Goal: Transaction & Acquisition: Purchase product/service

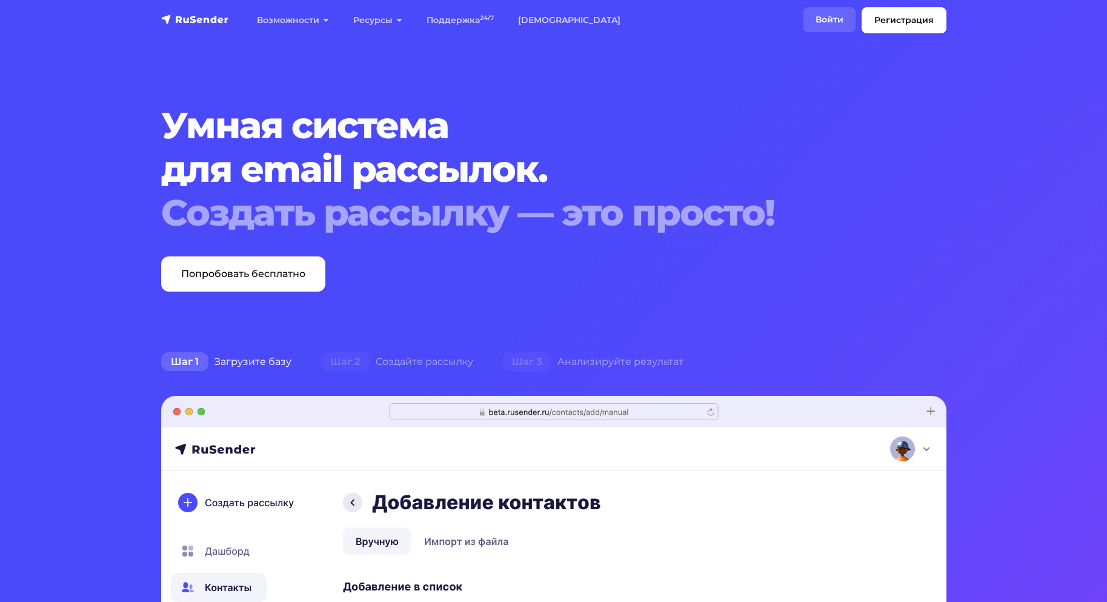
click at [827, 16] on link "Войти" at bounding box center [830, 19] width 52 height 25
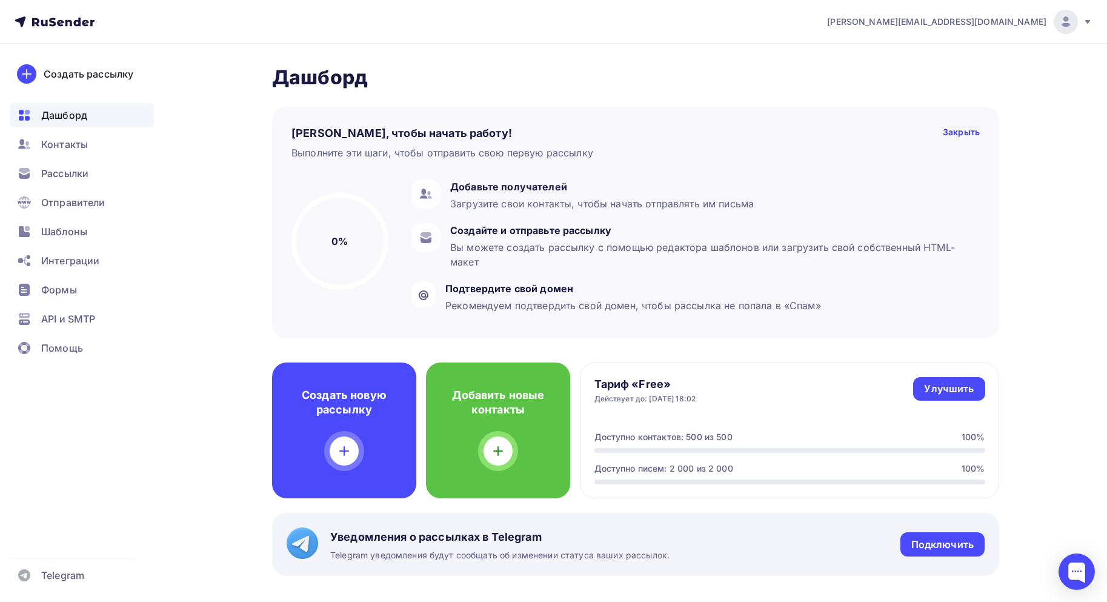
click at [55, 27] on icon at bounding box center [55, 22] width 80 height 15
click at [56, 25] on icon at bounding box center [55, 22] width 80 height 15
click at [55, 23] on icon at bounding box center [52, 22] width 7 height 8
click at [46, 17] on icon at bounding box center [55, 22] width 80 height 15
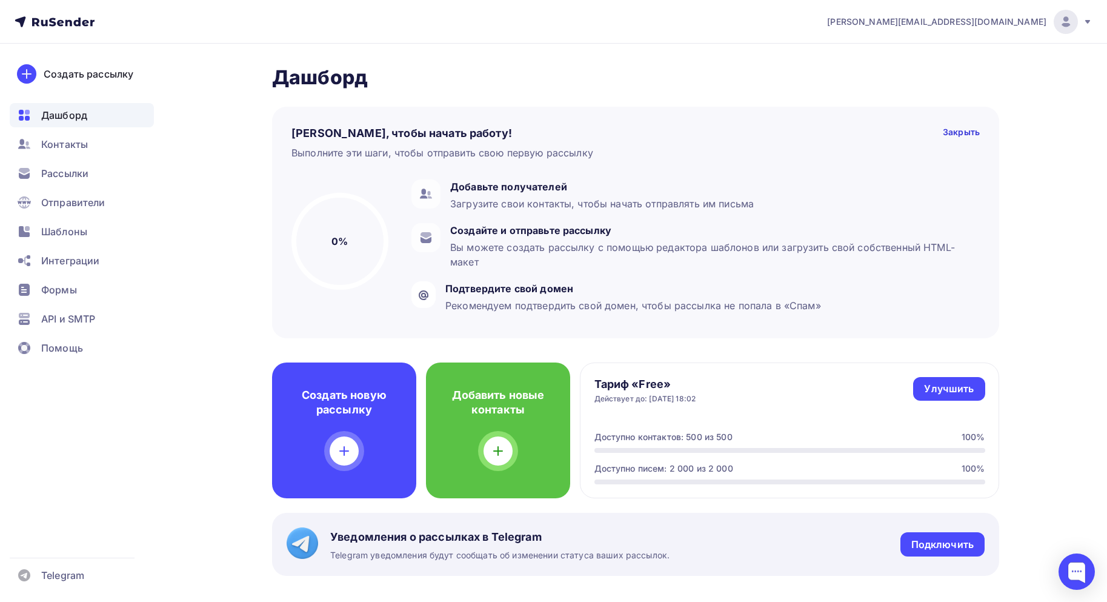
click at [46, 17] on icon at bounding box center [55, 22] width 80 height 15
click at [957, 386] on div "Улучшить" at bounding box center [949, 389] width 50 height 14
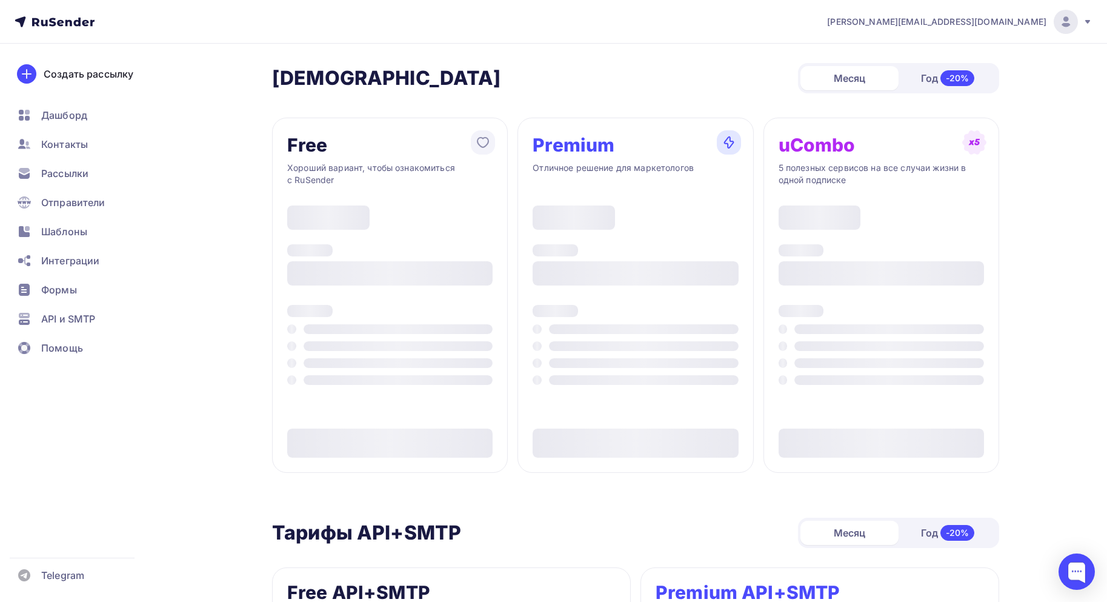
type input "500"
type input "100"
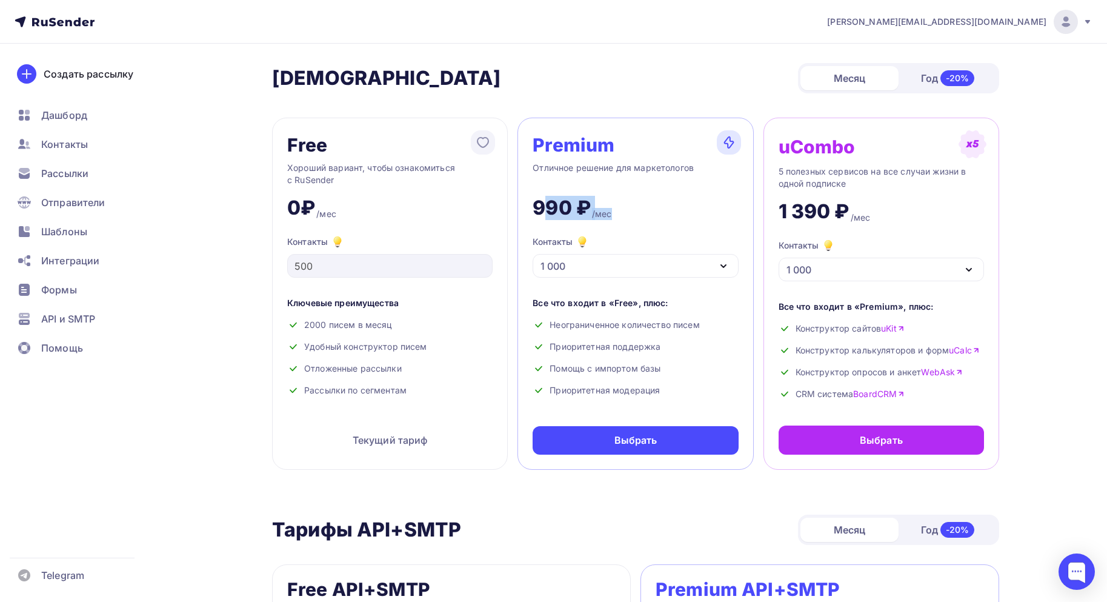
drag, startPoint x: 541, startPoint y: 210, endPoint x: 643, endPoint y: 204, distance: 102.0
click at [646, 205] on div "990 ₽ /мес" at bounding box center [635, 203] width 205 height 34
click at [676, 278] on div "Premium Отличное решение для маркетологов 990 ₽ /мес Контакты 1 000 1 000 2 000…" at bounding box center [636, 294] width 236 height 352
click at [693, 278] on div "Premium Отличное решение для маркетологов 990 ₽ /мес Контакты 1 000 1 000 2 000…" at bounding box center [636, 294] width 236 height 352
click at [697, 271] on div "1 000" at bounding box center [635, 266] width 205 height 24
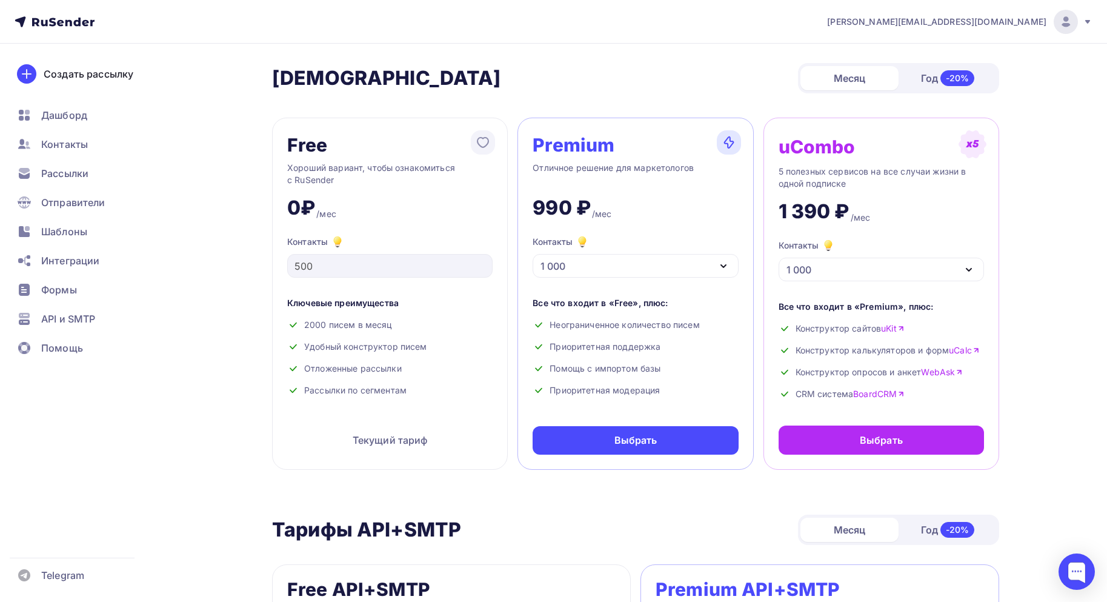
click at [402, 170] on div "Хороший вариант, чтобы ознакомиться с RuSender" at bounding box center [389, 174] width 205 height 24
click at [331, 169] on div "Хороший вариант, чтобы ознакомиться с RuSender" at bounding box center [389, 174] width 205 height 24
click at [75, 133] on div "Контакты" at bounding box center [82, 144] width 144 height 24
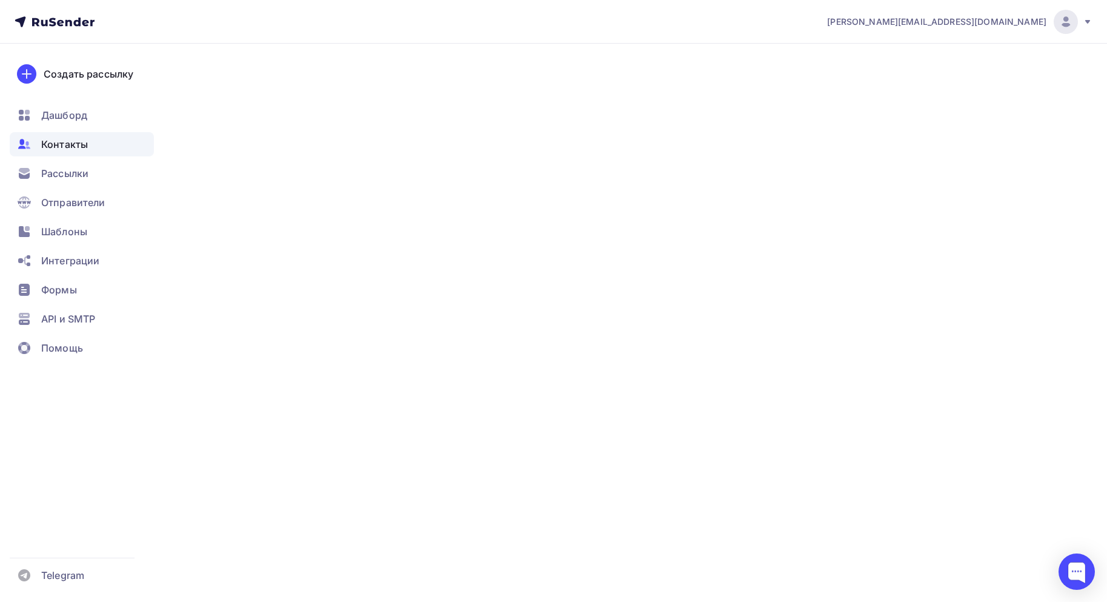
click at [76, 128] on ul "Дашборд Контакты Рассылки Отправители Шаблоны Интеграции Формы API и SMTP Помощь" at bounding box center [82, 235] width 144 height 264
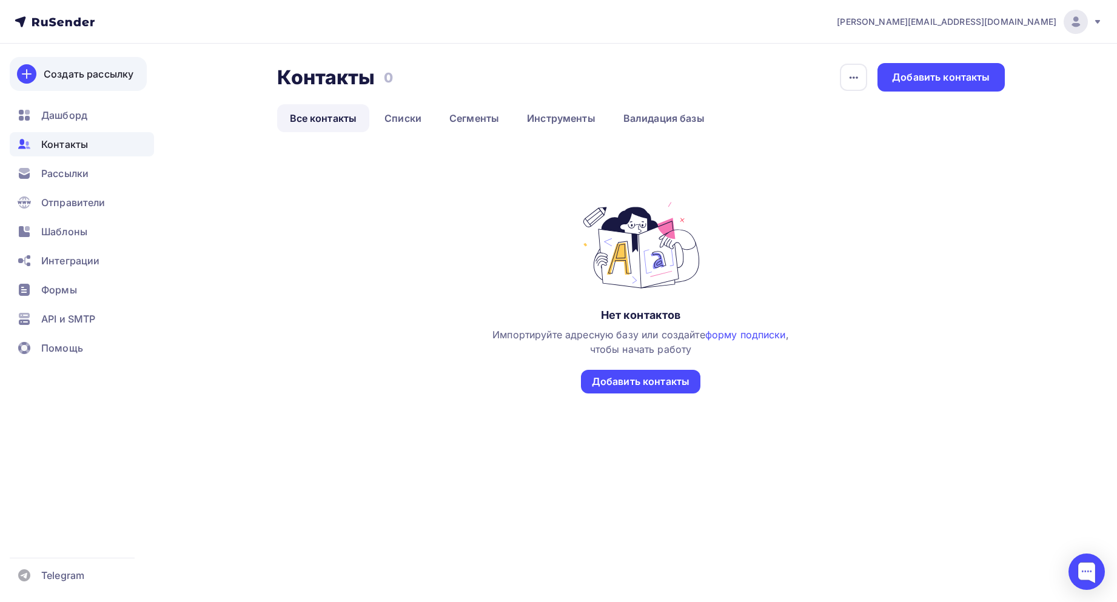
click at [41, 81] on link "Создать рассылку" at bounding box center [78, 74] width 137 height 34
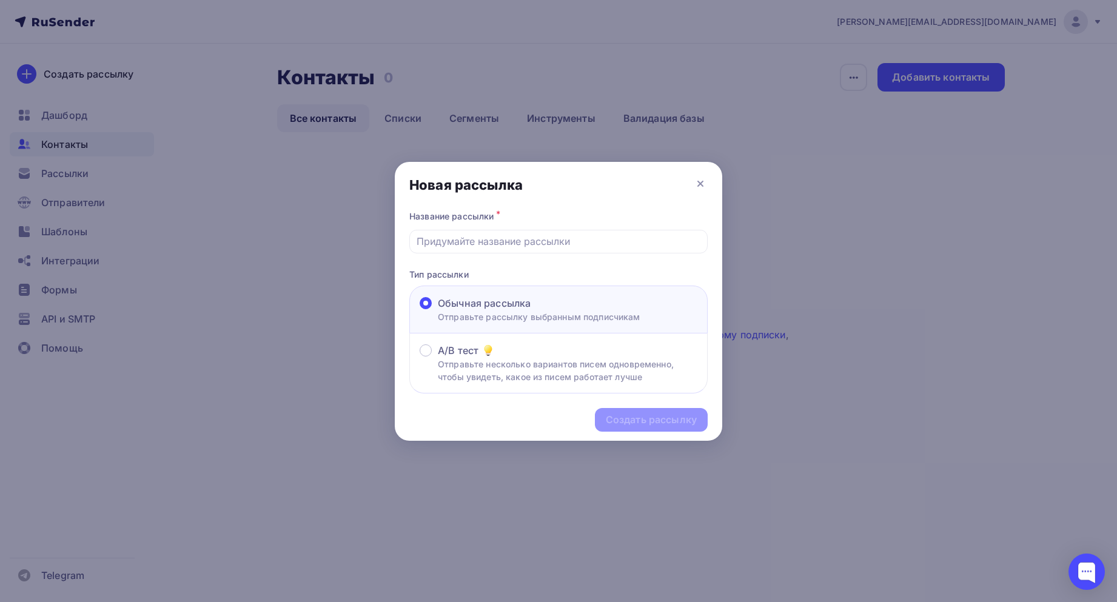
click at [516, 255] on div "Название рассылки * Тип рассылки Обычная рассылка Отправьте рассылку выбранным …" at bounding box center [558, 301] width 327 height 186
click at [519, 244] on input "text" at bounding box center [558, 241] width 284 height 15
click at [458, 258] on div "Название рассылки * Тип рассылки Обычная рассылка Отправьте рассылку выбранным …" at bounding box center [558, 301] width 327 height 186
click at [472, 243] on input "text" at bounding box center [558, 241] width 284 height 15
type input "F"
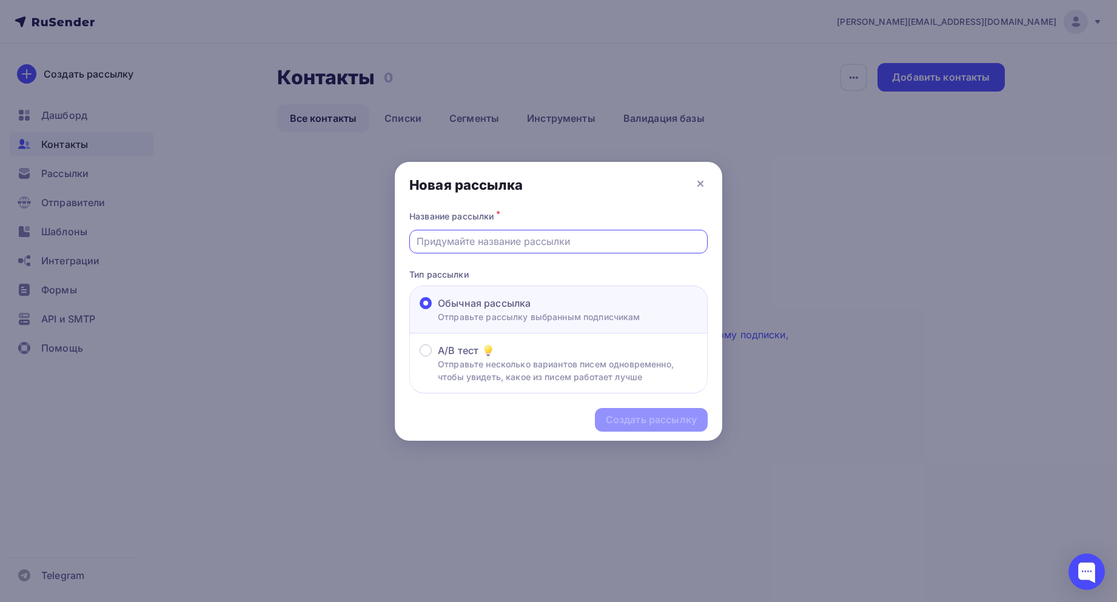
type input "а"
type input "А"
type input "а"
type input "А"
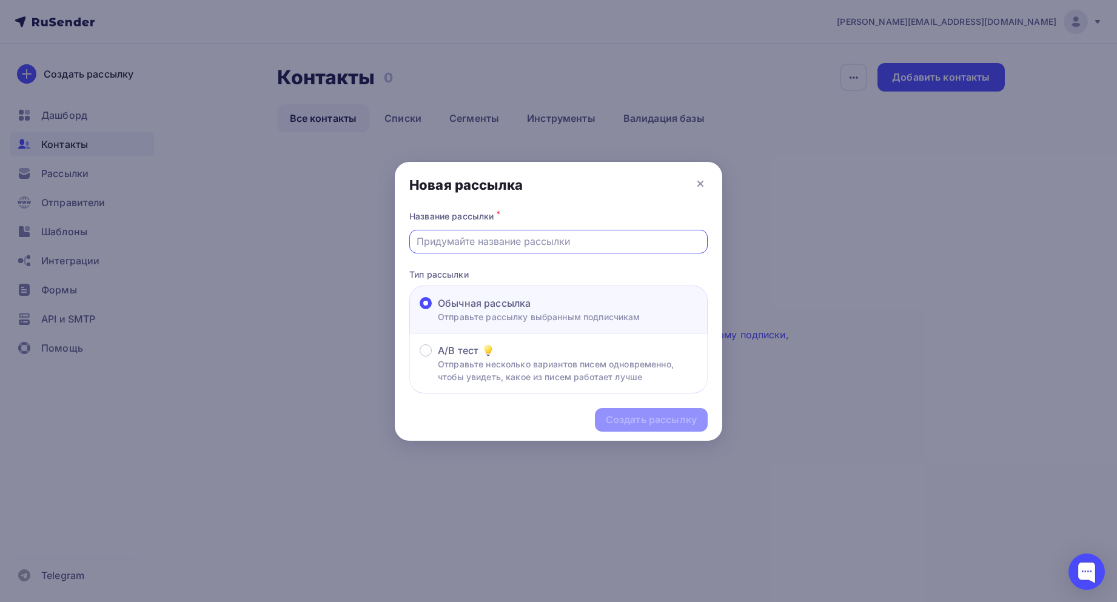
type input "а"
type input "А"
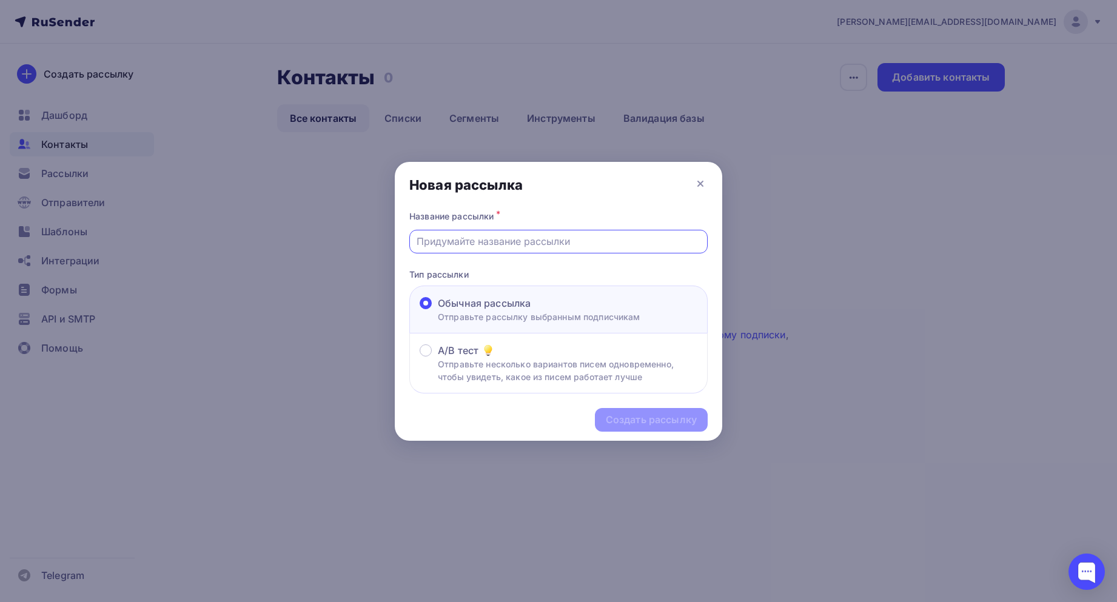
type input "а"
type input "А"
type input "а"
type input "А"
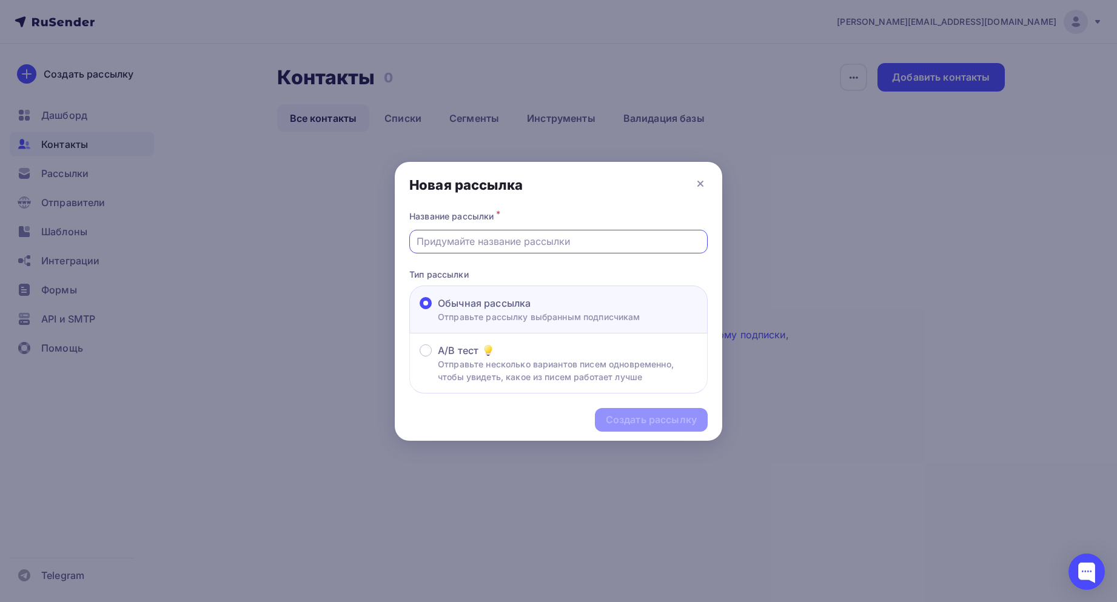
click at [472, 313] on p "Отправьте рассылку выбранным подписчикам" at bounding box center [539, 316] width 202 height 13
click at [438, 310] on input "Обычная рассылка Отправьте рассылку выбранным подписчикам" at bounding box center [438, 310] width 0 height 0
click at [492, 233] on div at bounding box center [558, 242] width 298 height 24
click at [486, 241] on input "text" at bounding box center [558, 241] width 284 height 15
type input "Тест"
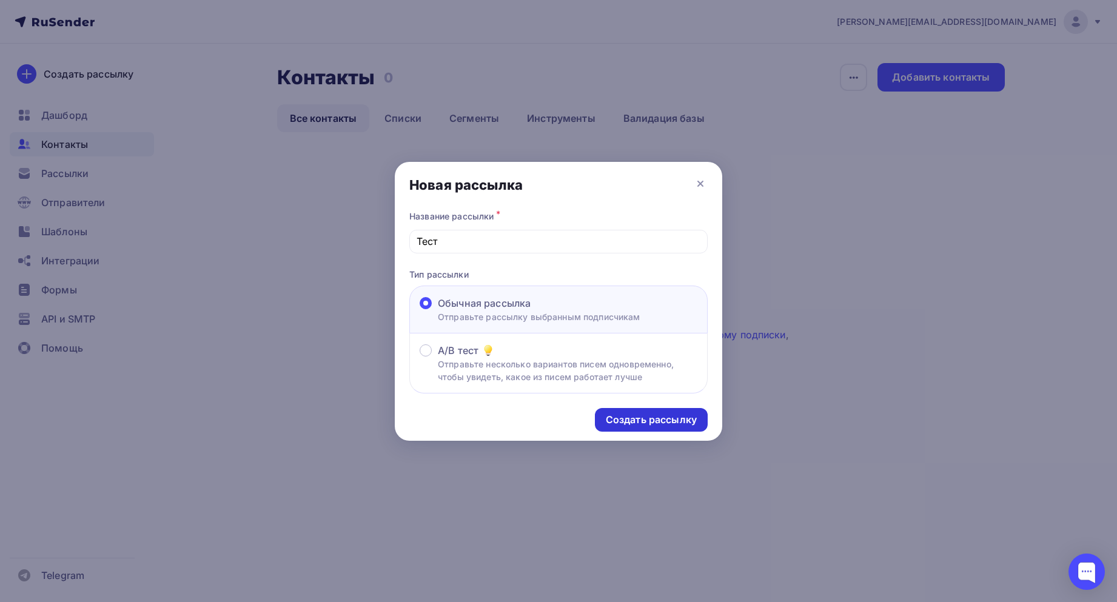
click at [645, 416] on div "Создать рассылку" at bounding box center [651, 420] width 91 height 14
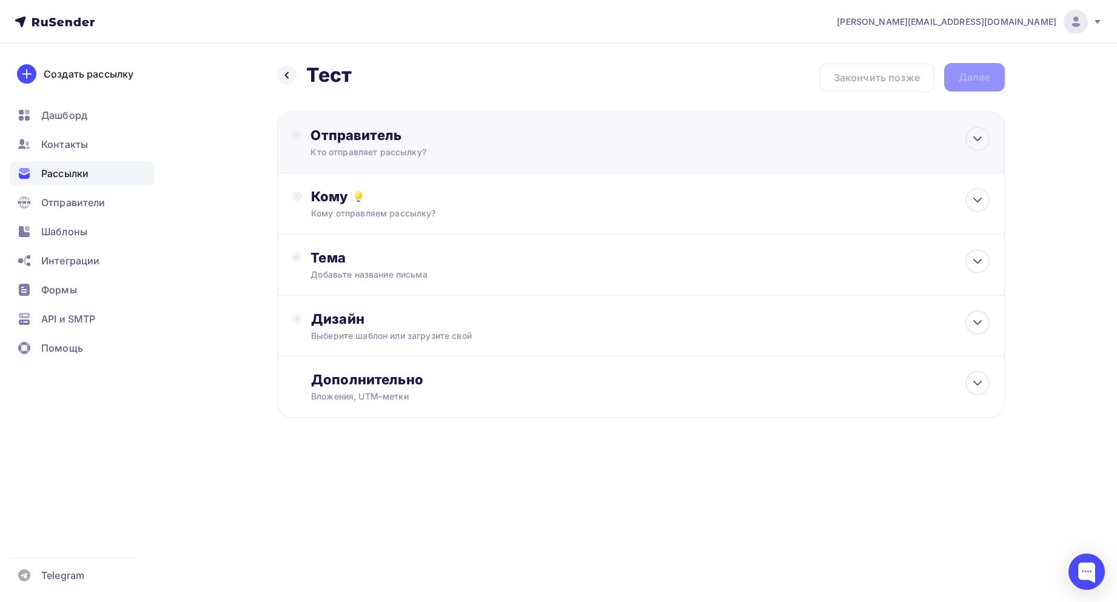
click at [523, 152] on div "Кто отправляет рассылку?" at bounding box center [428, 152] width 236 height 12
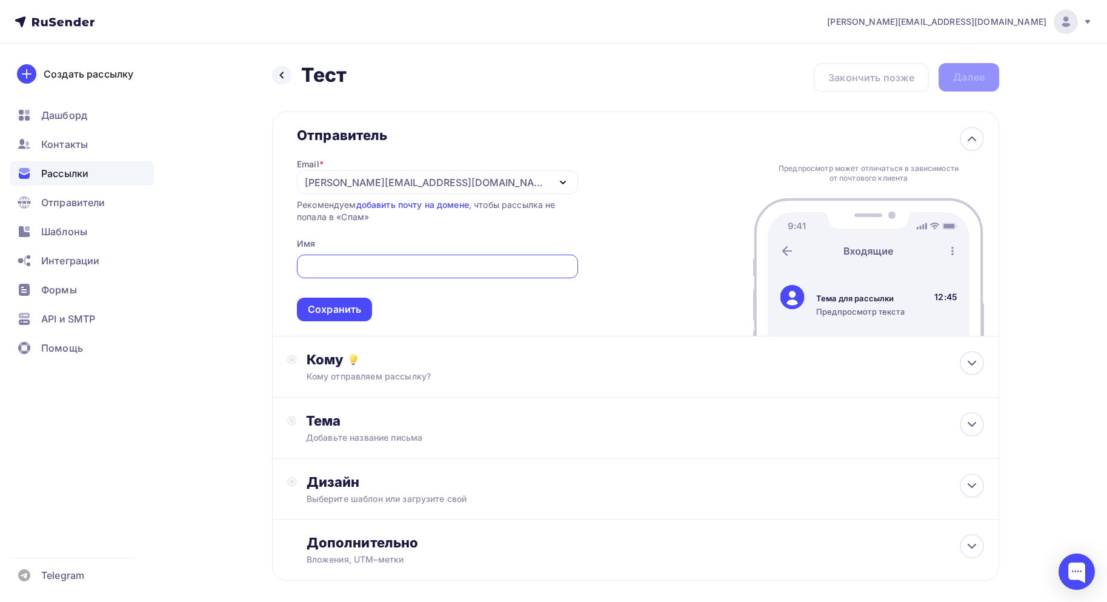
click at [395, 267] on input "text" at bounding box center [437, 266] width 267 height 15
type input "Сергей"
click at [356, 314] on div "Сохранить" at bounding box center [334, 309] width 53 height 14
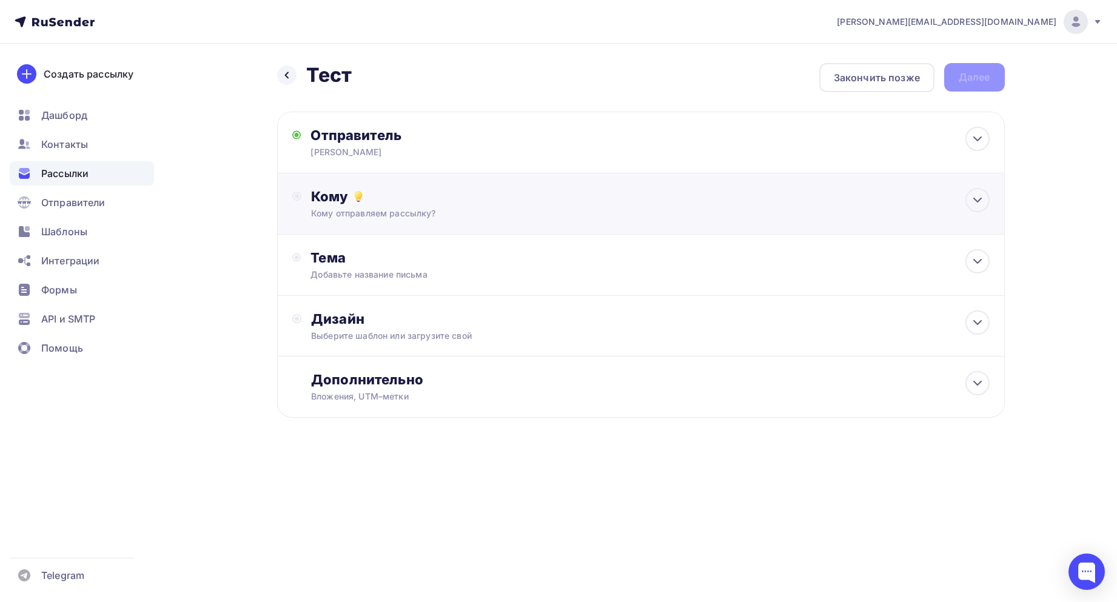
click at [362, 221] on div "Кому Кому отправляем рассылку? Списки получателей Нет получателей Все списки id…" at bounding box center [640, 203] width 727 height 61
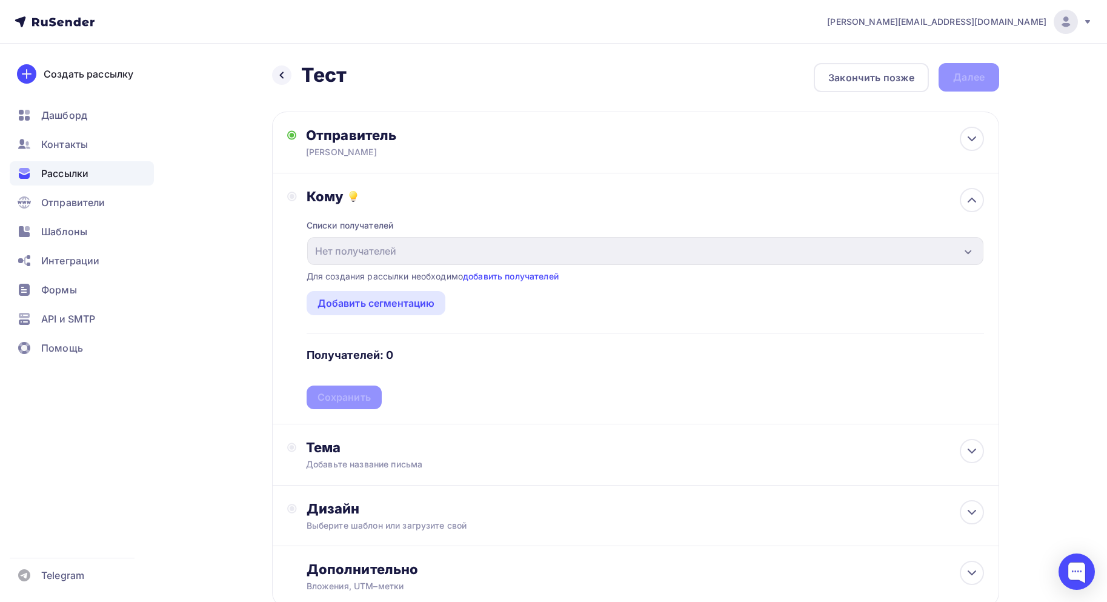
click at [289, 190] on div "Кому Списки получателей Нет получателей Все списки id Добавить список Для созда…" at bounding box center [635, 298] width 697 height 221
click at [557, 279] on link "добавить получателей" at bounding box center [511, 276] width 96 height 10
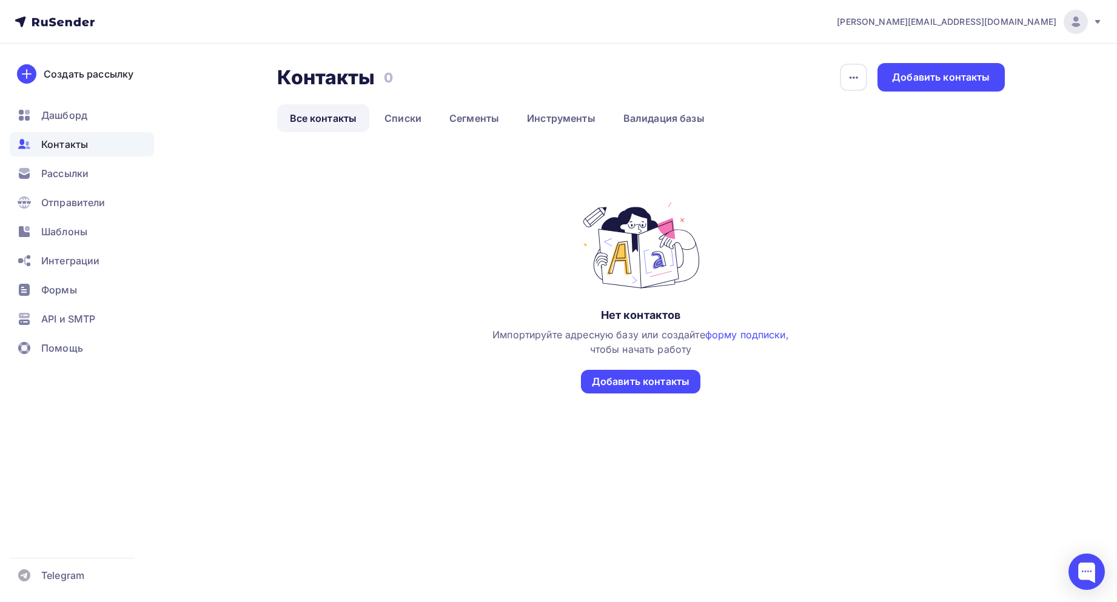
click at [619, 395] on div "Нет контактов Импортируйте адресную базу или создайте форму подписки , чтобы на…" at bounding box center [640, 309] width 727 height 218
click at [619, 386] on div "Добавить контакты" at bounding box center [641, 382] width 98 height 14
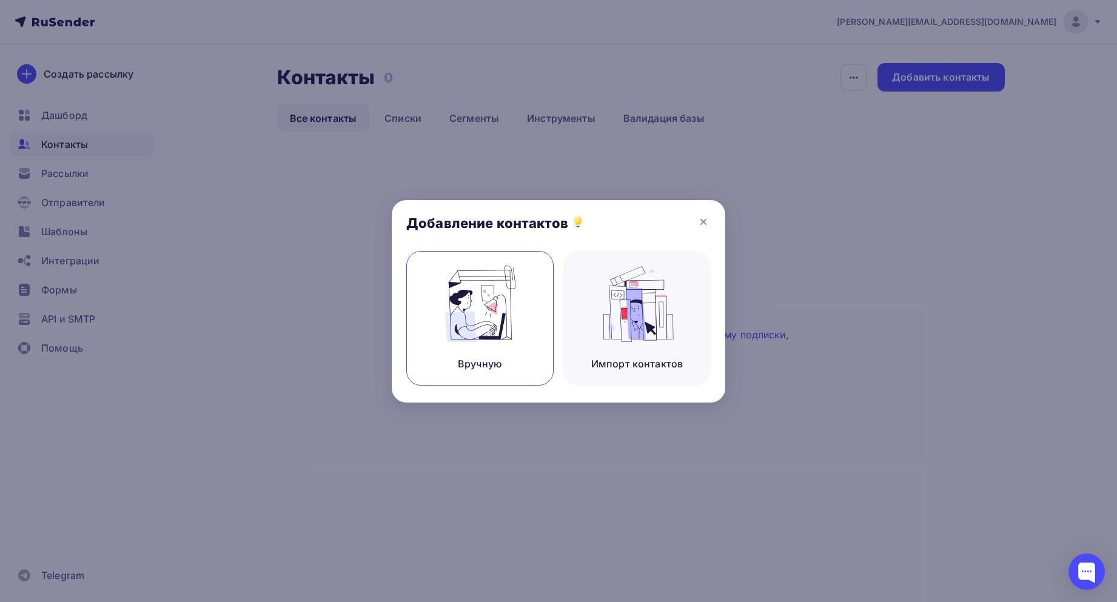
click at [501, 308] on img at bounding box center [479, 303] width 81 height 76
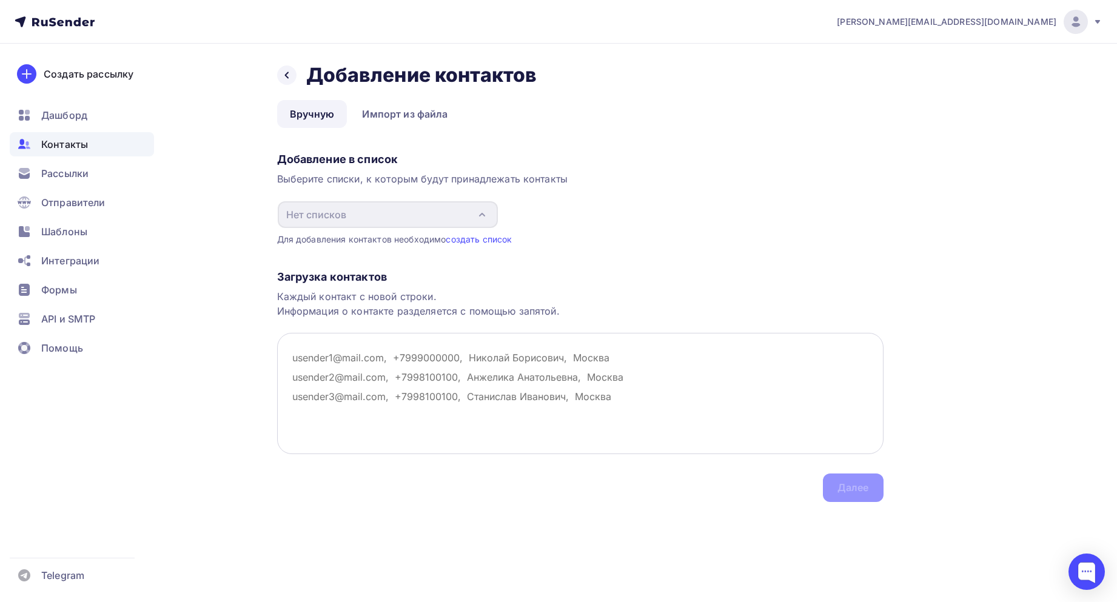
click at [367, 402] on textarea at bounding box center [580, 393] width 606 height 121
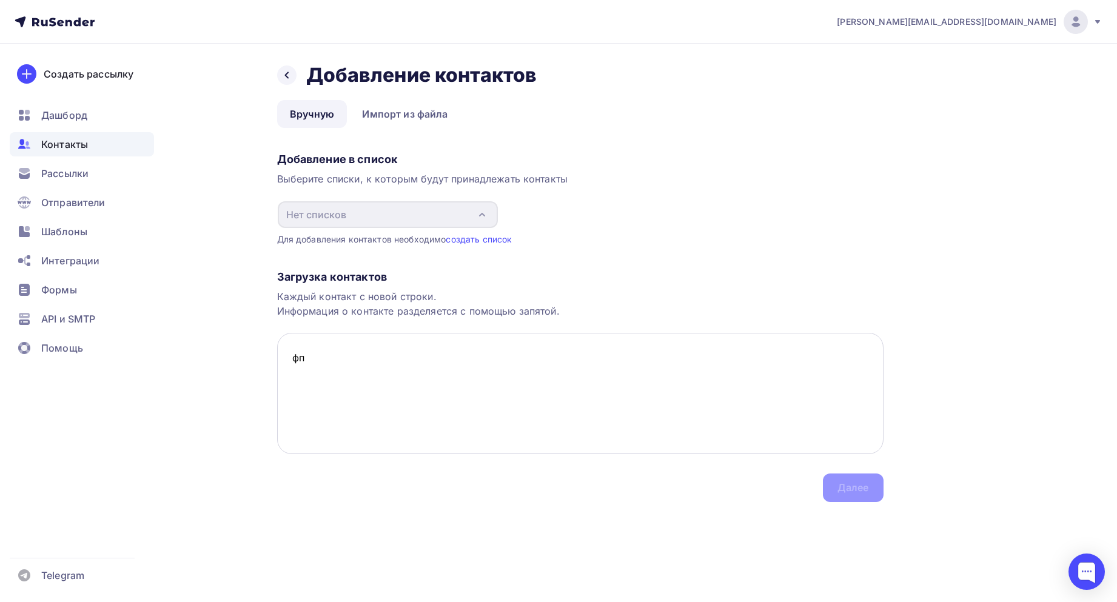
type textarea "ф"
click at [548, 226] on div "Добавление в список Выберите списки, к которым будут принадлежать контакты Нет …" at bounding box center [580, 196] width 606 height 98
click at [467, 370] on textarea "nokhrina@stakrovgrp.ru" at bounding box center [580, 393] width 606 height 121
click at [434, 390] on textarea "nokhrina@stakrovgrp.ru" at bounding box center [580, 393] width 606 height 121
click at [415, 406] on textarea "nokhrina@stakrovgrp.ru" at bounding box center [580, 393] width 606 height 121
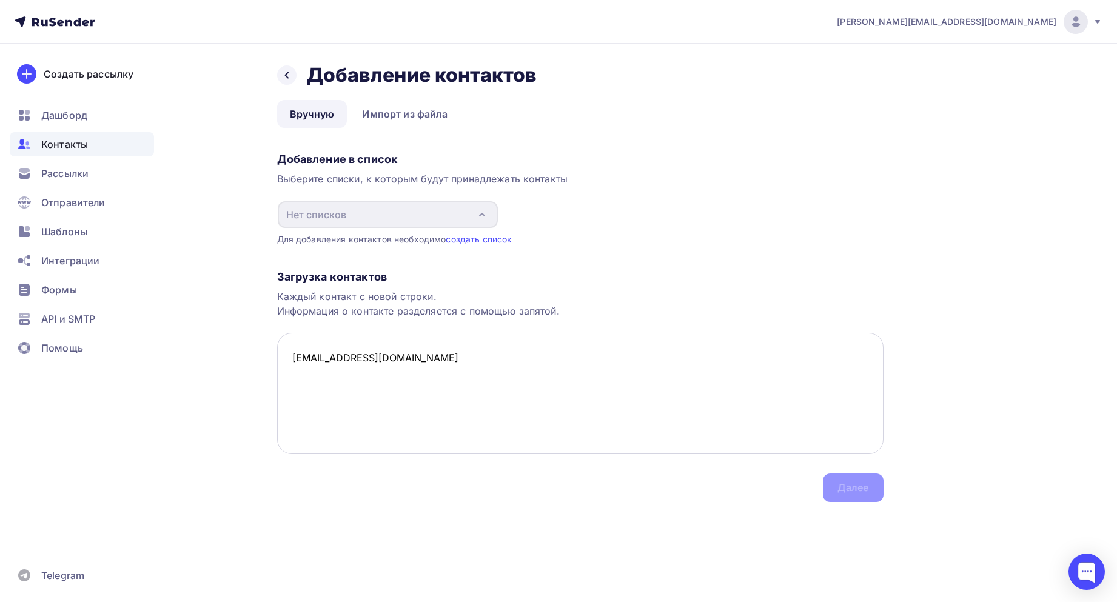
drag, startPoint x: 350, startPoint y: 378, endPoint x: 348, endPoint y: 385, distance: 7.7
click at [349, 380] on textarea "nokhrina@stakrovgrp.ru" at bounding box center [580, 393] width 606 height 121
click at [436, 367] on textarea "nokhrina@stakrovgrp.ru" at bounding box center [580, 393] width 606 height 121
click at [435, 367] on textarea "nokhrina@stakrovgrp.ru" at bounding box center [580, 393] width 606 height 121
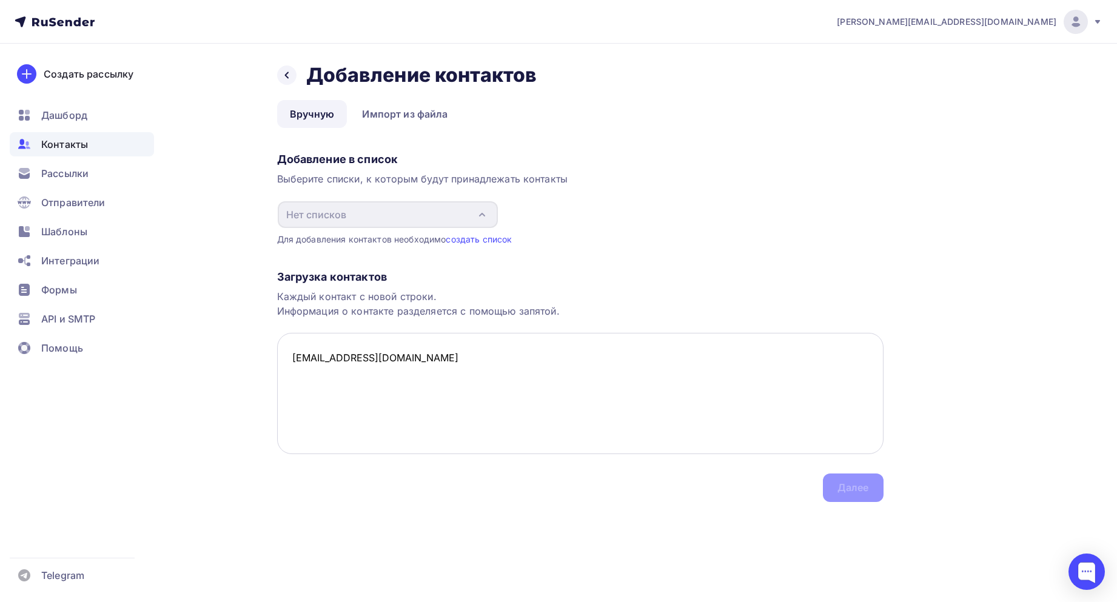
click at [550, 377] on textarea "nokhrina@stakrovgrp.ru" at bounding box center [580, 393] width 606 height 121
click at [856, 472] on div "Загрузка контактов Каждый контакт с новой строки. Информация о контакте разделя…" at bounding box center [580, 373] width 606 height 256
click at [853, 482] on div "Загрузка контактов Каждый контакт с новой строки. Информация о контакте разделя…" at bounding box center [580, 373] width 606 height 256
click at [851, 483] on div "Загрузка контактов Каждый контакт с новой строки. Информация о контакте разделя…" at bounding box center [580, 373] width 606 height 256
drag, startPoint x: 368, startPoint y: 326, endPoint x: 404, endPoint y: 351, distance: 44.0
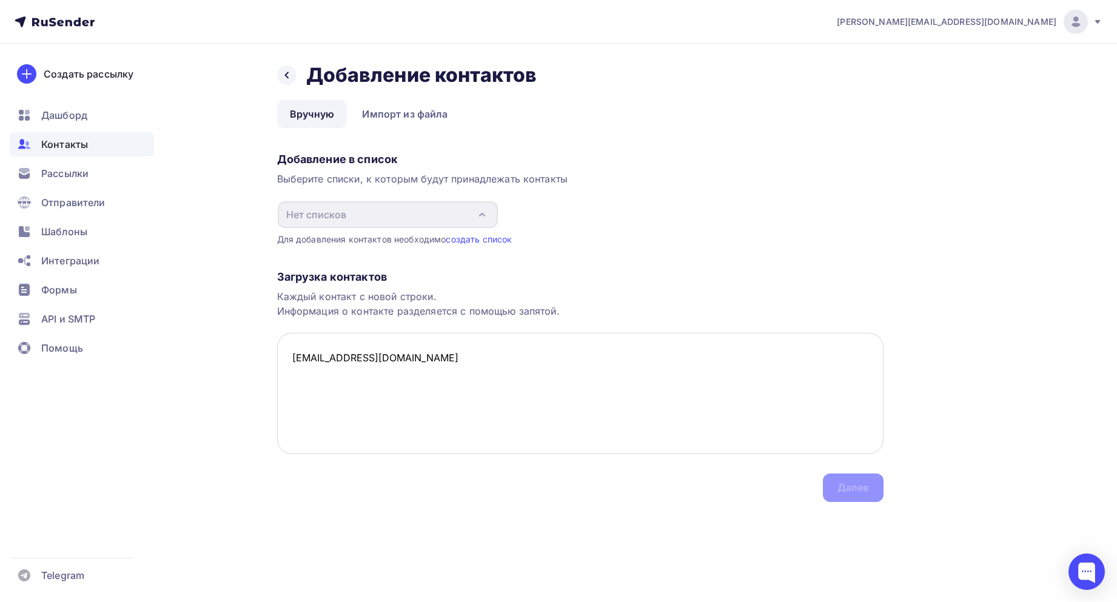
click at [381, 338] on div "Загрузка контактов Каждый контакт с новой строки. Информация о контакте разделя…" at bounding box center [580, 373] width 606 height 256
click at [413, 357] on textarea "nokhrina@stakrovgrp.ru" at bounding box center [580, 393] width 606 height 121
drag, startPoint x: 358, startPoint y: 386, endPoint x: 350, endPoint y: 388, distance: 7.5
click at [357, 386] on textarea "nokhrina@stakrovgrp.ru Sergeynet89@mail.ru" at bounding box center [580, 393] width 606 height 121
click at [339, 393] on textarea "nokhrina@stakrovgrp.ru Sergeynet89@mail.ru" at bounding box center [580, 393] width 606 height 121
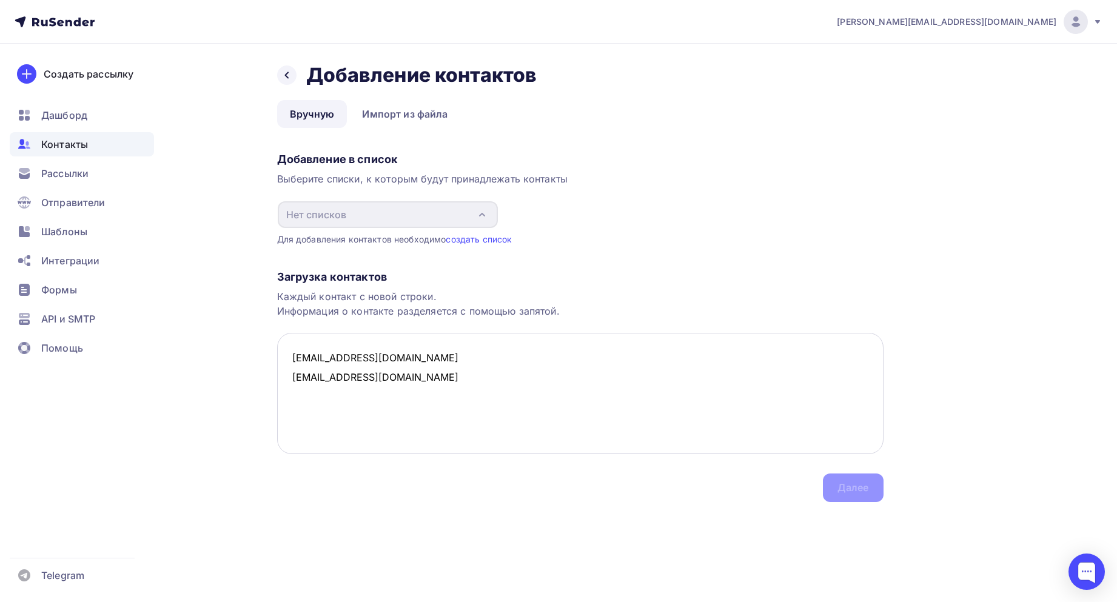
click at [402, 383] on textarea "nokhrina@stakrovgrp.ru Sergeynet89@mail.ru" at bounding box center [580, 393] width 606 height 121
type textarea "nokhrina@stakrovgrp.ru Sergeynet89@mail.ru"
drag, startPoint x: 326, startPoint y: 183, endPoint x: 341, endPoint y: 198, distance: 21.4
click at [327, 185] on div "Выберите списки, к которым будут принадлежать контакты" at bounding box center [580, 179] width 606 height 15
click at [490, 247] on div "Загрузка контактов Каждый контакт с новой строки. Информация о контакте разделя…" at bounding box center [580, 373] width 606 height 256
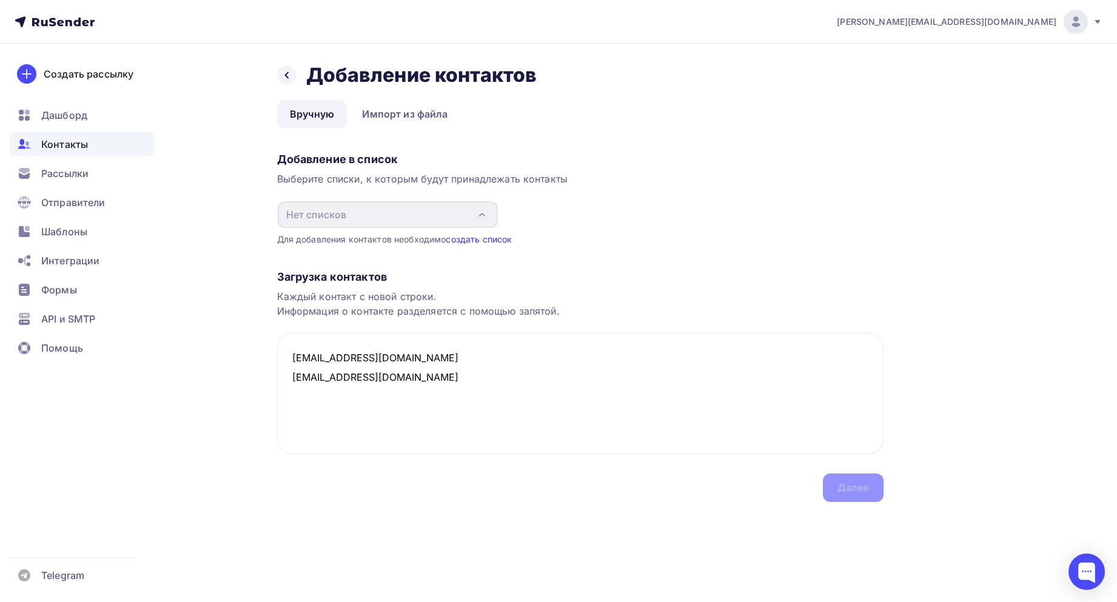
click at [494, 242] on link "создать список" at bounding box center [479, 239] width 66 height 10
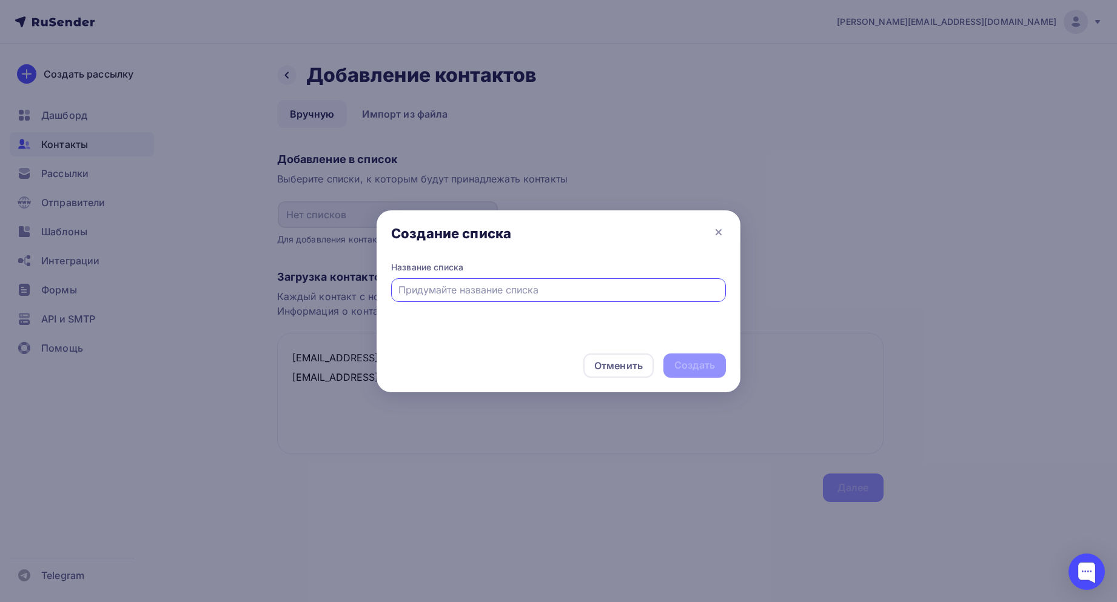
click at [489, 278] on div "Название списка" at bounding box center [558, 281] width 335 height 41
click at [487, 288] on input "text" at bounding box center [558, 289] width 321 height 15
type input "N"
type input "test"
click at [707, 370] on div "Создать" at bounding box center [694, 365] width 41 height 14
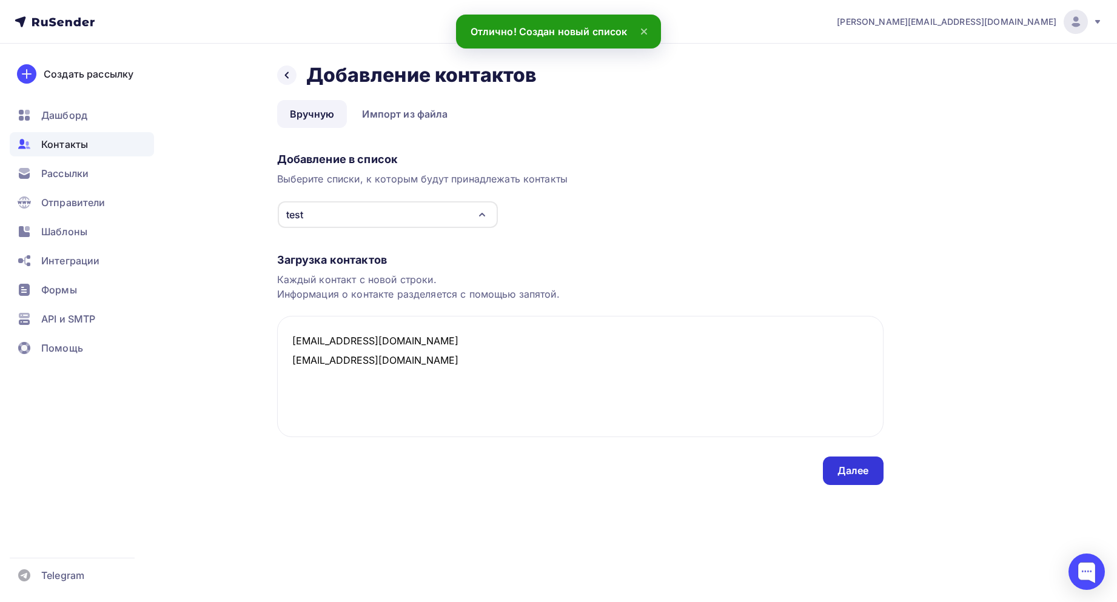
click at [855, 479] on div "Далее" at bounding box center [853, 470] width 61 height 28
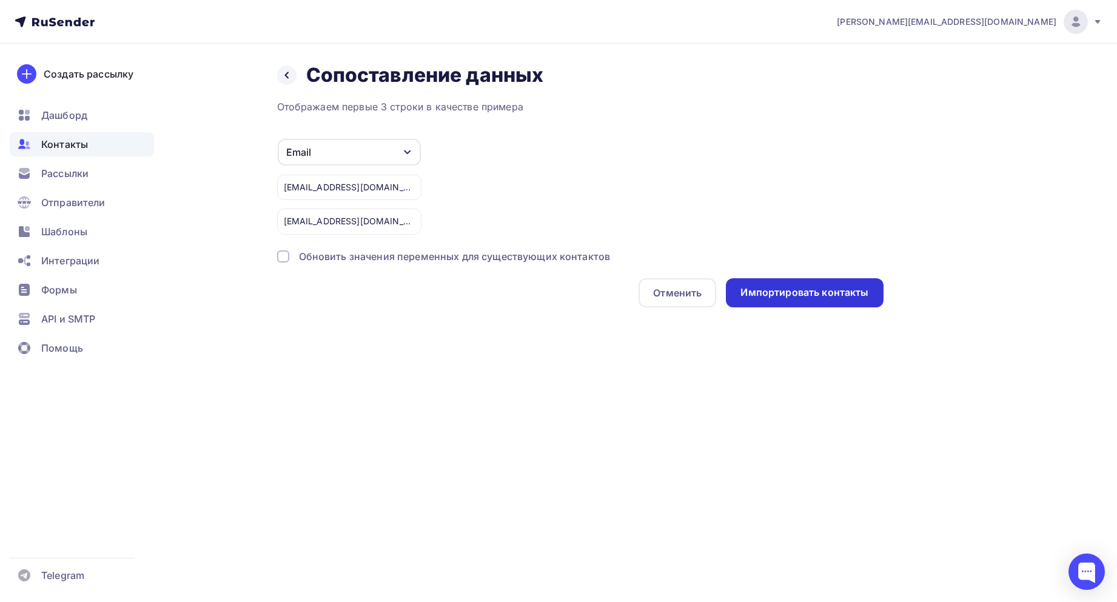
click at [855, 290] on div "Импортировать контакты" at bounding box center [804, 292] width 128 height 14
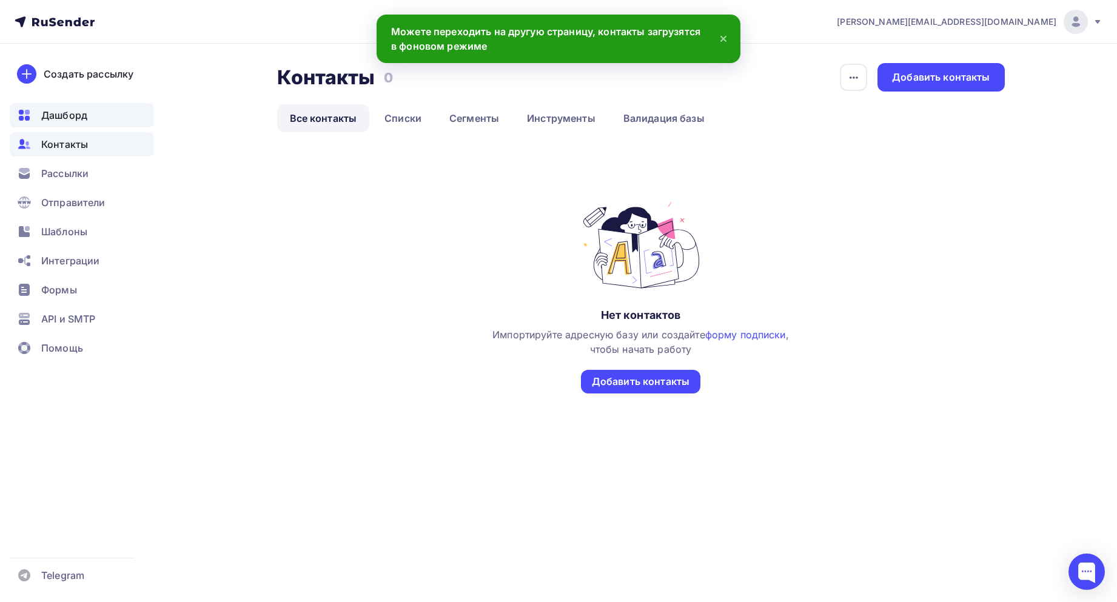
click at [58, 119] on span "Дашборд" at bounding box center [64, 115] width 46 height 15
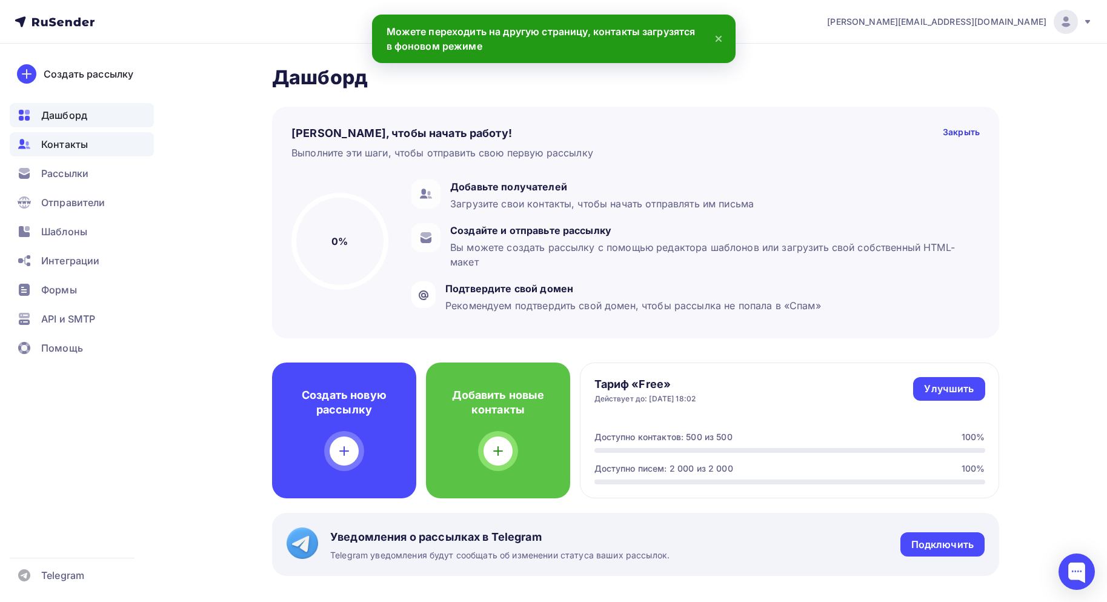
click at [48, 138] on span "Контакты" at bounding box center [64, 144] width 47 height 15
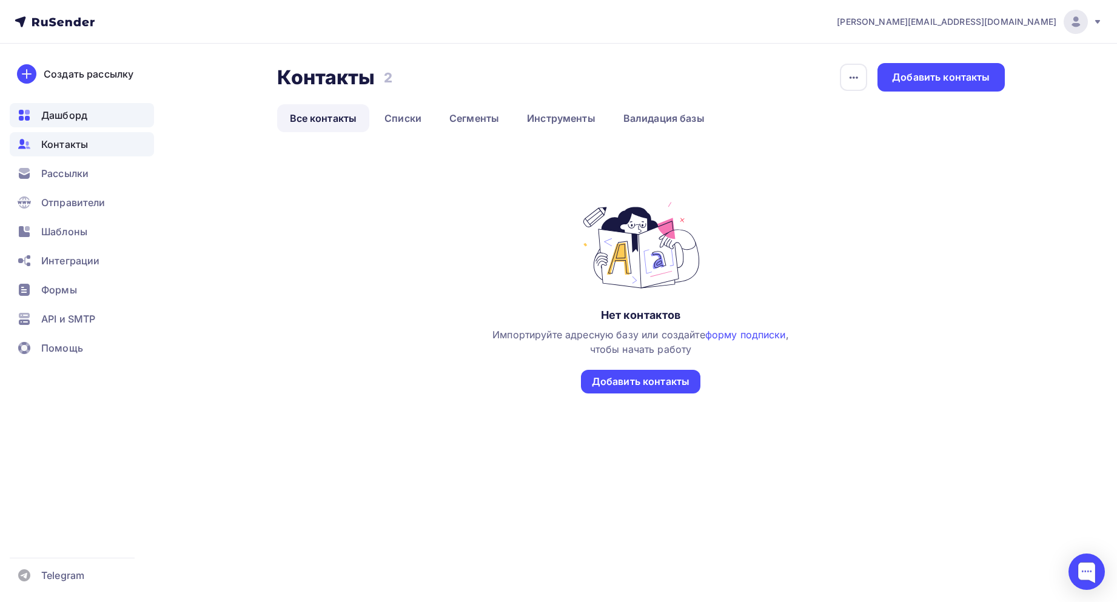
click at [52, 103] on div "Дашборд" at bounding box center [82, 115] width 144 height 24
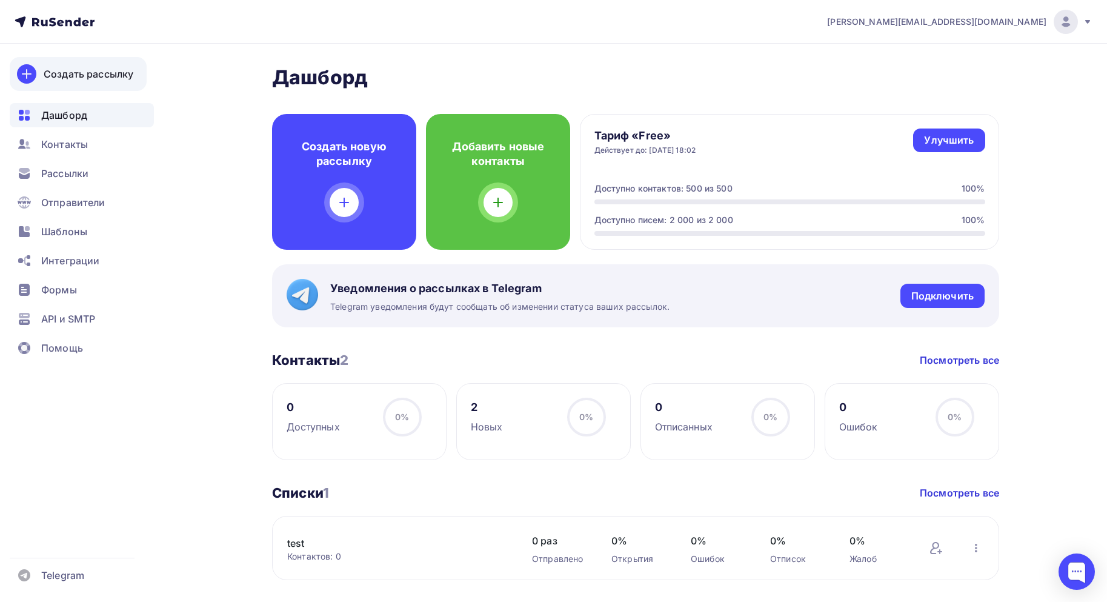
click at [60, 88] on link "Создать рассылку" at bounding box center [78, 74] width 137 height 34
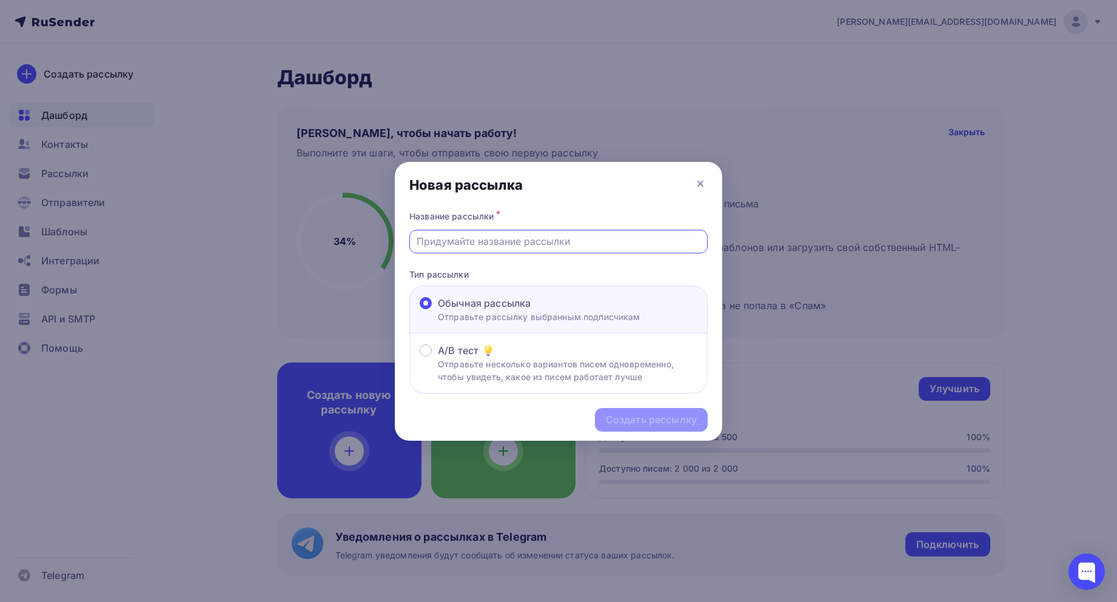
click at [460, 245] on input "text" at bounding box center [558, 241] width 284 height 15
type input "Тест"
click at [663, 427] on div "Создать рассылку" at bounding box center [651, 420] width 113 height 24
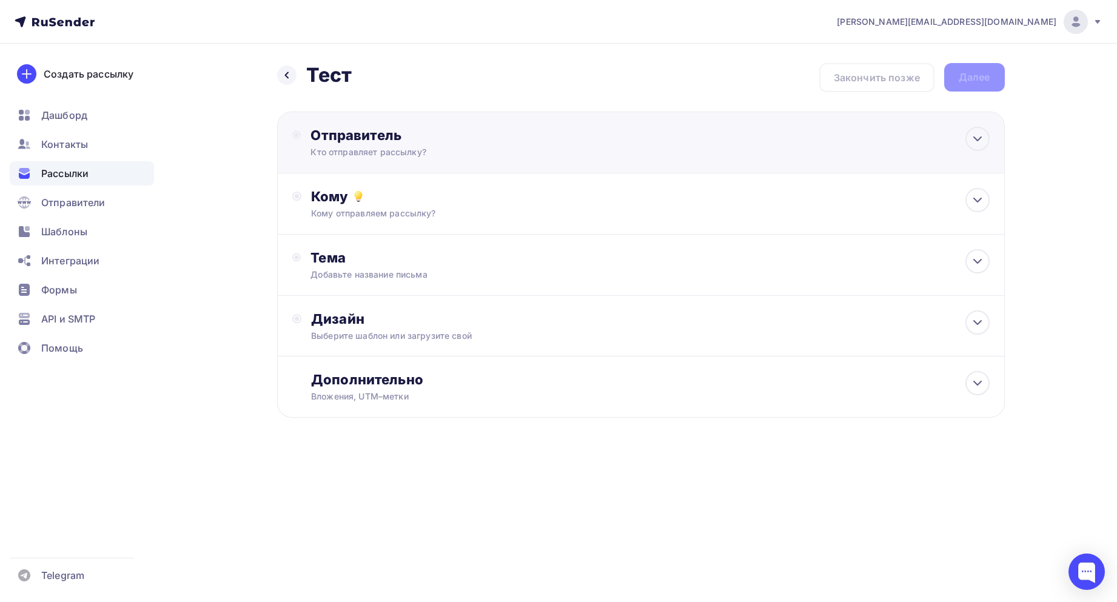
click at [368, 145] on div "Отправитель Кто отправляет рассылку? Email * agabekyan@starkovgrp.ru agabekyan@…" at bounding box center [441, 143] width 262 height 32
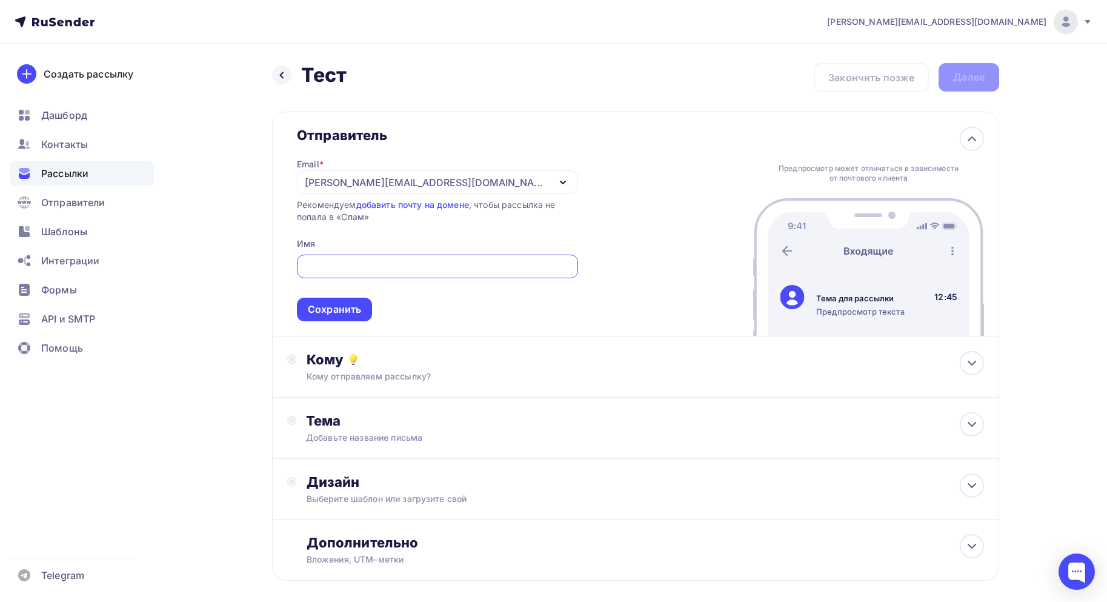
click at [398, 189] on div "[PERSON_NAME][EMAIL_ADDRESS][DOMAIN_NAME]" at bounding box center [427, 182] width 244 height 15
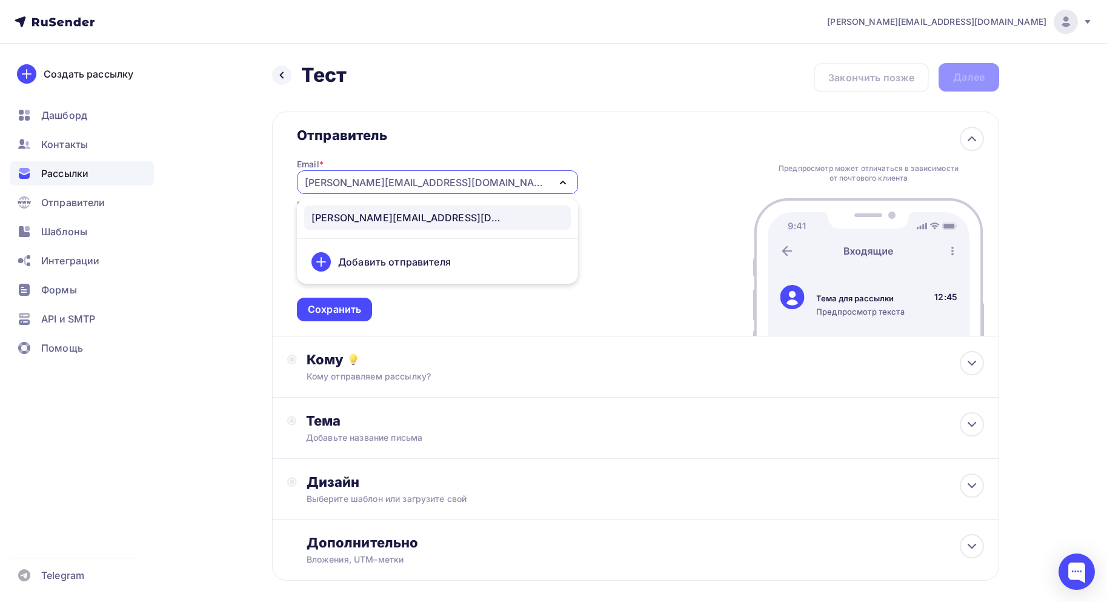
click at [398, 184] on div "[PERSON_NAME][EMAIL_ADDRESS][DOMAIN_NAME]" at bounding box center [427, 182] width 244 height 15
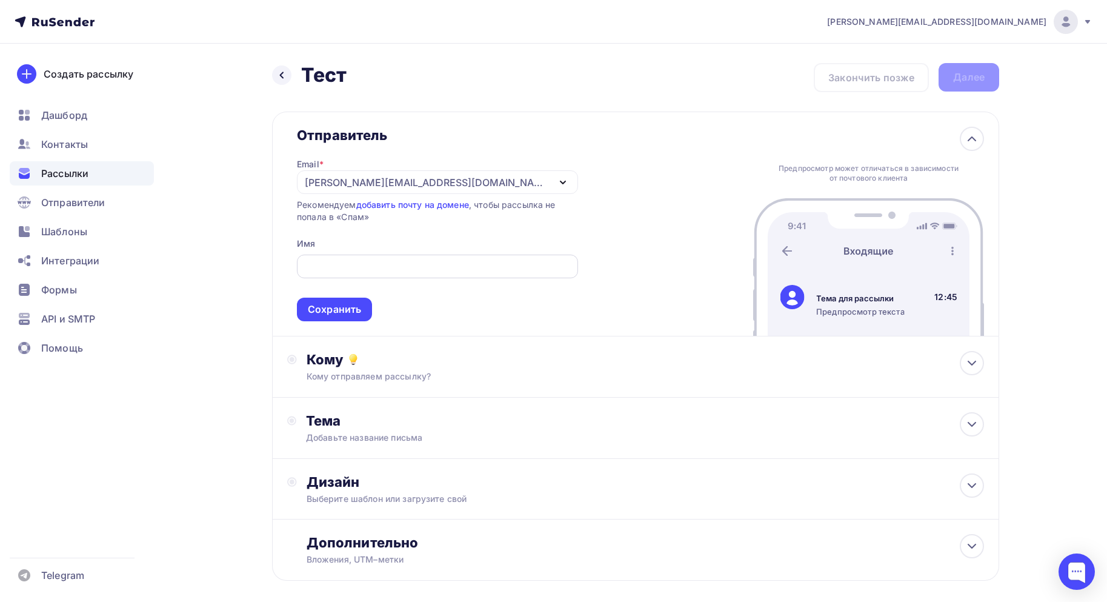
click at [360, 255] on div at bounding box center [437, 267] width 281 height 24
click at [352, 264] on input "text" at bounding box center [437, 266] width 267 height 15
type input "C"
click at [343, 267] on input "СергейТестовый" at bounding box center [437, 266] width 267 height 15
click at [350, 269] on input "СергейТестовый" at bounding box center [437, 266] width 267 height 15
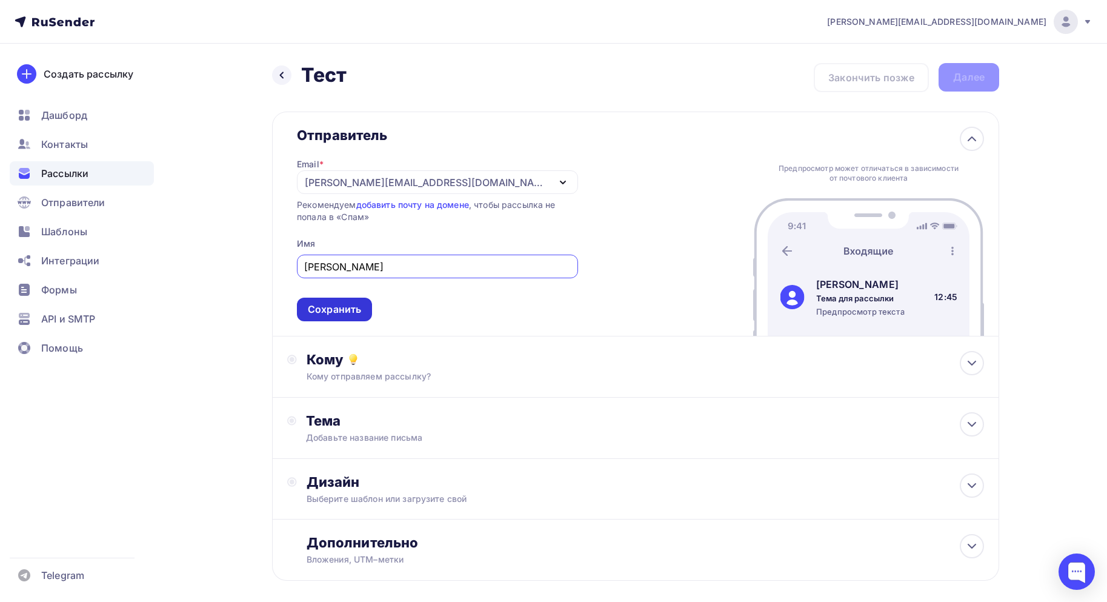
type input "Сергей Тестовый"
click at [344, 299] on div "Сохранить" at bounding box center [334, 310] width 75 height 24
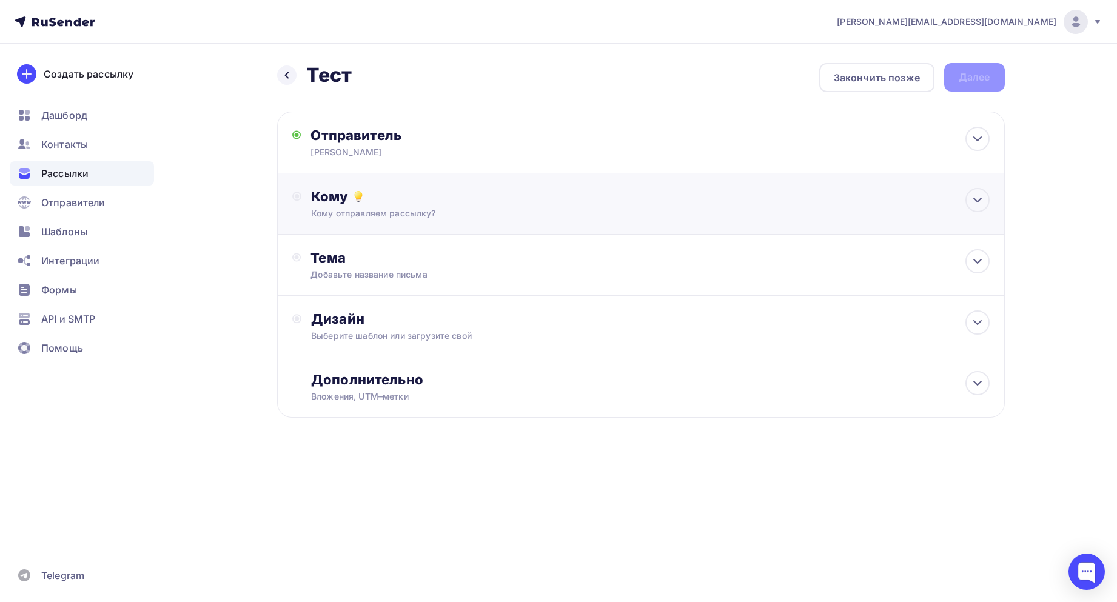
click at [354, 218] on div "Кому отправляем рассылку?" at bounding box center [616, 213] width 610 height 12
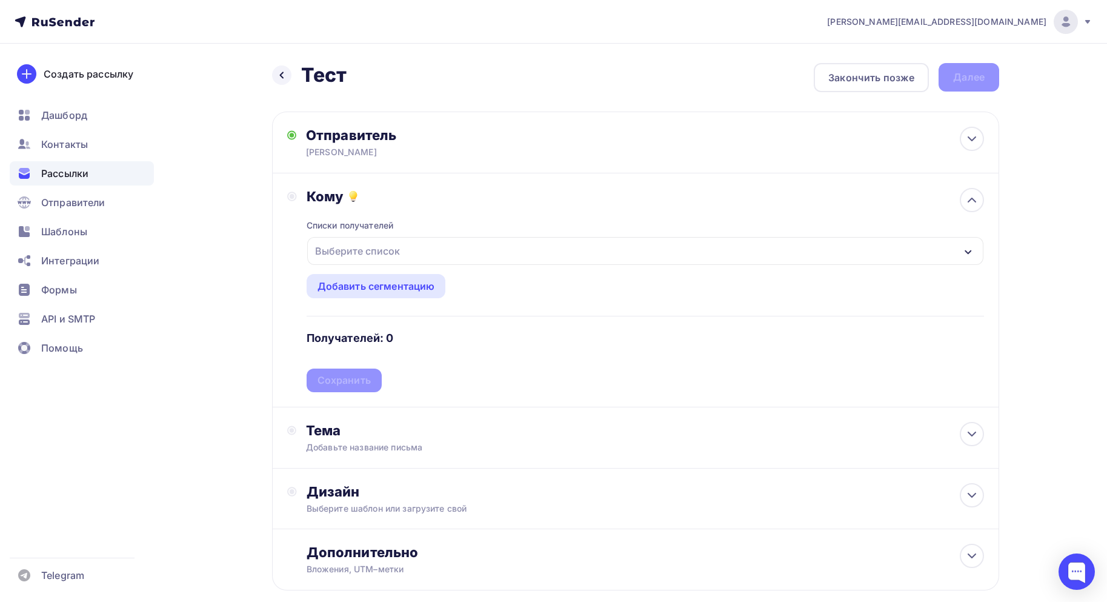
click at [403, 247] on div "Выберите список" at bounding box center [357, 251] width 95 height 22
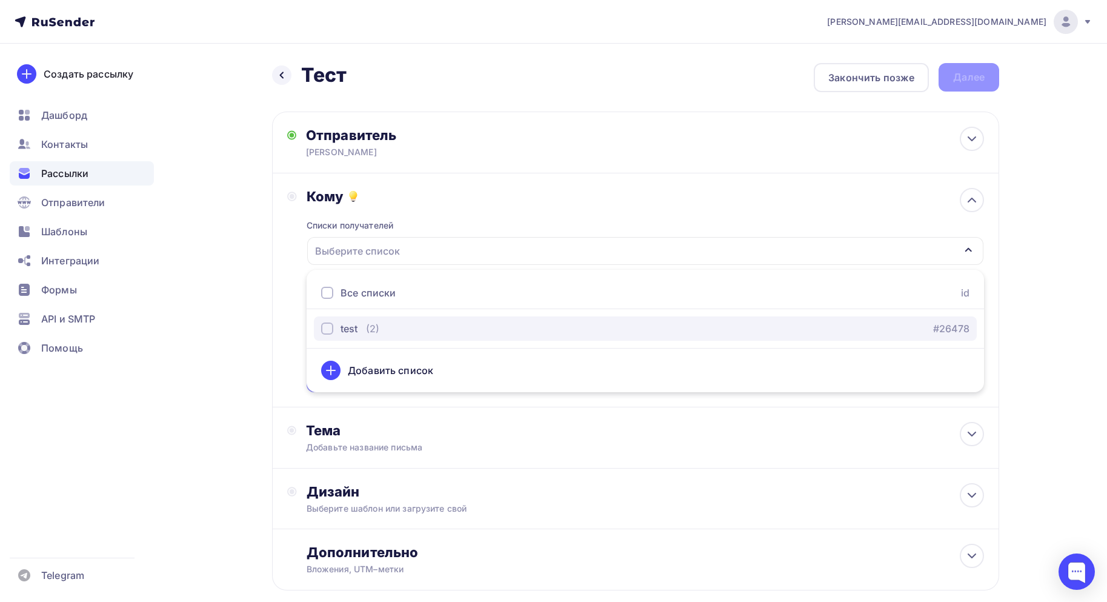
click at [329, 327] on div "button" at bounding box center [327, 328] width 12 height 12
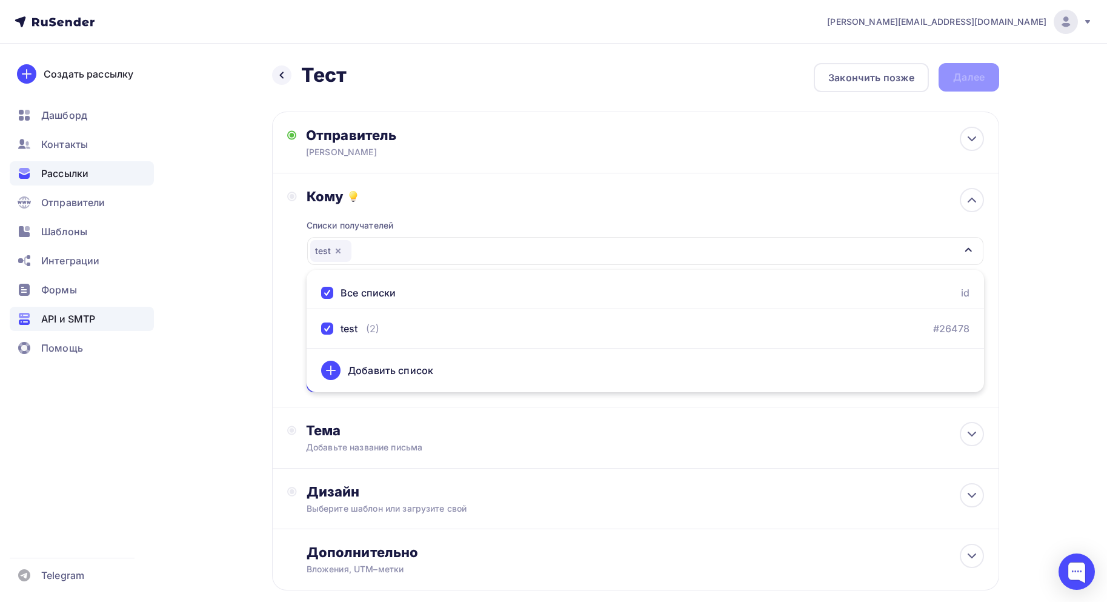
click at [118, 329] on div "API и SMTP" at bounding box center [82, 319] width 144 height 24
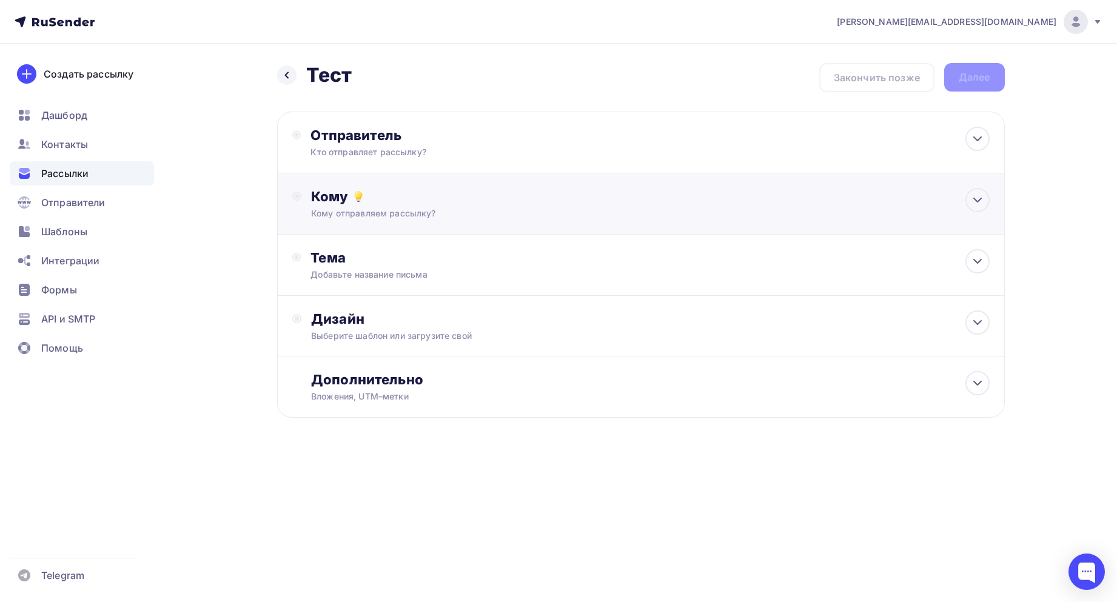
click at [326, 199] on div "Кому" at bounding box center [650, 196] width 678 height 17
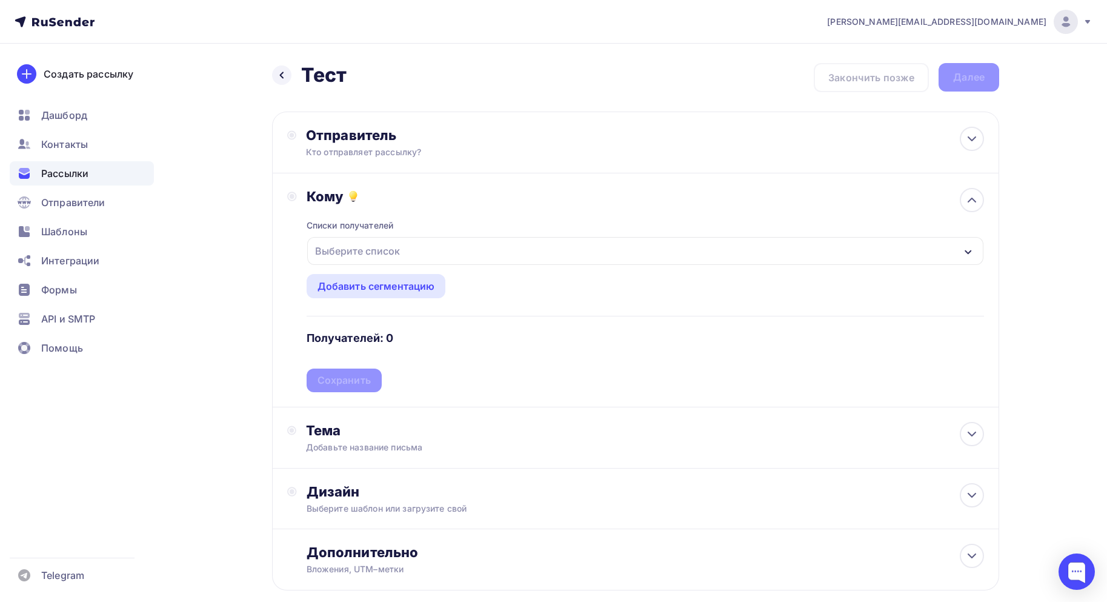
click at [366, 246] on div "Выберите список" at bounding box center [357, 251] width 95 height 22
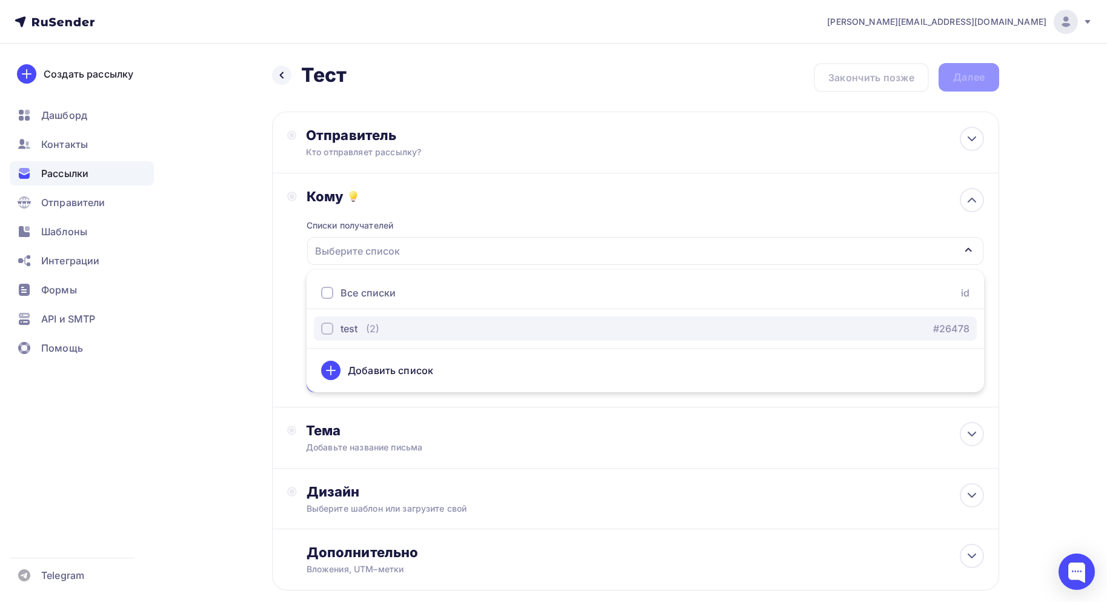
click at [369, 329] on div "(2)" at bounding box center [372, 328] width 13 height 15
drag, startPoint x: 159, startPoint y: 315, endPoint x: 164, endPoint y: 310, distance: 6.4
click at [162, 312] on div "Создать рассылку Дашборд Контакты Рассылки Отправители Шаблоны Интеграции Формы…" at bounding box center [82, 323] width 164 height 558
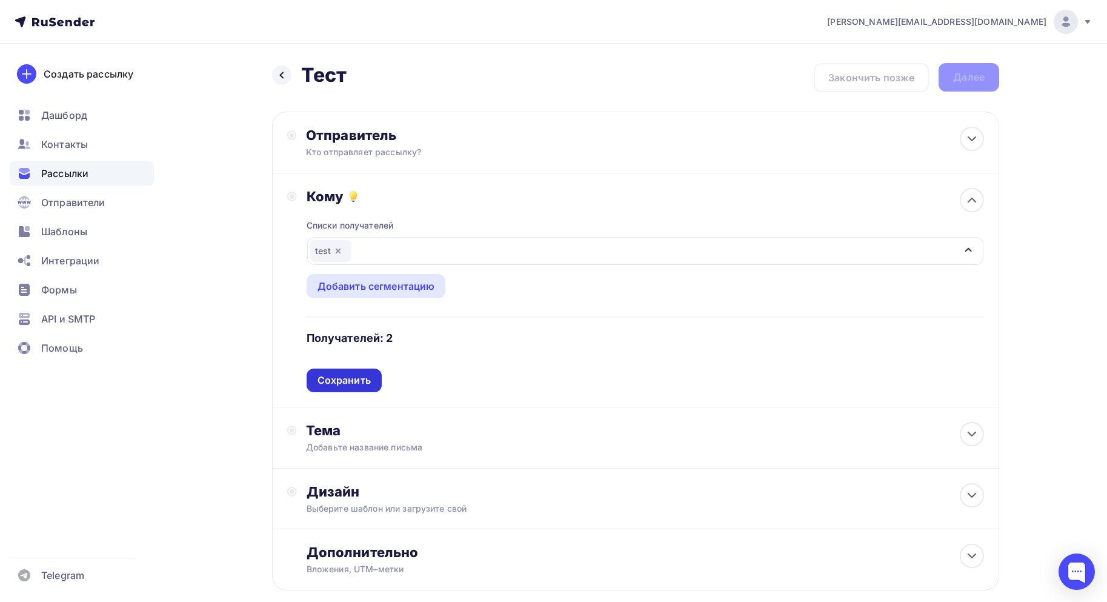
click at [314, 369] on div "Сохранить" at bounding box center [344, 381] width 75 height 24
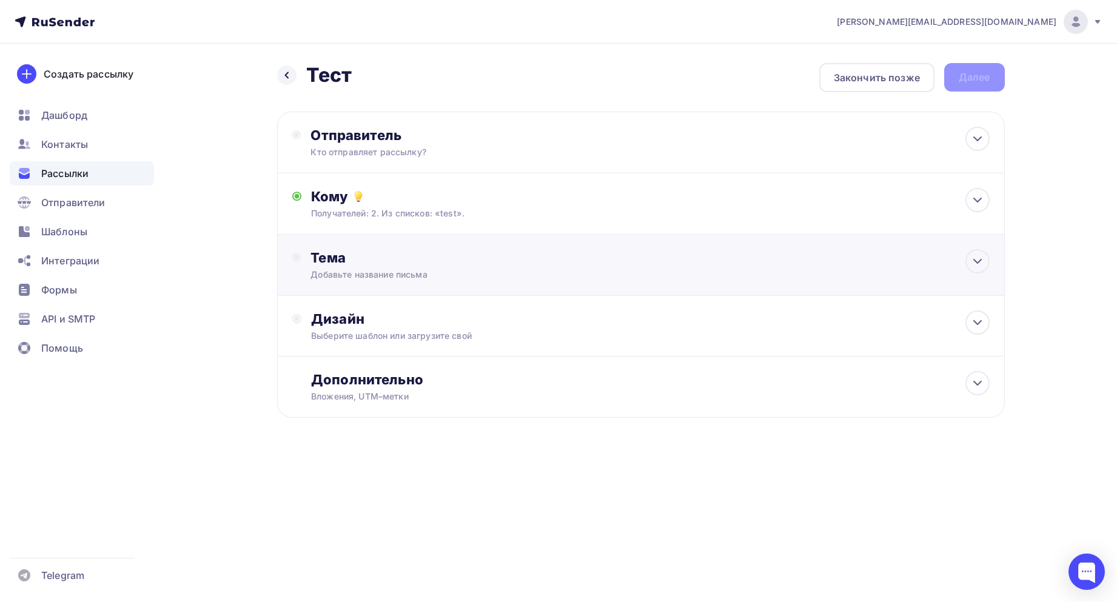
click at [353, 279] on div "Добавьте название письма" at bounding box center [418, 275] width 216 height 12
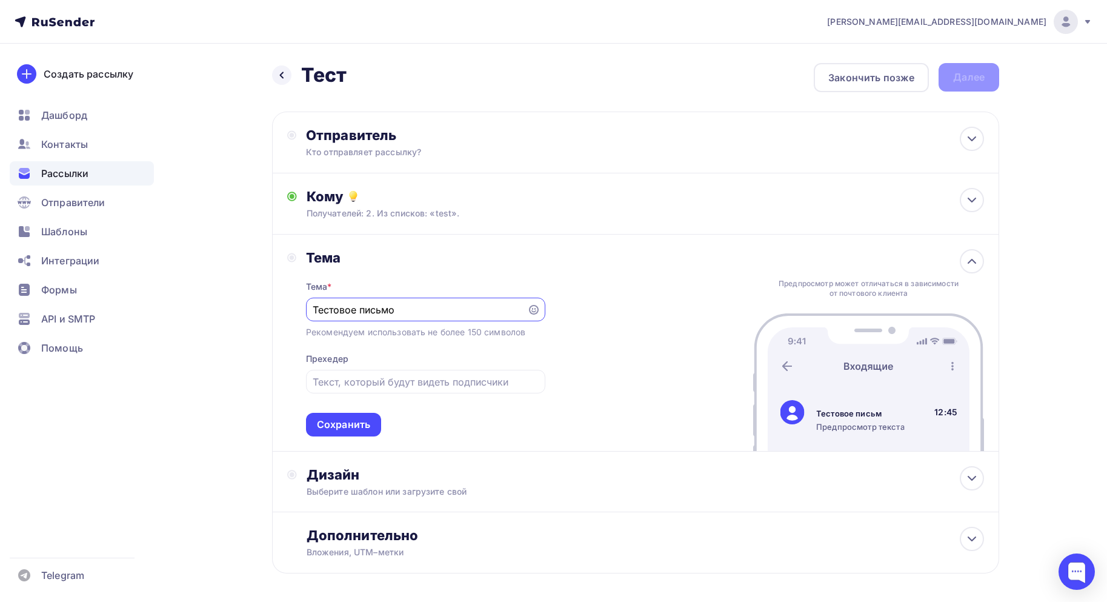
type input "Тестовое письмо"
click at [372, 382] on input "text" at bounding box center [425, 382] width 225 height 15
click at [328, 359] on div "Прехедер" at bounding box center [327, 359] width 42 height 12
copy div "Прехедер"
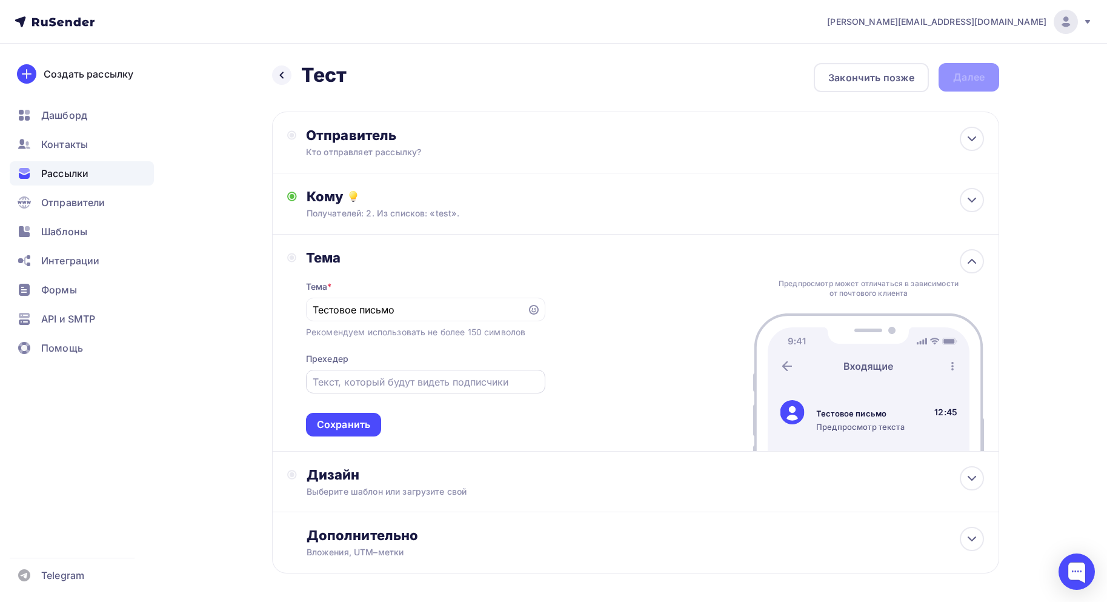
click at [357, 392] on div "Тема * Тестовое письмо Рекомендуем использовать не более 150 символов Прехедер …" at bounding box center [425, 351] width 239 height 170
click at [356, 387] on input "text" at bounding box center [425, 382] width 225 height 15
type input "Здесь будет что то написано"
click at [356, 438] on div "Тема Тема * Тестовое письмо Рекомендуем использовать не более 150 символов Прех…" at bounding box center [635, 343] width 727 height 217
click at [356, 434] on div "Сохранить" at bounding box center [343, 425] width 75 height 24
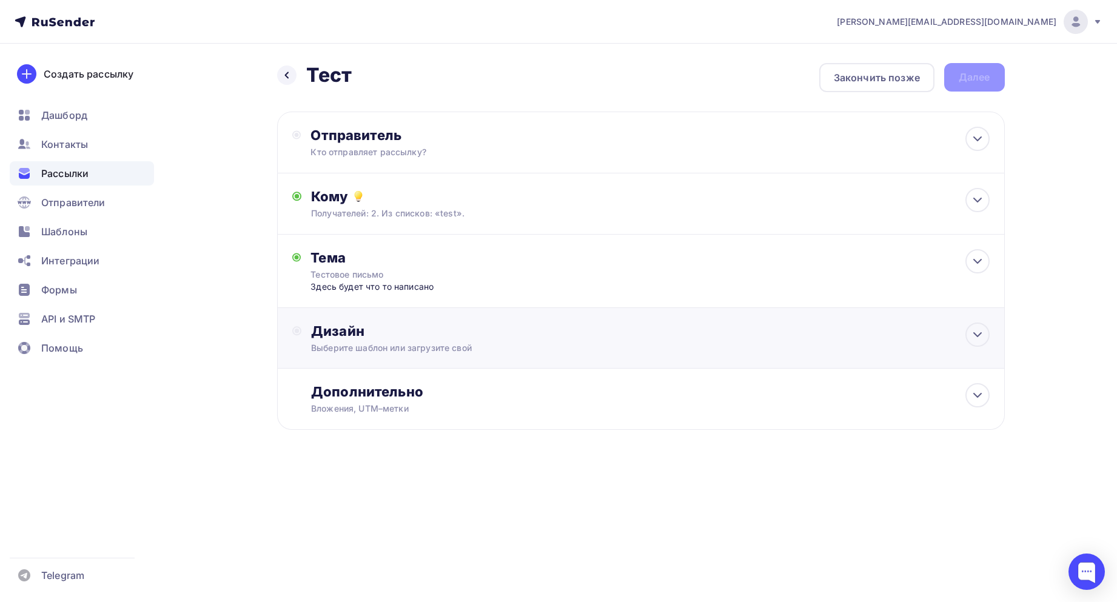
click at [358, 345] on div "Выберите шаблон или загрузите свой" at bounding box center [616, 348] width 610 height 12
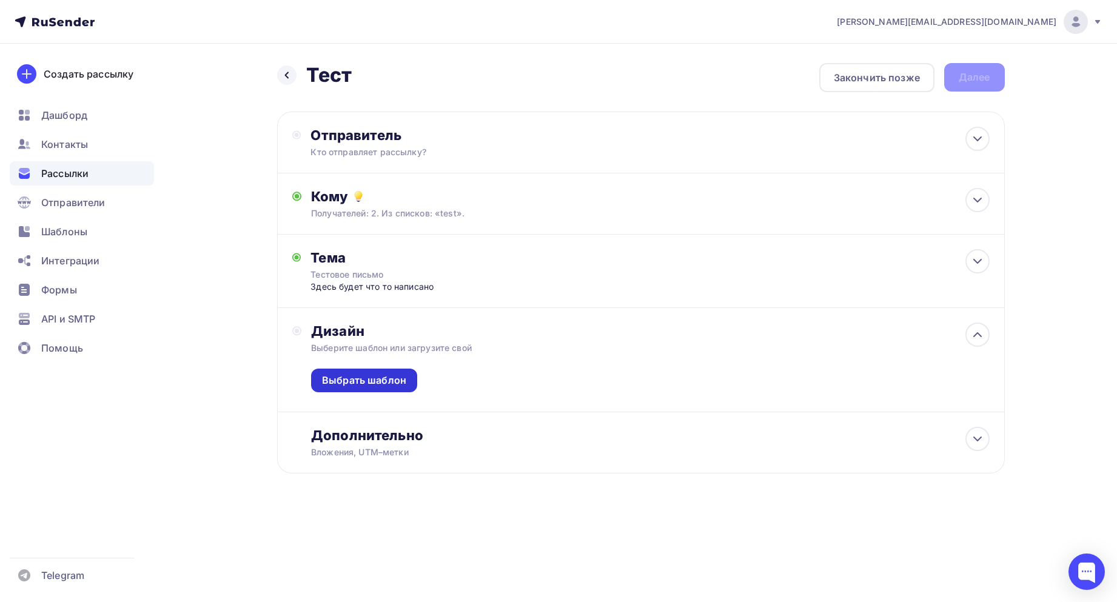
click at [356, 376] on div "Выбрать шаблон" at bounding box center [364, 380] width 84 height 14
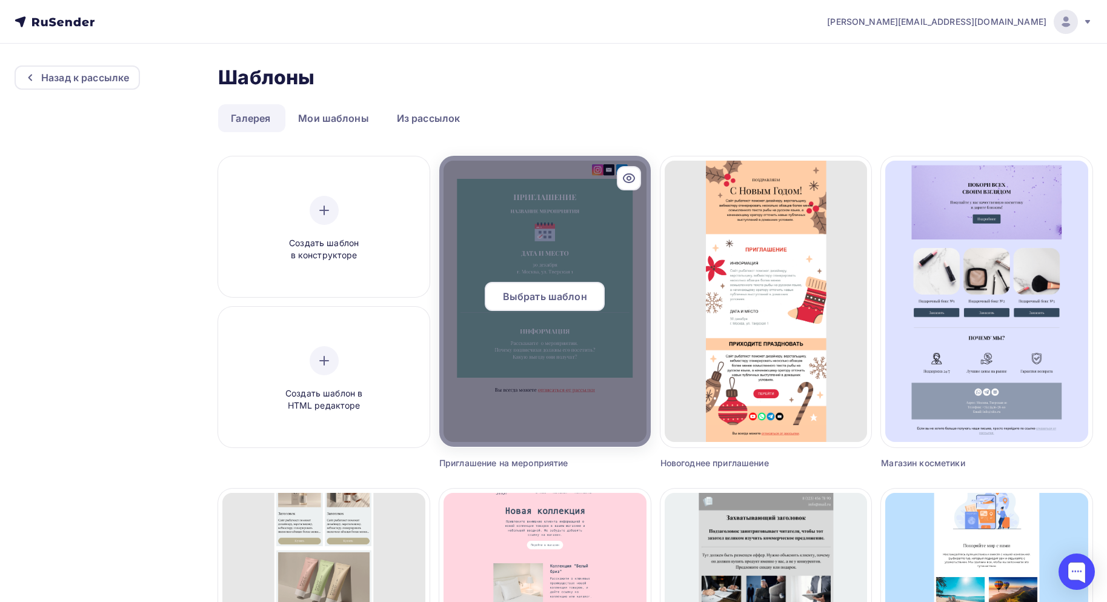
click at [523, 195] on div at bounding box center [545, 301] width 212 height 291
click at [519, 299] on span "Выбрать шаблон" at bounding box center [545, 296] width 84 height 15
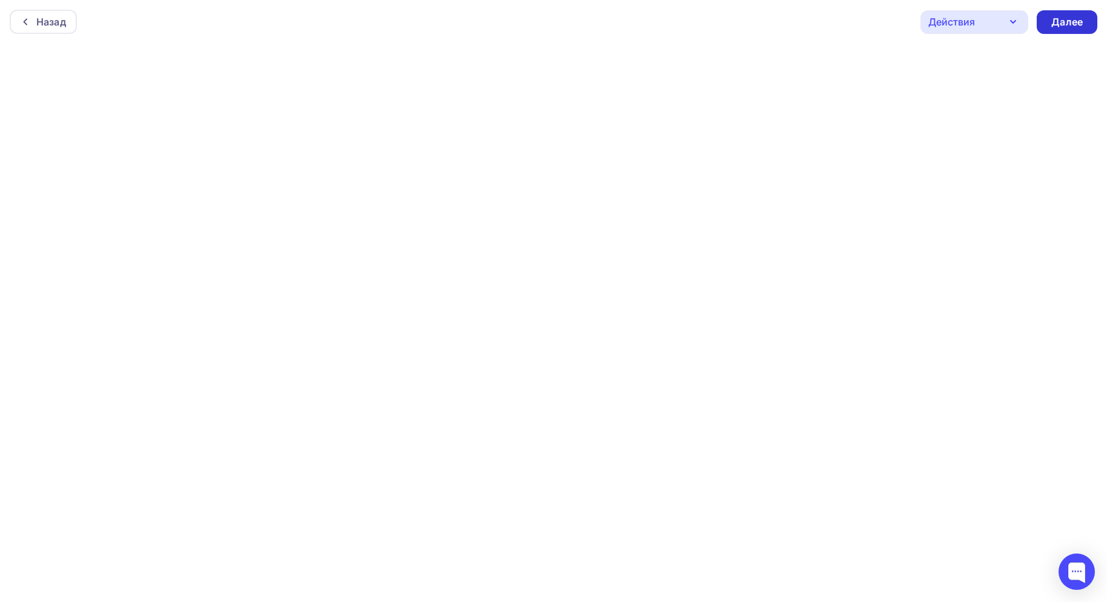
click at [1064, 20] on div "Далее" at bounding box center [1068, 22] width 32 height 14
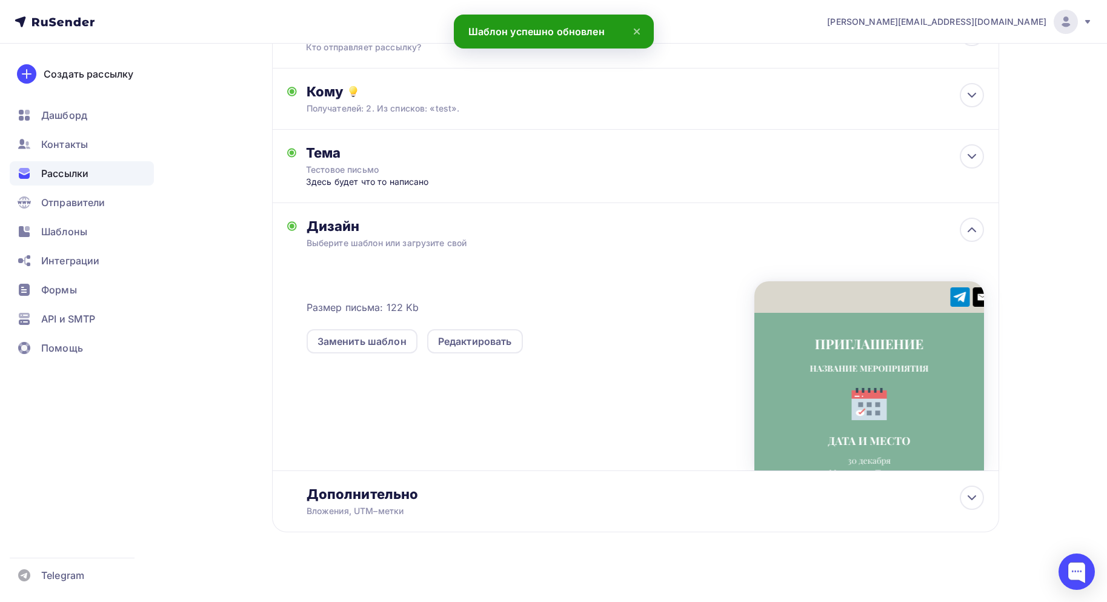
scroll to position [113, 0]
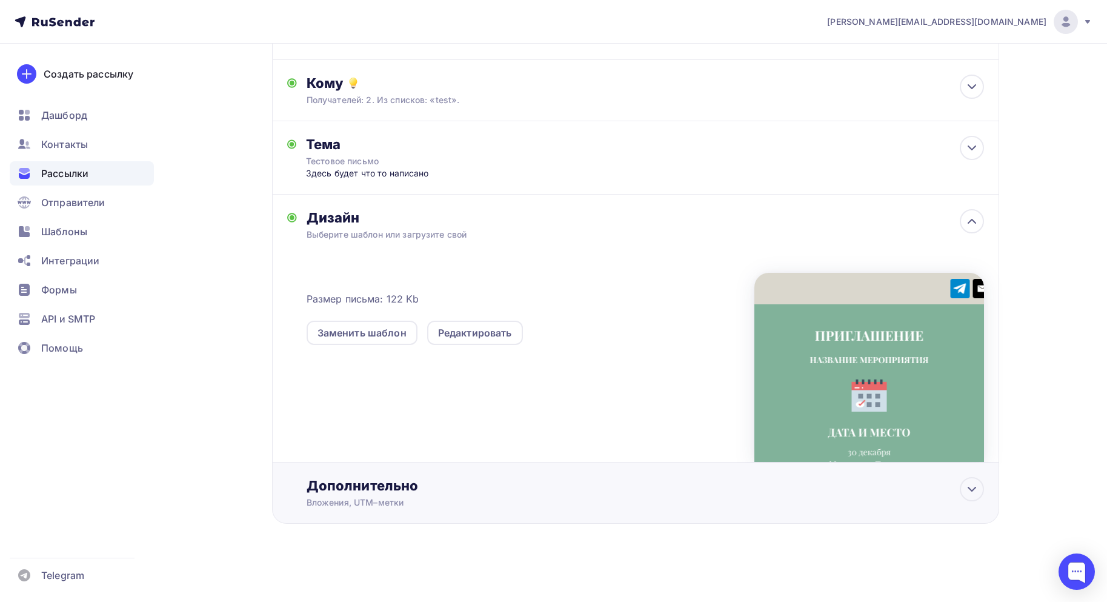
click at [408, 499] on div "Вложения, UTM–метки" at bounding box center [612, 502] width 610 height 12
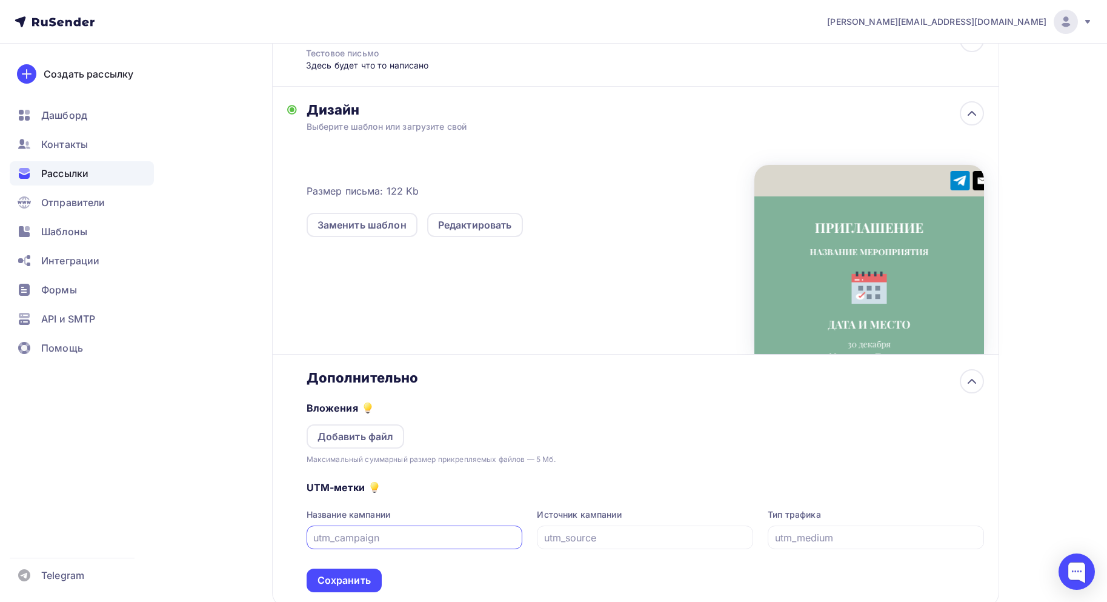
scroll to position [244, 0]
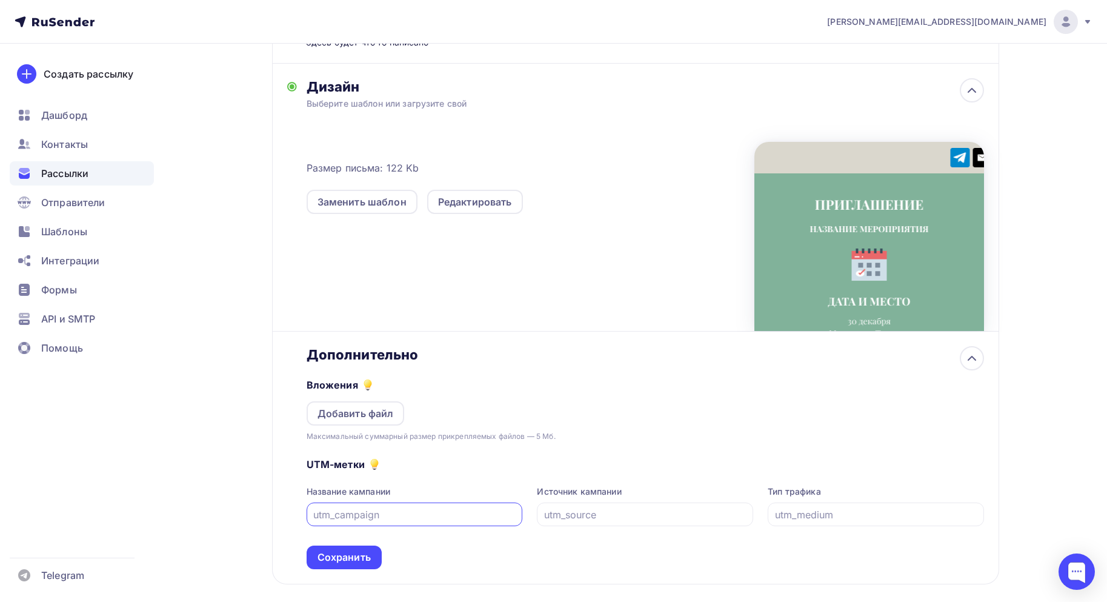
click at [415, 507] on input "text" at bounding box center [414, 514] width 202 height 15
type input "т"
type input "е"
type input "test"
drag, startPoint x: 389, startPoint y: 514, endPoint x: 273, endPoint y: 514, distance: 115.8
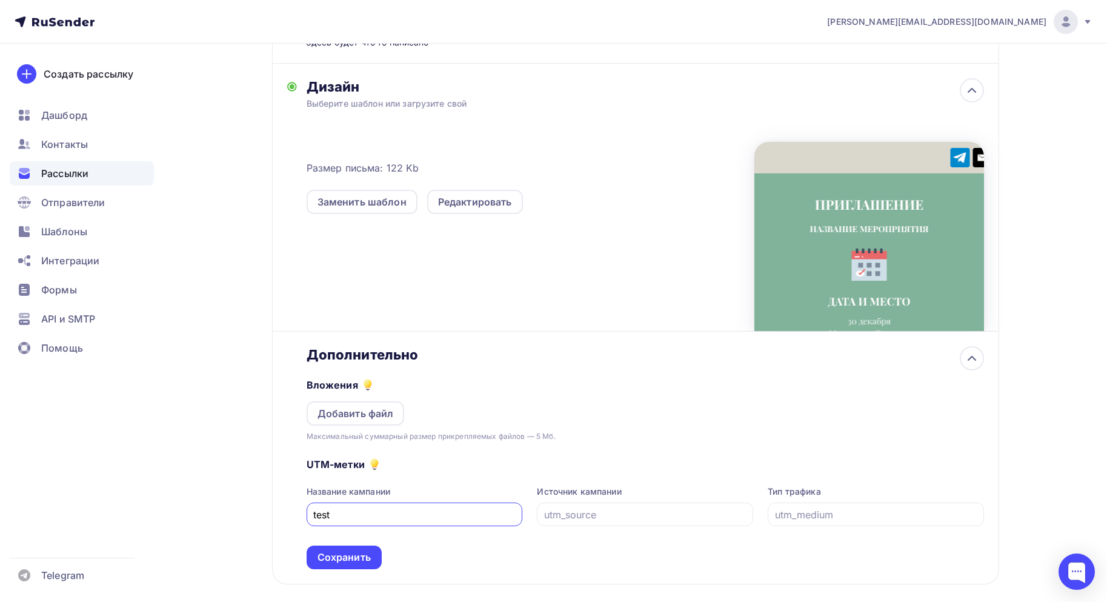
click at [273, 514] on div "Дополнительно Вложения Добавить файл Максимальный суммарный размер прикрепляемы…" at bounding box center [635, 458] width 727 height 253
drag, startPoint x: 586, startPoint y: 514, endPoint x: 780, endPoint y: 513, distance: 194.0
click at [587, 514] on input "text" at bounding box center [645, 514] width 202 height 15
paste input "test"
type input "test"
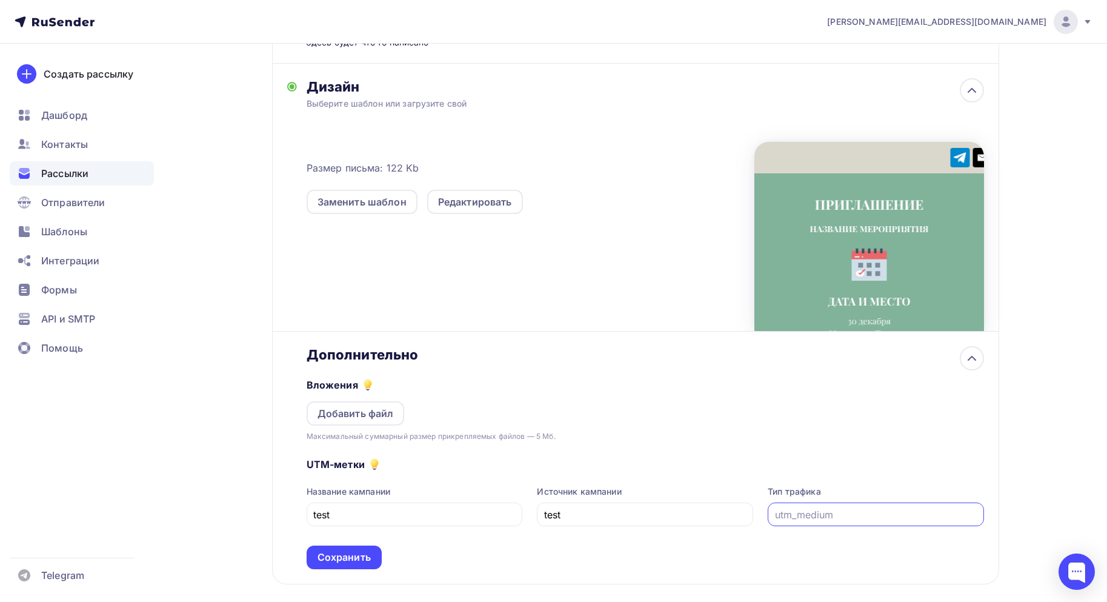
click at [828, 513] on input "text" at bounding box center [876, 514] width 202 height 15
paste input "test"
type input "test"
drag, startPoint x: 771, startPoint y: 562, endPoint x: 644, endPoint y: 542, distance: 128.9
click at [772, 560] on div "UTM-метки Название кампании test Источник кампании test Тип трафика test Сохран…" at bounding box center [646, 505] width 678 height 127
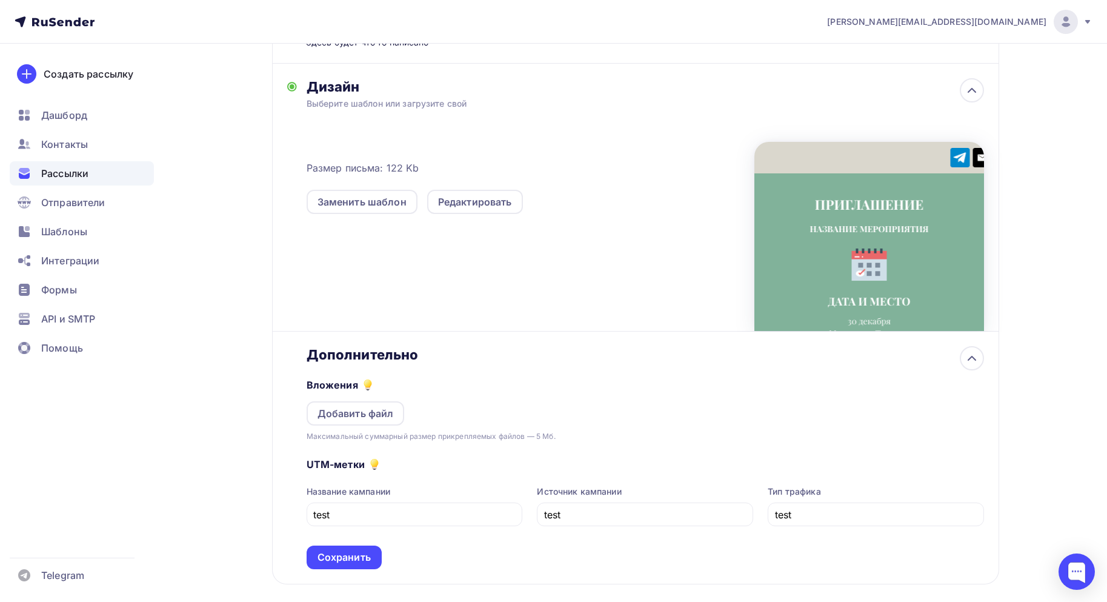
drag, startPoint x: 319, startPoint y: 556, endPoint x: 344, endPoint y: 555, distance: 24.9
click at [321, 556] on div "Сохранить" at bounding box center [344, 557] width 53 height 14
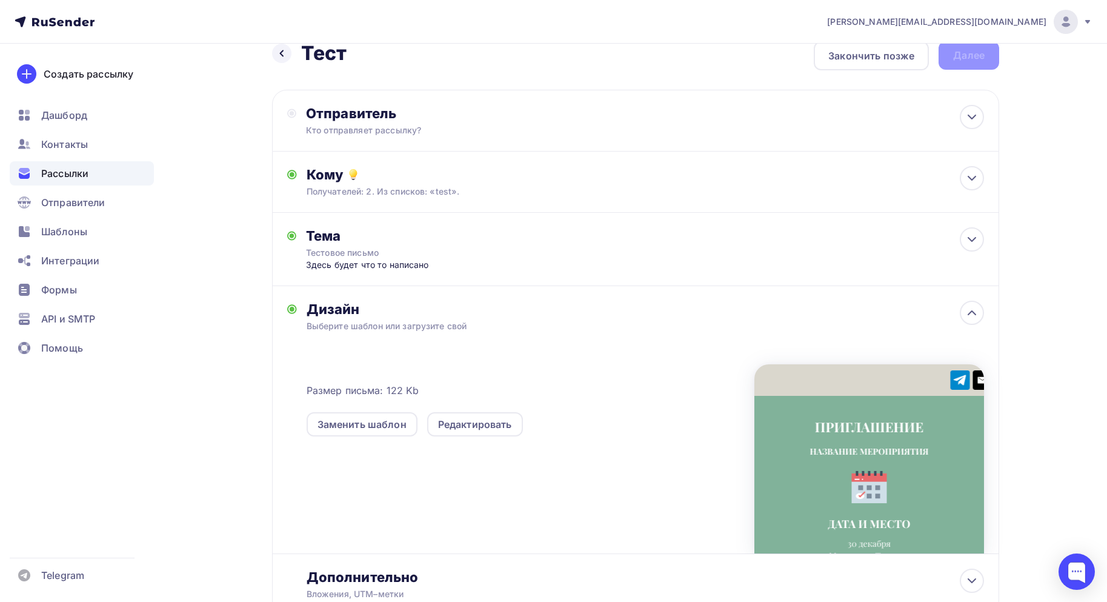
scroll to position [0, 0]
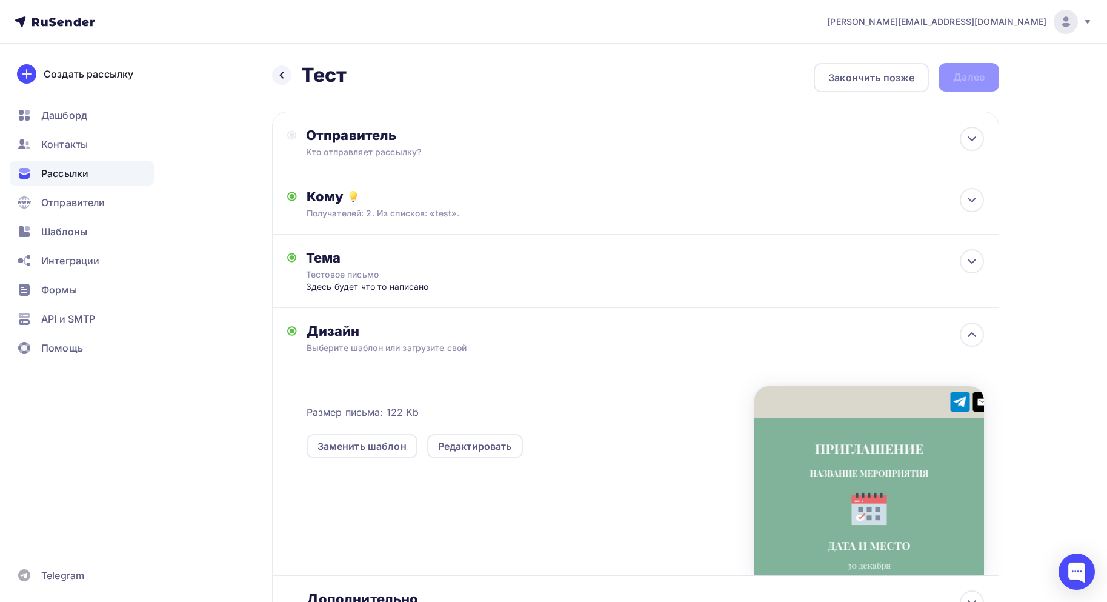
click at [976, 81] on div "Назад Тест Тест Закончить позже Далее" at bounding box center [635, 77] width 727 height 29
click at [398, 121] on div "Отправитель Кто отправляет рассылку? Email * agabekyan@starkovgrp.ru agabekyan@…" at bounding box center [635, 143] width 727 height 62
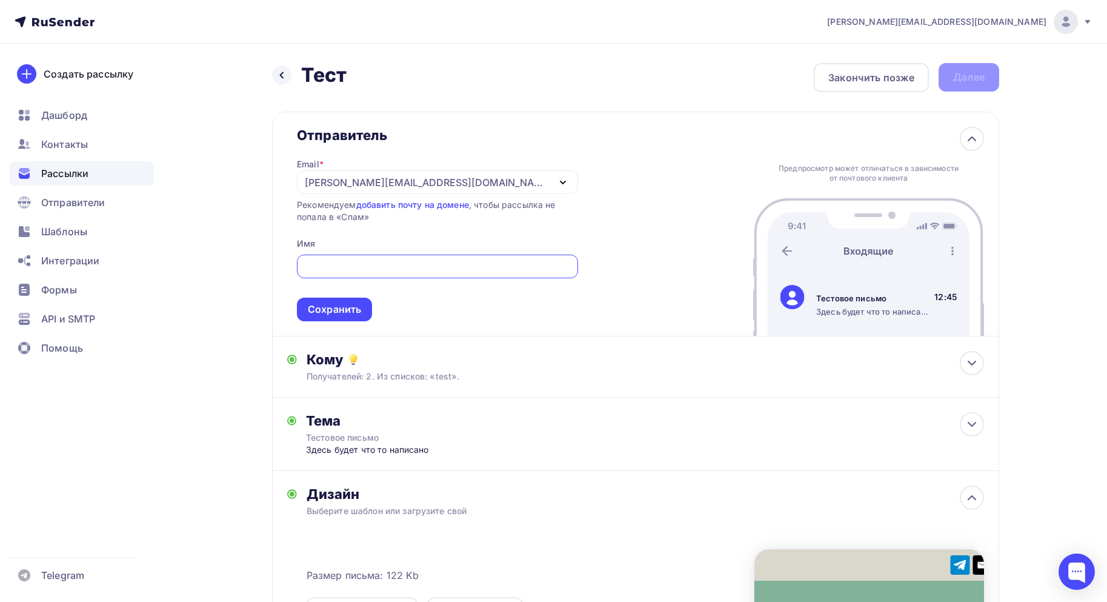
click at [402, 259] on input "text" at bounding box center [437, 266] width 267 height 15
type input "C"
type input "Сергей тестовая"
click at [372, 311] on div "Сохранить" at bounding box center [334, 310] width 75 height 24
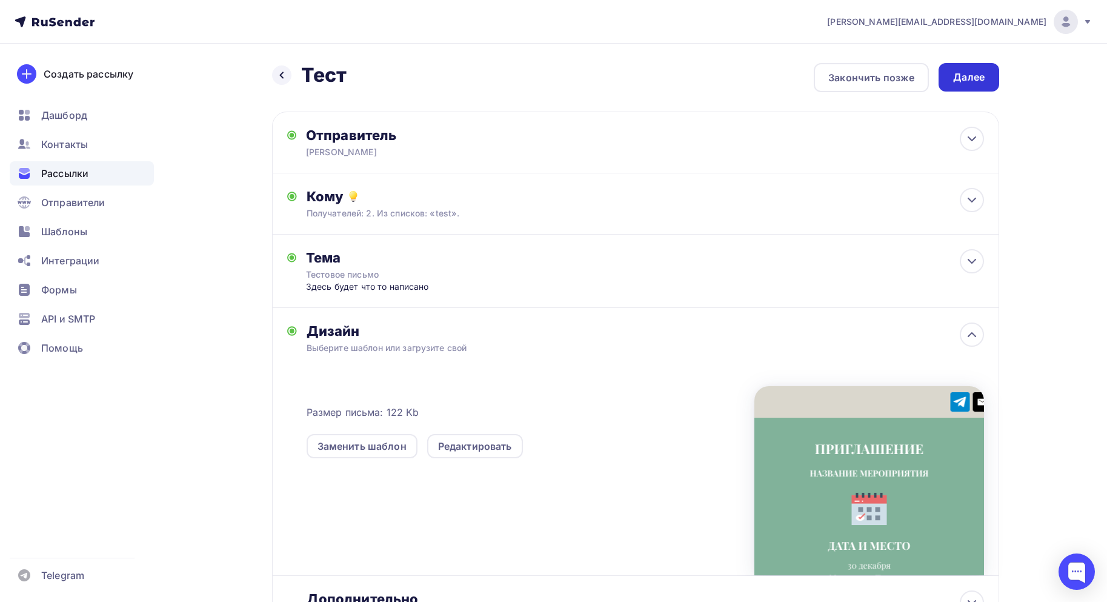
click at [983, 75] on div "Далее" at bounding box center [969, 77] width 32 height 14
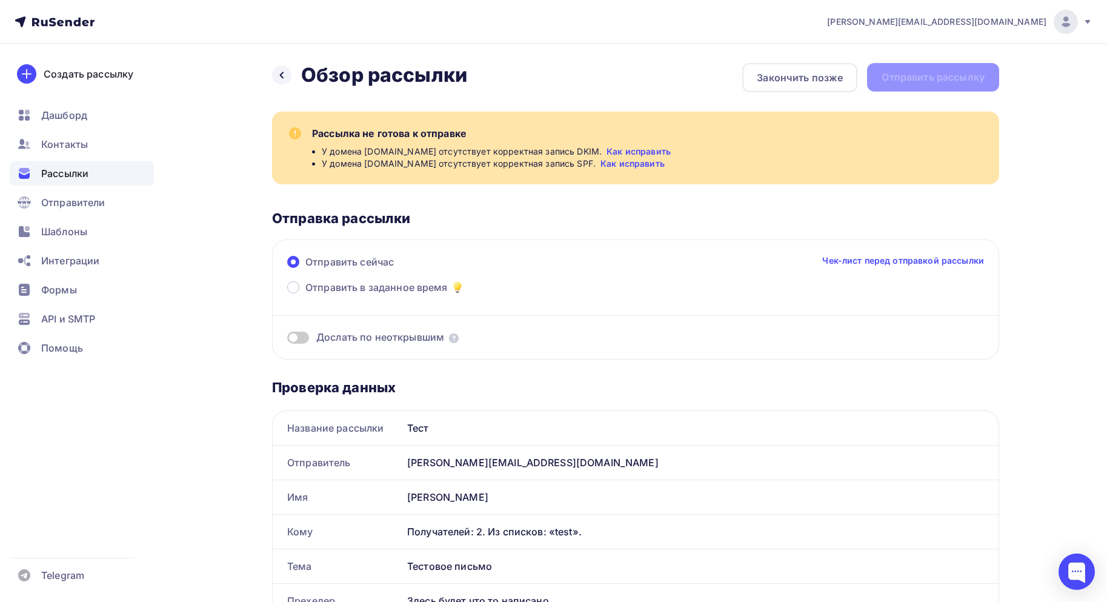
click at [617, 149] on link "Как исправить" at bounding box center [639, 151] width 64 height 12
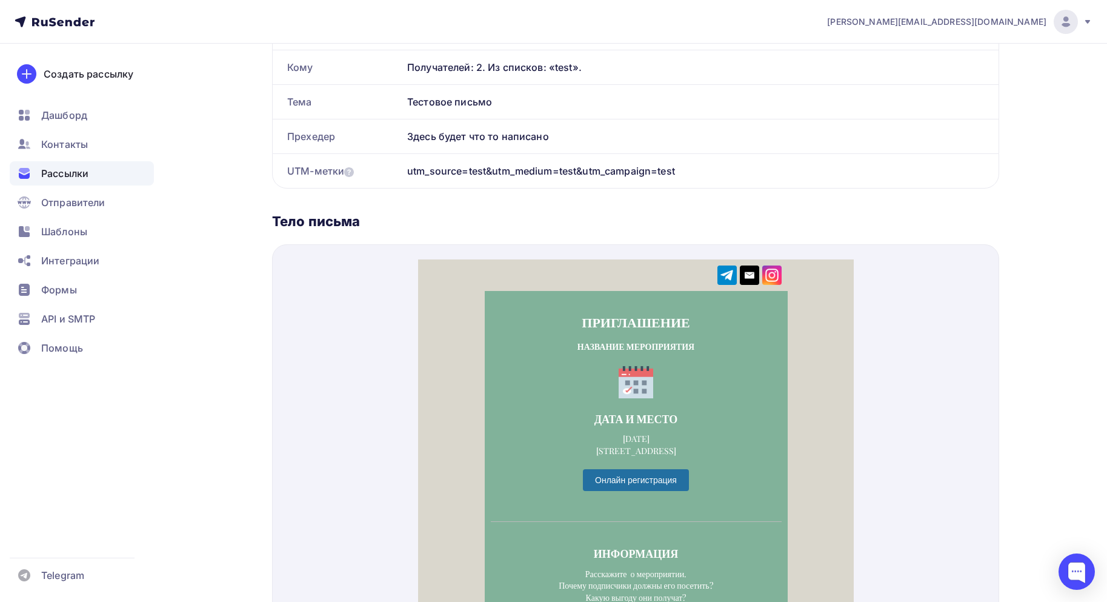
scroll to position [485, 0]
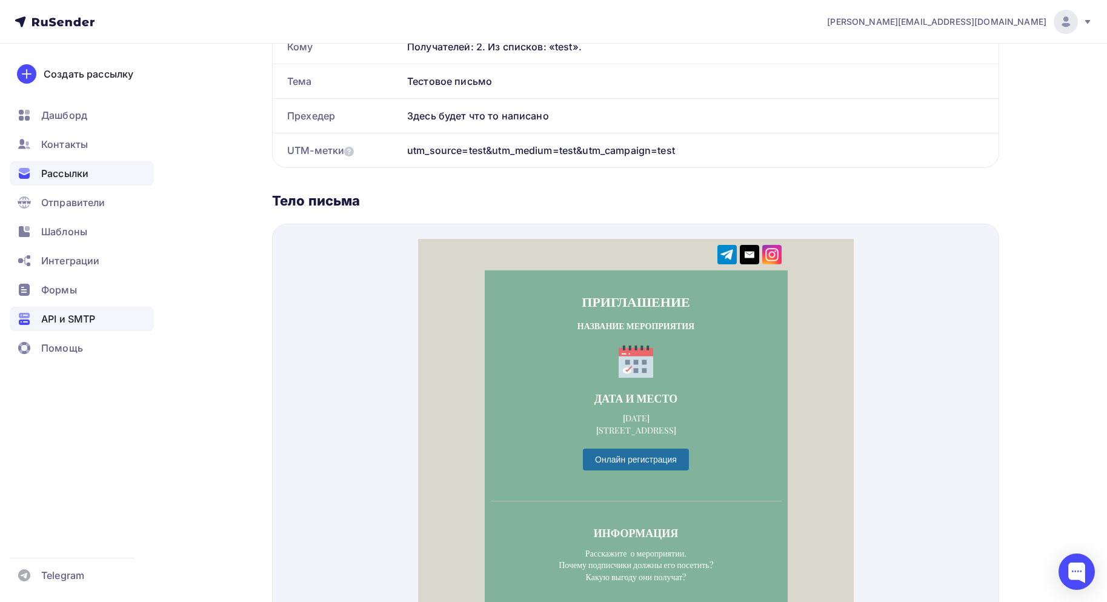
click at [108, 323] on div "API и SMTP" at bounding box center [82, 319] width 144 height 24
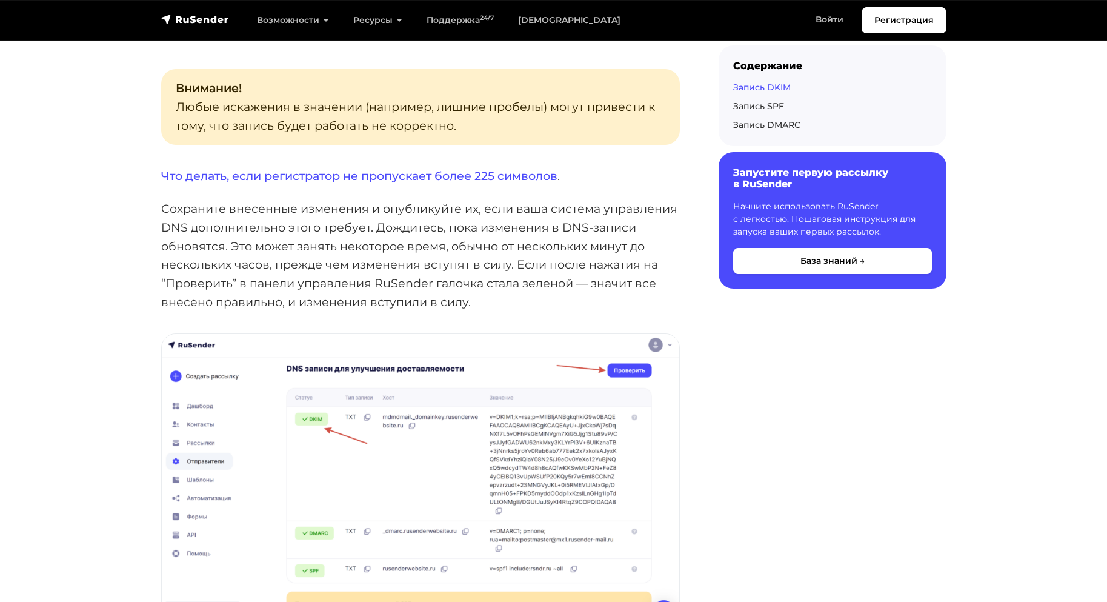
scroll to position [1273, 0]
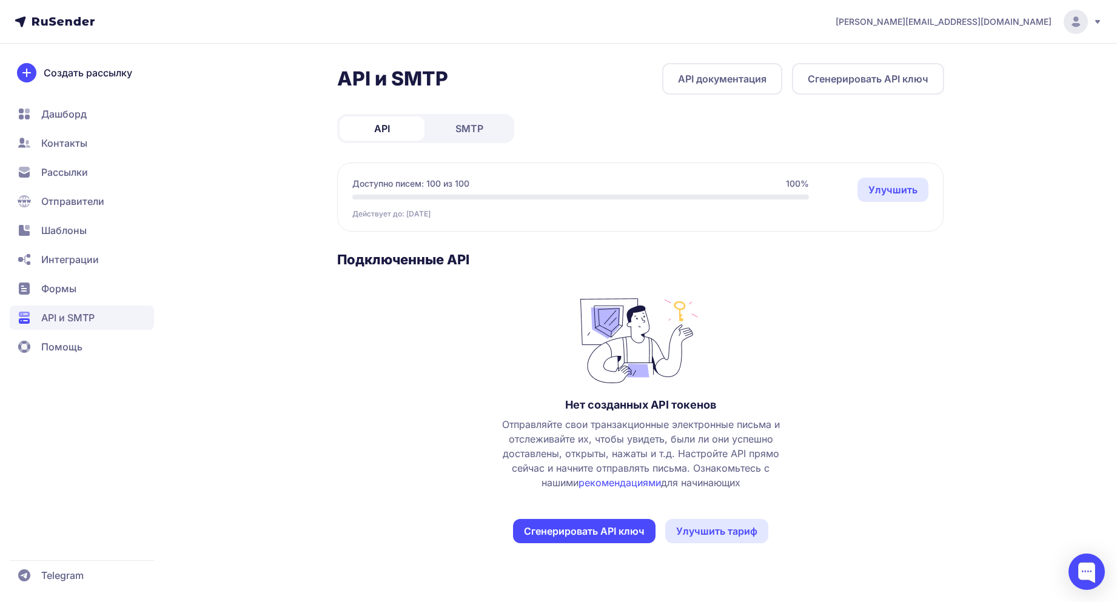
click at [490, 116] on div "API SMTP" at bounding box center [425, 128] width 177 height 29
click at [482, 127] on span "SMTP" at bounding box center [469, 128] width 28 height 15
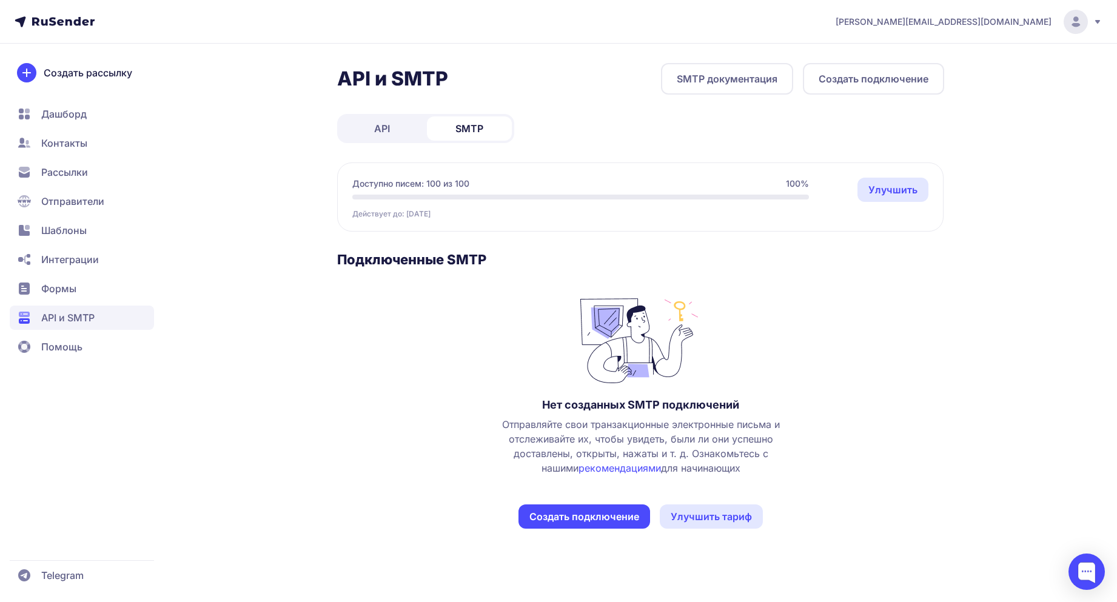
click at [409, 129] on link "API" at bounding box center [381, 128] width 85 height 24
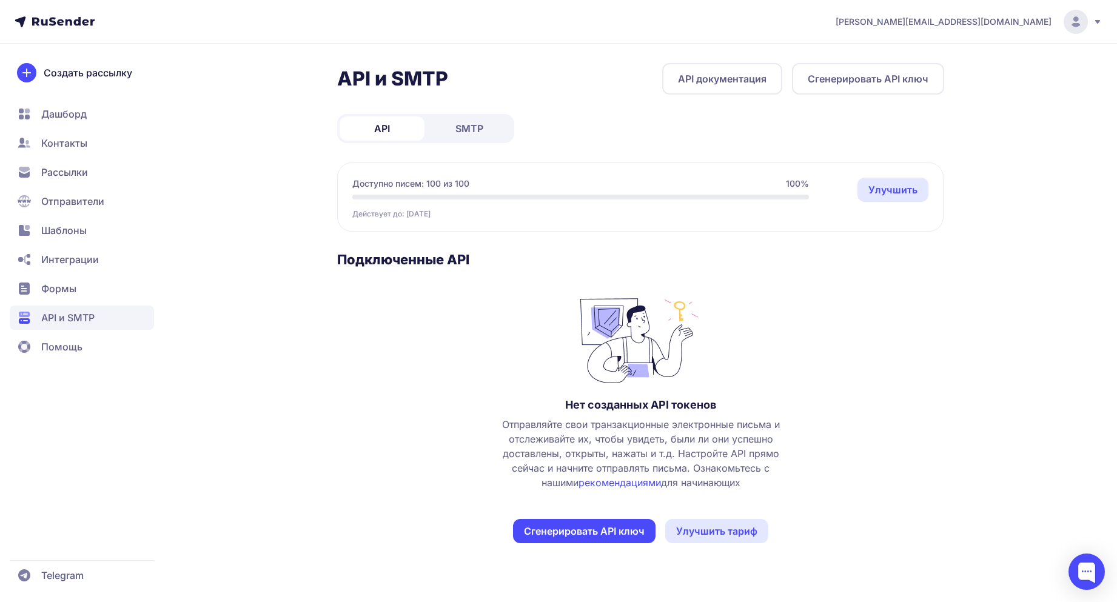
click at [83, 306] on span "Формы" at bounding box center [82, 318] width 144 height 24
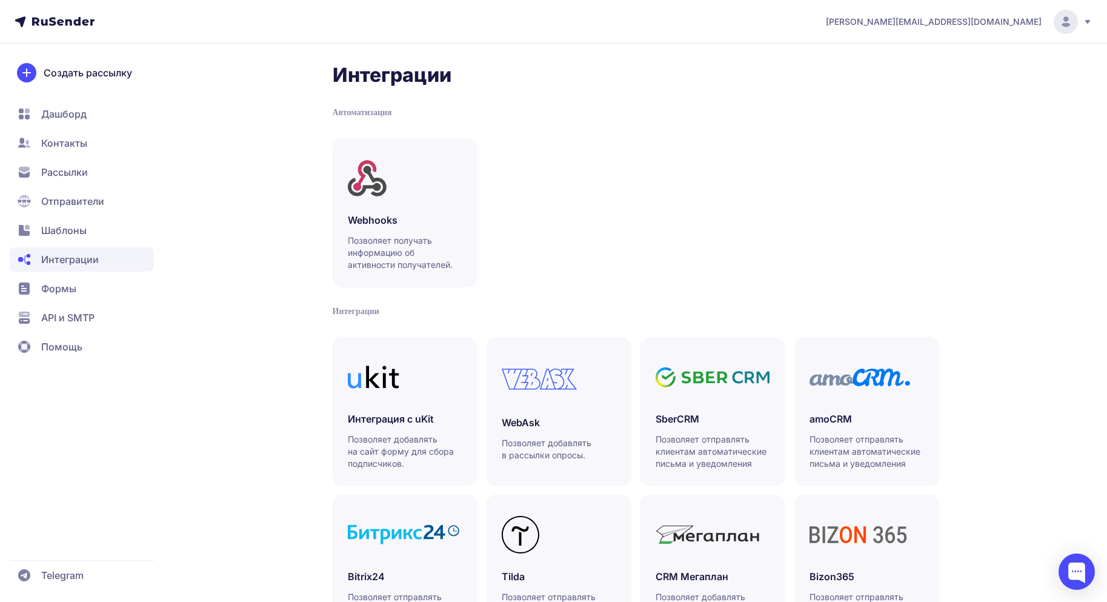
click at [58, 110] on span "Дашборд" at bounding box center [63, 114] width 45 height 15
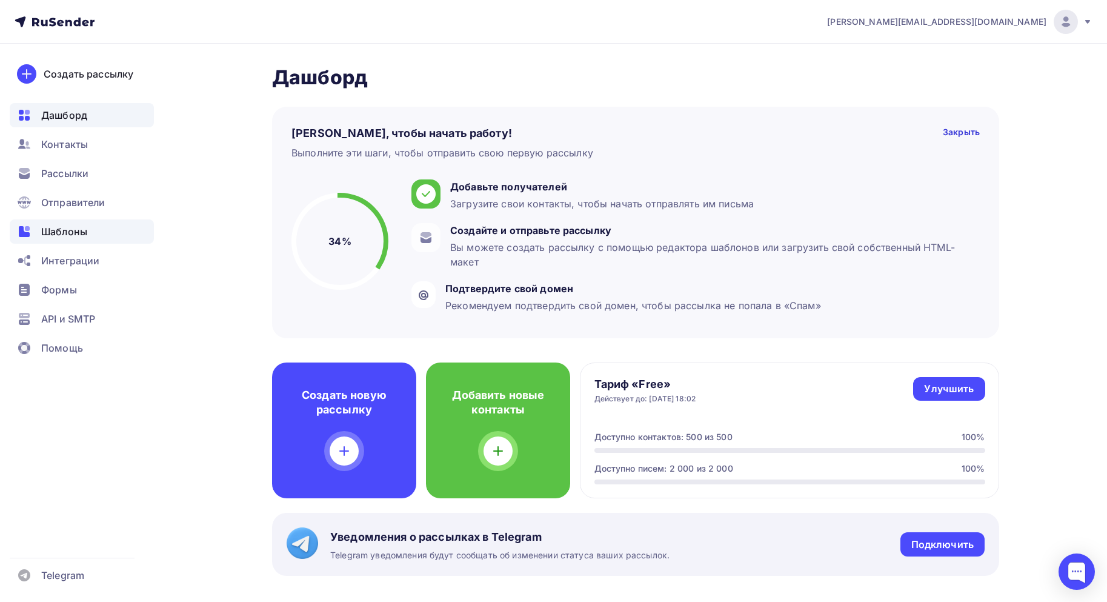
click at [61, 223] on div "Шаблоны" at bounding box center [82, 231] width 144 height 24
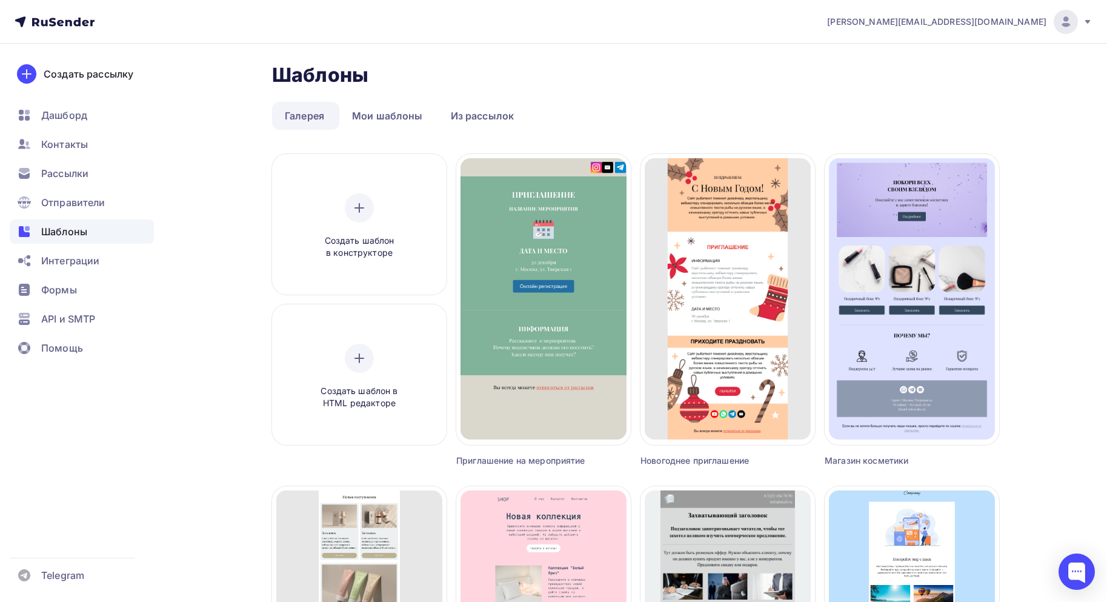
click at [59, 187] on ul "Дашборд Контакты Рассылки Отправители Шаблоны Интеграции Формы API и SMTP Помощь" at bounding box center [82, 235] width 144 height 264
click at [66, 200] on span "Отправители" at bounding box center [73, 202] width 64 height 15
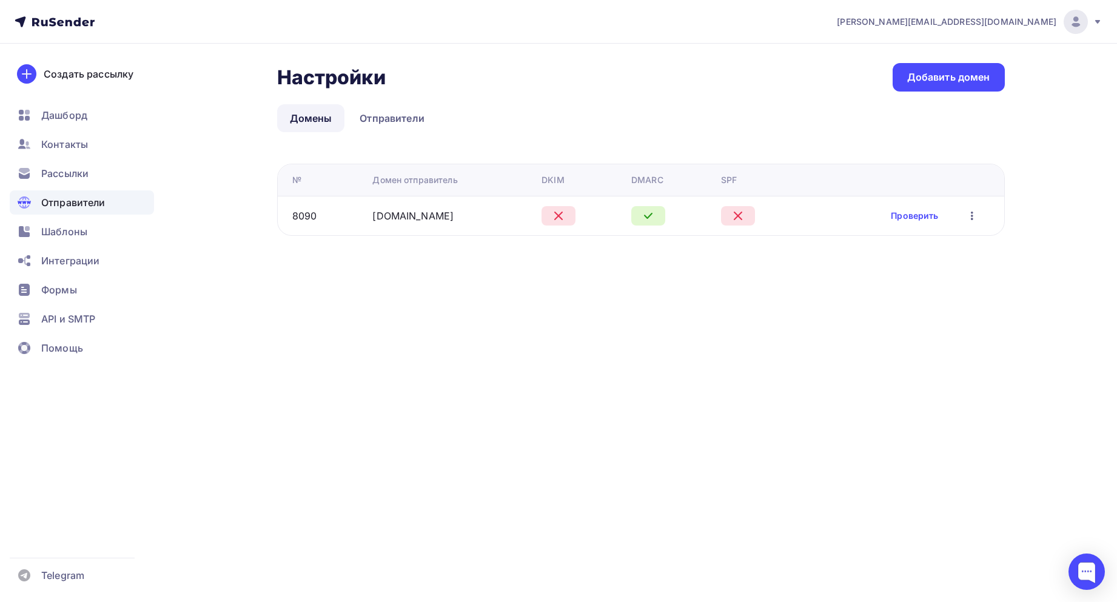
click at [555, 213] on icon at bounding box center [558, 215] width 7 height 7
click at [907, 213] on link "Проверить" at bounding box center [913, 216] width 47 height 12
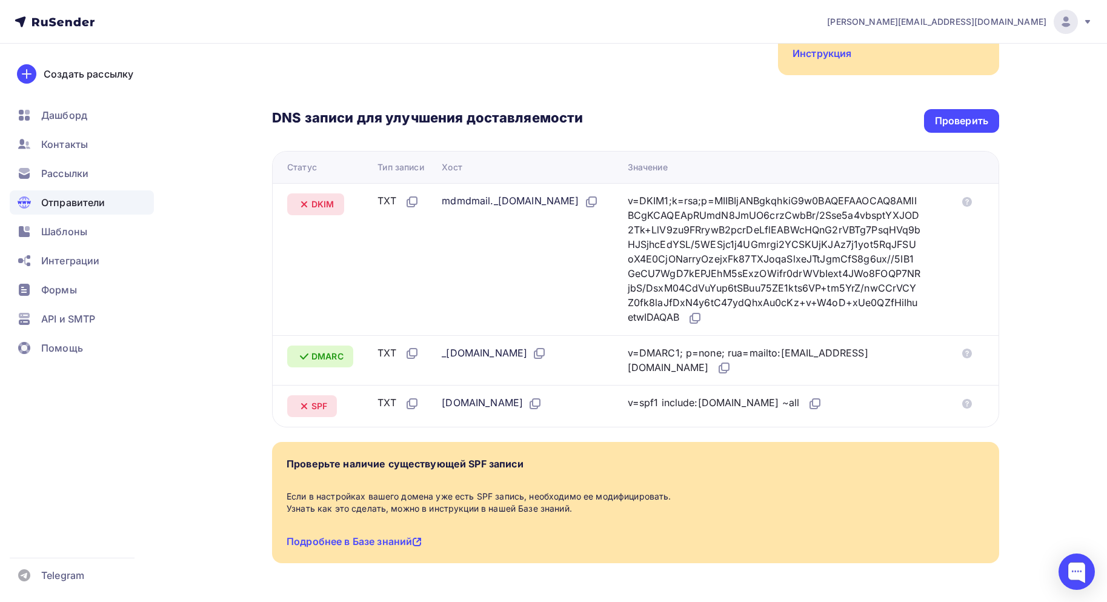
scroll to position [282, 0]
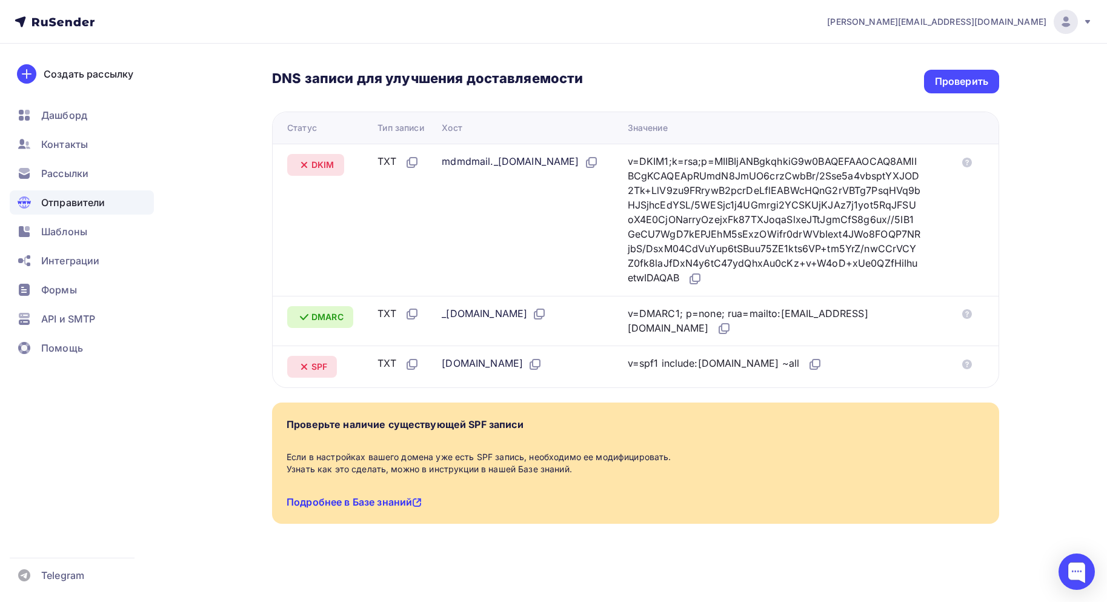
click at [380, 499] on link "Подробнее в Базе знаний" at bounding box center [354, 502] width 135 height 12
click at [1001, 241] on div "Назад starkovgrp.ru Не подтвержден Подтверждение домена Подтверждение домена яв…" at bounding box center [553, 182] width 993 height 840
click at [970, 161] on icon at bounding box center [968, 163] width 10 height 10
click at [1036, 253] on div "Назад starkovgrp.ru Не подтвержден Подтверждение домена Подтверждение домена яв…" at bounding box center [553, 182] width 993 height 840
click at [808, 368] on icon at bounding box center [815, 364] width 15 height 15
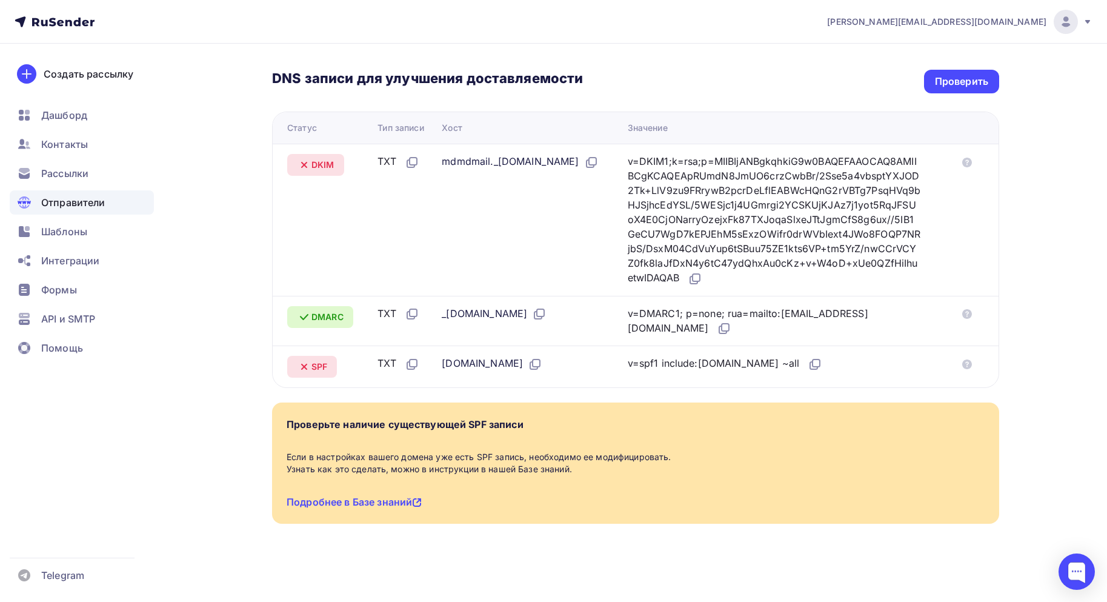
click at [1020, 365] on div "Назад starkovgrp.ru Не подтвержден Подтверждение домена Подтверждение домена яв…" at bounding box center [553, 182] width 993 height 840
click at [415, 365] on icon at bounding box center [412, 364] width 15 height 15
click at [1033, 372] on div "Назад [DOMAIN_NAME] Не подтвержден Подтверждение домена Подтверждение домена яв…" at bounding box center [553, 182] width 993 height 840
click at [528, 364] on icon at bounding box center [535, 364] width 15 height 15
click at [969, 362] on icon at bounding box center [968, 364] width 10 height 10
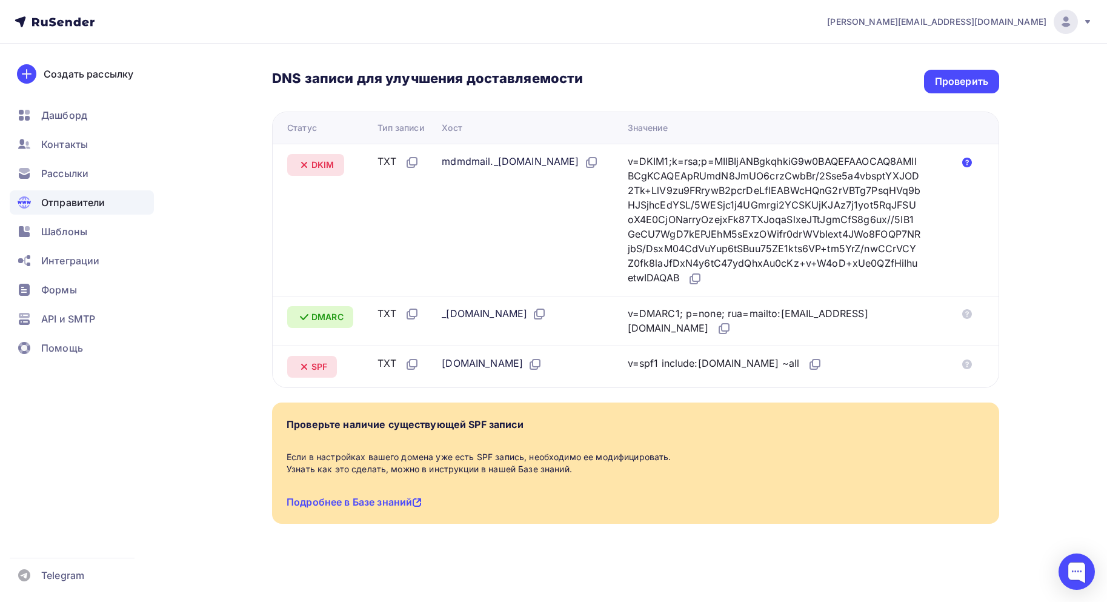
click at [967, 161] on icon at bounding box center [968, 163] width 10 height 10
click at [392, 504] on link "Подробнее в Базе знаний" at bounding box center [354, 502] width 135 height 12
click at [968, 367] on icon at bounding box center [968, 364] width 10 height 10
click at [961, 338] on td at bounding box center [976, 321] width 46 height 50
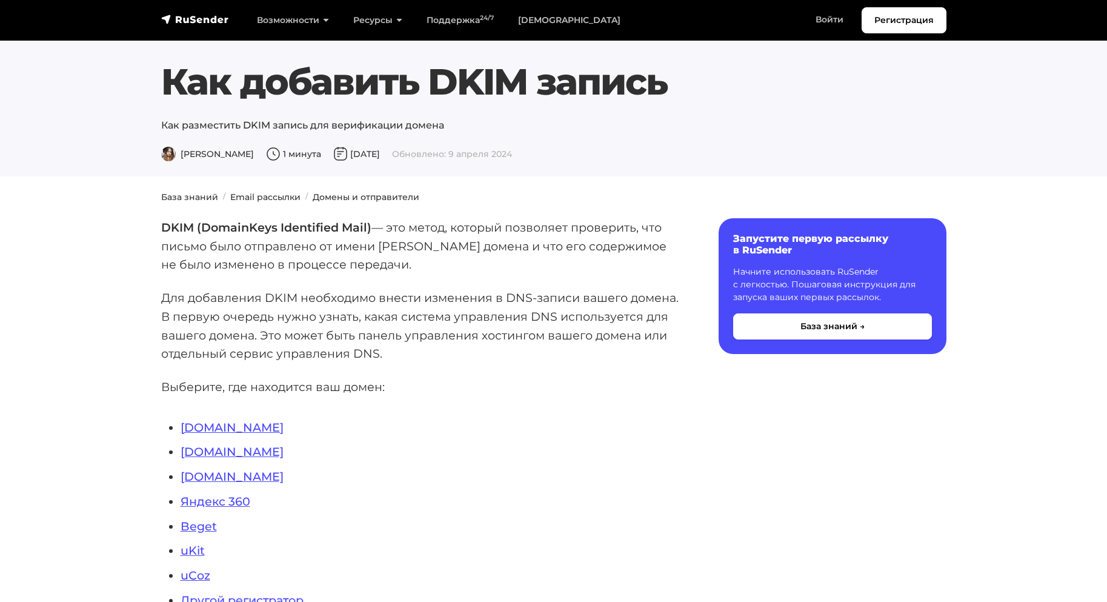
click at [281, 210] on section "База знаний Email рассылки Домены и отправители DKIM (DomainKeys Identified Mai…" at bounding box center [553, 604] width 1107 height 826
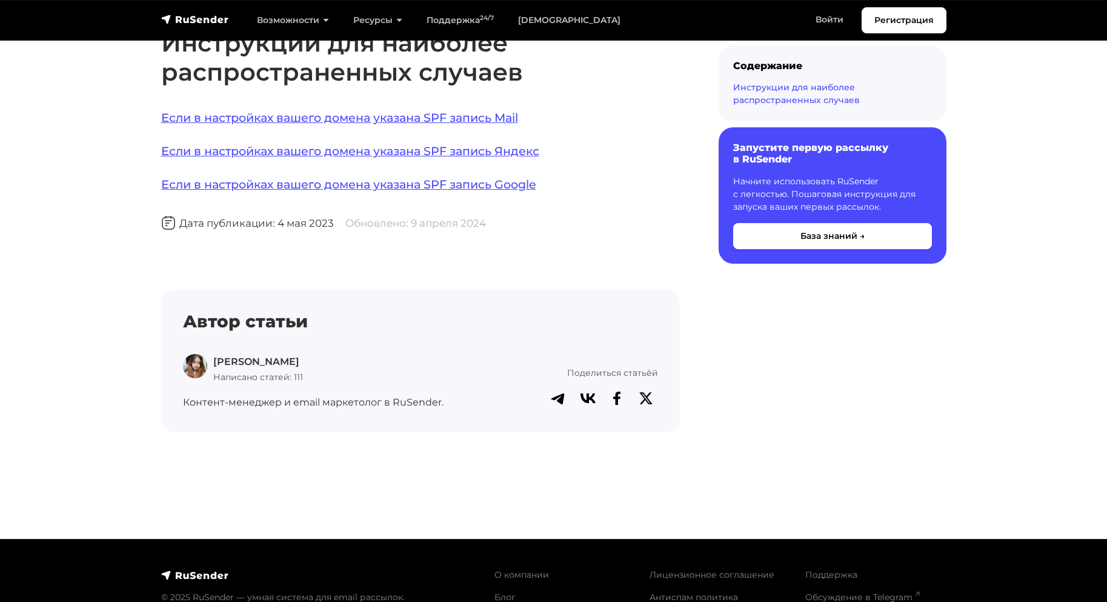
scroll to position [1026, 0]
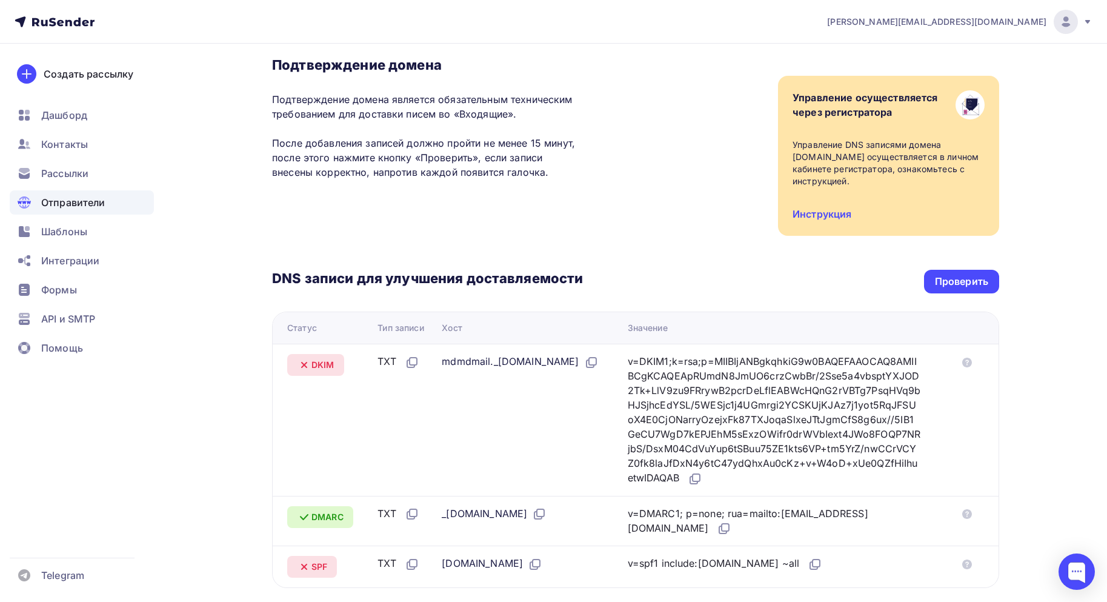
scroll to position [282, 0]
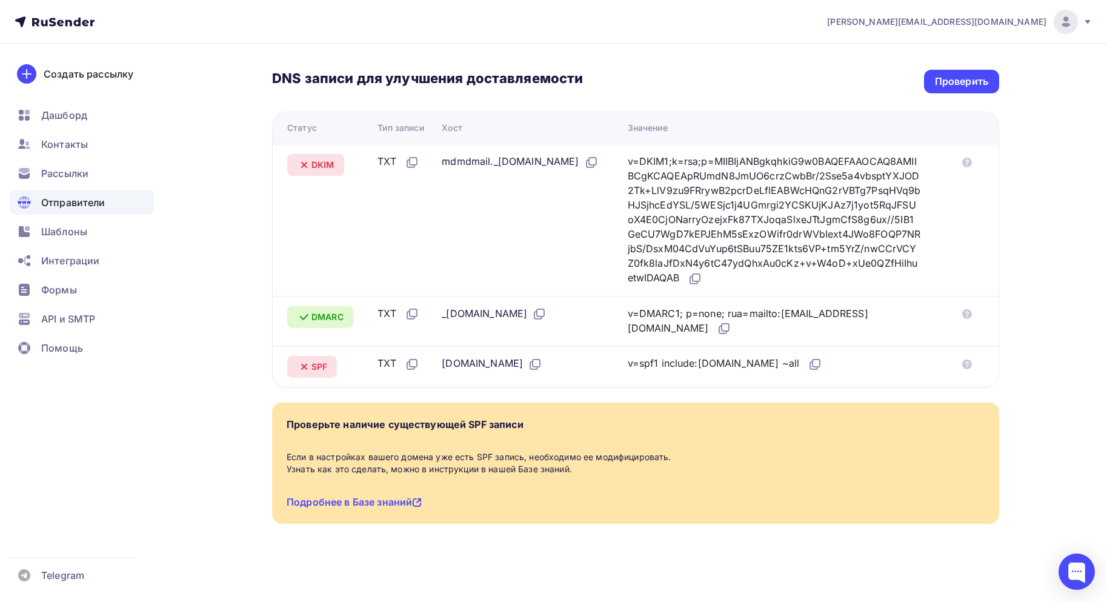
click at [1054, 302] on div "[PERSON_NAME][EMAIL_ADDRESS][DOMAIN_NAME] Аккаунт Тарифы Выйти Создать рассылку…" at bounding box center [553, 160] width 1107 height 884
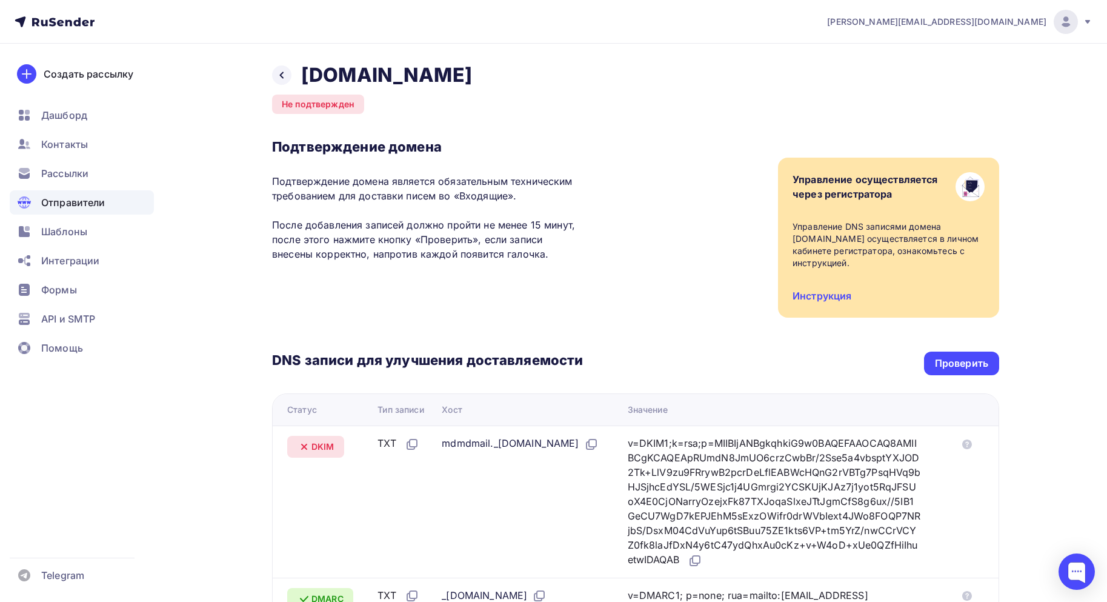
click at [98, 201] on span "Отправители" at bounding box center [73, 202] width 64 height 15
click at [287, 73] on div at bounding box center [281, 74] width 19 height 19
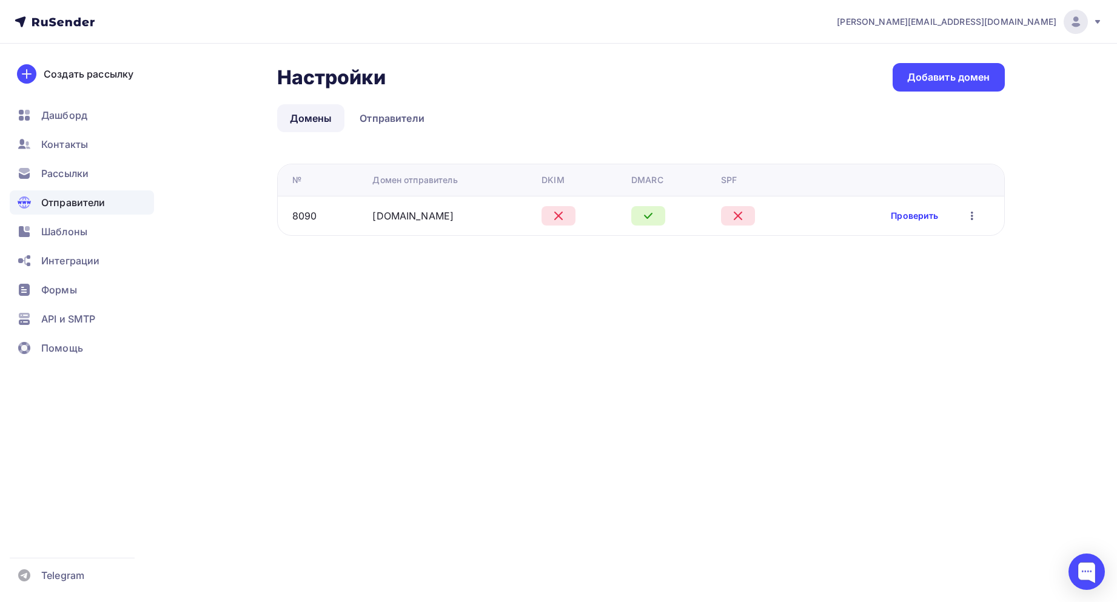
click at [906, 218] on link "Проверить" at bounding box center [913, 216] width 47 height 12
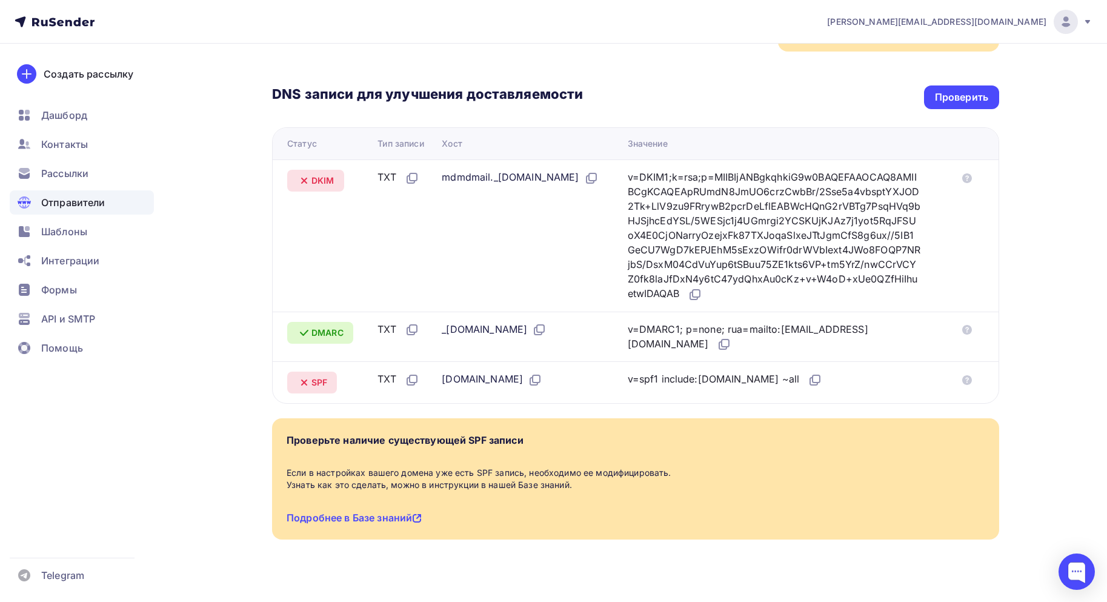
scroll to position [282, 0]
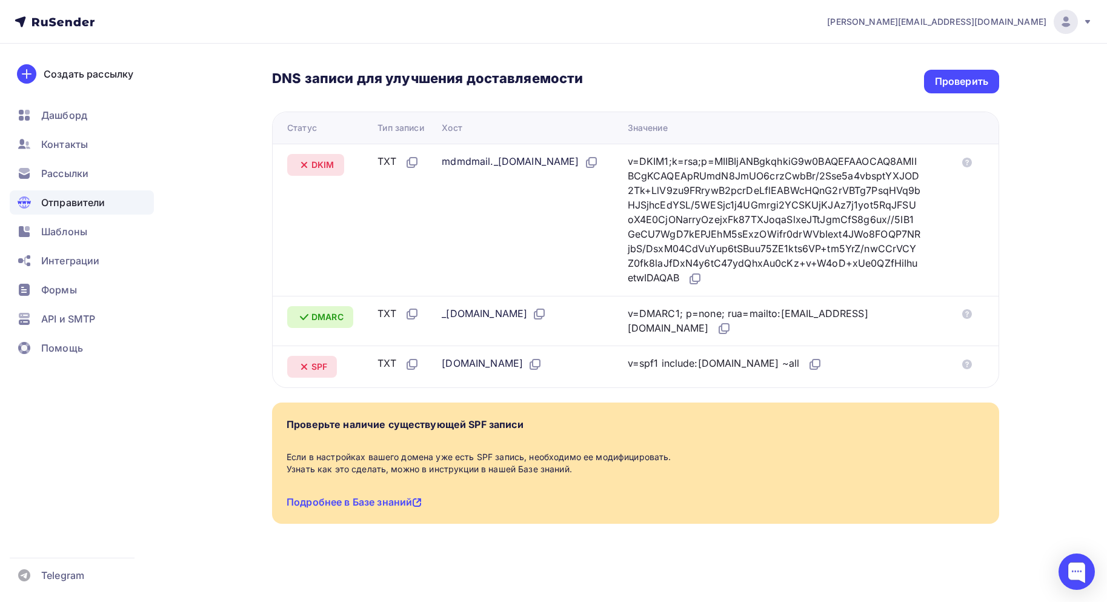
click at [1016, 433] on div "Назад [DOMAIN_NAME] Не подтвержден Подтверждение домена Подтверждение домена яв…" at bounding box center [553, 182] width 993 height 840
click at [62, 235] on span "Шаблоны" at bounding box center [64, 231] width 46 height 15
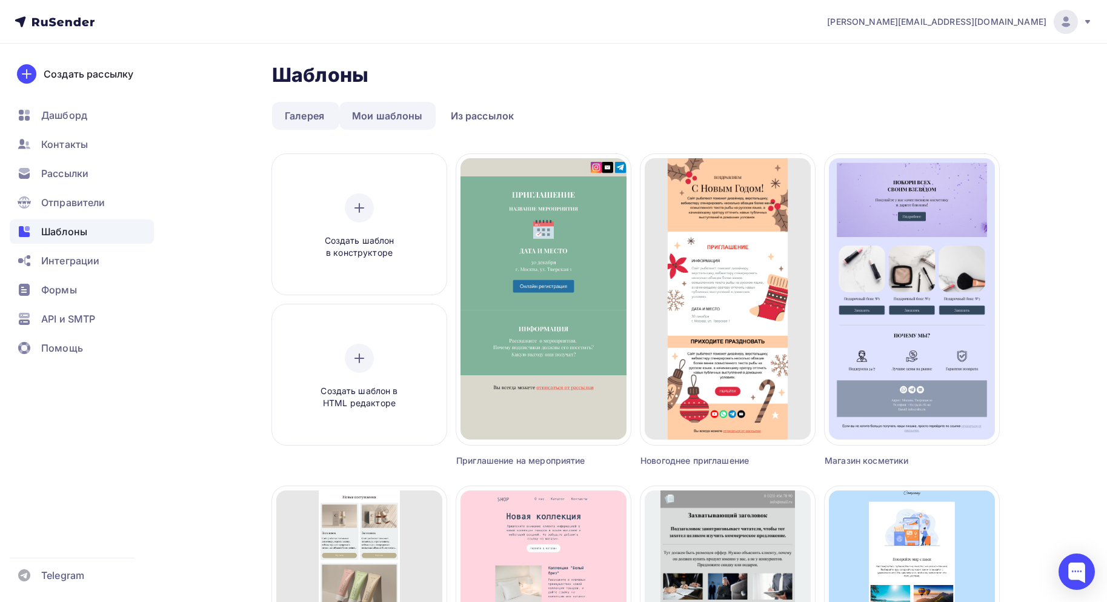
click at [374, 107] on link "Мои шаблоны" at bounding box center [387, 116] width 96 height 28
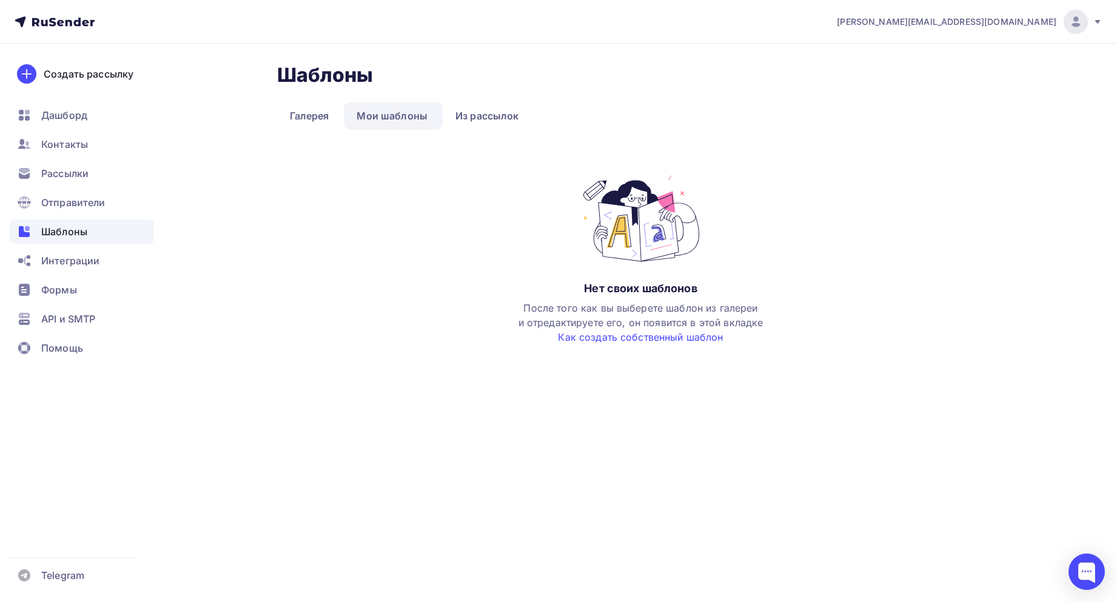
click at [535, 107] on ul "Галерея Мои шаблоны Из рассылок" at bounding box center [640, 116] width 727 height 28
click at [463, 118] on link "Из рассылок" at bounding box center [486, 116] width 89 height 28
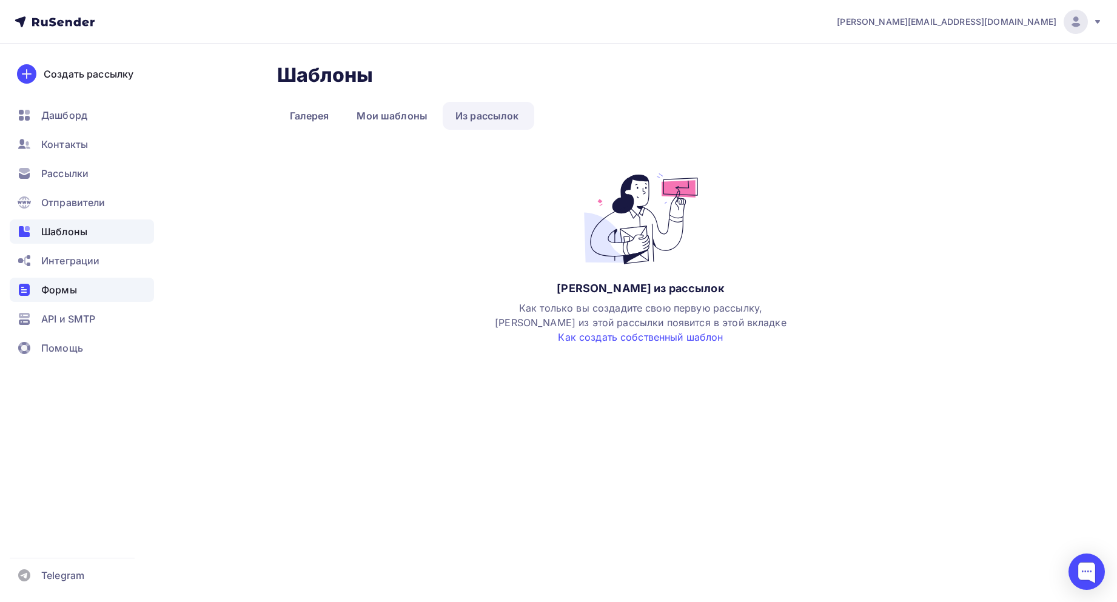
click at [78, 289] on div "Формы" at bounding box center [82, 290] width 144 height 24
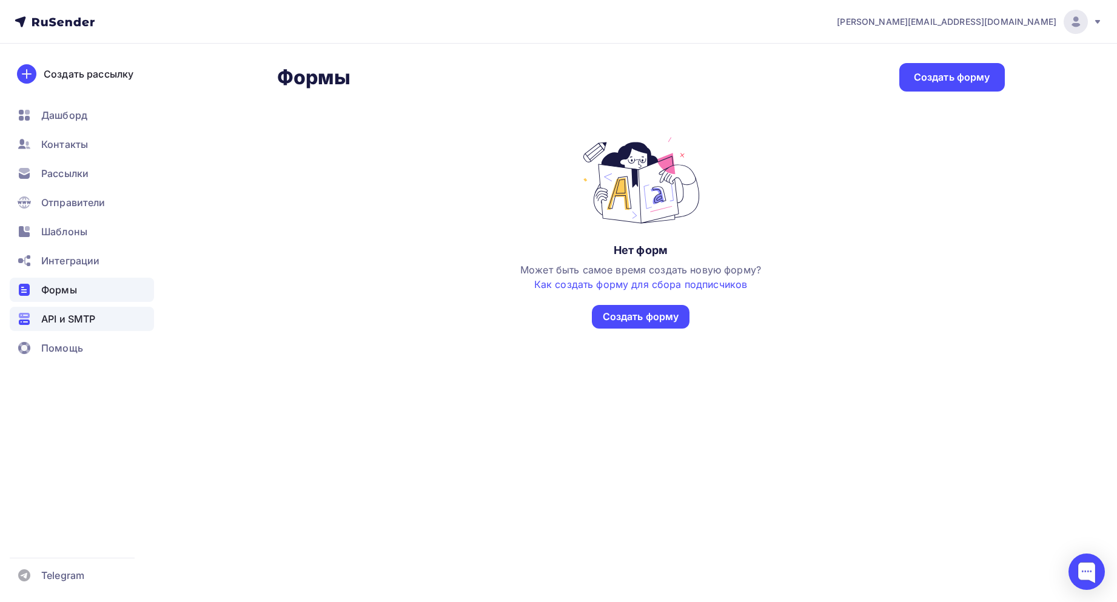
click at [48, 317] on span "API и SMTP" at bounding box center [68, 319] width 54 height 15
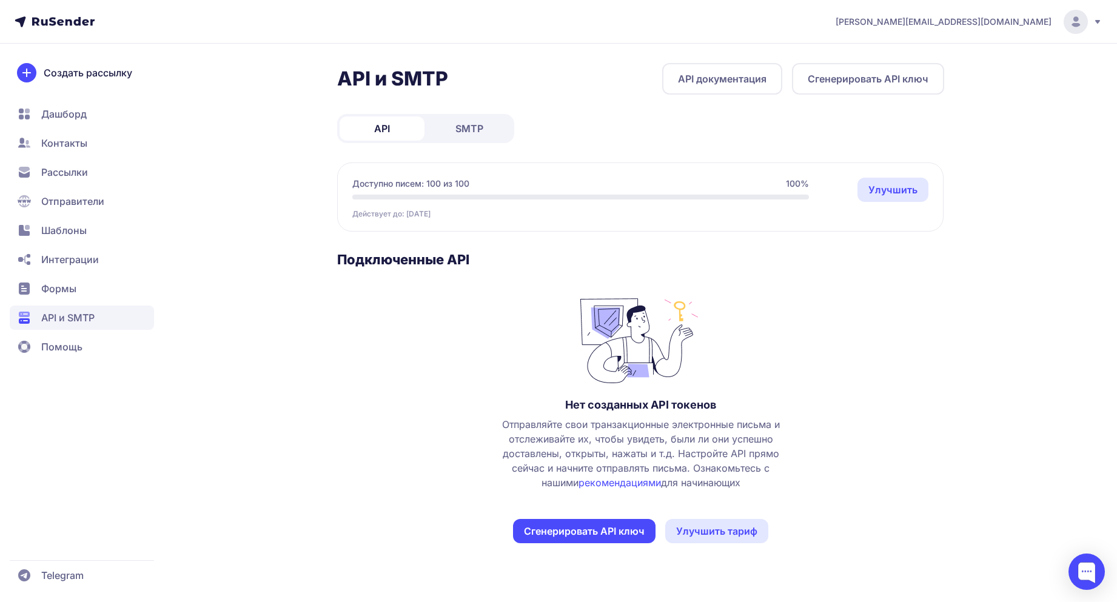
click at [83, 111] on span "Дашборд" at bounding box center [63, 114] width 45 height 15
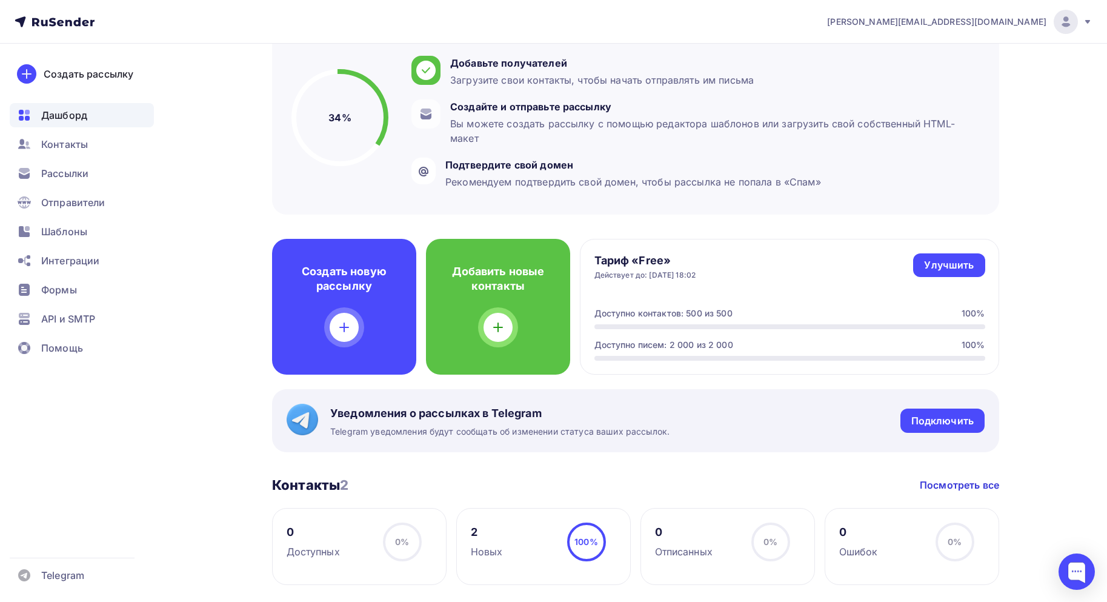
scroll to position [121, 0]
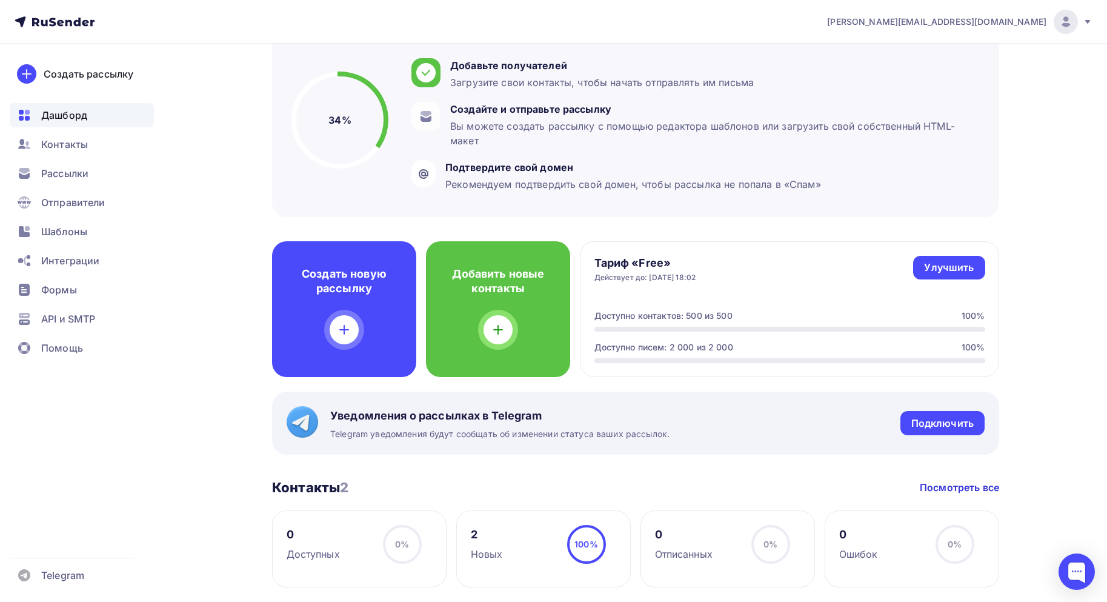
click at [699, 283] on div "Тариф «Free» Действует до: 01.10.2025, 18:02 Улучшить Улучшить Доступно контакт…" at bounding box center [789, 309] width 419 height 136
click at [690, 275] on div "Действует до: 01.10.2025, 18:02" at bounding box center [646, 278] width 102 height 10
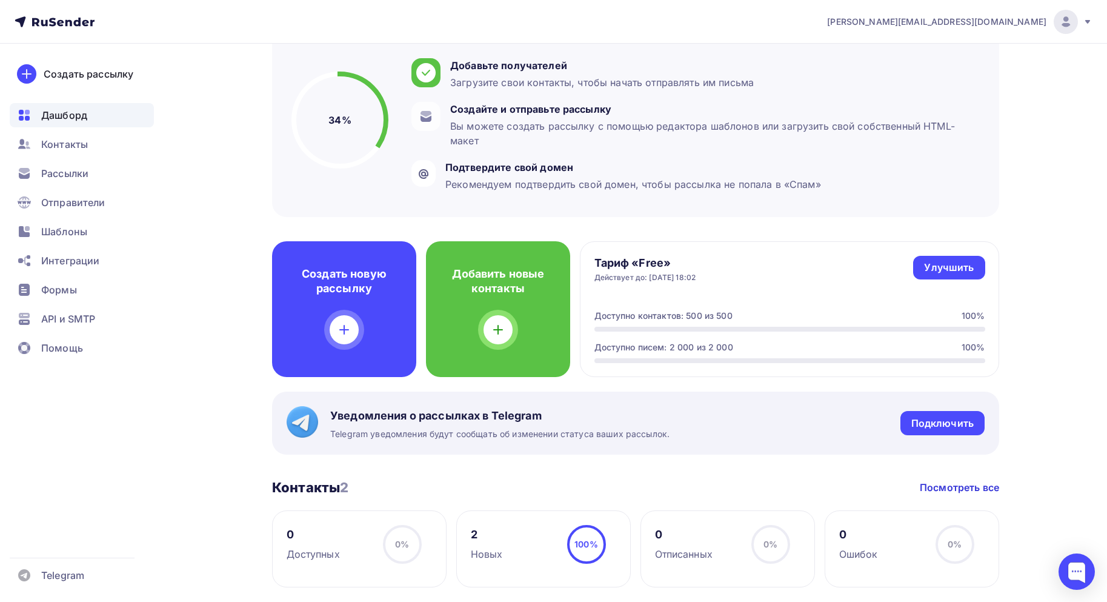
click at [692, 329] on div at bounding box center [790, 329] width 391 height 5
drag, startPoint x: 669, startPoint y: 312, endPoint x: 832, endPoint y: 332, distance: 164.9
click at [832, 332] on div "Доступно контактов: 500 из 500 100% Доступно писем: 2 000 из 2 000 100%" at bounding box center [790, 336] width 391 height 53
click at [812, 360] on div at bounding box center [790, 360] width 391 height 5
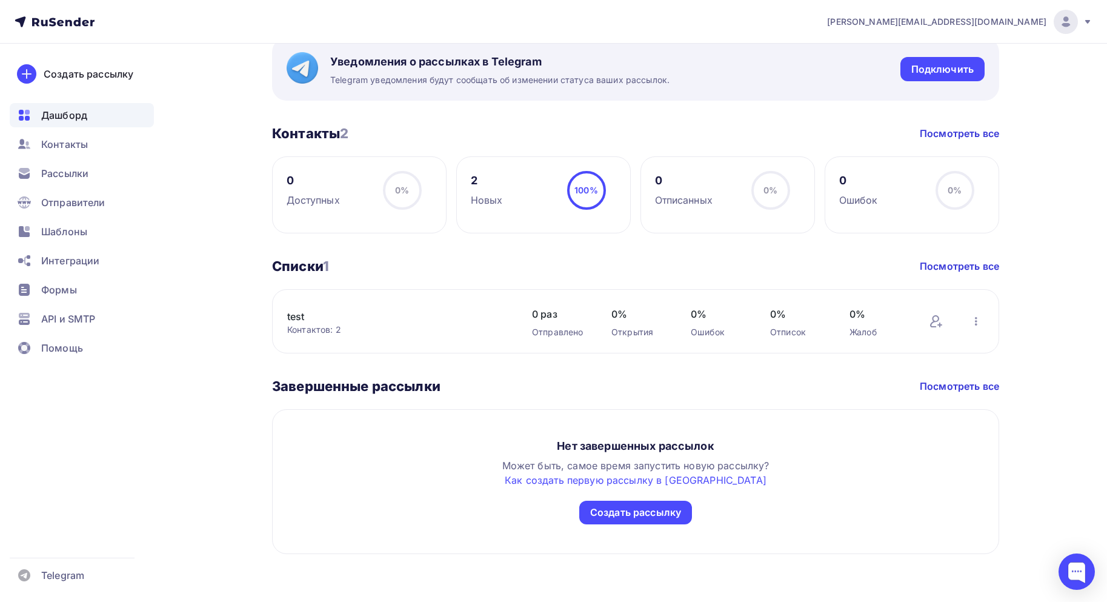
scroll to position [476, 0]
click at [95, 196] on span "Отправители" at bounding box center [73, 202] width 64 height 15
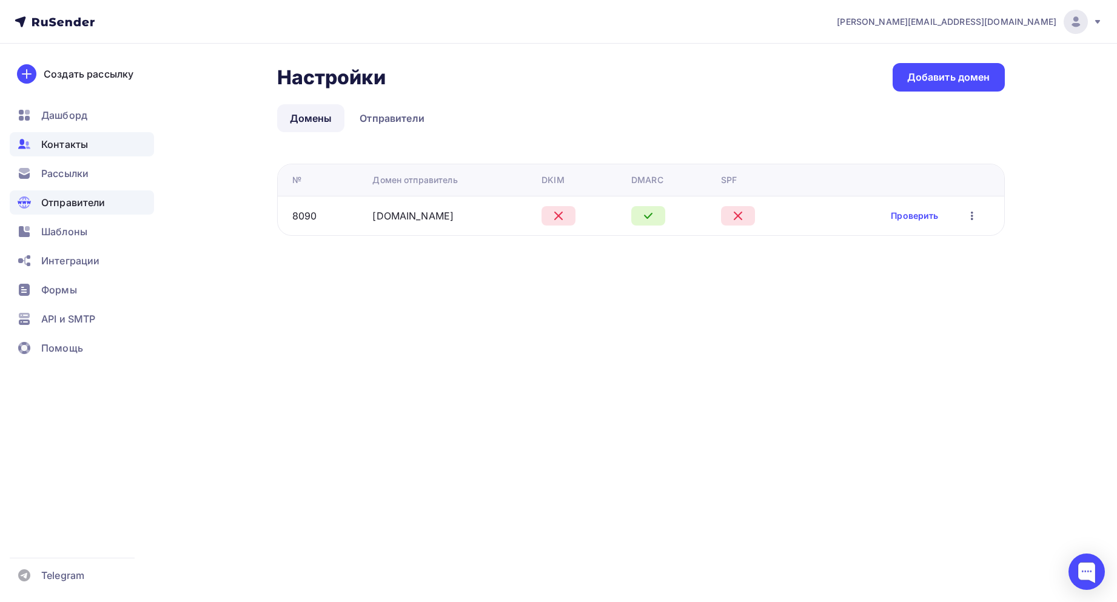
click at [27, 133] on div "Контакты" at bounding box center [82, 144] width 144 height 24
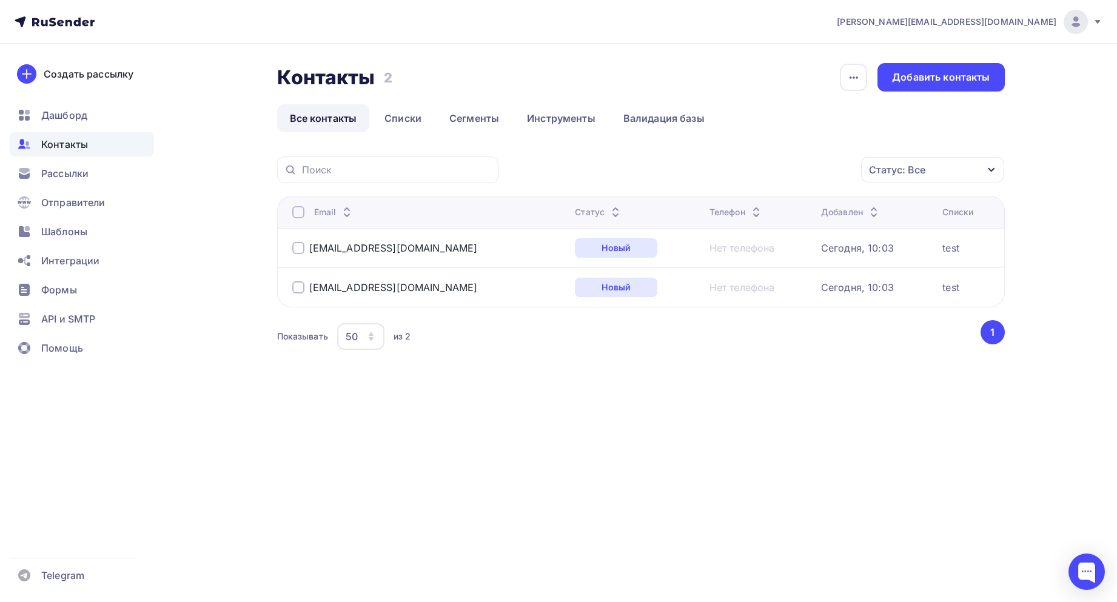
drag, startPoint x: 446, startPoint y: 93, endPoint x: 415, endPoint y: 102, distance: 32.8
click at [442, 96] on div "Контакты Контакты 2 2 История импорта Добавить контакты Все контакты Списки Сег…" at bounding box center [640, 97] width 727 height 69
click at [348, 118] on link "Все контакты" at bounding box center [323, 118] width 93 height 28
click at [379, 113] on link "Списки" at bounding box center [403, 118] width 62 height 28
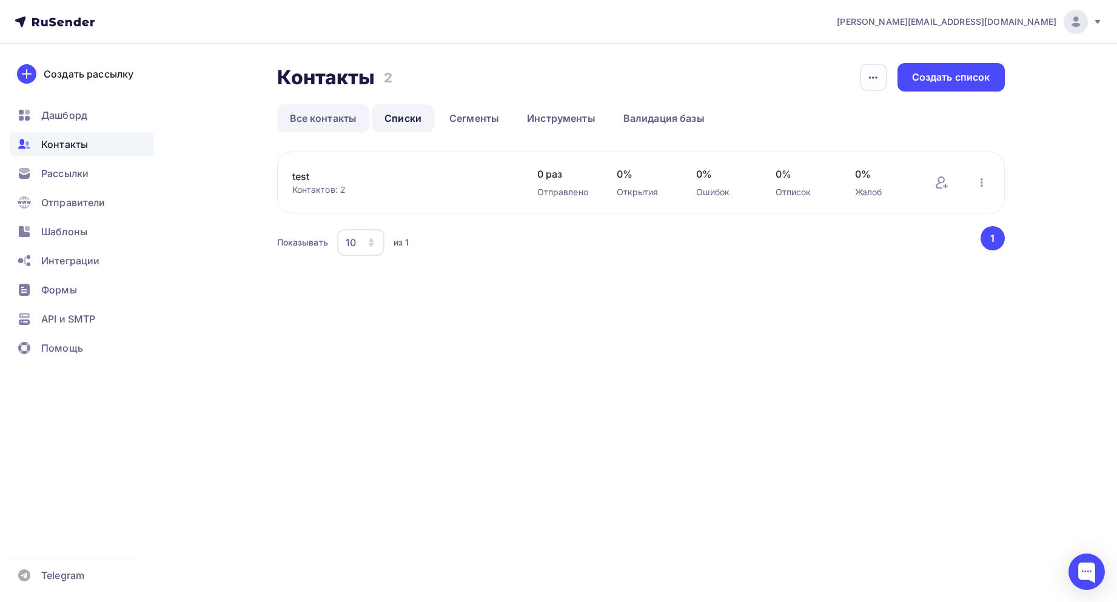
click at [336, 121] on link "Все контакты" at bounding box center [323, 118] width 93 height 28
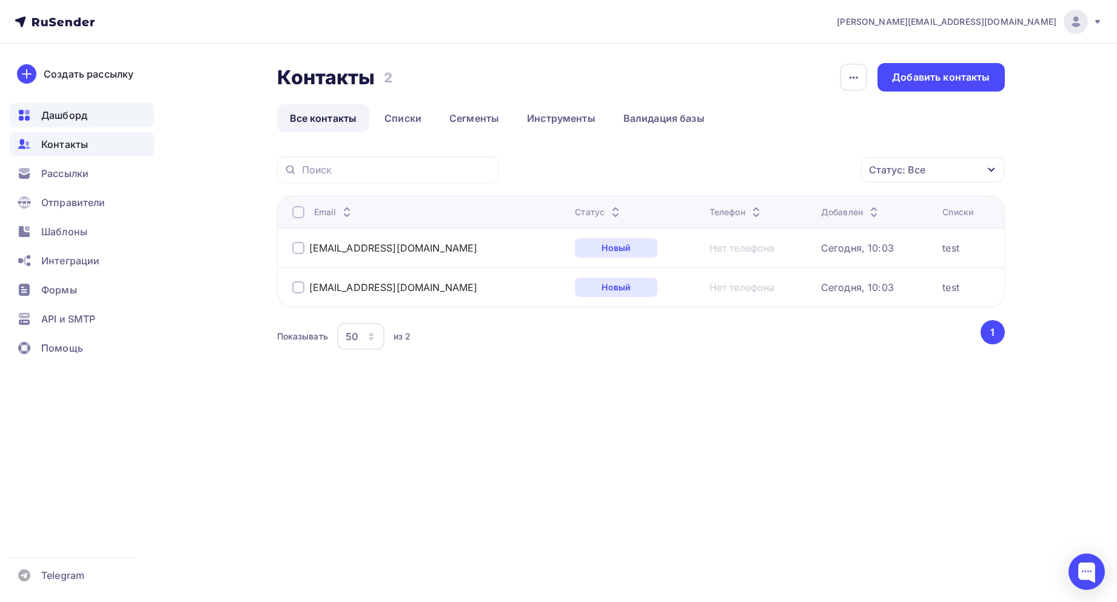
click at [41, 125] on div "Дашборд" at bounding box center [82, 115] width 144 height 24
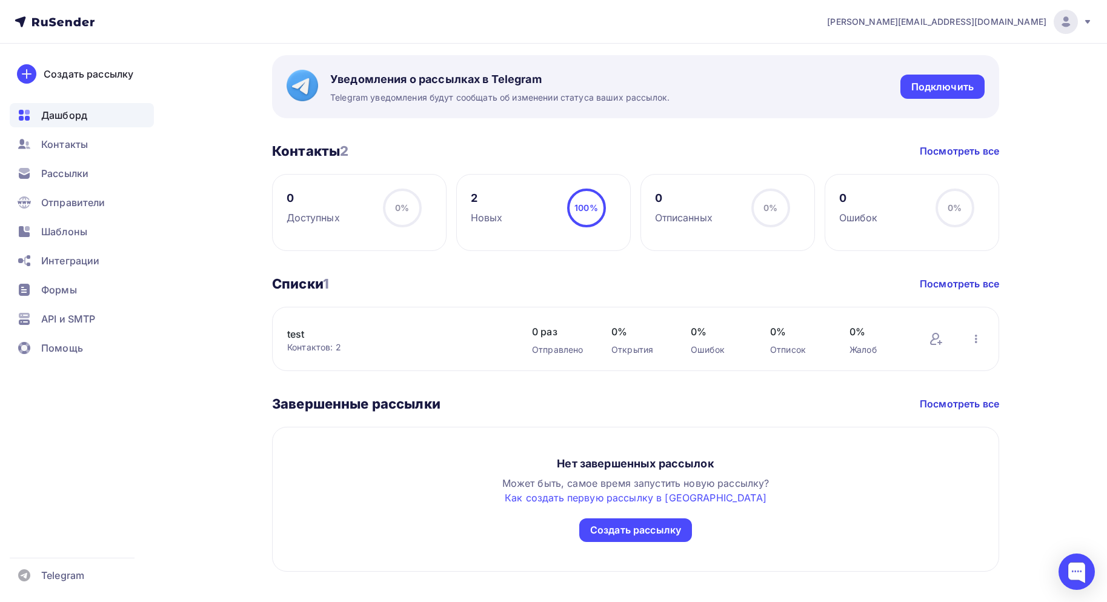
scroll to position [476, 0]
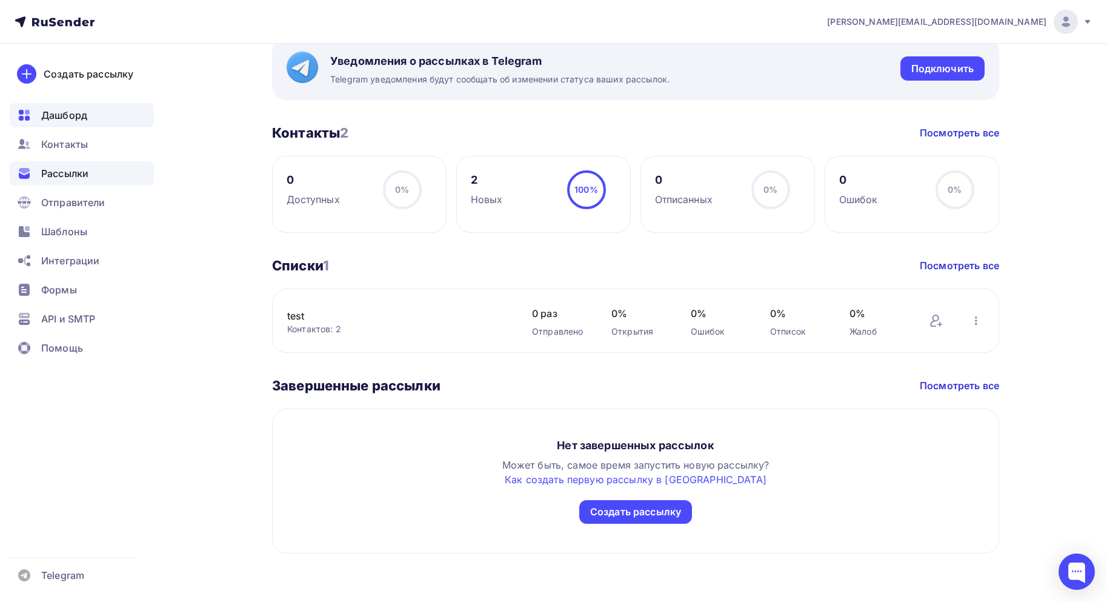
click at [84, 173] on span "Рассылки" at bounding box center [64, 173] width 47 height 15
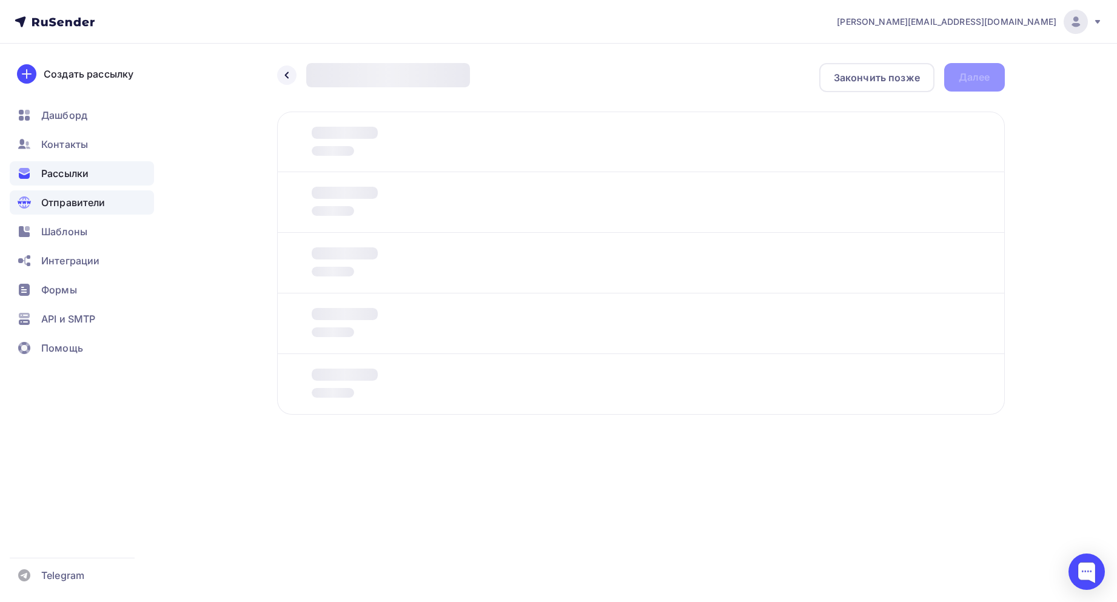
click at [71, 204] on span "Отправители" at bounding box center [73, 202] width 64 height 15
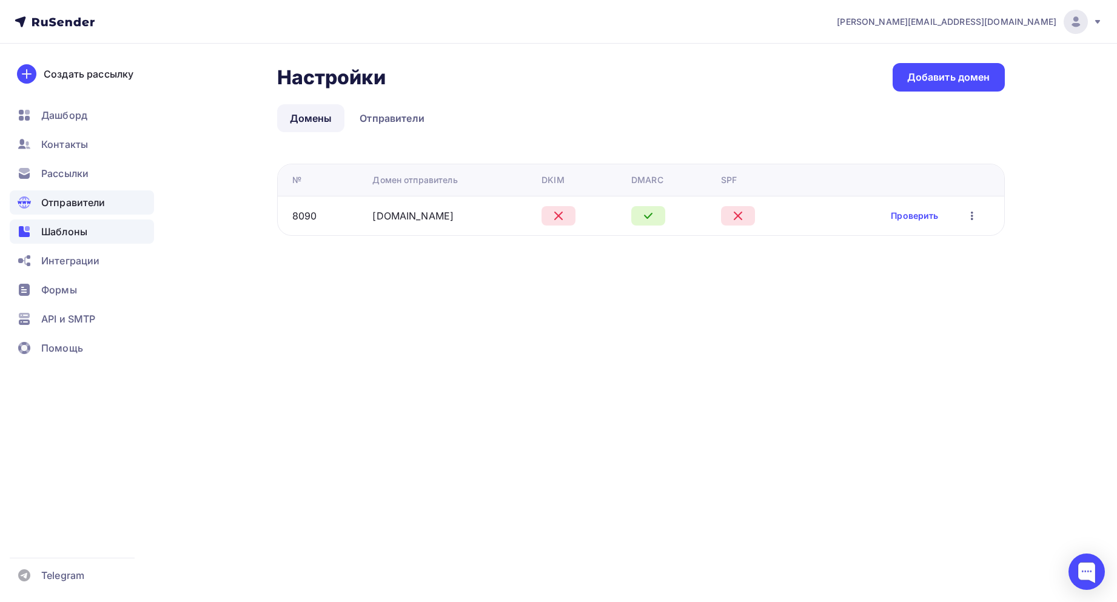
click at [89, 239] on div "Шаблоны" at bounding box center [82, 231] width 144 height 24
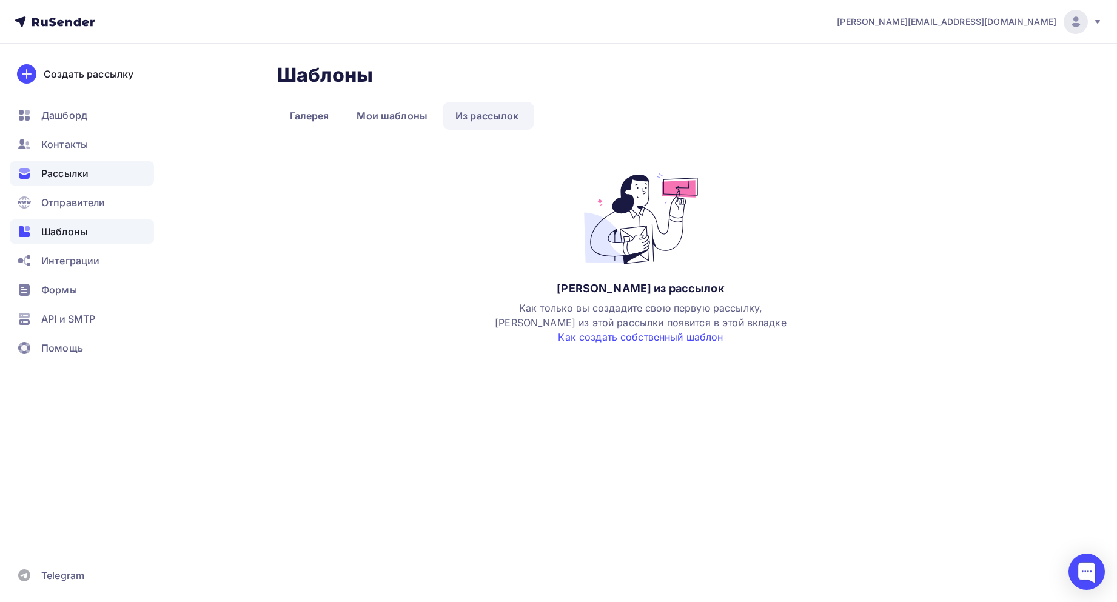
drag, startPoint x: 89, startPoint y: 163, endPoint x: 87, endPoint y: 152, distance: 11.2
click at [90, 162] on div "Рассылки" at bounding box center [82, 173] width 144 height 24
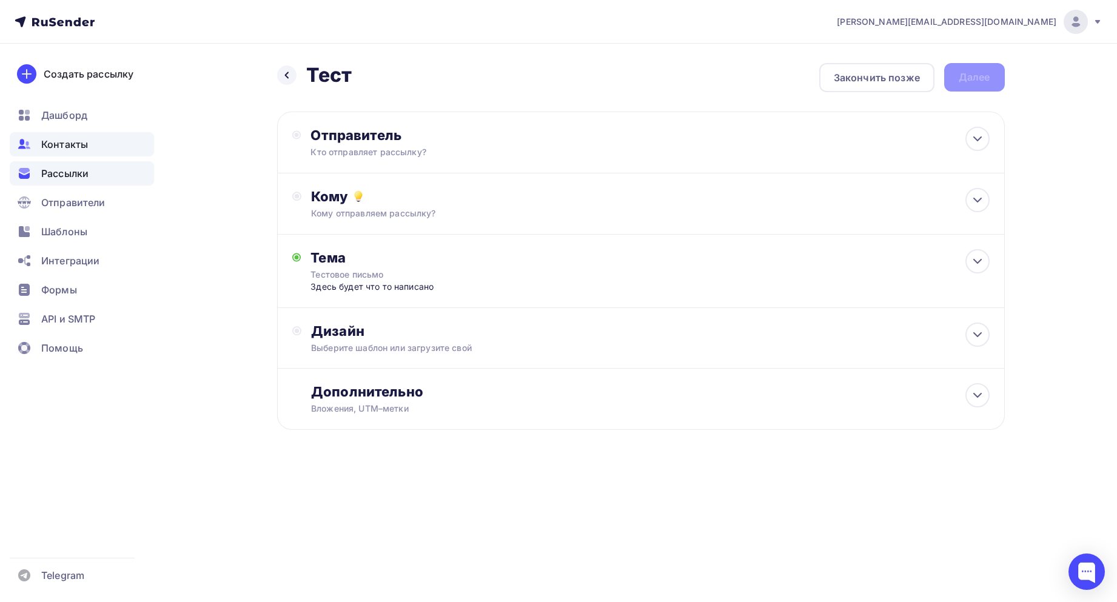
click at [87, 149] on span "Контакты" at bounding box center [64, 144] width 47 height 15
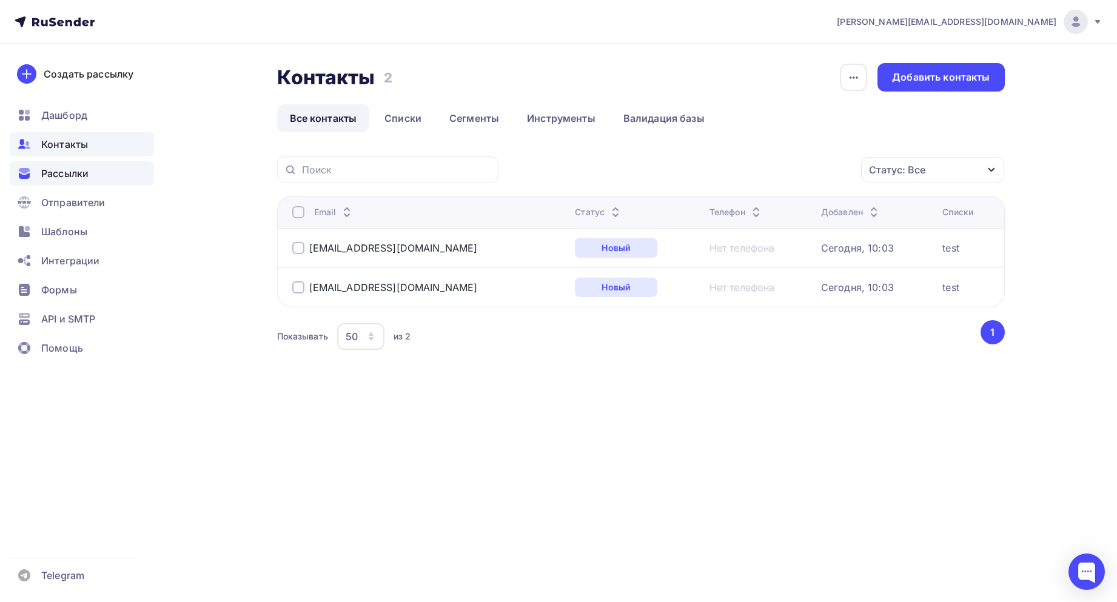
click at [52, 178] on span "Рассылки" at bounding box center [64, 173] width 47 height 15
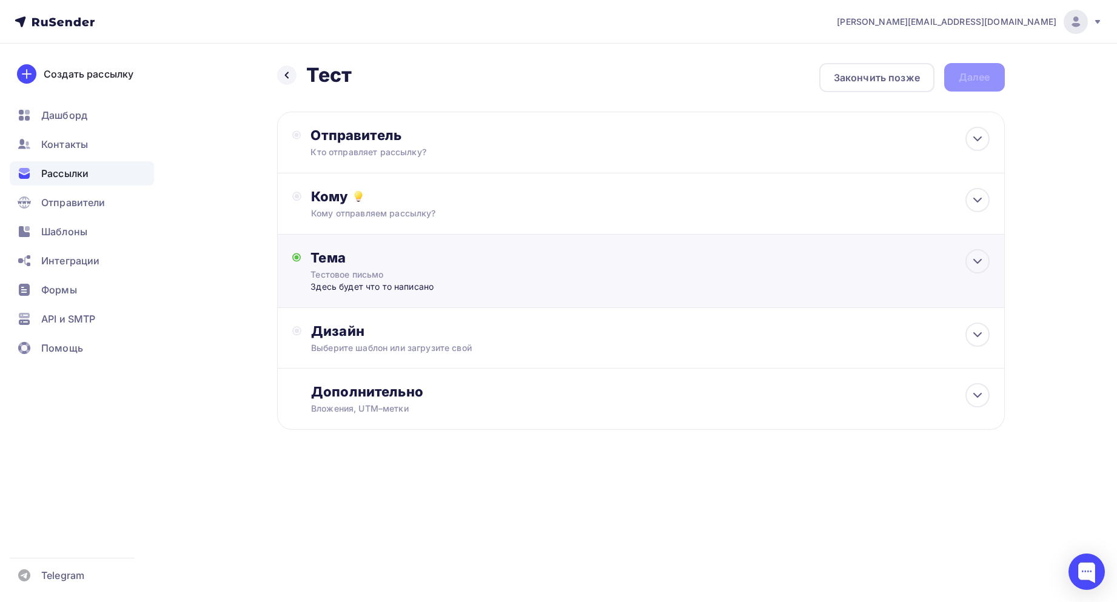
click at [413, 279] on div "Тестовое письмо" at bounding box center [418, 275] width 216 height 12
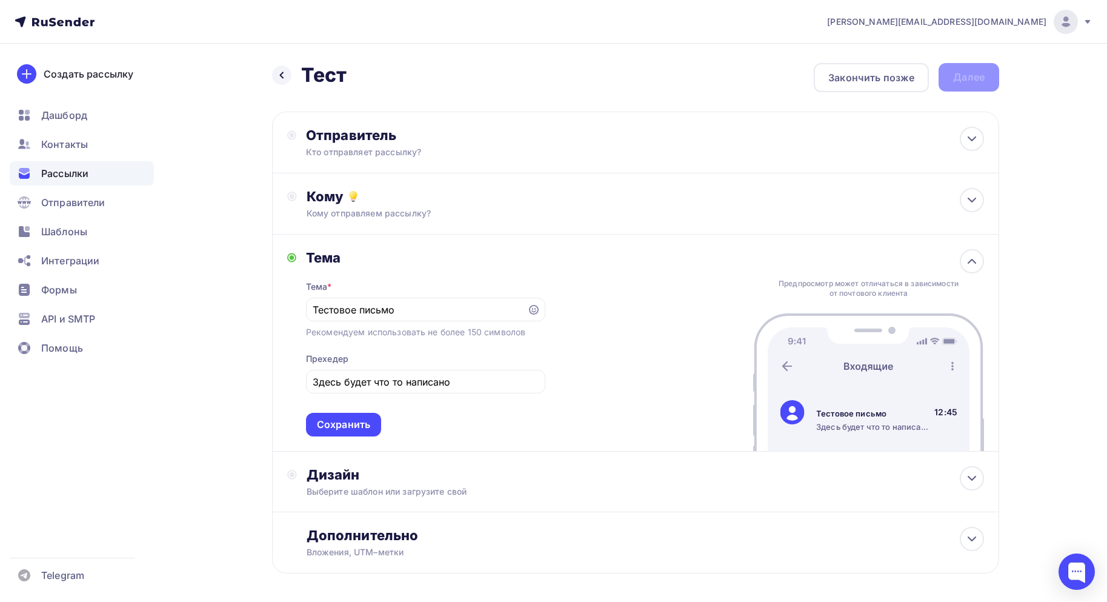
click at [636, 366] on div "Тема Тема * Тестовое письмо Рекомендуем использовать не более 150 символов Прех…" at bounding box center [635, 343] width 727 height 217
click at [68, 124] on div "Дашборд" at bounding box center [82, 115] width 144 height 24
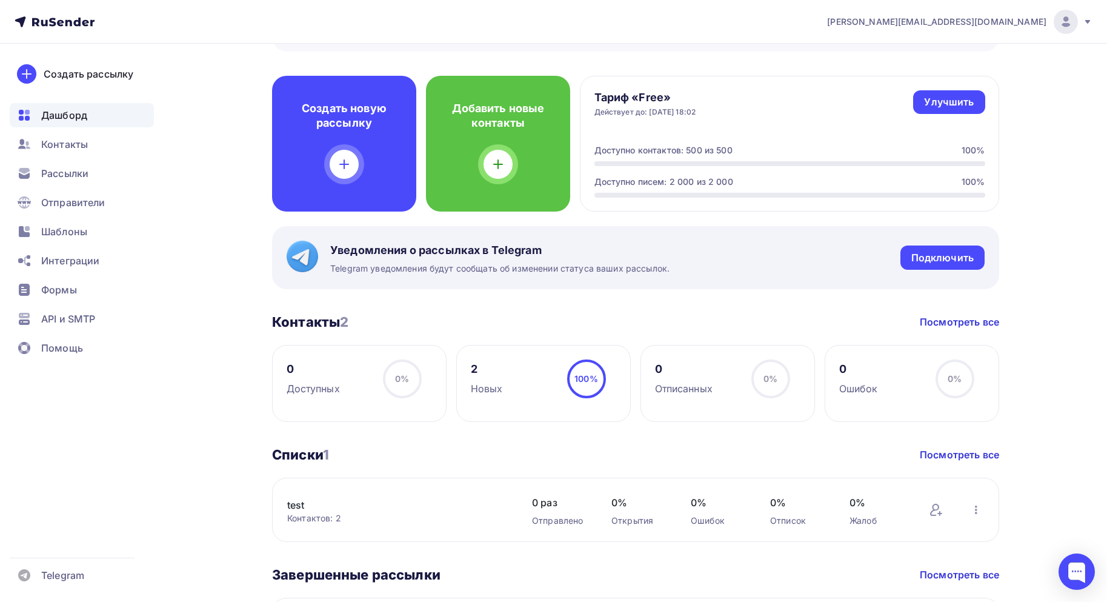
scroll to position [476, 0]
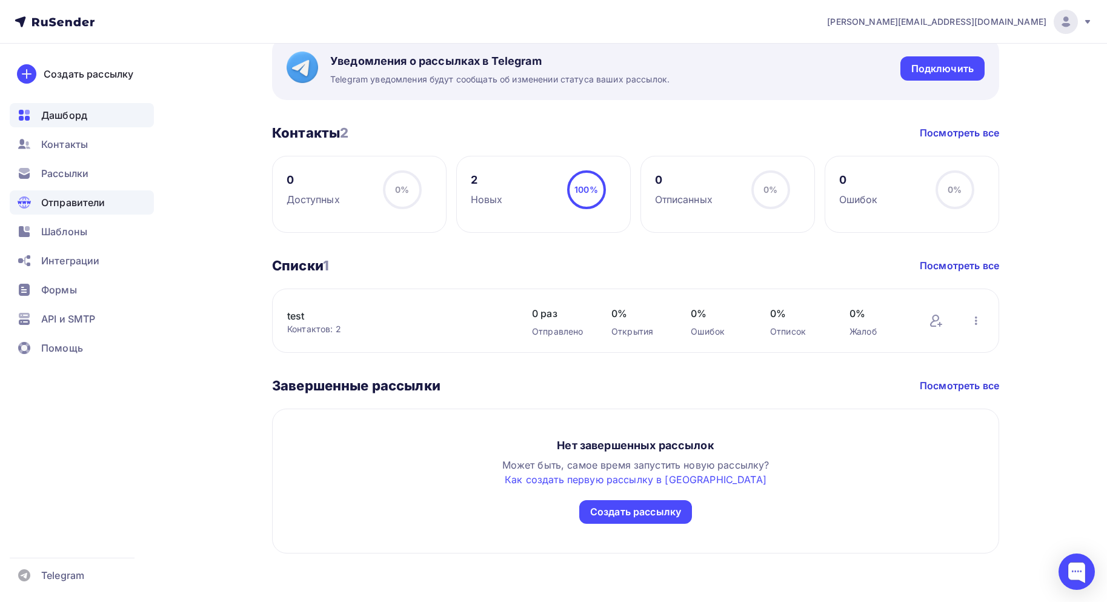
click at [55, 207] on span "Отправители" at bounding box center [73, 202] width 64 height 15
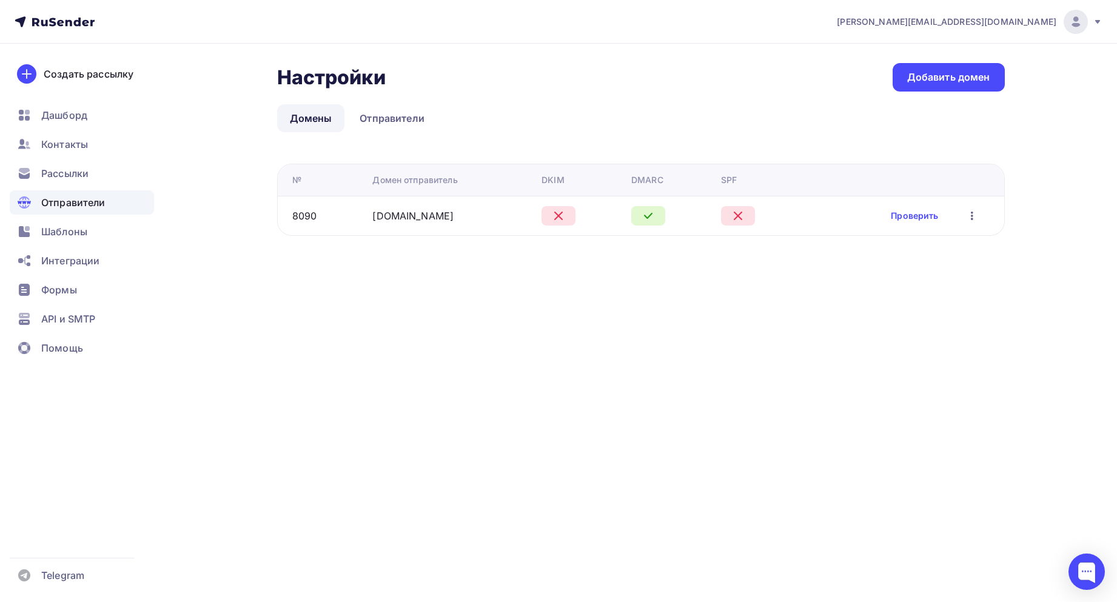
click at [386, 186] on th "Домен отправитель" at bounding box center [451, 180] width 169 height 32
click at [389, 215] on link "starkovgrp.ru" at bounding box center [412, 216] width 81 height 12
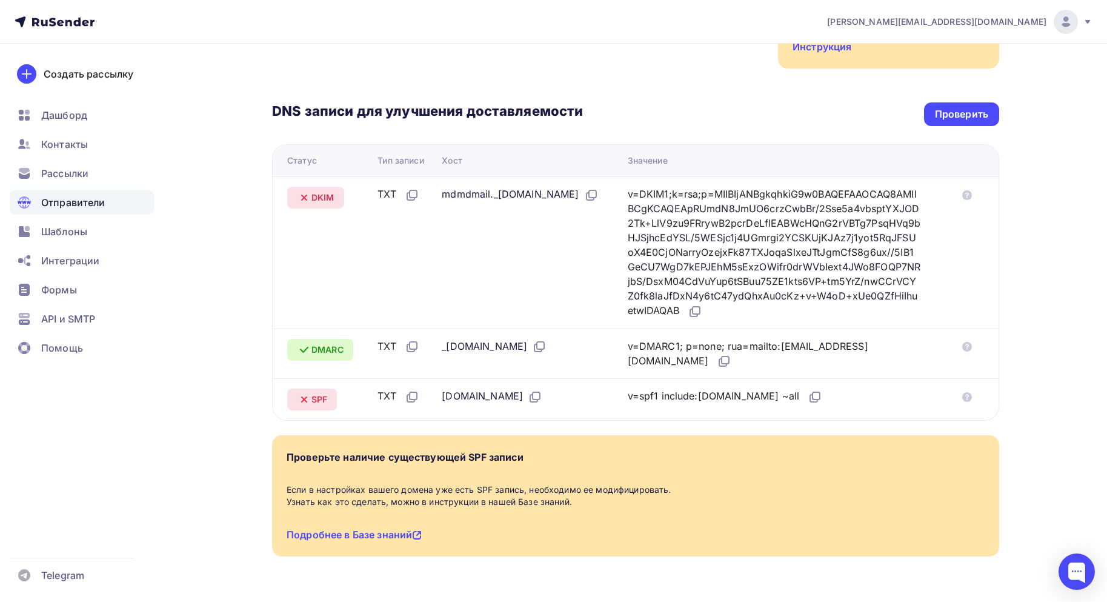
scroll to position [282, 0]
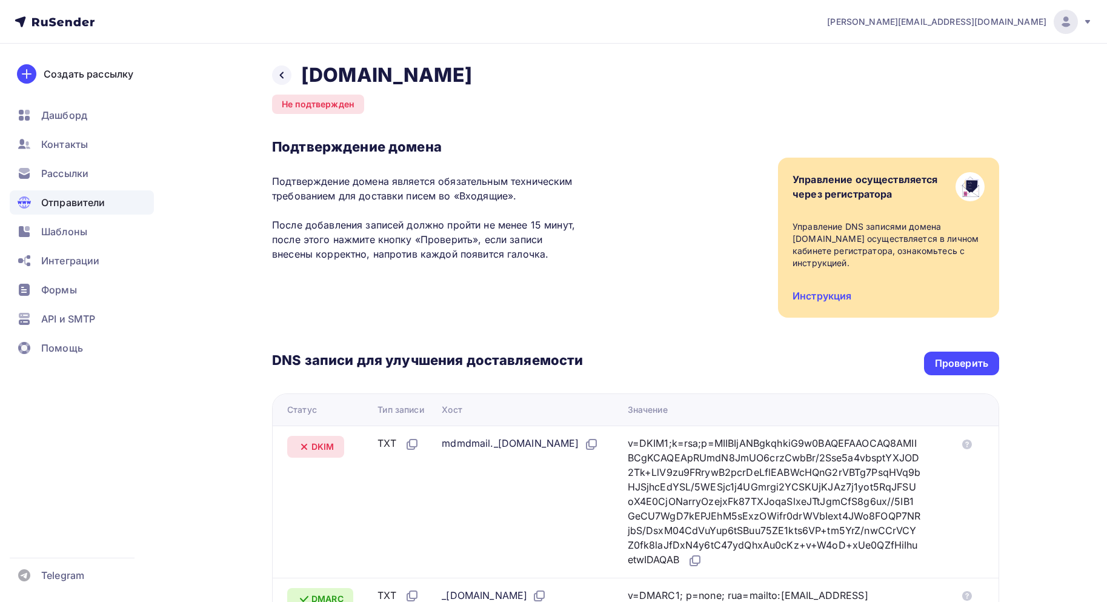
scroll to position [282, 0]
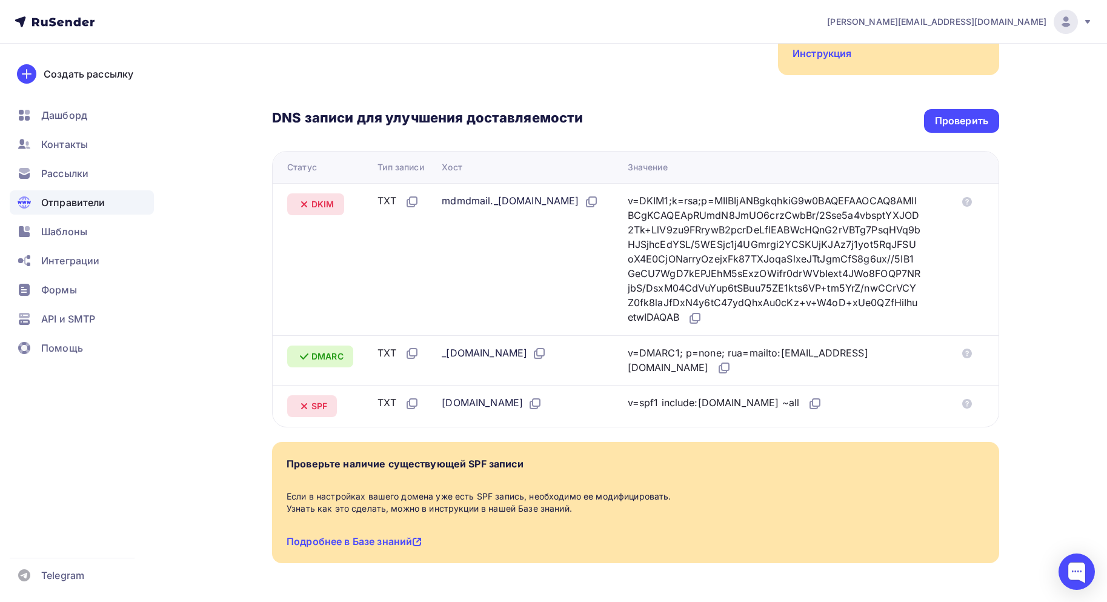
scroll to position [221, 0]
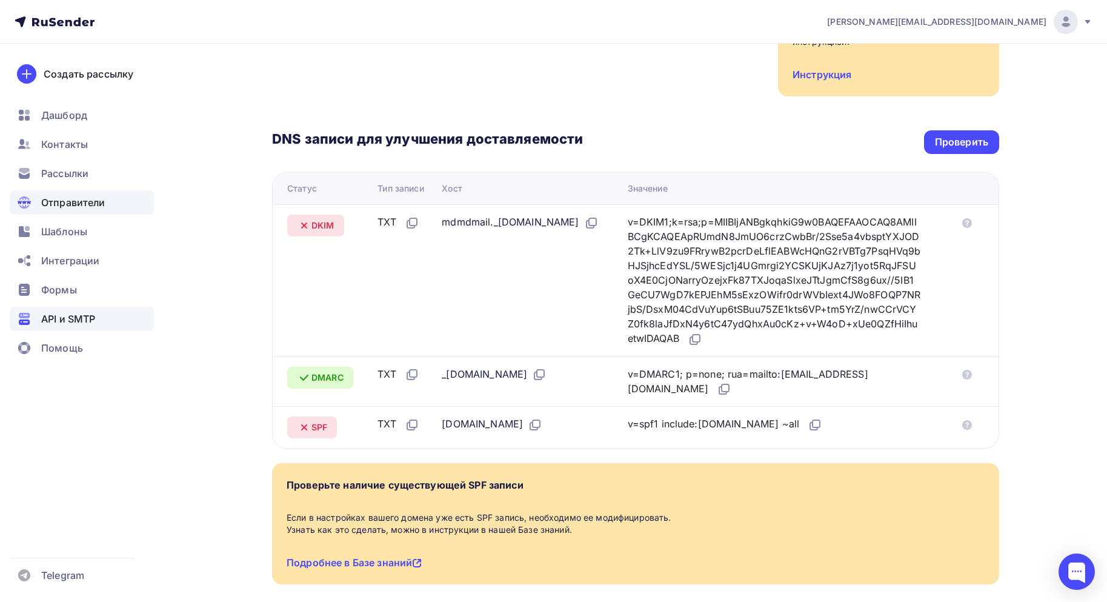
click at [93, 319] on span "API и SMTP" at bounding box center [68, 319] width 54 height 15
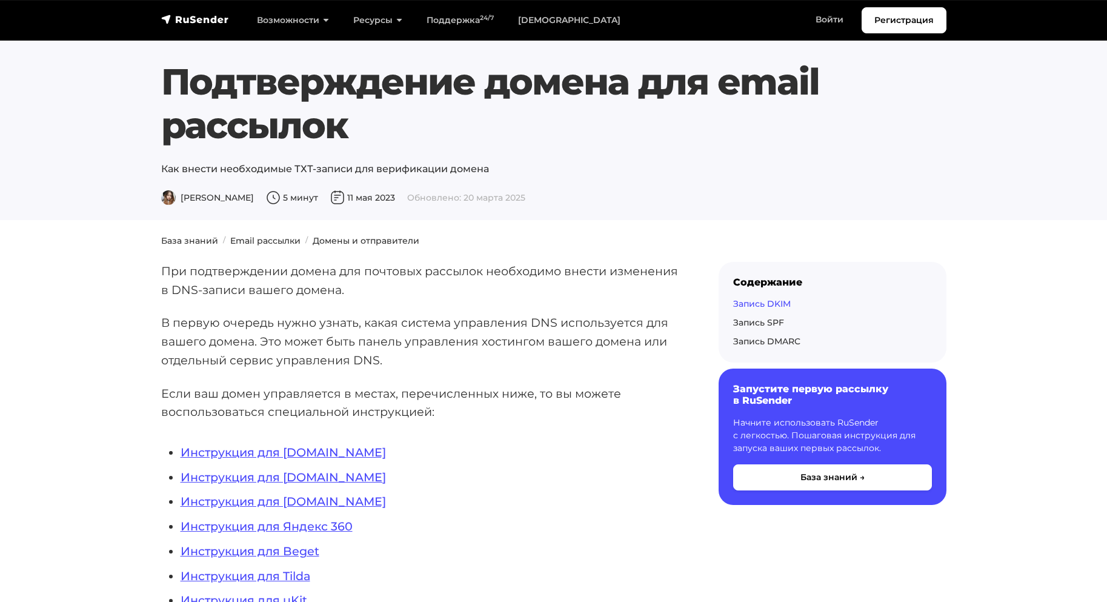
scroll to position [1273, 0]
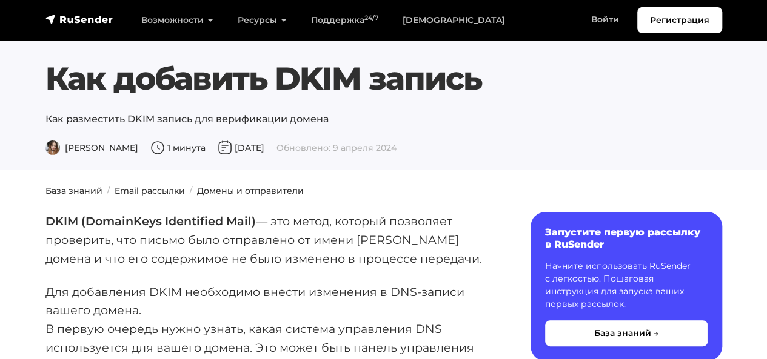
click at [394, 166] on section "Как добавить DKIM запись Как разместить DKIM запись для верификации домена [PER…" at bounding box center [383, 85] width 767 height 170
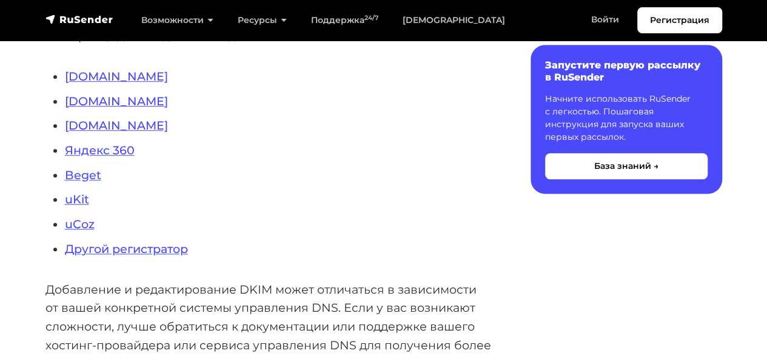
click at [359, 265] on div "DKIM (DomainKeys Identified Mail) — это метод, который позволяет проверить, что…" at bounding box center [268, 237] width 446 height 779
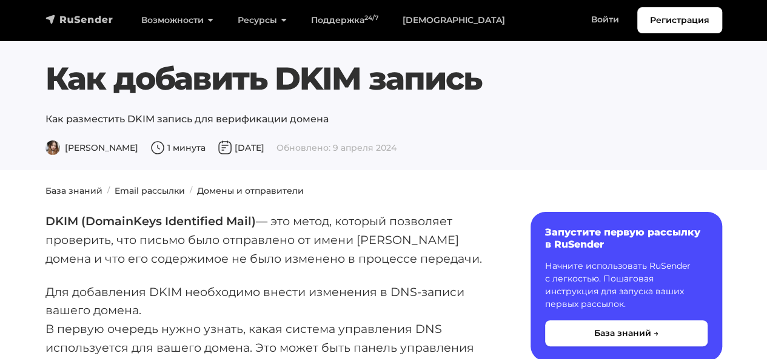
click at [68, 18] on img "navbar" at bounding box center [79, 19] width 68 height 12
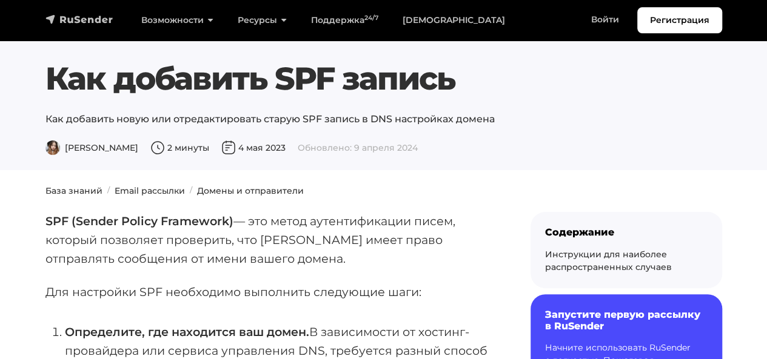
click at [74, 16] on img "navbar" at bounding box center [79, 19] width 68 height 12
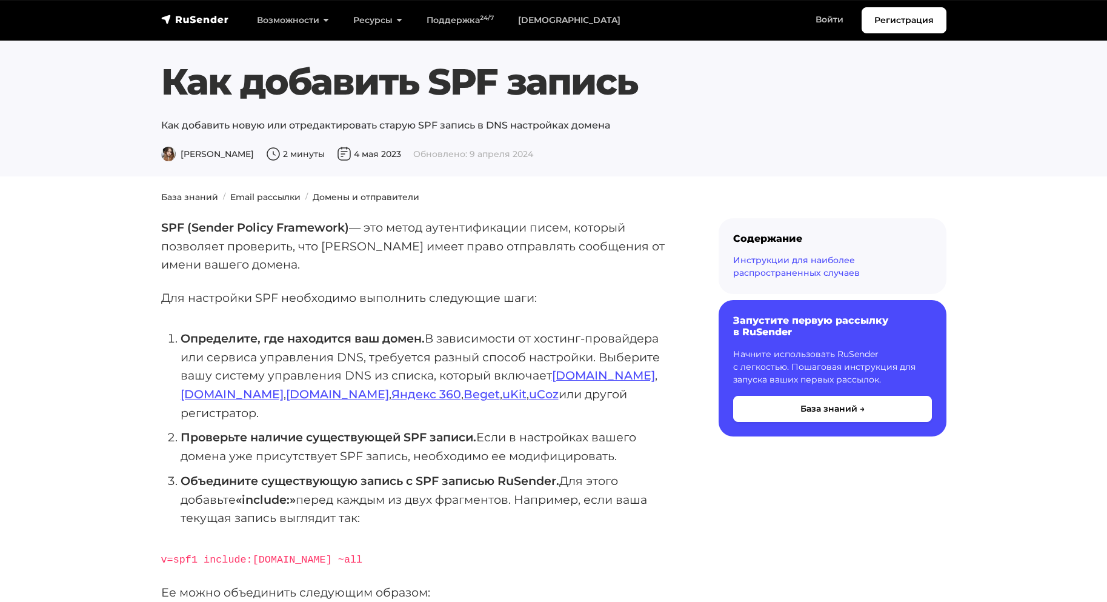
scroll to position [1026, 0]
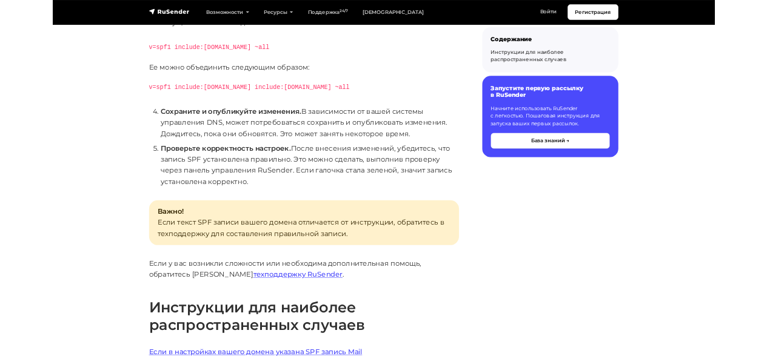
scroll to position [0, 0]
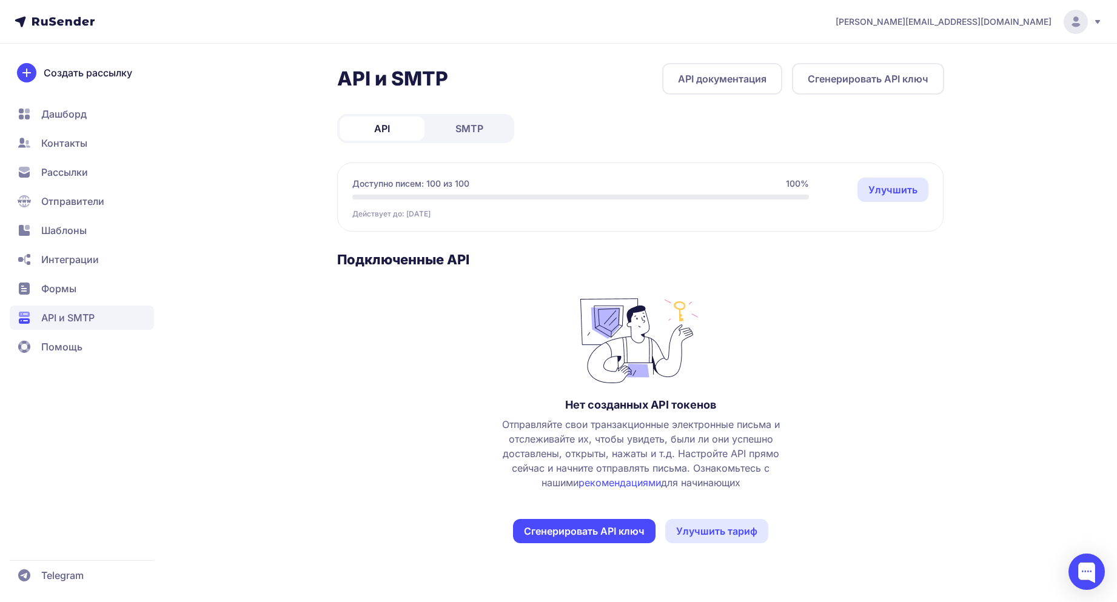
click at [61, 347] on span "Помощь" at bounding box center [61, 346] width 41 height 15
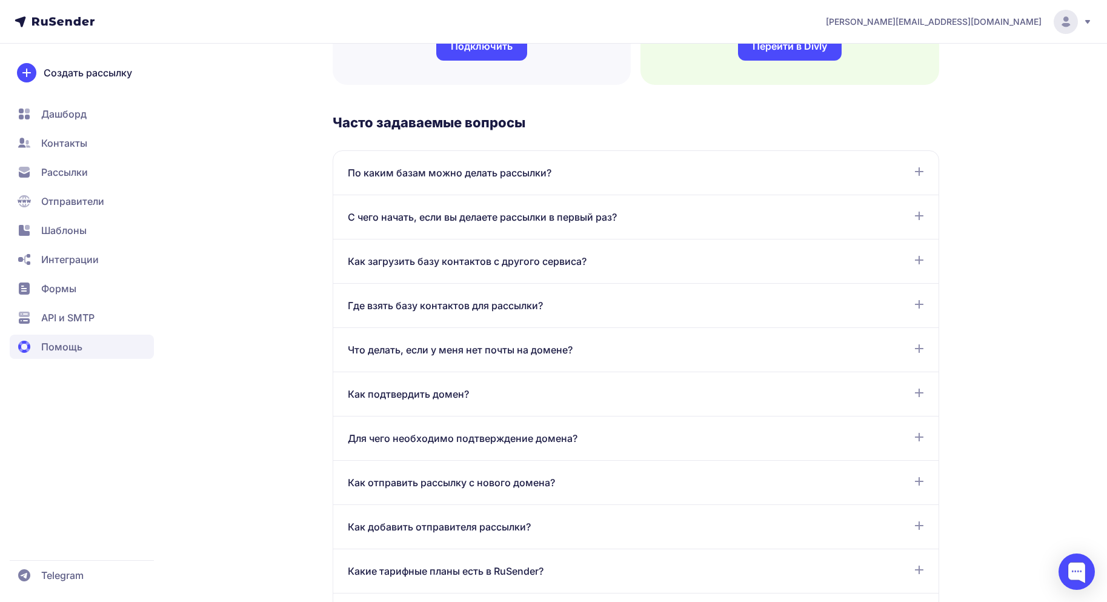
scroll to position [904, 0]
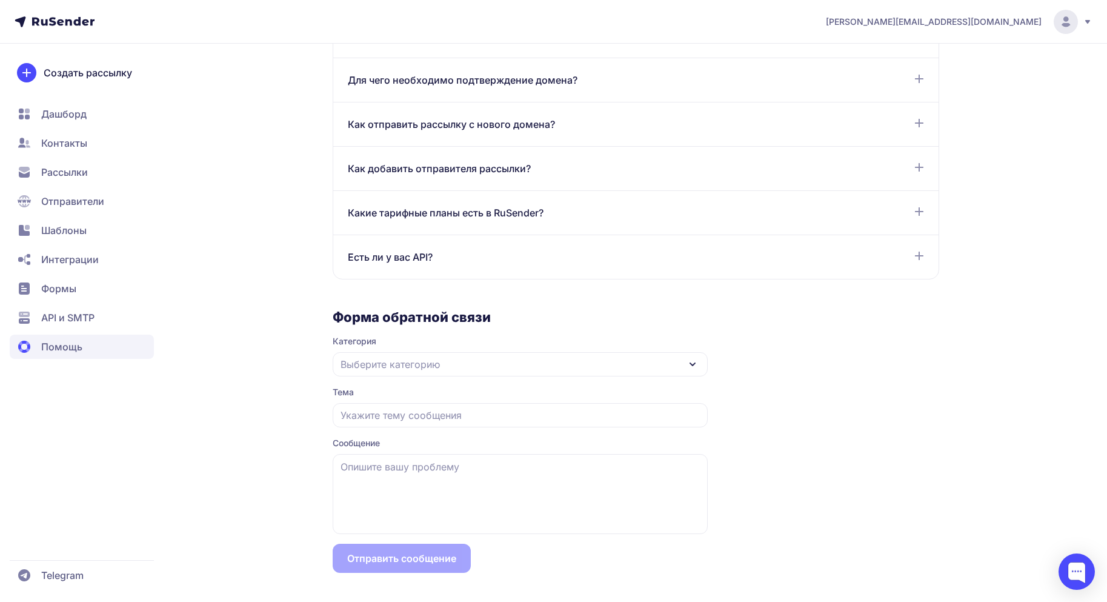
click at [46, 331] on nav "Дашборд Контакты Рассылки Отправители Шаблоны Интеграции Формы API и SMTP Помощь" at bounding box center [82, 230] width 144 height 257
click at [44, 335] on span "API и SMTP" at bounding box center [82, 347] width 144 height 24
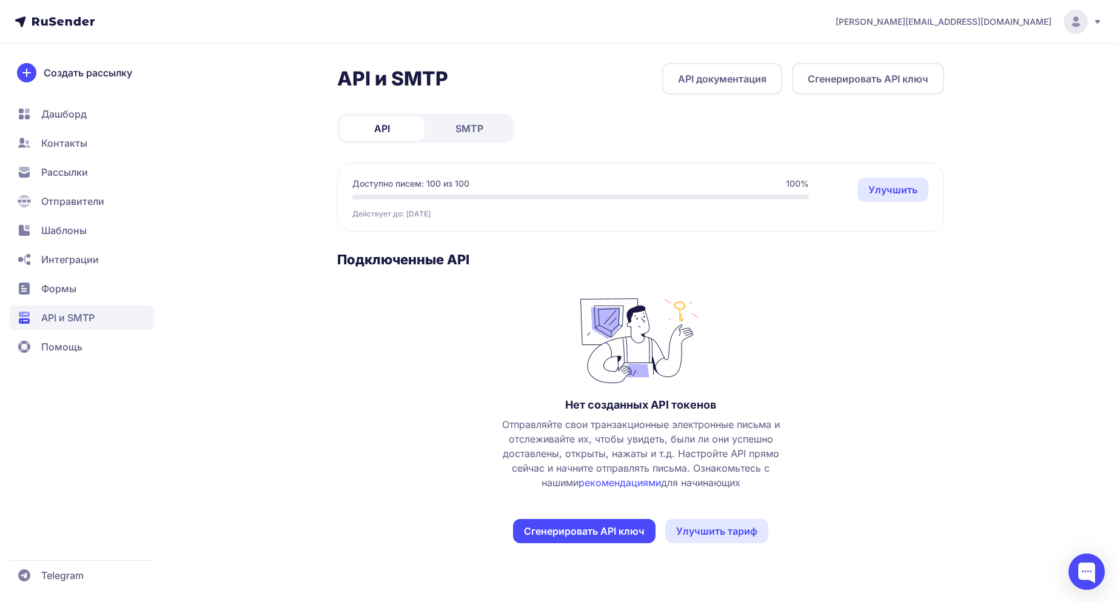
click at [76, 306] on span "Формы" at bounding box center [82, 318] width 144 height 24
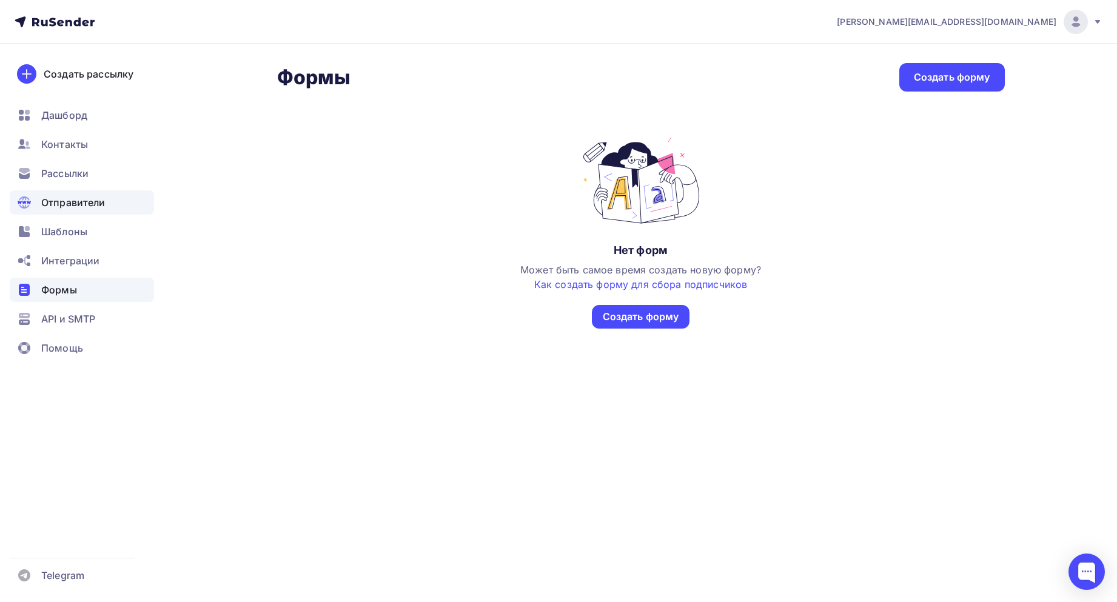
click at [76, 195] on span "Отправители" at bounding box center [73, 202] width 64 height 15
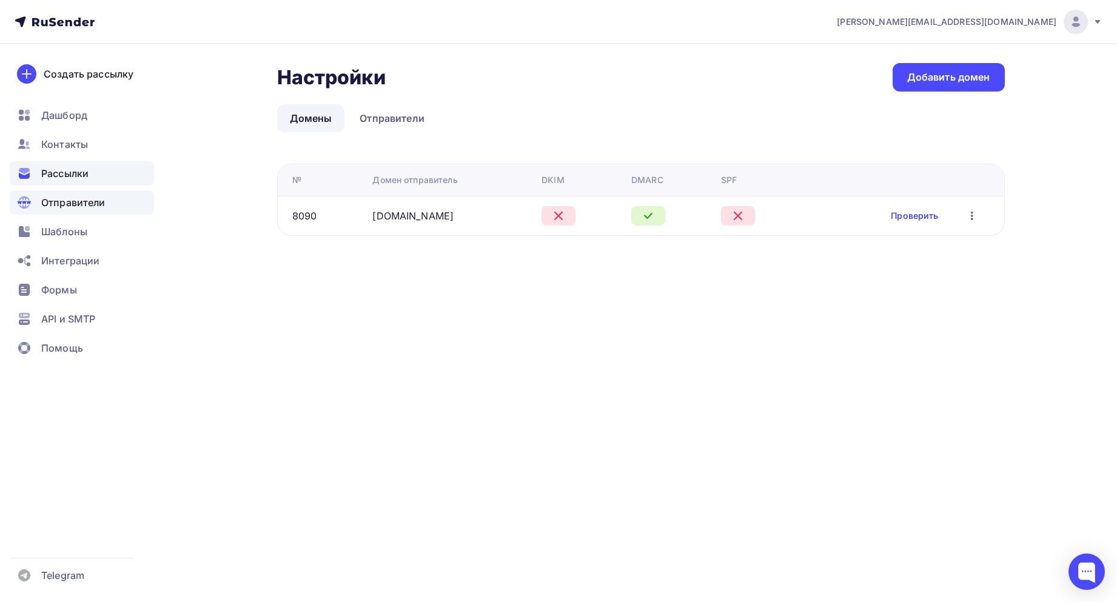
click at [66, 179] on span "Рассылки" at bounding box center [64, 173] width 47 height 15
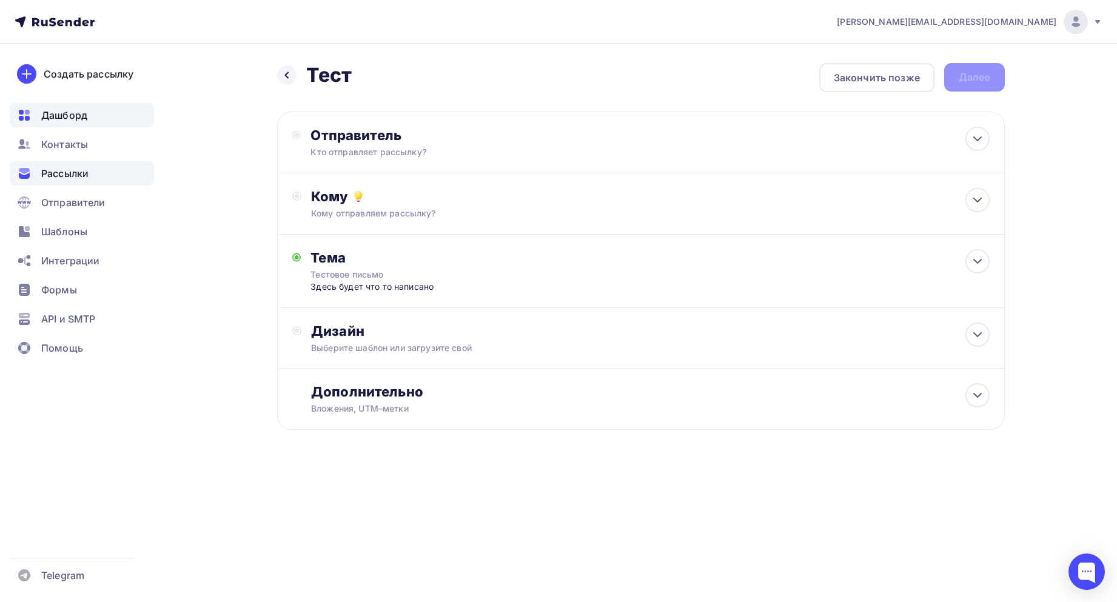
click at [30, 122] on icon at bounding box center [24, 115] width 15 height 15
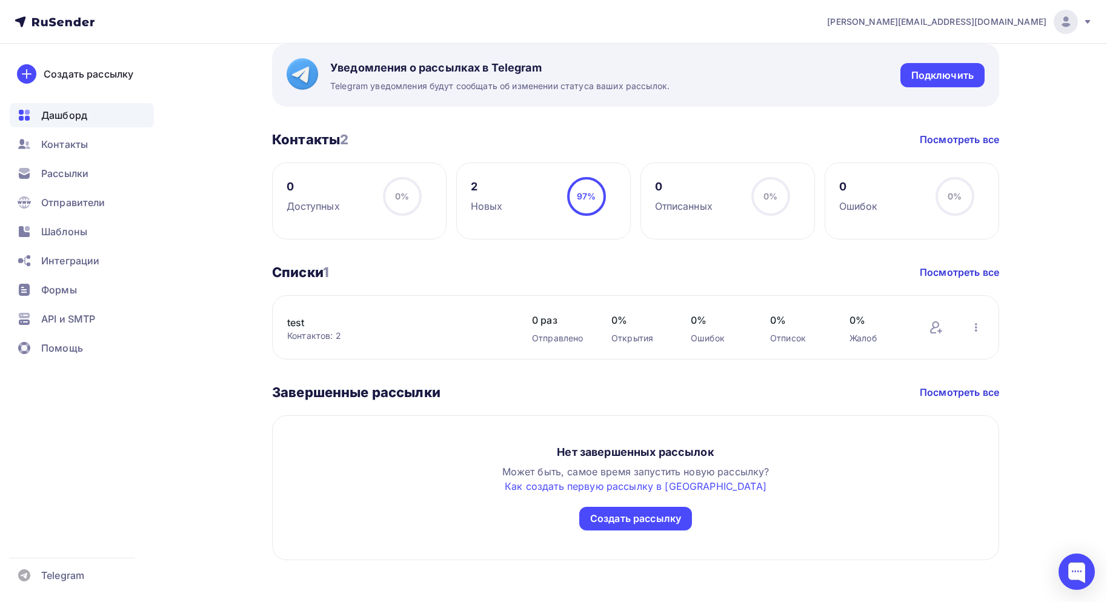
scroll to position [476, 0]
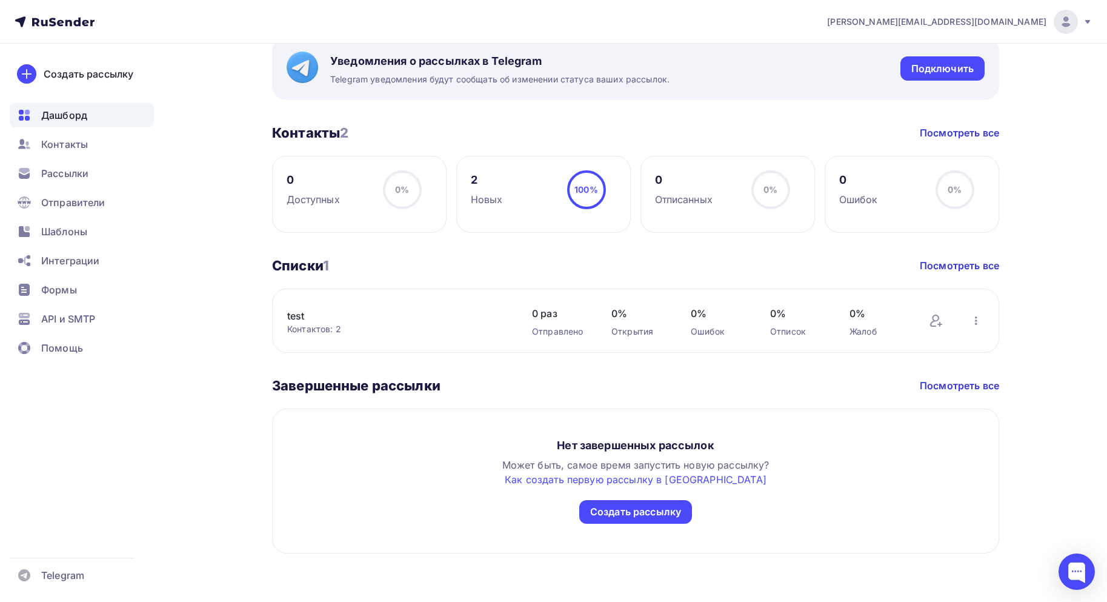
click at [376, 312] on link "test" at bounding box center [390, 316] width 206 height 15
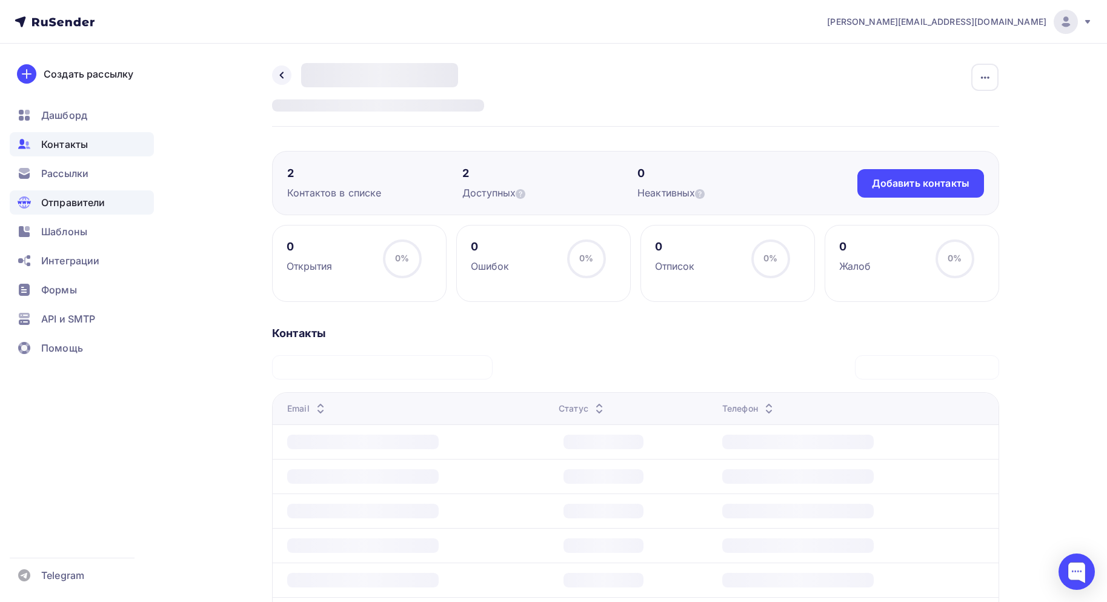
click at [65, 196] on span "Отправители" at bounding box center [73, 202] width 64 height 15
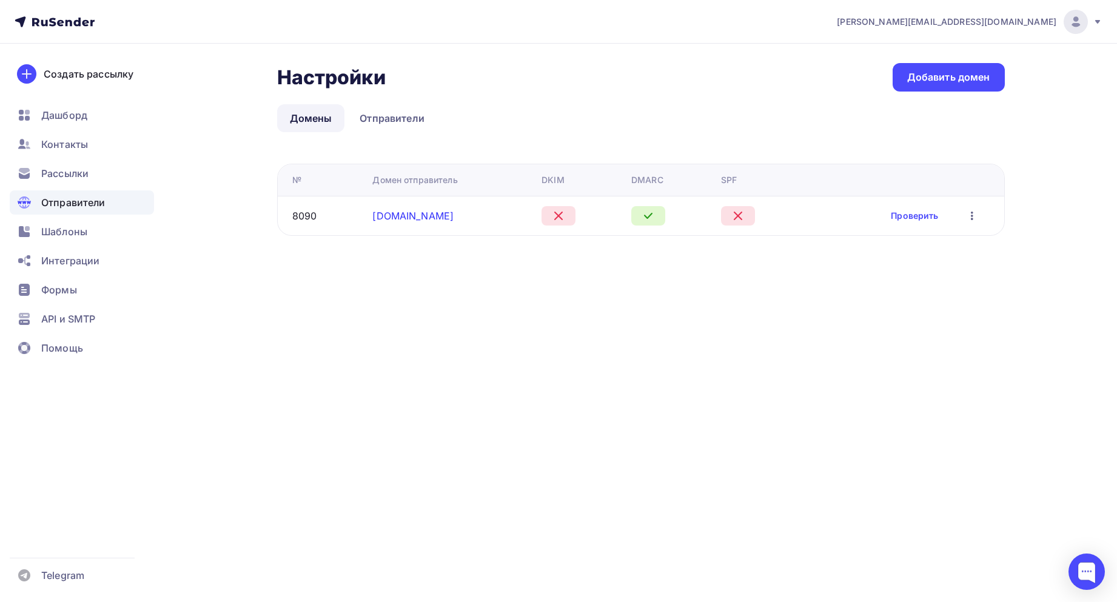
click at [419, 220] on link "starkovgrp.ru" at bounding box center [412, 216] width 81 height 12
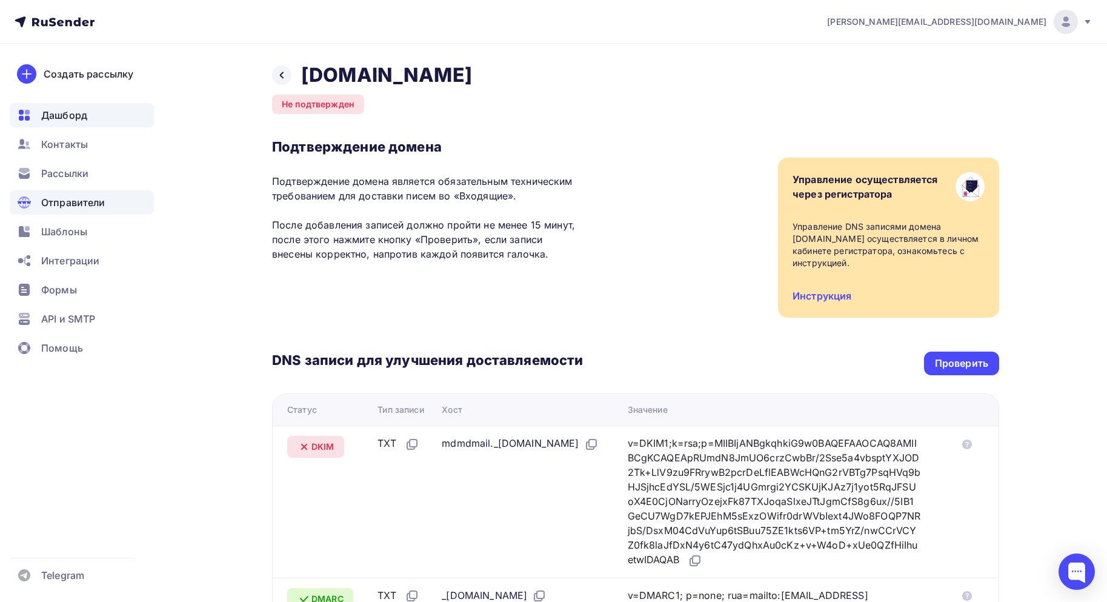
click at [68, 114] on span "Дашборд" at bounding box center [64, 115] width 46 height 15
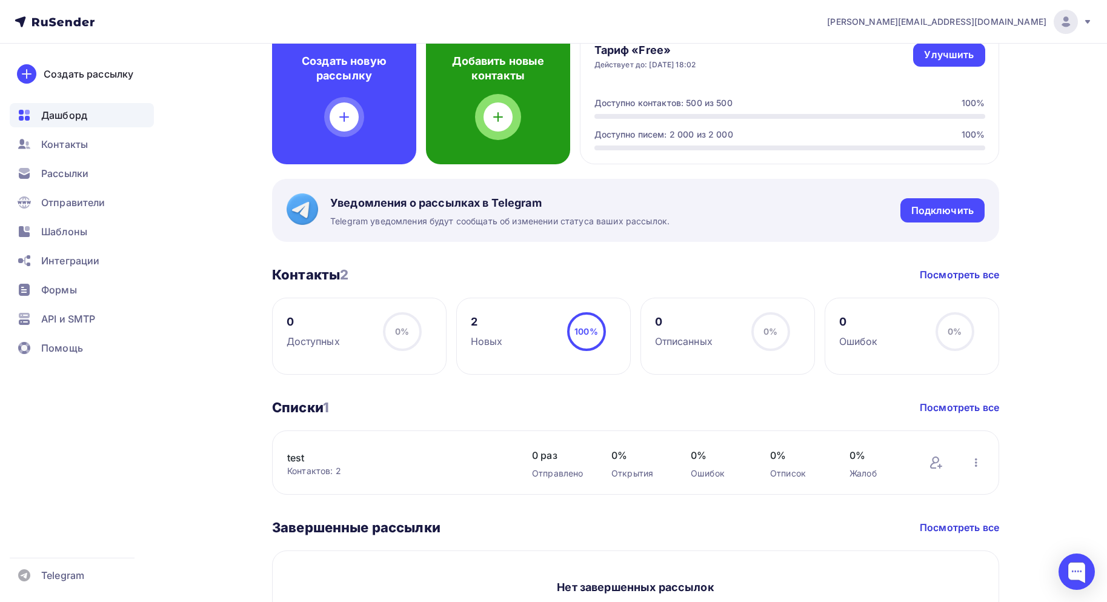
scroll to position [476, 0]
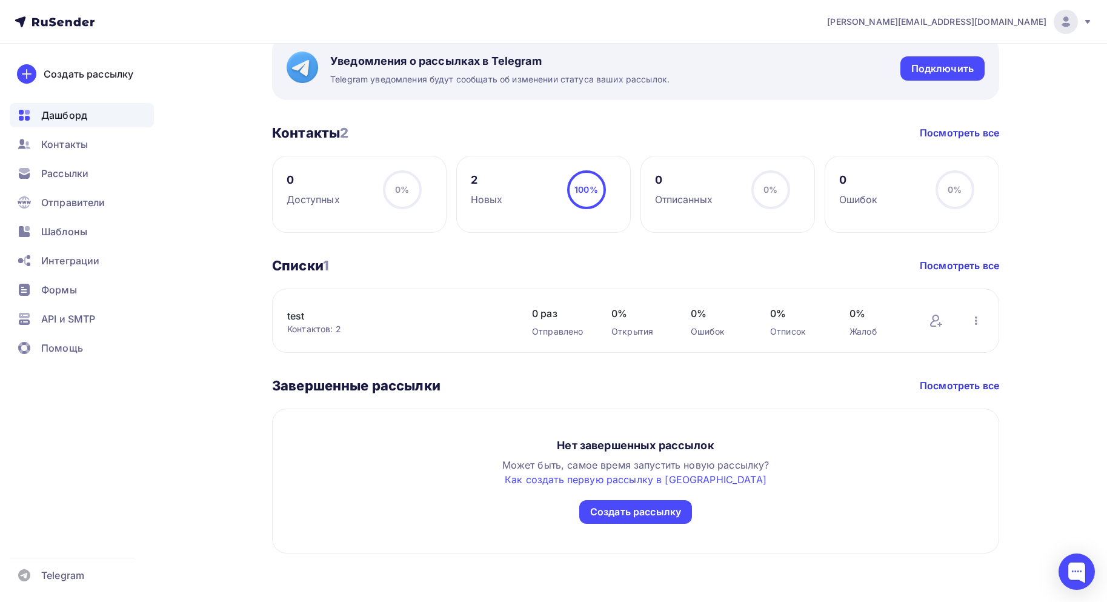
click at [985, 321] on div "test Контактов: 2 Добавить контакты Переименовать список Скачать список Отписат…" at bounding box center [635, 321] width 727 height 64
click at [951, 264] on link "Посмотреть все" at bounding box center [959, 265] width 79 height 15
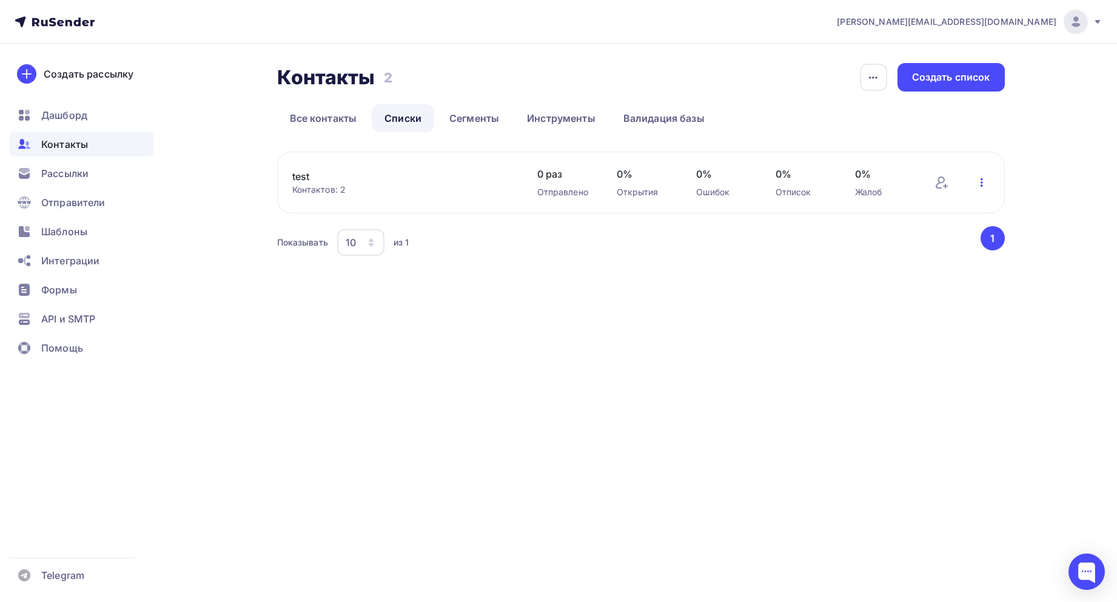
click at [981, 183] on icon "button" at bounding box center [981, 182] width 2 height 8
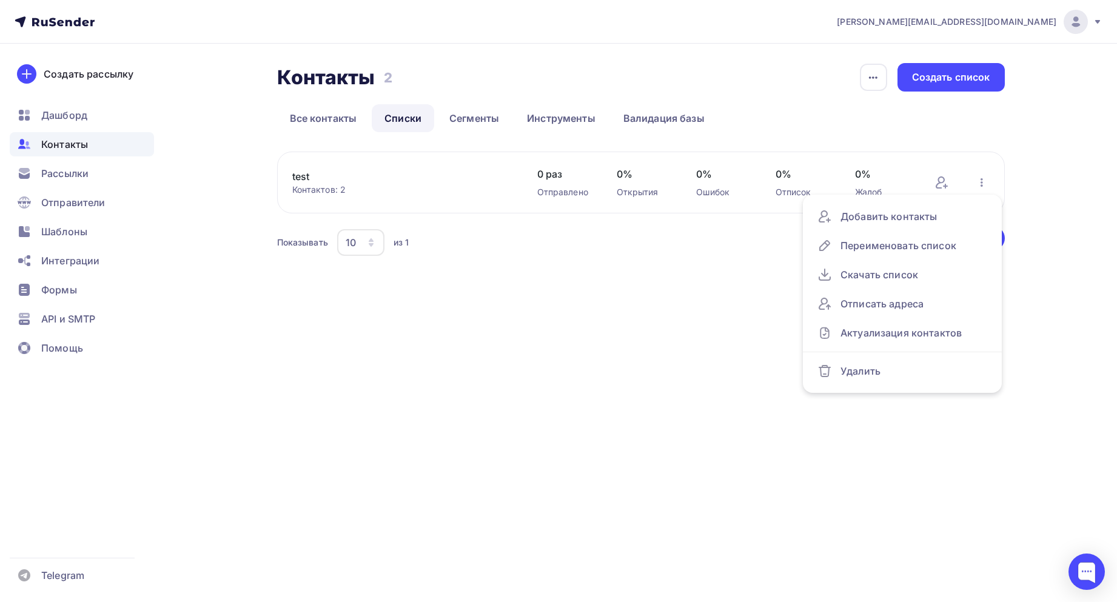
click at [763, 304] on div "Контакты Контакты 2 2 История импорта Создать список Все контакты Списки Сегмен…" at bounding box center [558, 176] width 993 height 264
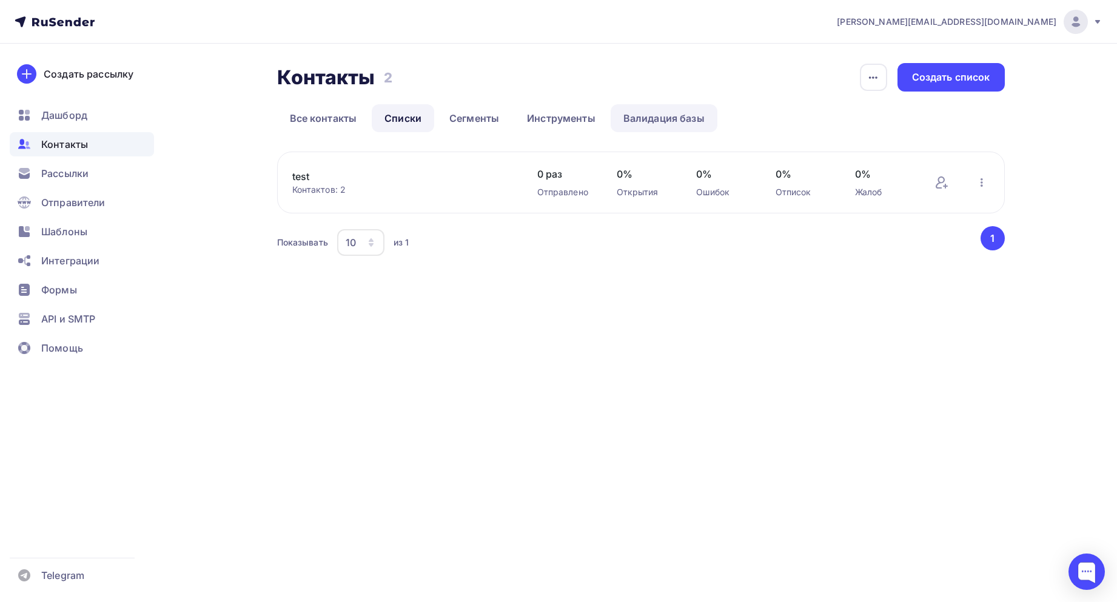
click at [648, 113] on link "Валидация базы" at bounding box center [663, 118] width 107 height 28
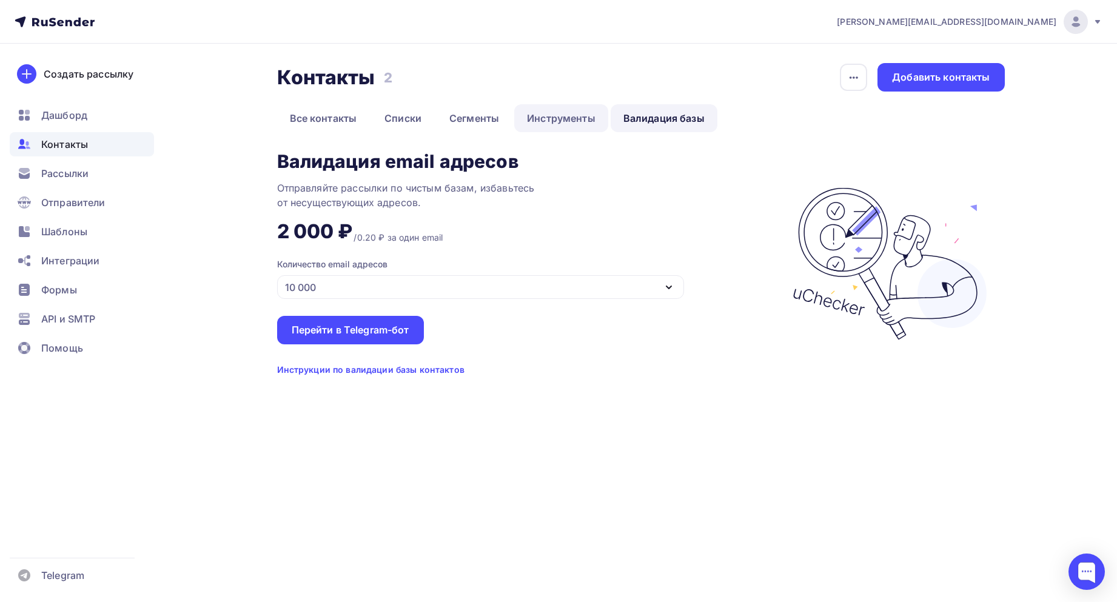
click at [551, 119] on link "Инструменты" at bounding box center [561, 118] width 94 height 28
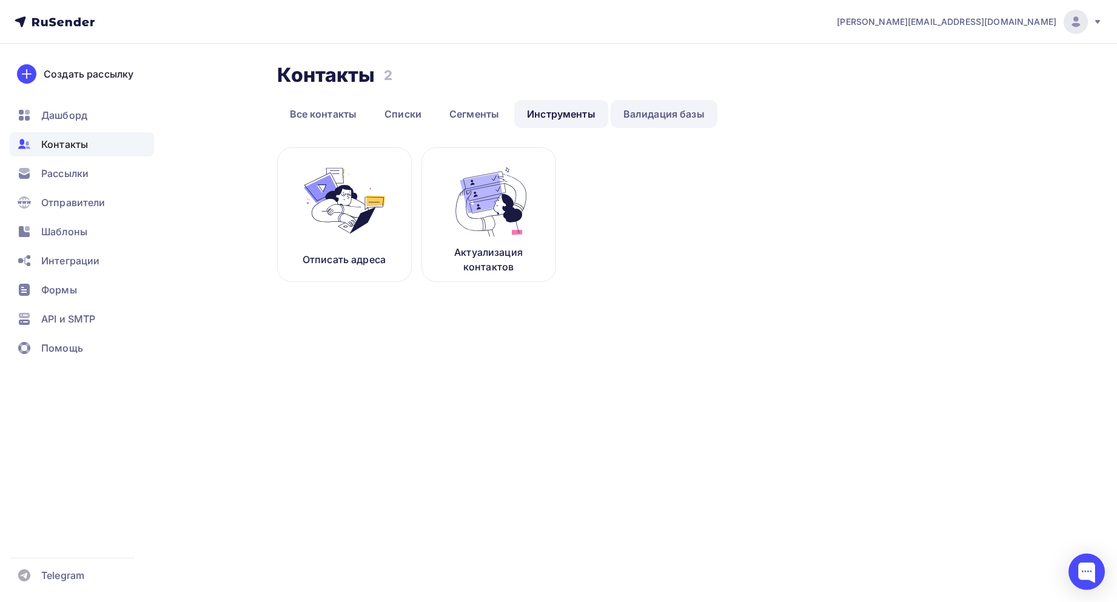
drag, startPoint x: 690, startPoint y: 96, endPoint x: 672, endPoint y: 109, distance: 22.2
click at [689, 97] on div "Контакты Контакты 2 2 Все контакты Списки Сегменты Инструменты Валидация базы В…" at bounding box center [640, 95] width 727 height 65
click at [661, 117] on link "Валидация базы" at bounding box center [663, 114] width 107 height 28
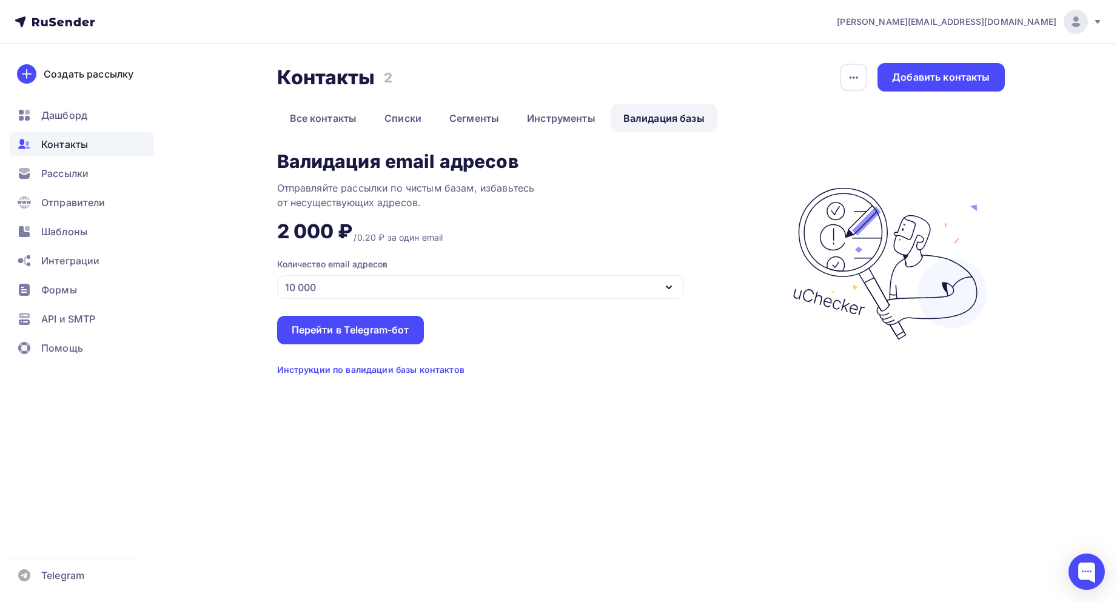
click at [435, 281] on div "10 000" at bounding box center [480, 287] width 407 height 24
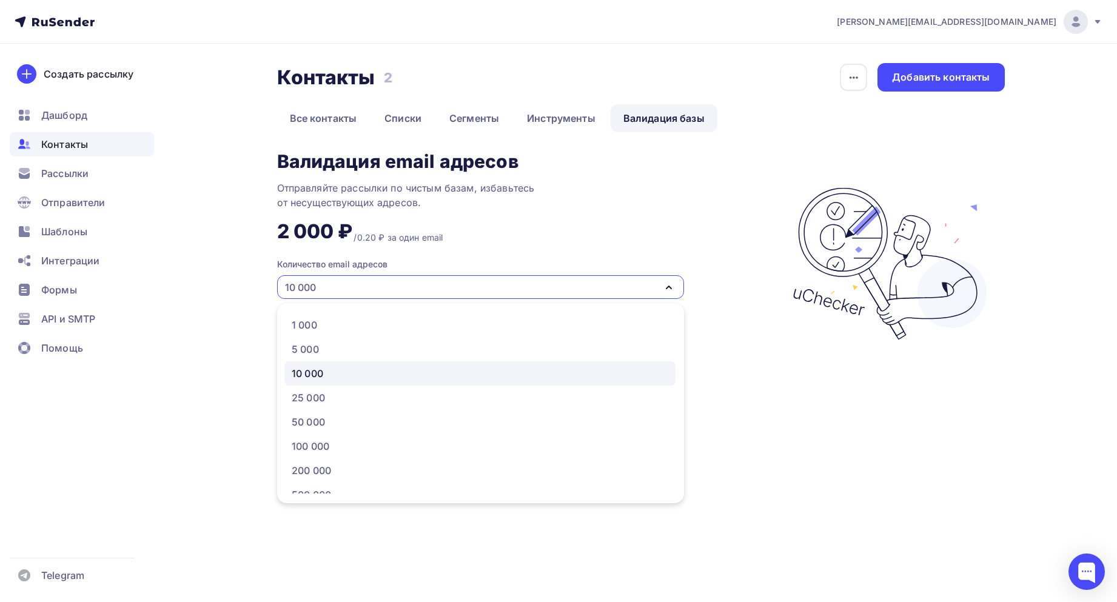
click at [435, 281] on div "10 000" at bounding box center [480, 287] width 407 height 24
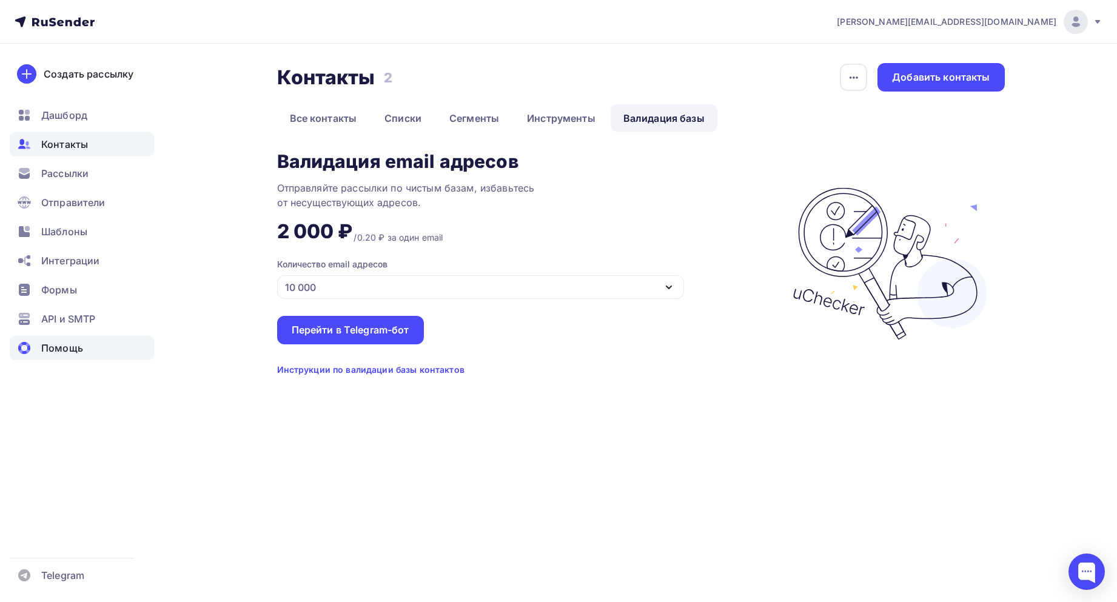
click at [76, 344] on span "Помощь" at bounding box center [62, 348] width 42 height 15
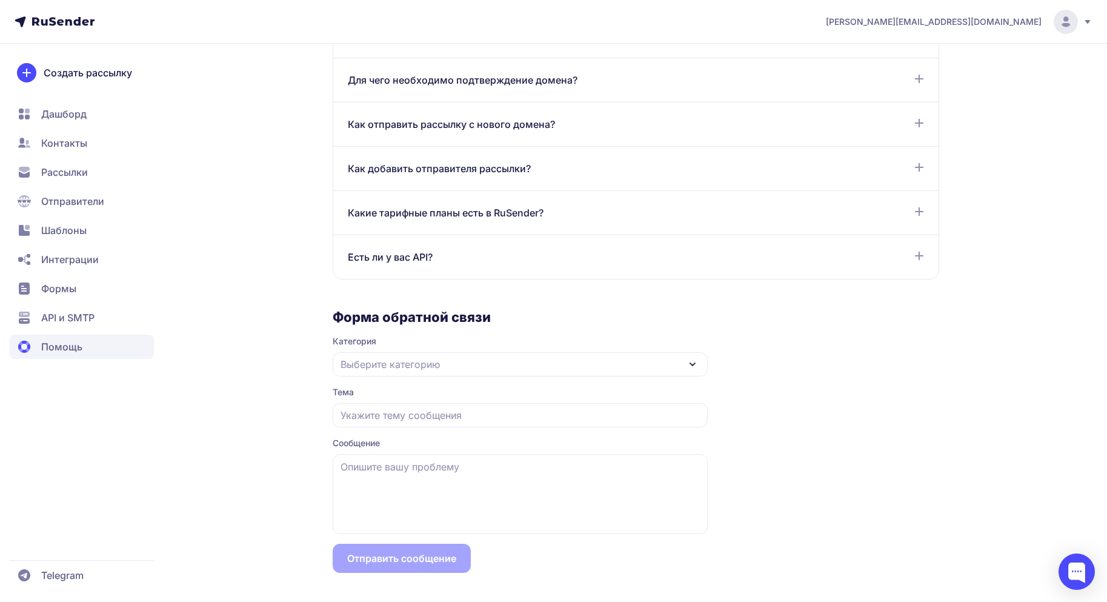
scroll to position [722, 0]
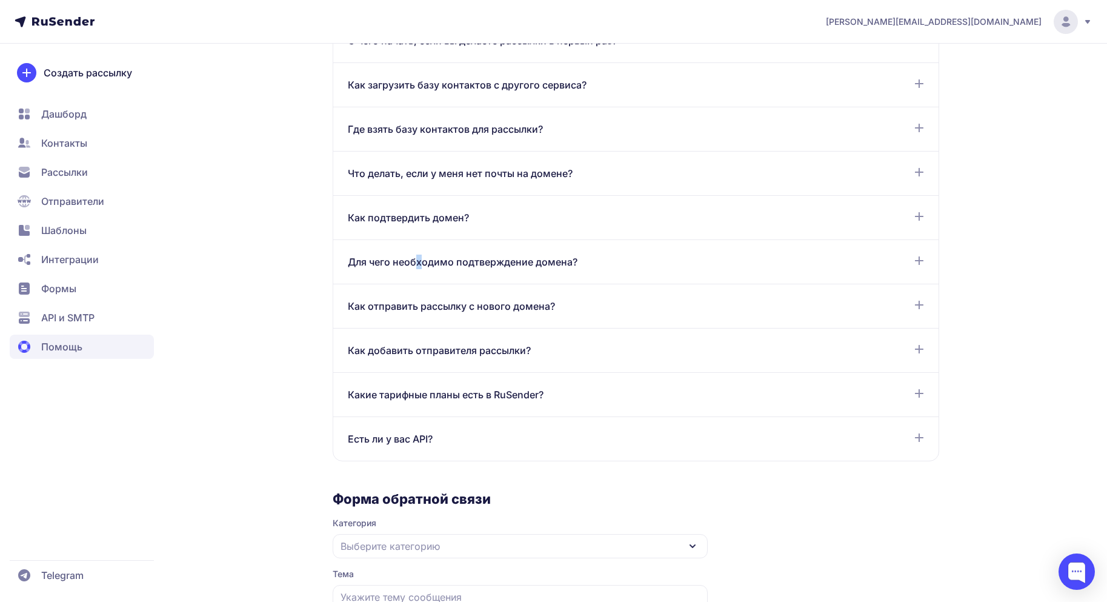
drag, startPoint x: 422, startPoint y: 244, endPoint x: 414, endPoint y: 247, distance: 9.2
click at [414, 284] on div "Для чего необходимо подтверждение домена? Подтверждение домена является обязате…" at bounding box center [636, 306] width 606 height 44
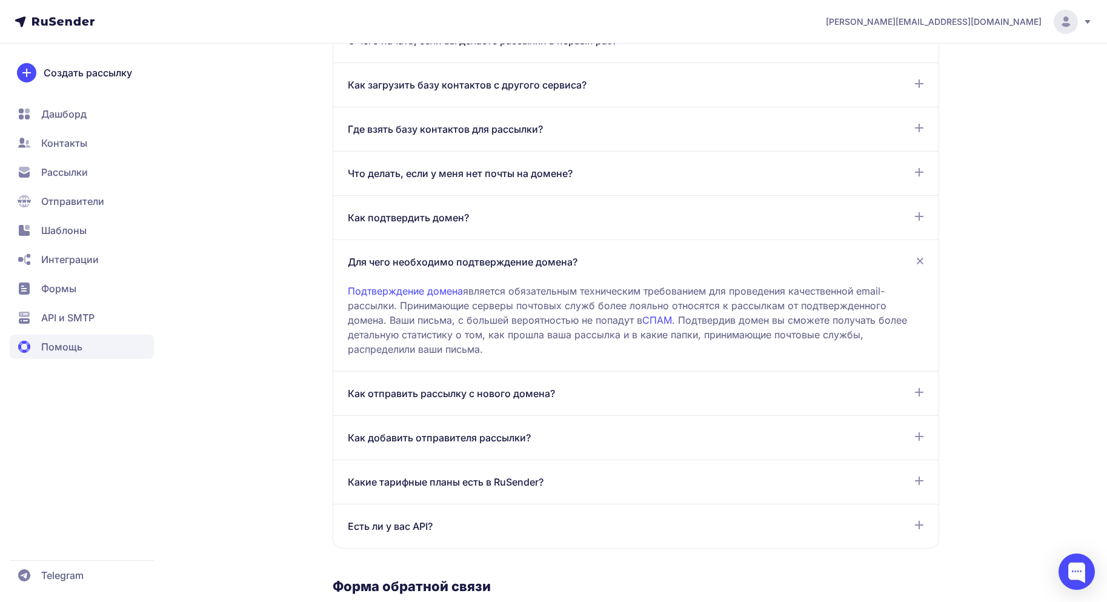
click at [414, 221] on span "Как подтвердить домен?" at bounding box center [408, 217] width 121 height 15
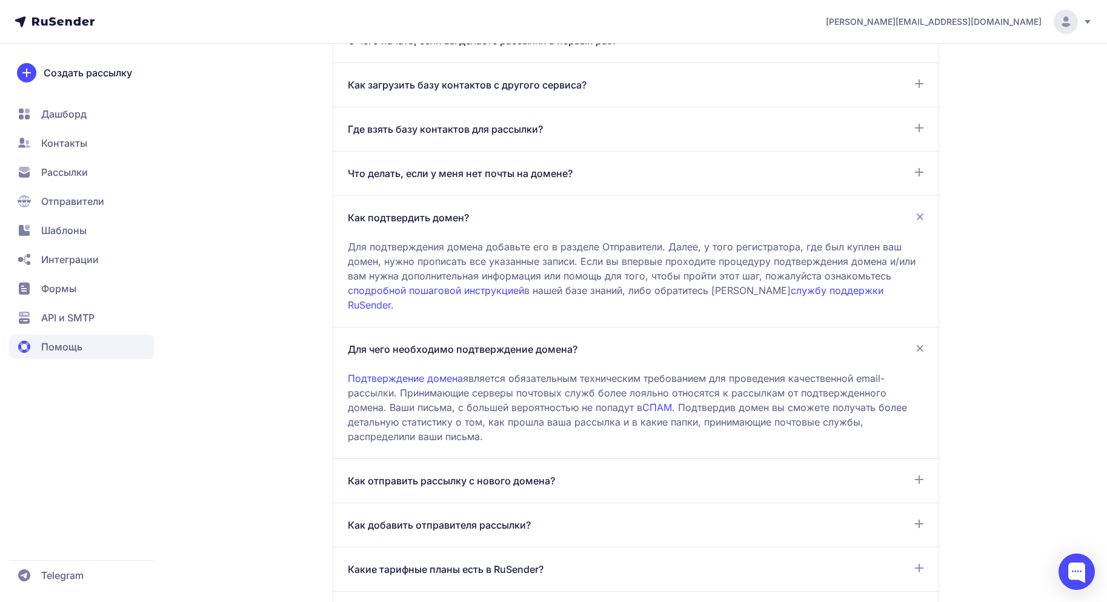
click at [421, 196] on div "Что делать, если у меня нет почты на домене? Если вы владеете доменом, вы может…" at bounding box center [636, 262] width 606 height 132
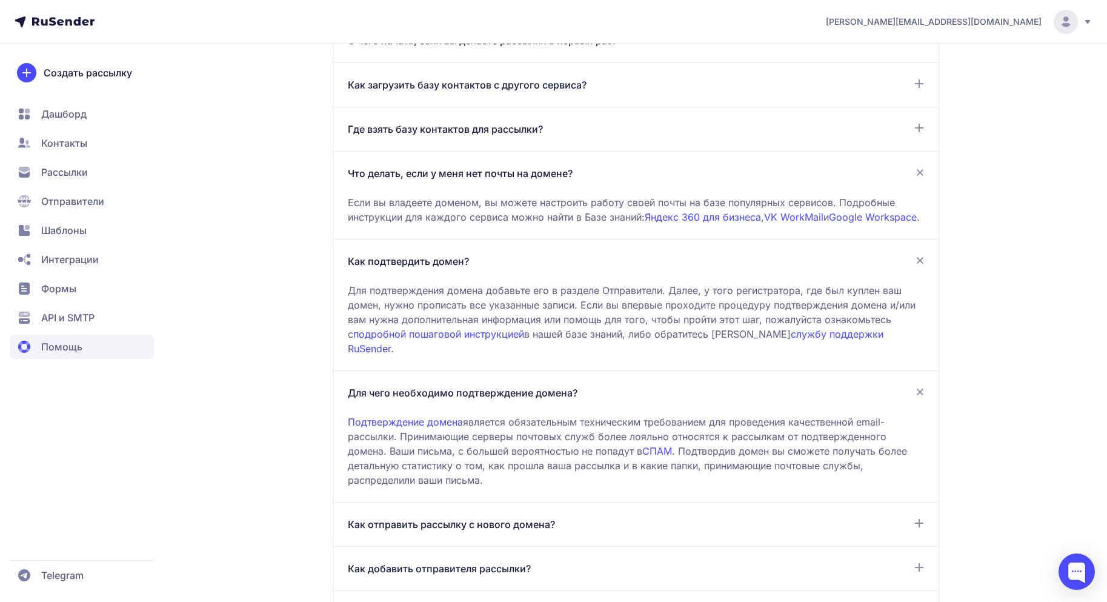
scroll to position [540, 0]
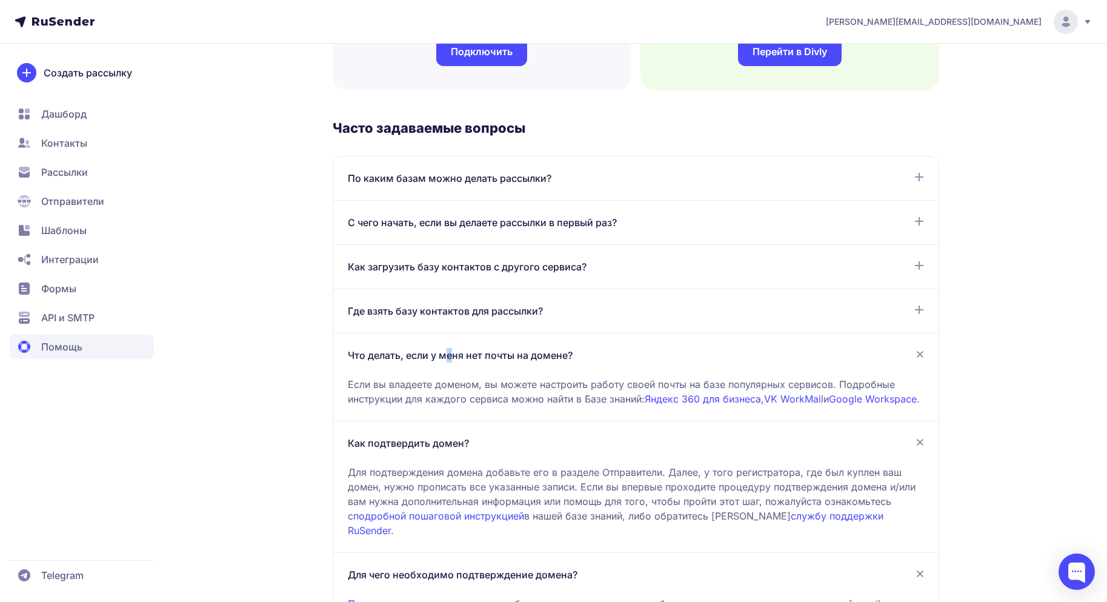
click at [450, 352] on span "Что делать, если у меня нет почты на домене?" at bounding box center [460, 355] width 225 height 15
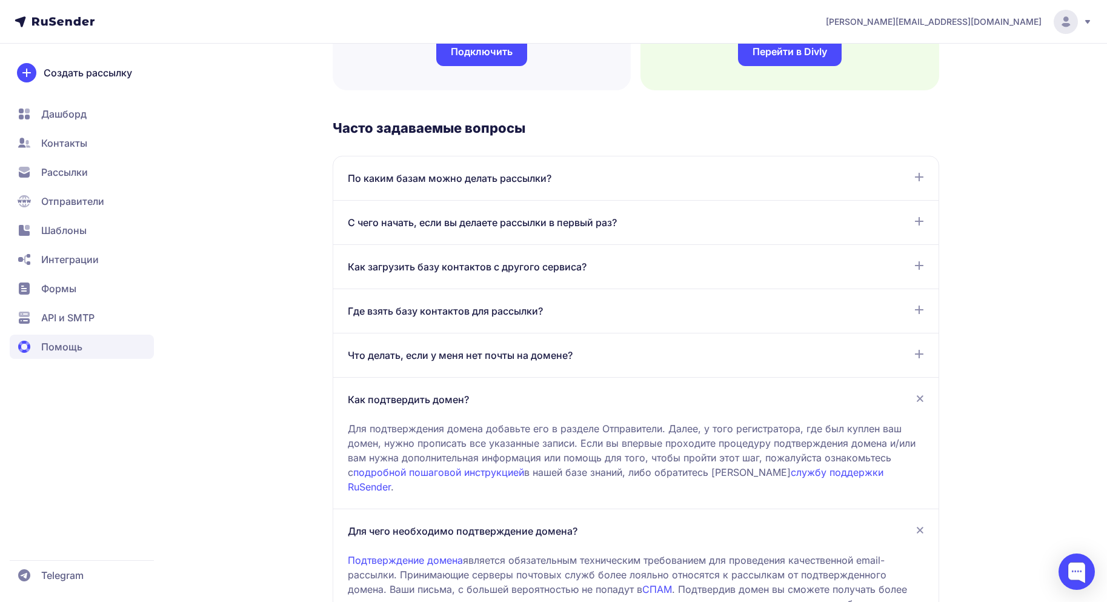
click at [446, 310] on span "Где взять базу контактов для рассылки?" at bounding box center [445, 311] width 195 height 15
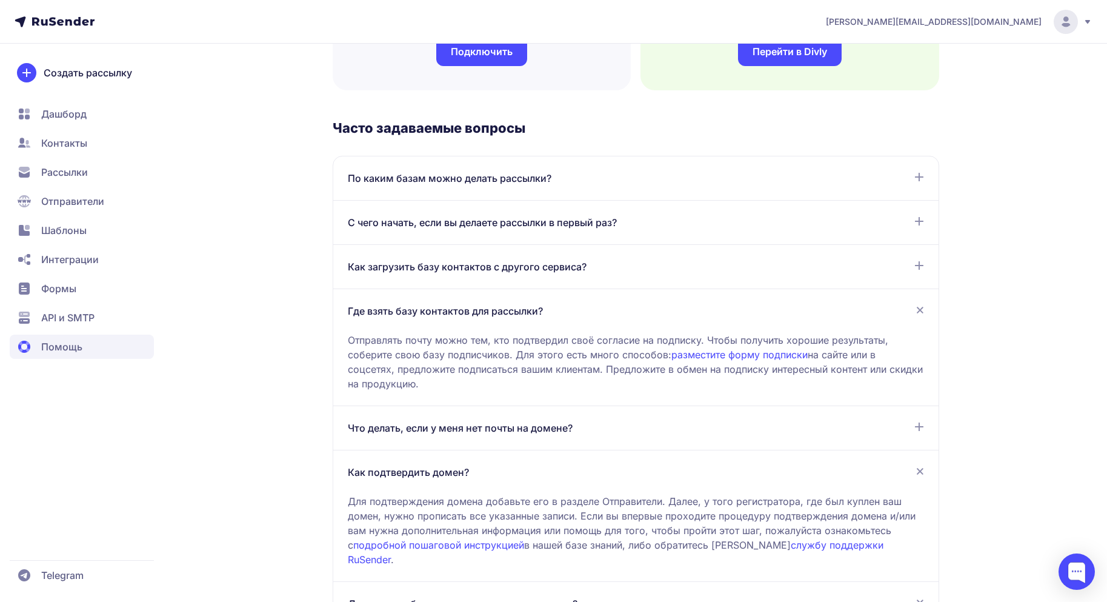
click at [83, 335] on span "API и SMTP" at bounding box center [82, 347] width 144 height 24
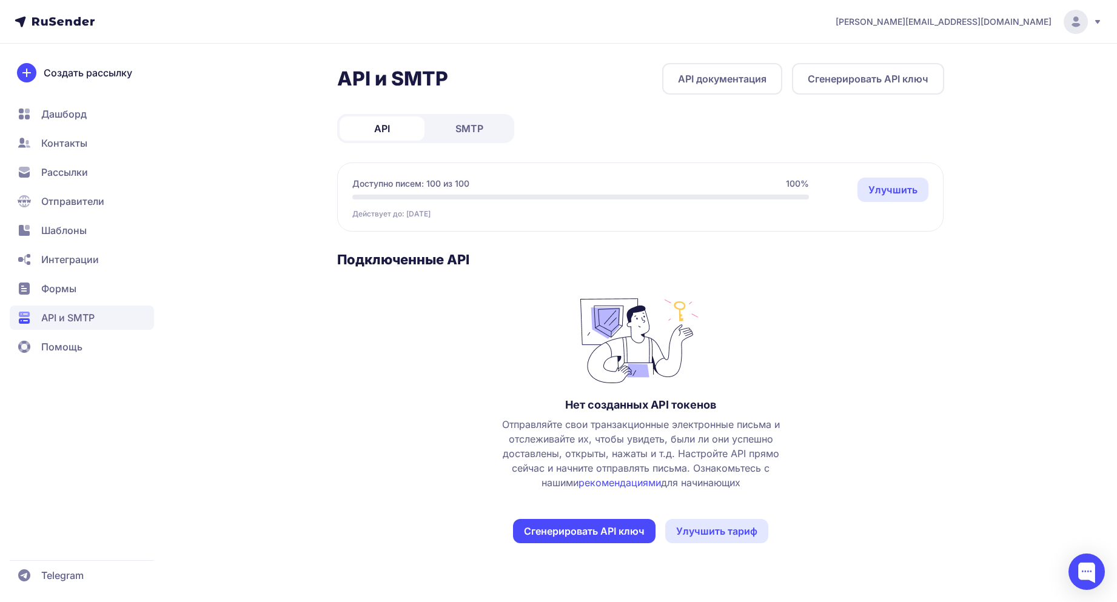
click at [743, 539] on link "Улучшить тариф" at bounding box center [716, 531] width 103 height 24
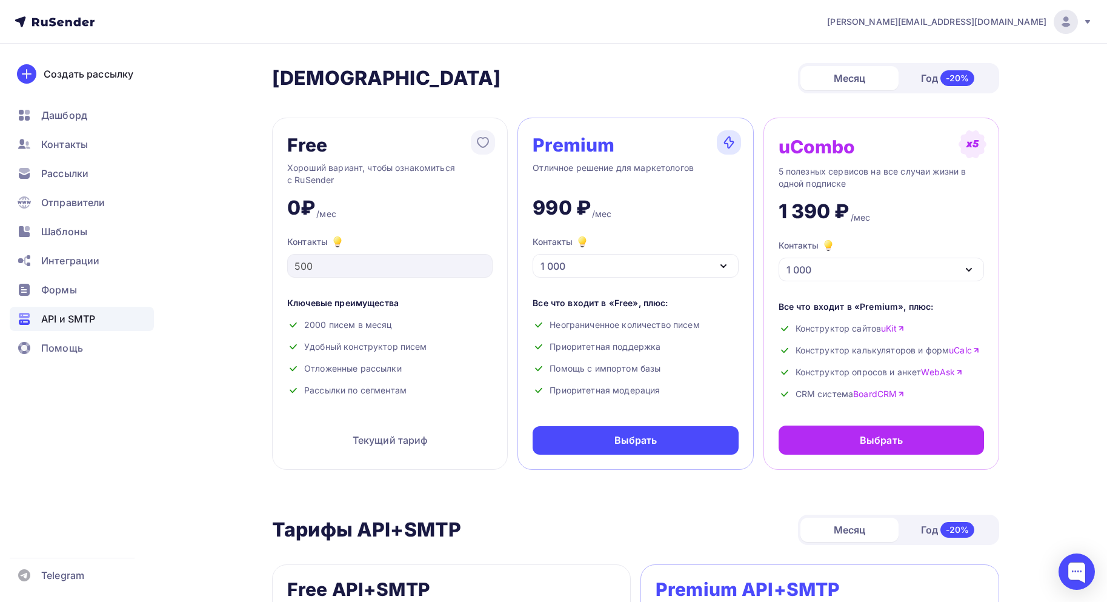
click at [66, 318] on span "API и SMTP" at bounding box center [68, 319] width 54 height 15
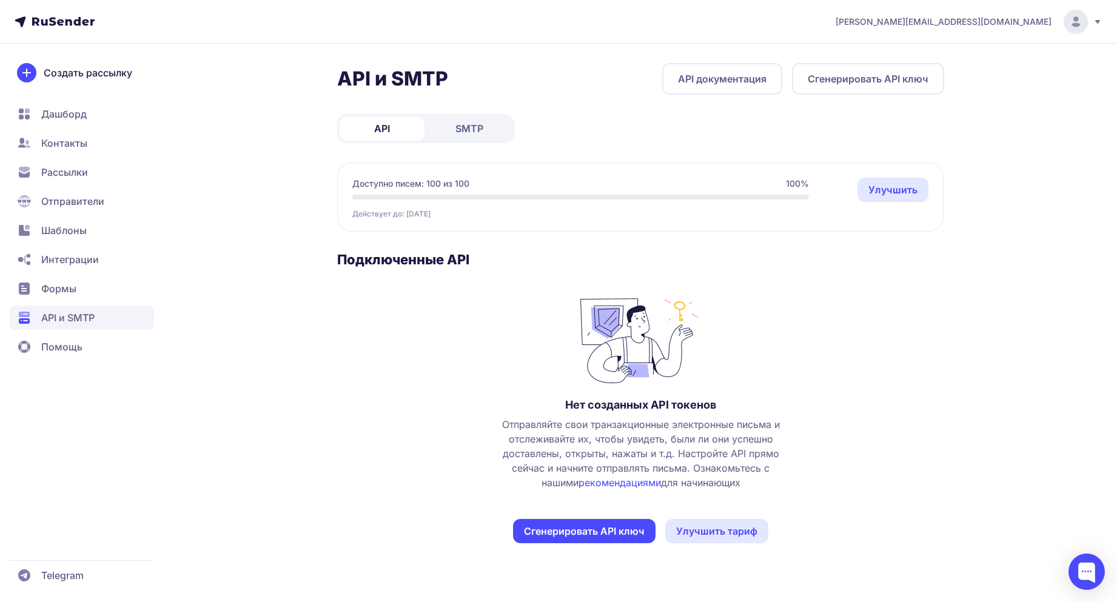
drag, startPoint x: 61, startPoint y: 196, endPoint x: 59, endPoint y: 206, distance: 10.5
click at [59, 206] on span "Отправители" at bounding box center [72, 201] width 63 height 15
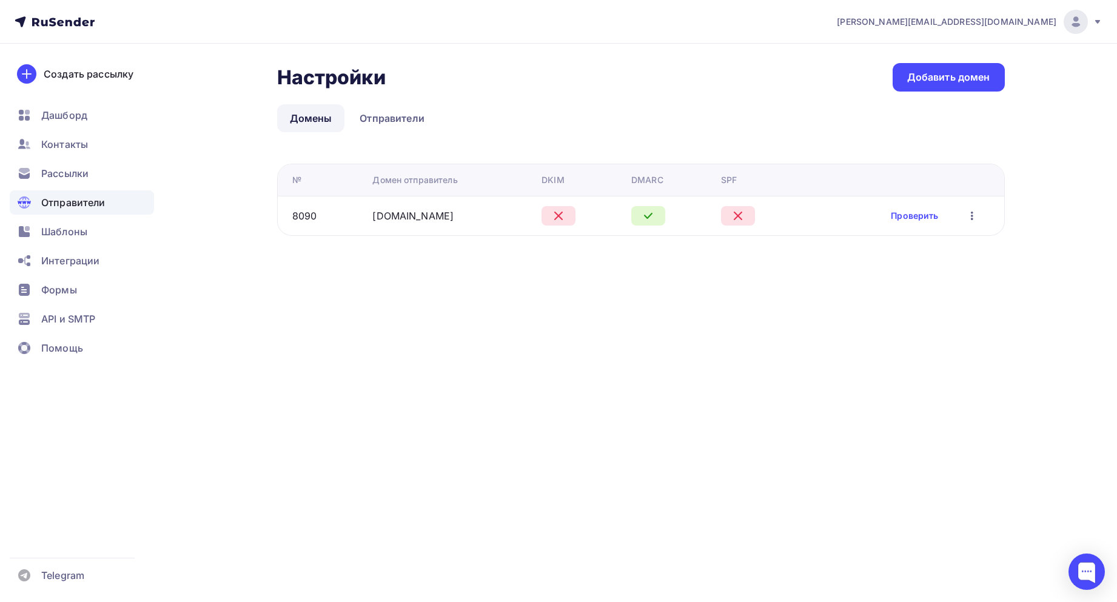
click at [404, 225] on td "starkovgrp.ru" at bounding box center [451, 215] width 169 height 39
click at [402, 219] on link "starkovgrp.ru" at bounding box center [412, 216] width 81 height 12
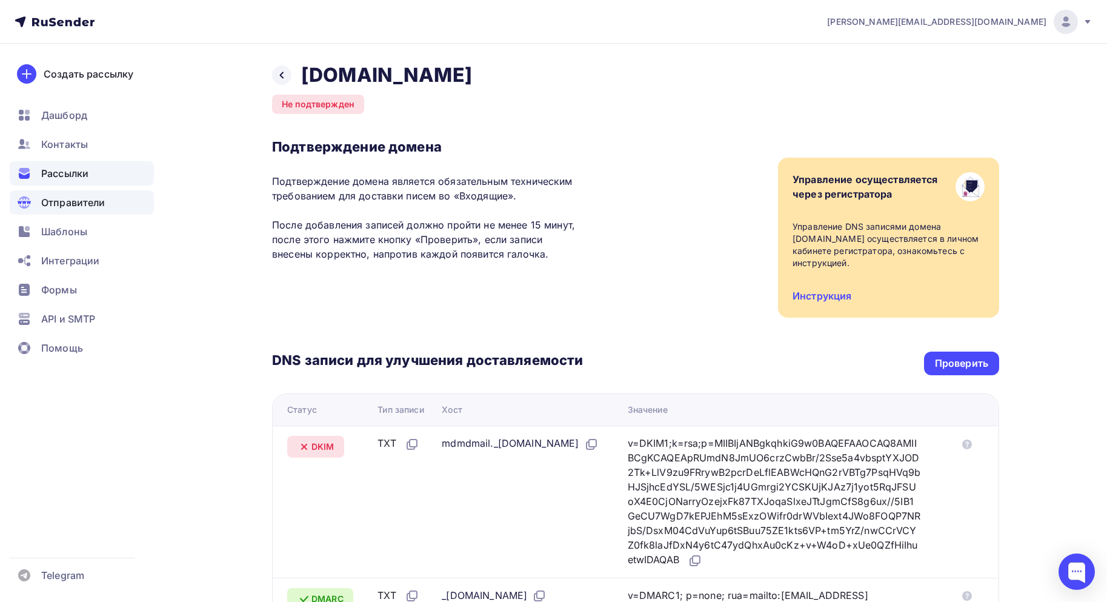
click at [72, 182] on div "Рассылки" at bounding box center [82, 173] width 144 height 24
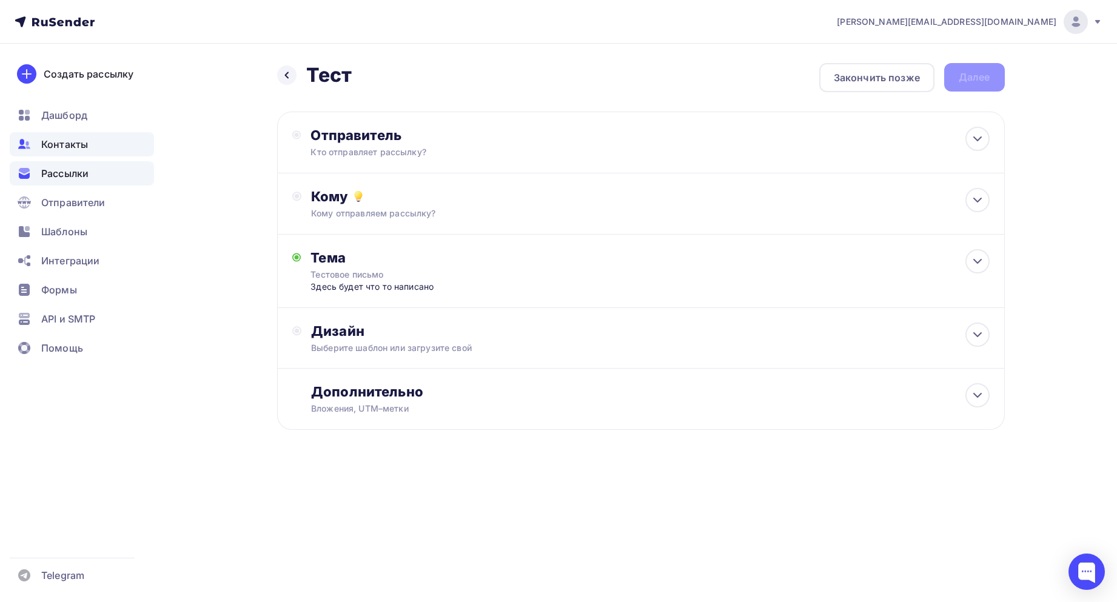
click at [63, 141] on span "Контакты" at bounding box center [64, 144] width 47 height 15
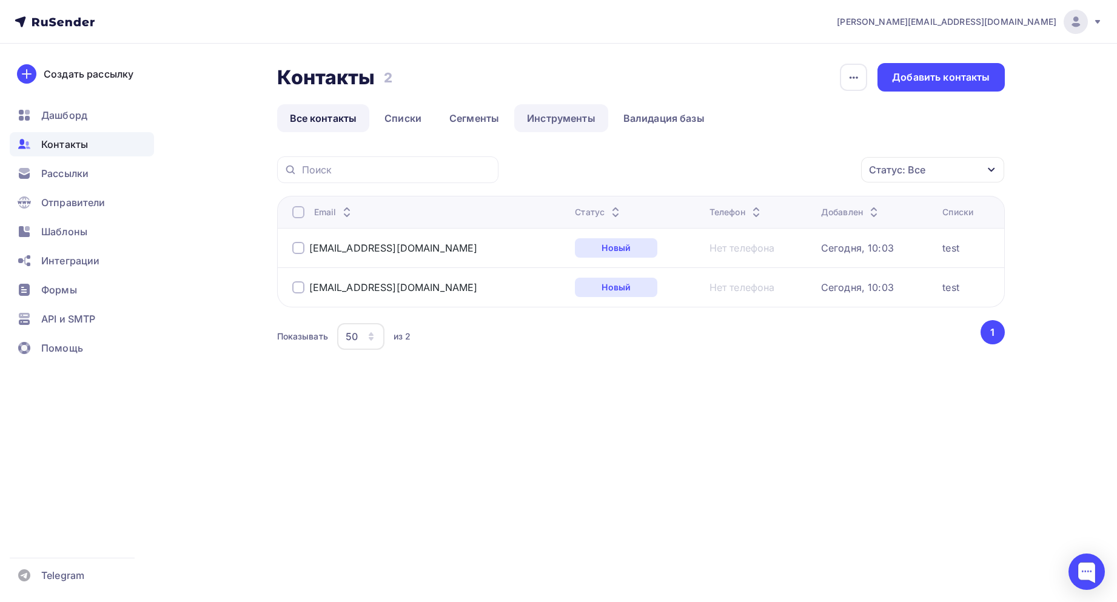
click at [521, 122] on link "Инструменты" at bounding box center [561, 118] width 94 height 28
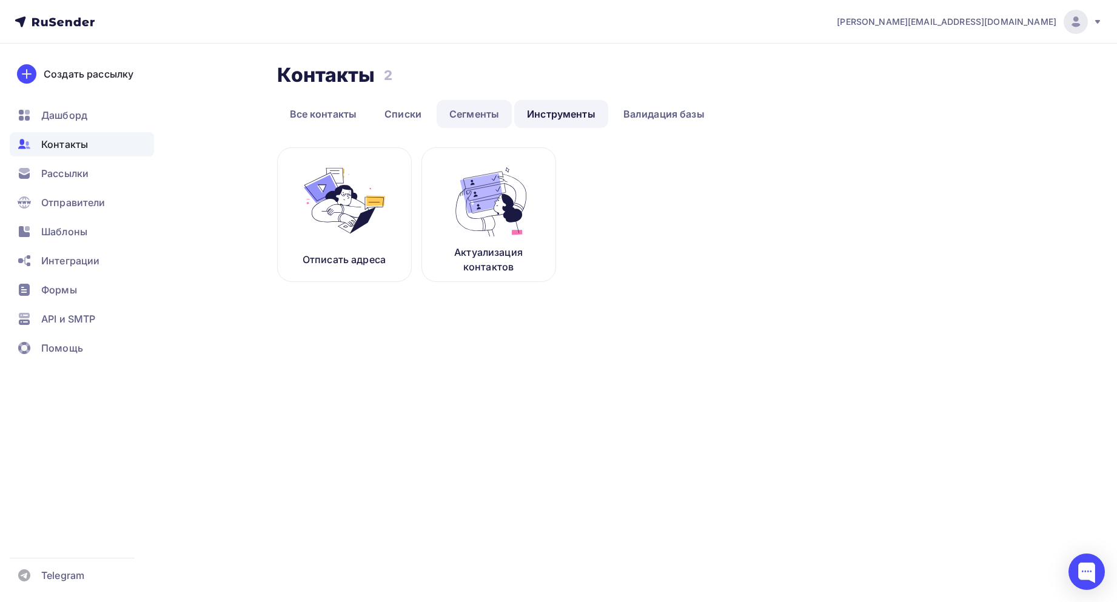
click at [491, 114] on link "Сегменты" at bounding box center [473, 114] width 75 height 28
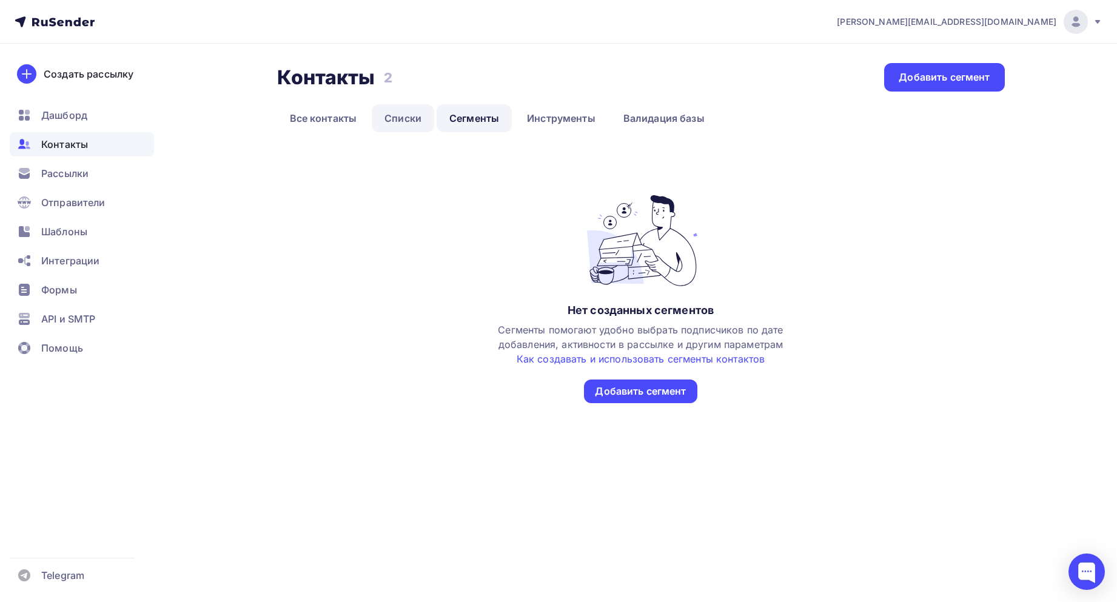
click at [416, 116] on link "Списки" at bounding box center [403, 118] width 62 height 28
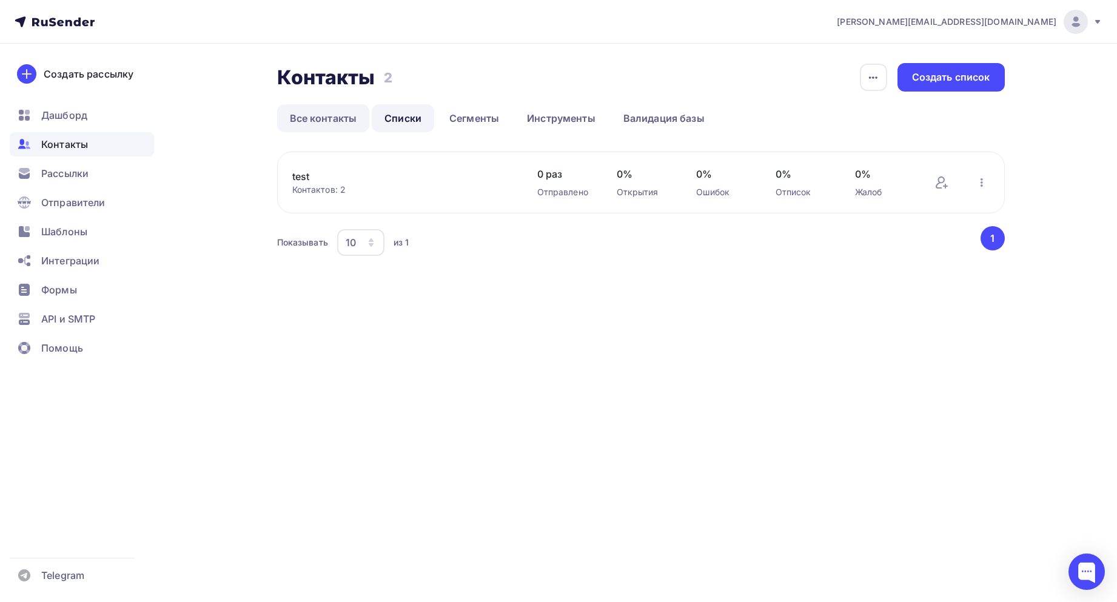
click at [343, 120] on link "Все контакты" at bounding box center [323, 118] width 93 height 28
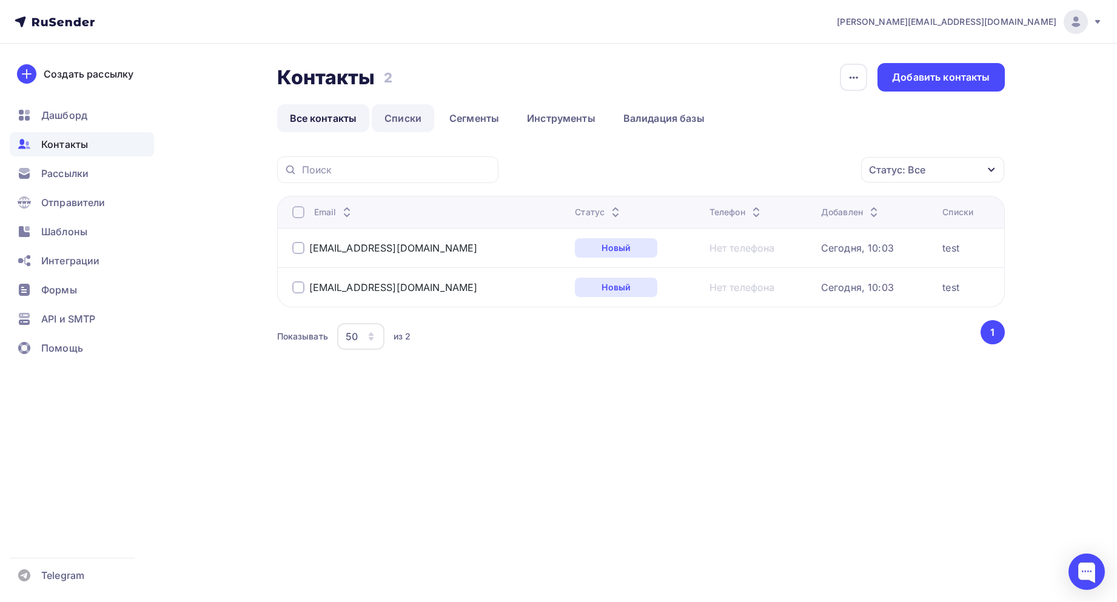
click at [398, 121] on link "Списки" at bounding box center [403, 118] width 62 height 28
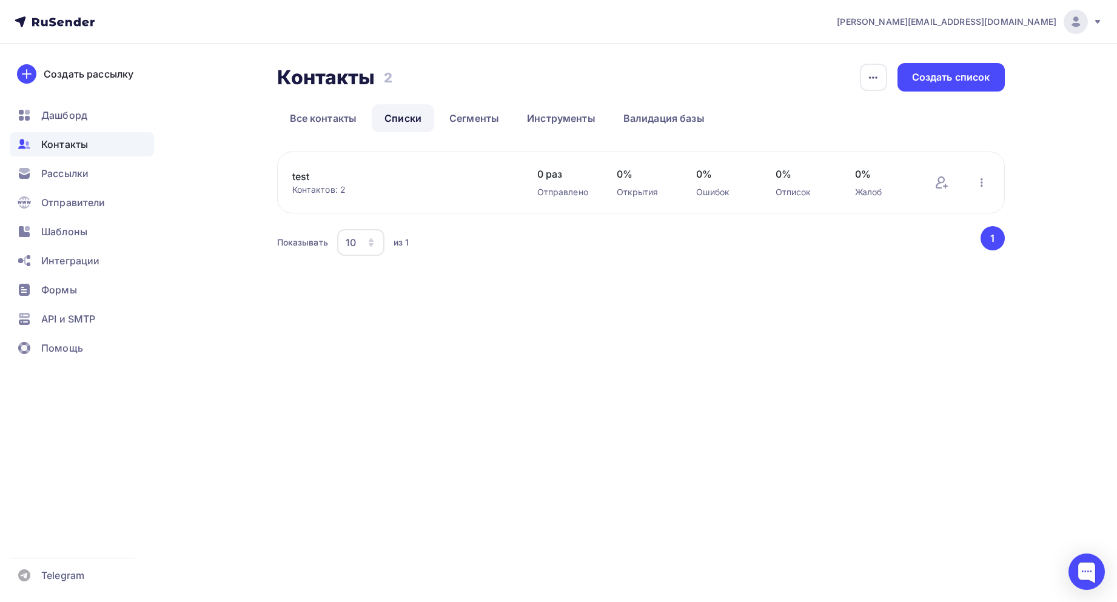
click at [546, 185] on div "0 раз Отправлено" at bounding box center [564, 183] width 55 height 32
click at [978, 182] on icon "button" at bounding box center [981, 182] width 15 height 15
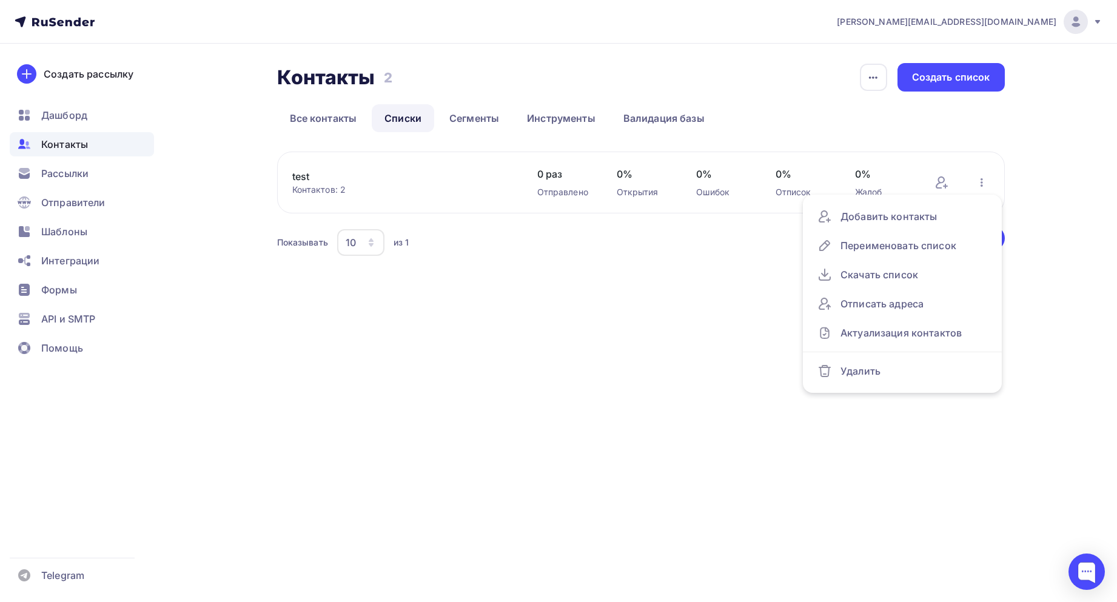
click at [474, 312] on div "agabekyan@starkovgrp.ru Аккаунт Тарифы Выйти Создать рассылку Дашборд Контакты …" at bounding box center [558, 301] width 1117 height 602
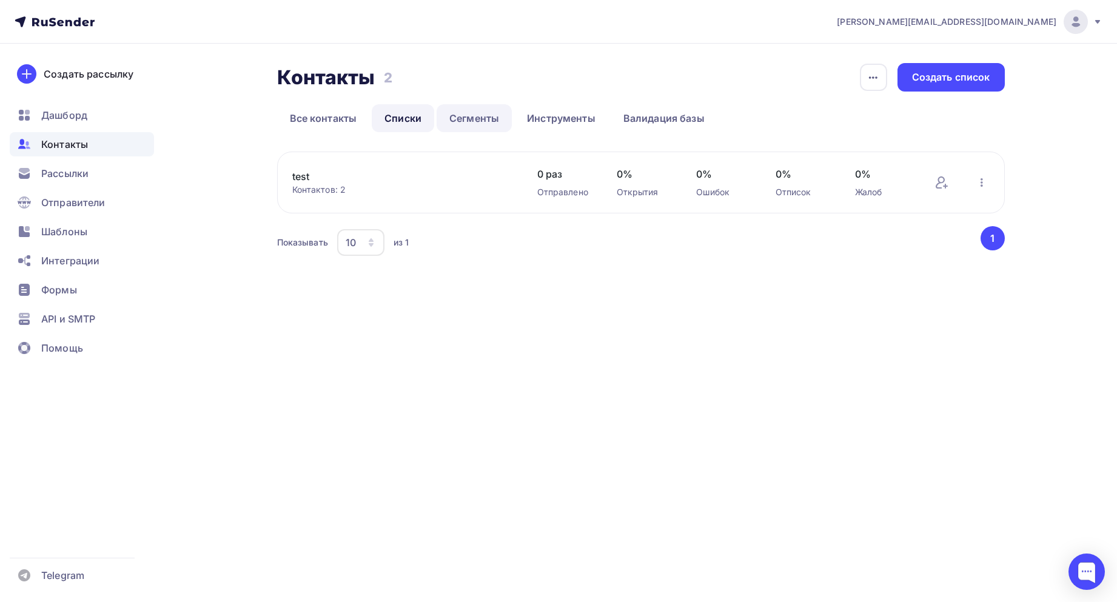
click at [454, 111] on link "Сегменты" at bounding box center [473, 118] width 75 height 28
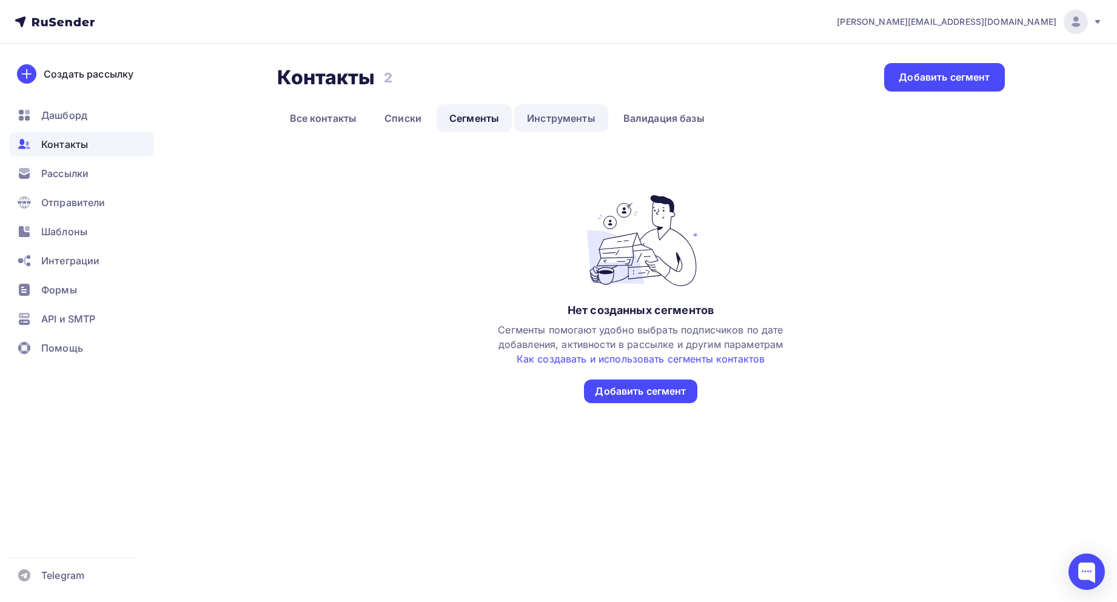
click at [522, 107] on link "Инструменты" at bounding box center [561, 118] width 94 height 28
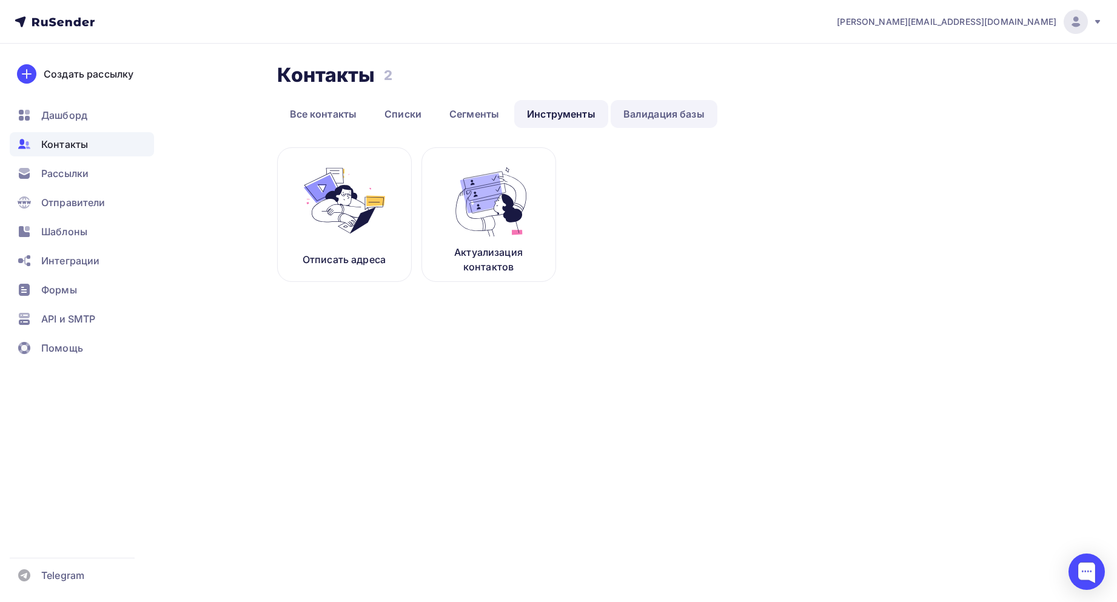
click at [694, 110] on link "Валидация базы" at bounding box center [663, 114] width 107 height 28
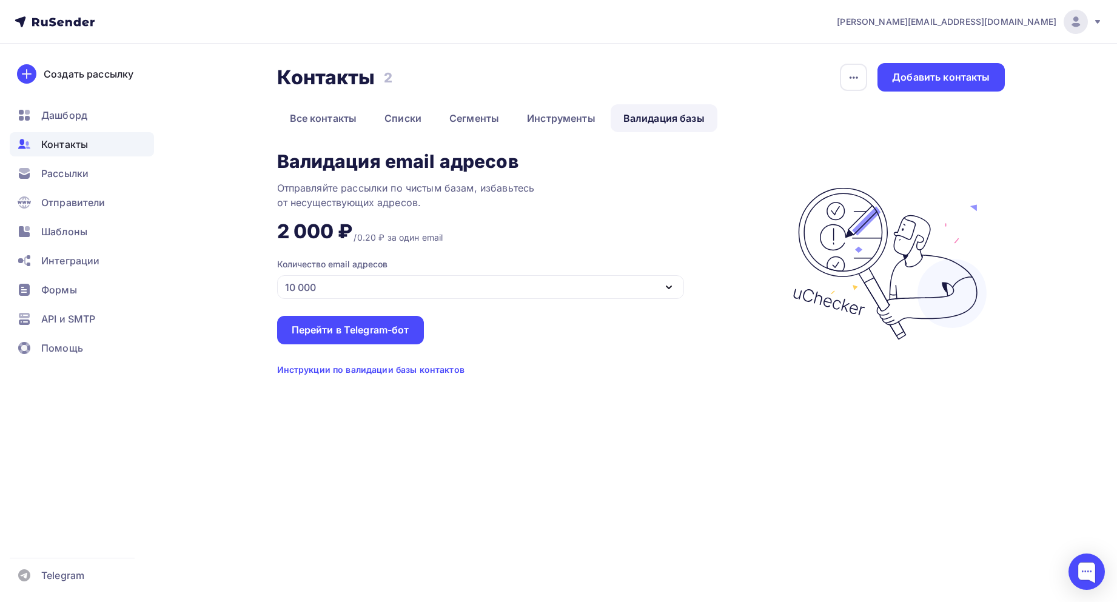
click at [456, 209] on div "Отправляйте рассылки по чистым базам, избавьтесь от несуществующих адресов." at bounding box center [428, 195] width 303 height 29
drag, startPoint x: 592, startPoint y: 305, endPoint x: 584, endPoint y: 296, distance: 12.0
click at [589, 301] on div "Валидация email адресов Отправляйте рассылки по чистым базам, избавьтесь от нес…" at bounding box center [528, 264] width 503 height 224
click at [556, 285] on div "10 000" at bounding box center [480, 287] width 407 height 24
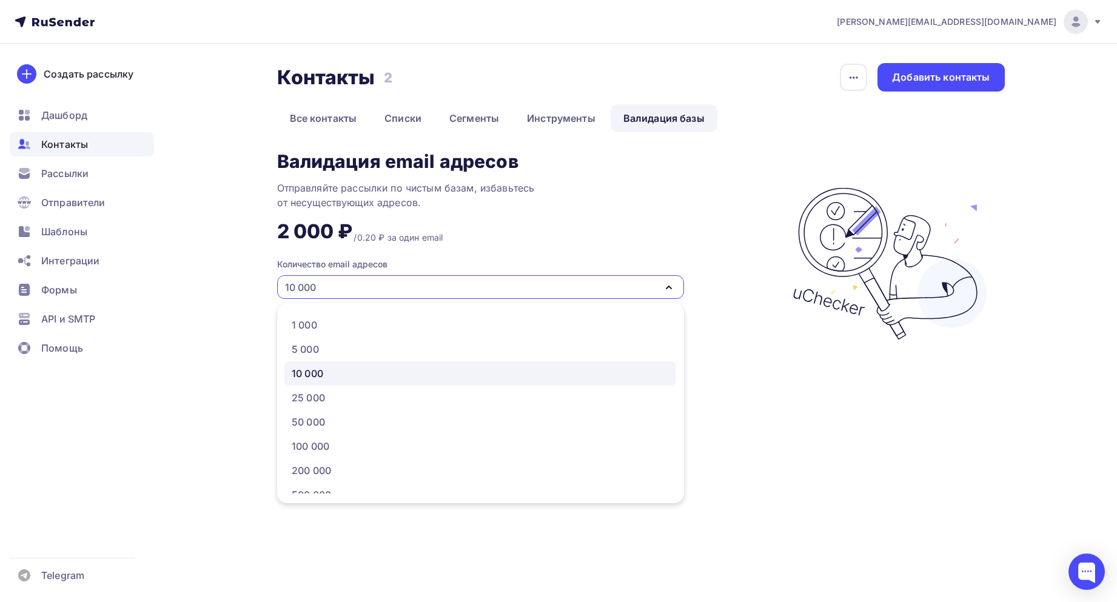
click at [556, 285] on div "10 000" at bounding box center [480, 287] width 407 height 24
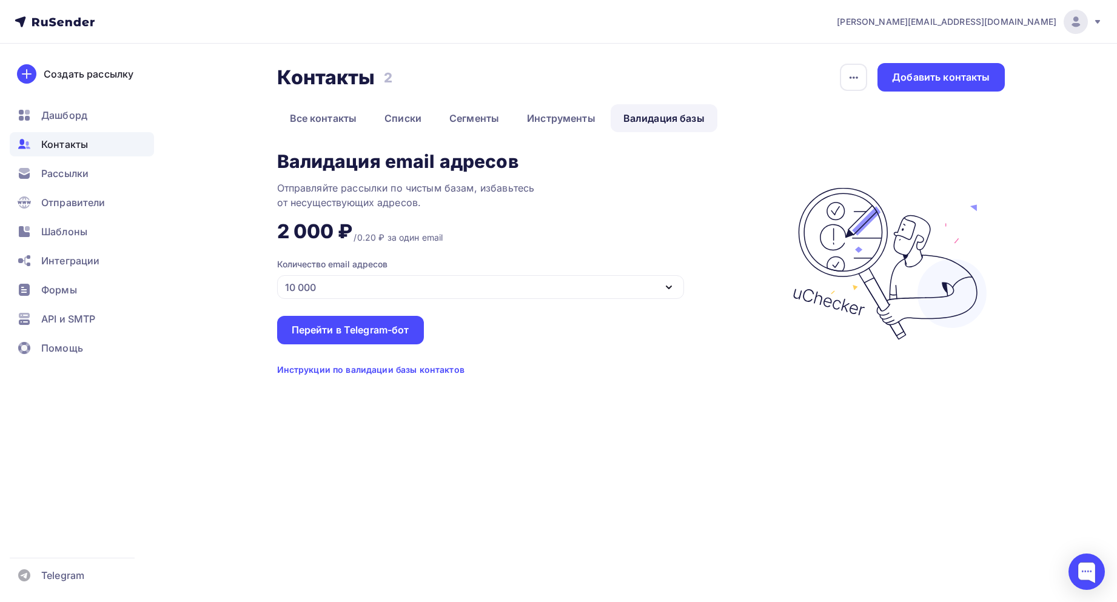
click at [372, 370] on div "Инструкции по валидации базы контактов" at bounding box center [370, 370] width 187 height 12
click at [83, 230] on span "Шаблоны" at bounding box center [64, 231] width 46 height 15
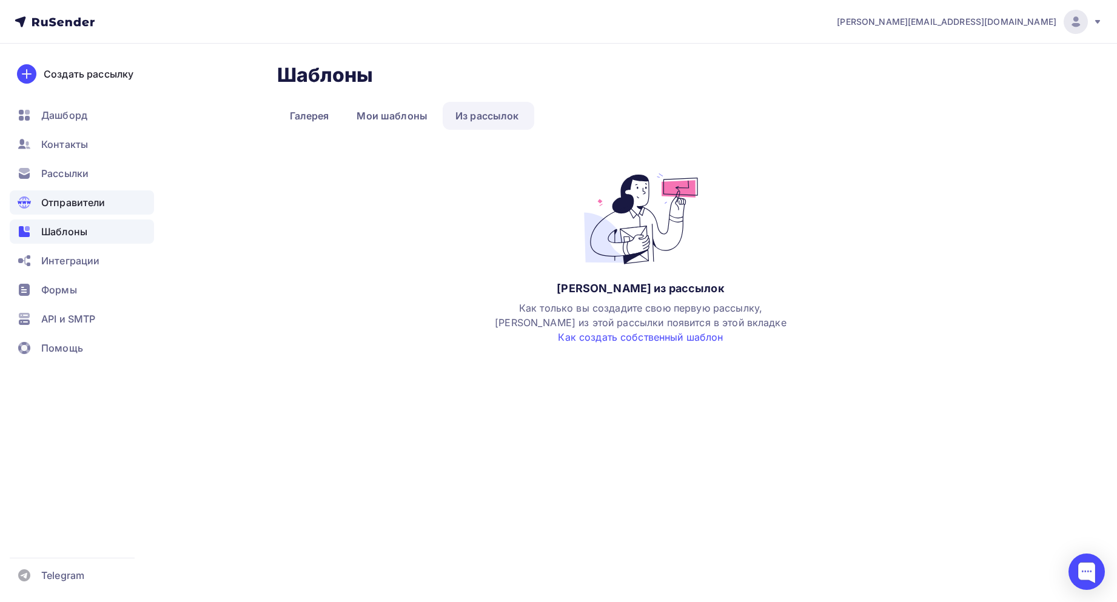
click at [78, 204] on span "Отправители" at bounding box center [73, 202] width 64 height 15
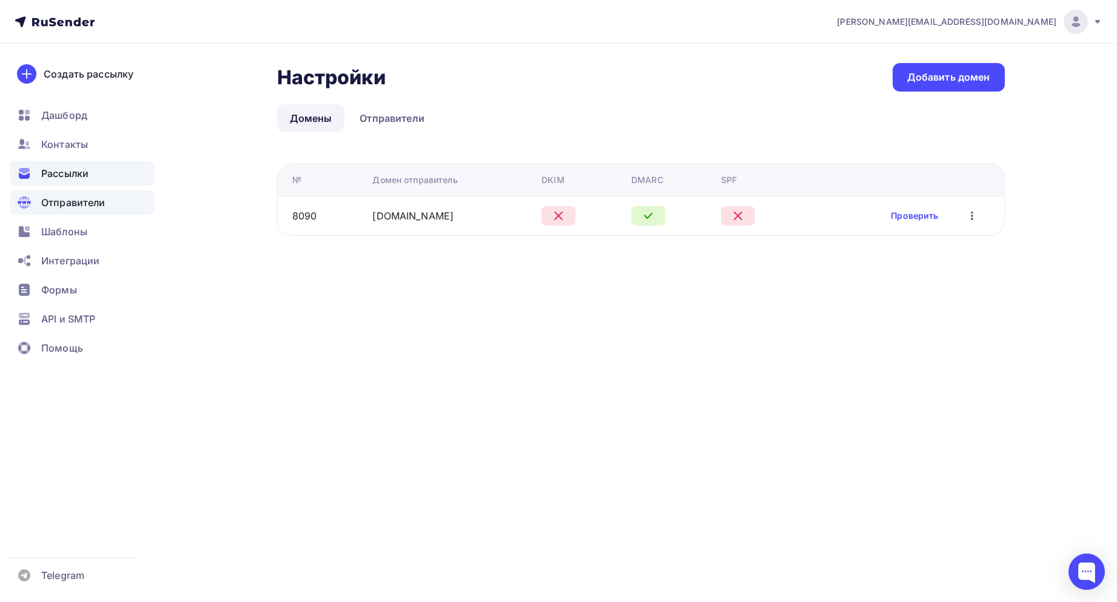
click at [64, 163] on div "Рассылки" at bounding box center [82, 173] width 144 height 24
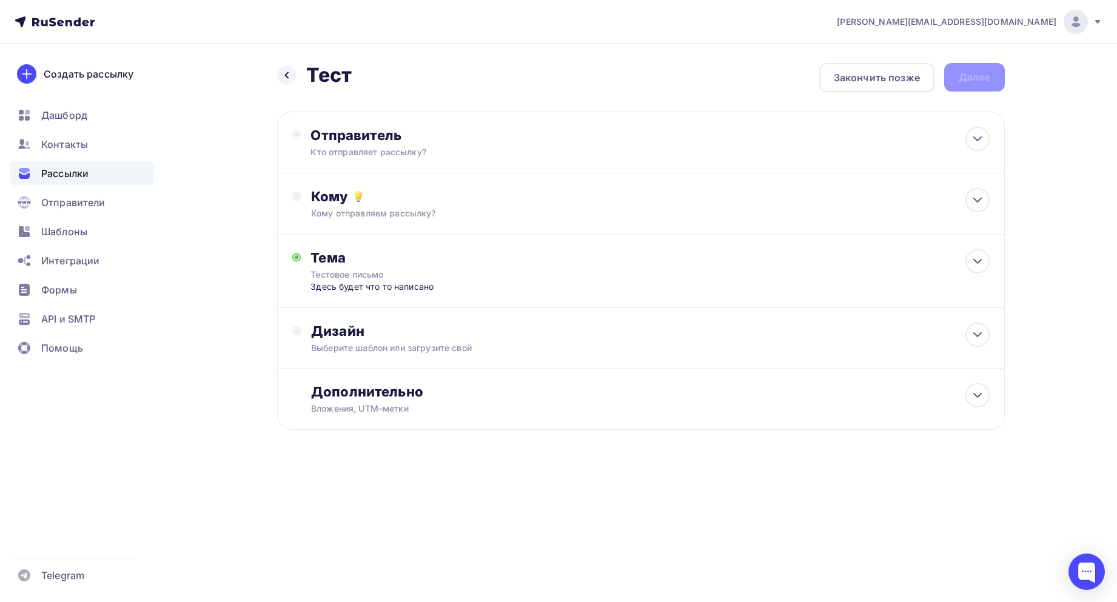
click at [60, 131] on ul "Дашборд Контакты Рассылки Отправители Шаблоны Интеграции Формы API и SMTP Помощь" at bounding box center [82, 235] width 144 height 264
click at [58, 138] on div "Контакты" at bounding box center [82, 144] width 144 height 24
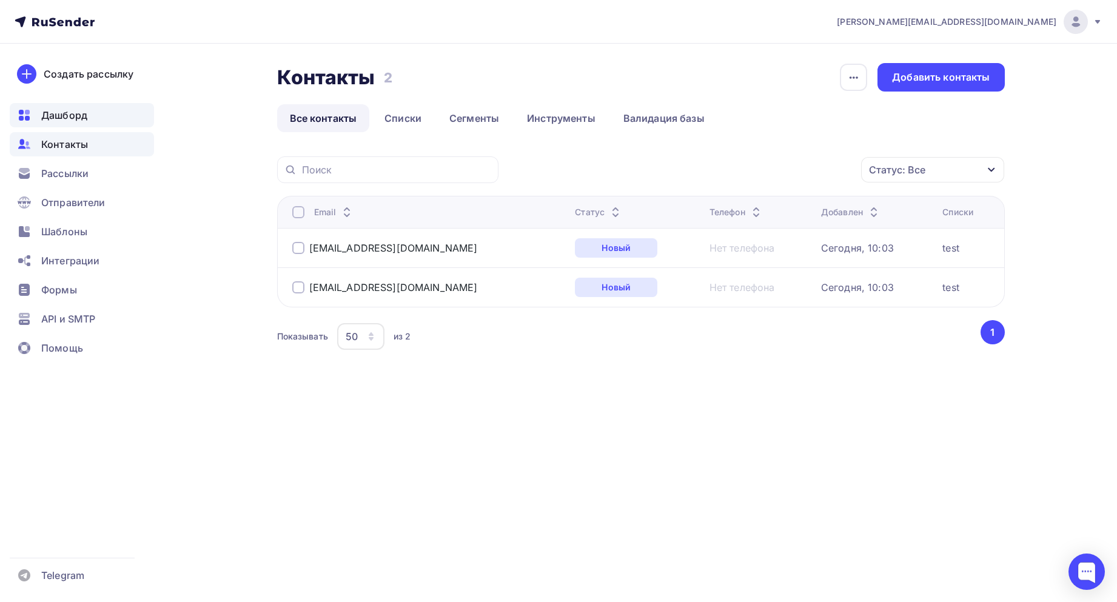
click at [63, 126] on div "Дашборд" at bounding box center [82, 115] width 144 height 24
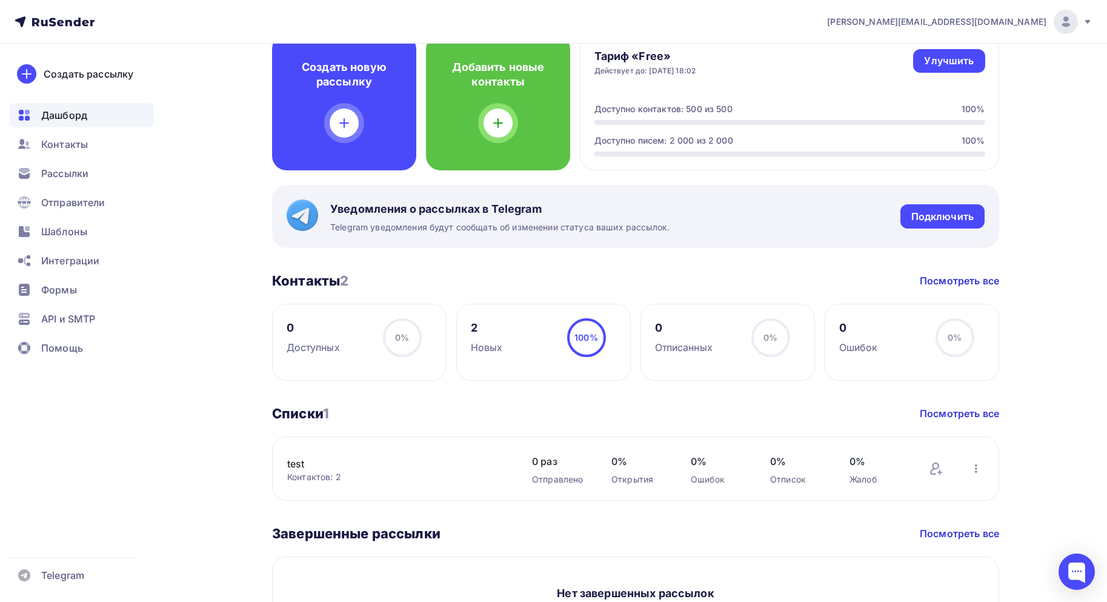
scroll to position [476, 0]
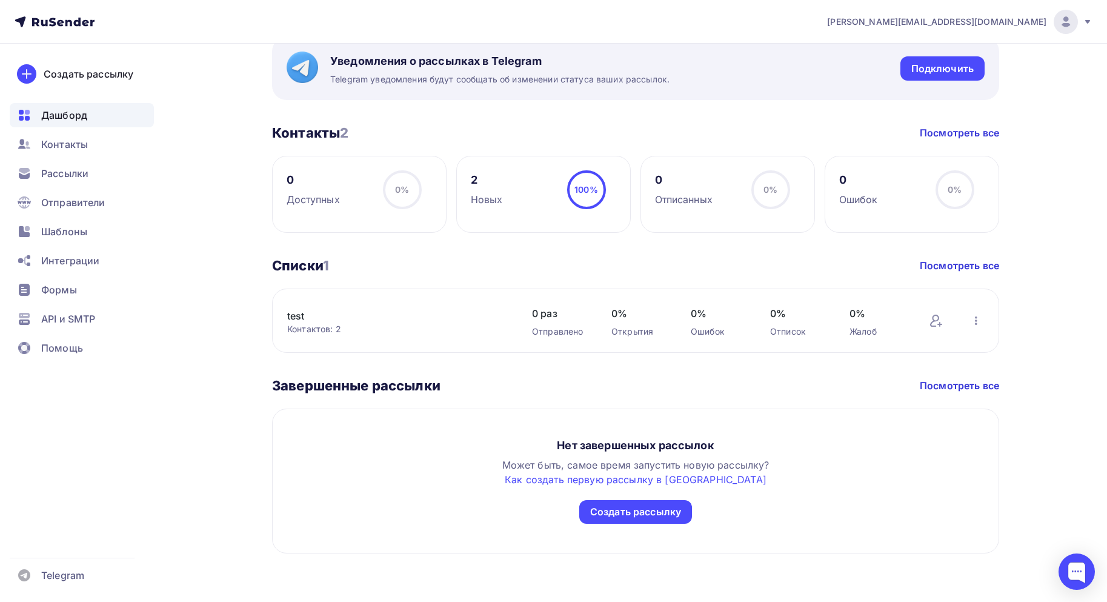
drag, startPoint x: 708, startPoint y: 352, endPoint x: 900, endPoint y: 377, distance: 193.1
click at [868, 377] on div "Дашборд Дашборд Пару шагов, чтобы начать работу! Закрыть Выполните эти шаги, чт…" at bounding box center [635, 72] width 727 height 964
click at [1033, 342] on div "Дашборд Дашборд Пару шагов, чтобы начать работу! Закрыть Выполните эти шаги, чт…" at bounding box center [553, 85] width 993 height 1034
click at [781, 479] on div "Нет завершенных рассылок Может быть, самое время запустить новую рассылку? Как …" at bounding box center [635, 481] width 727 height 145
click at [982, 326] on icon "button" at bounding box center [976, 320] width 15 height 15
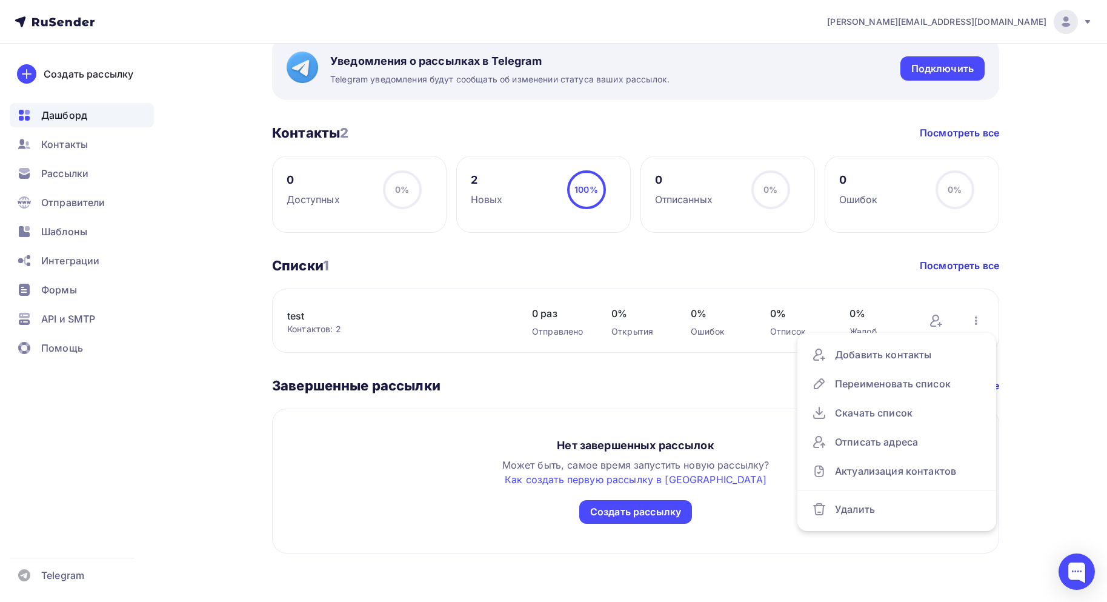
click at [1053, 406] on div "agabekyan@starkovgrp.ru Аккаунт Тарифы Выйти Создать рассылку Дашборд Контакты …" at bounding box center [553, 63] width 1107 height 1078
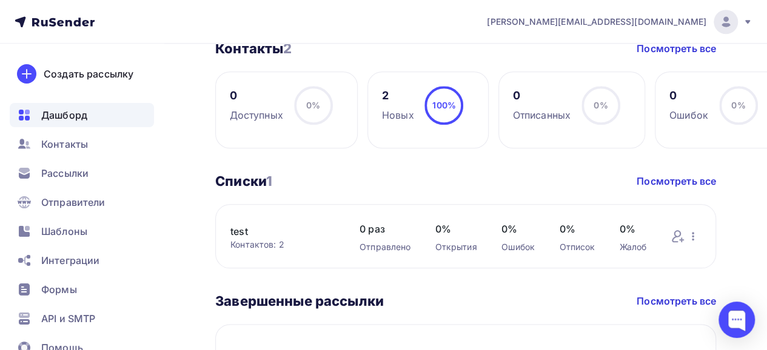
scroll to position [597, 0]
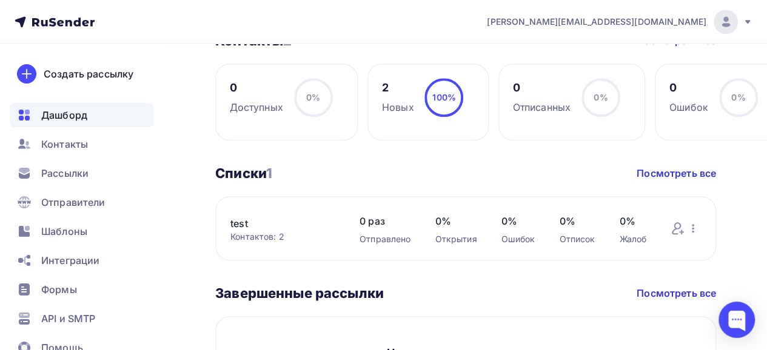
click at [469, 289] on div "Завершенные рассылки Завершенные рассылки Посмотреть все" at bounding box center [465, 293] width 501 height 17
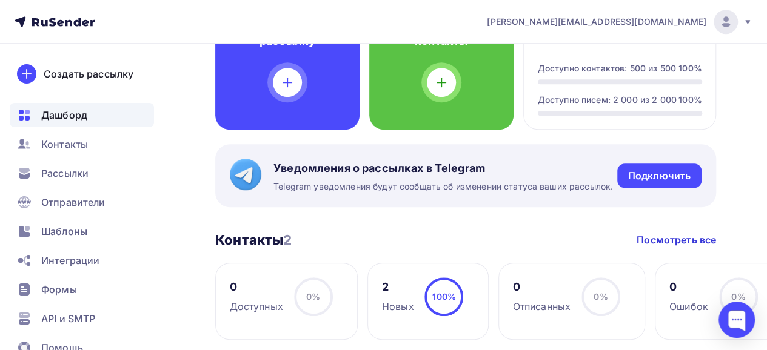
scroll to position [394, 0]
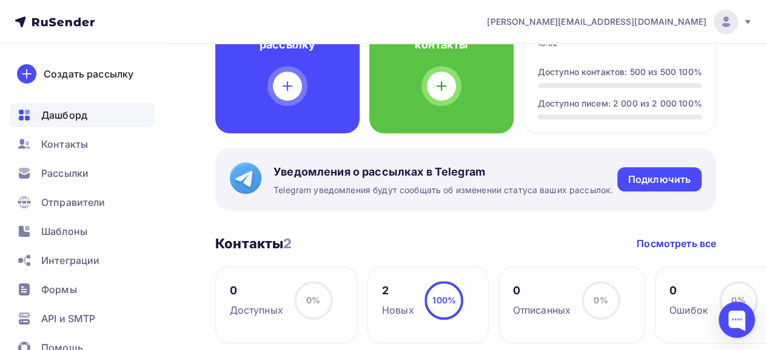
click at [59, 121] on span "Дашборд" at bounding box center [64, 115] width 46 height 15
click at [64, 116] on span "Дашборд" at bounding box center [64, 115] width 46 height 15
click at [58, 25] on icon at bounding box center [60, 22] width 7 height 7
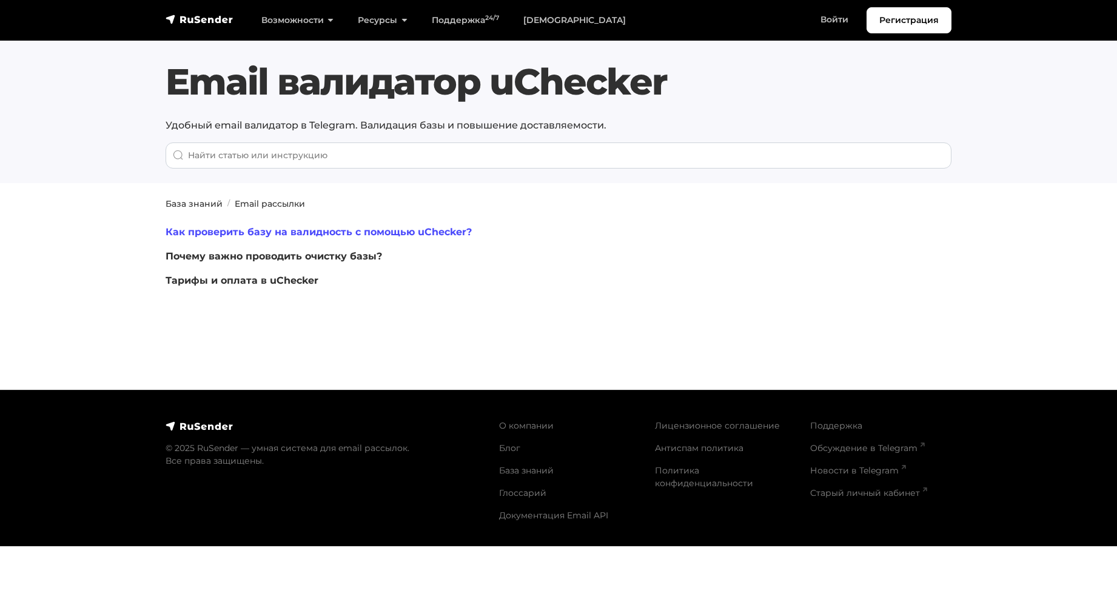
click at [376, 232] on link "Как проверить базу на валидность с помощью uChecker?" at bounding box center [318, 232] width 306 height 12
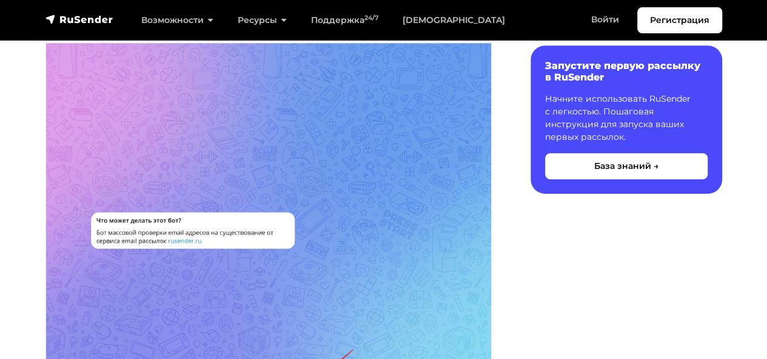
scroll to position [72, 0]
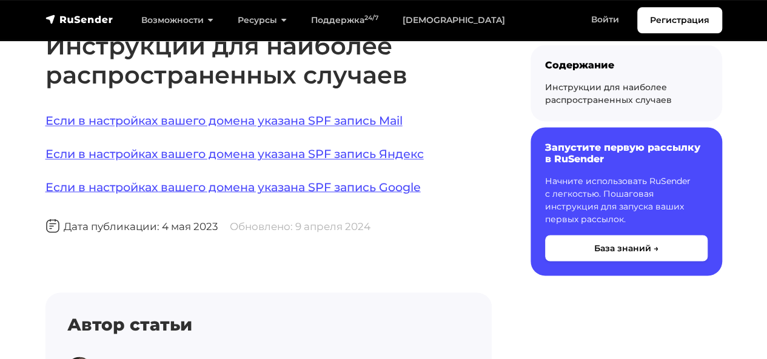
scroll to position [1152, 0]
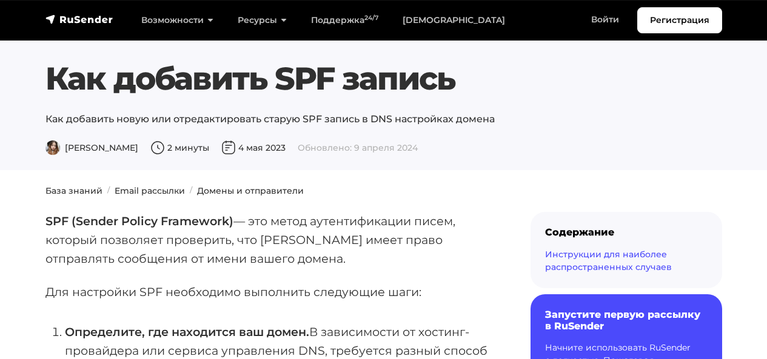
scroll to position [1152, 0]
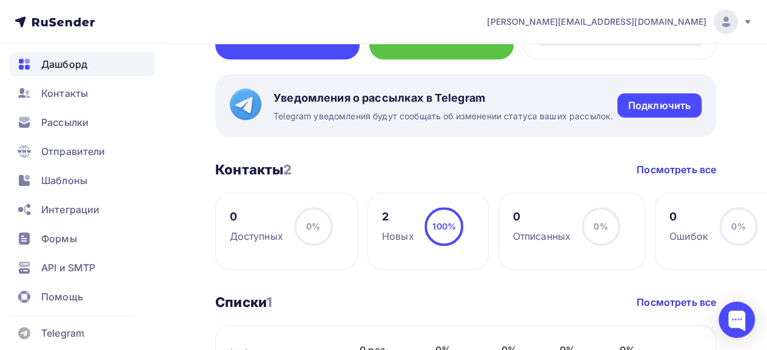
scroll to position [424, 0]
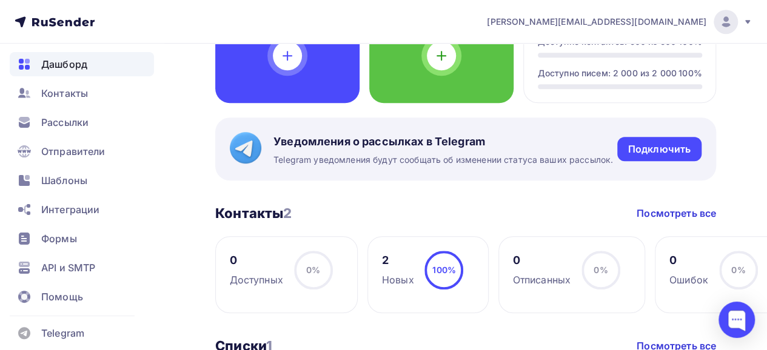
click at [362, 146] on span "Уведомления о рассылках в Telegram" at bounding box center [442, 142] width 339 height 15
drag, startPoint x: 267, startPoint y: 215, endPoint x: 495, endPoint y: 219, distance: 228.5
click at [269, 215] on h3 "Контакты 2" at bounding box center [253, 213] width 76 height 17
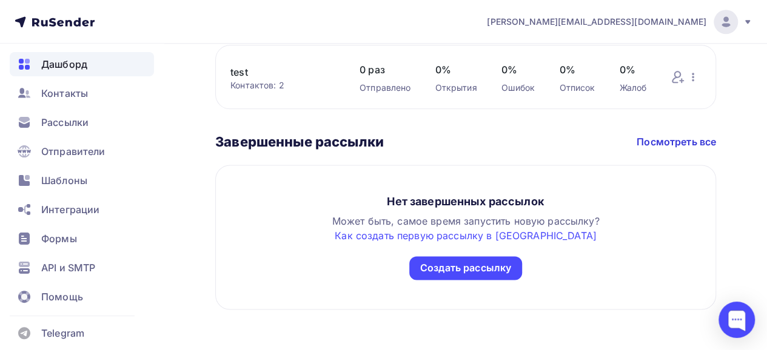
scroll to position [758, 0]
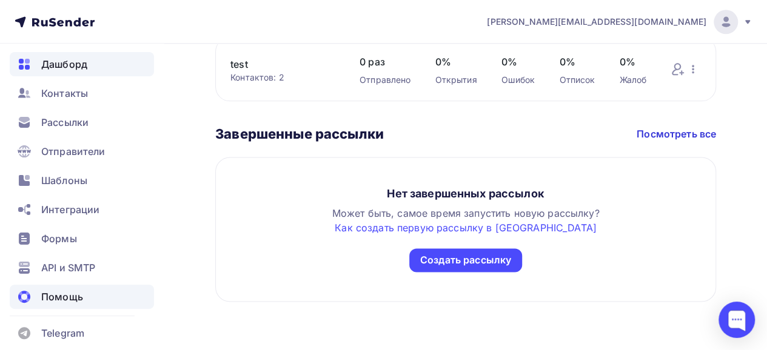
click at [54, 290] on span "Помощь" at bounding box center [62, 297] width 42 height 15
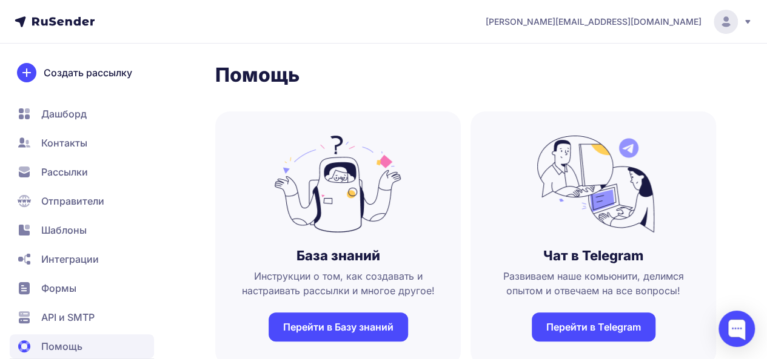
click at [67, 177] on span "Рассылки" at bounding box center [64, 172] width 47 height 15
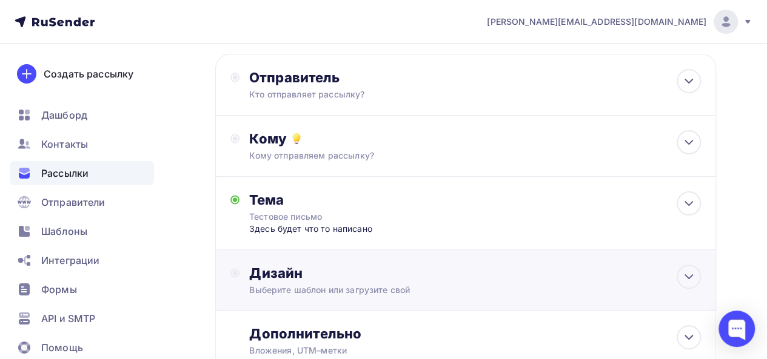
scroll to position [121, 0]
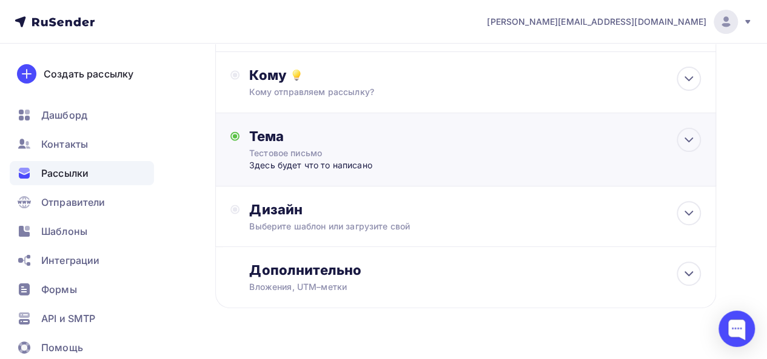
click at [372, 164] on div "Здесь будет что то написано" at bounding box center [368, 165] width 239 height 12
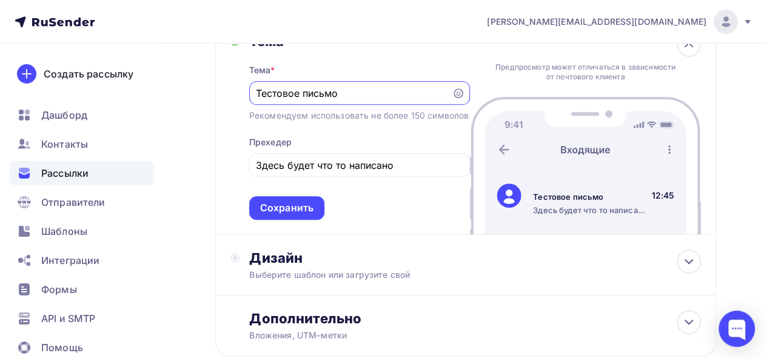
scroll to position [306, 0]
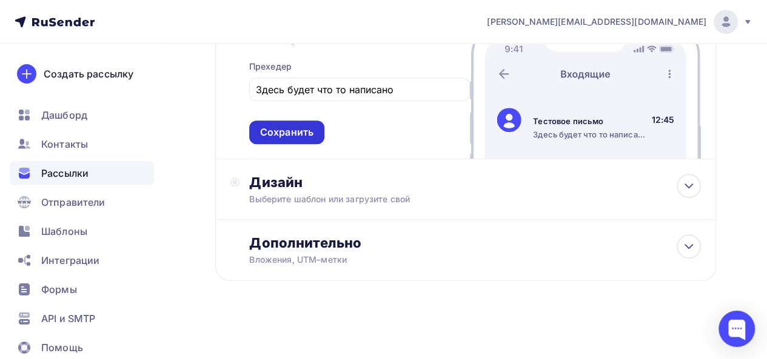
click at [284, 138] on div "Сохранить" at bounding box center [286, 132] width 53 height 14
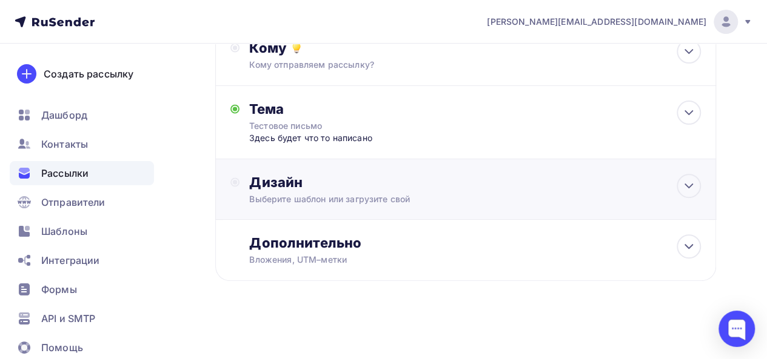
scroll to position [0, 0]
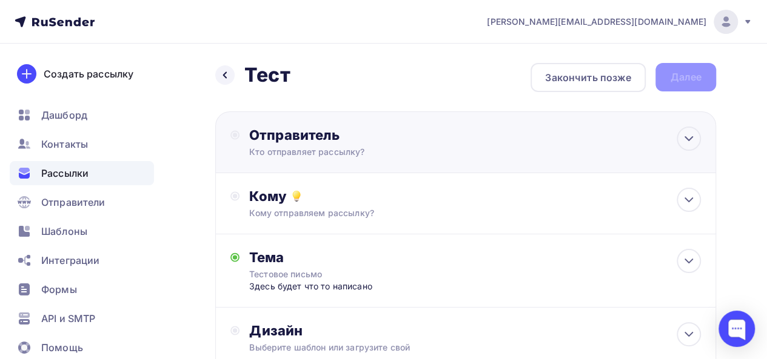
click at [417, 149] on div "Кто отправляет рассылку?" at bounding box center [367, 152] width 236 height 12
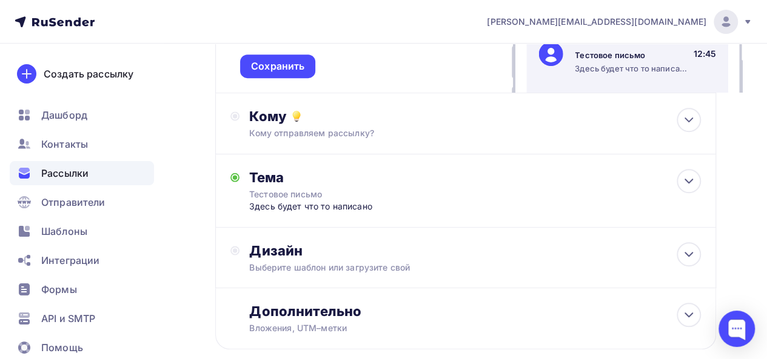
scroll to position [70, 0]
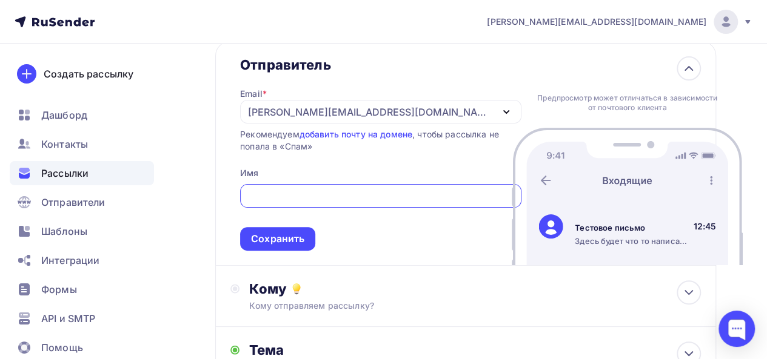
click at [342, 192] on input "text" at bounding box center [380, 196] width 267 height 15
click at [444, 109] on div "[PERSON_NAME][EMAIL_ADDRESS][DOMAIN_NAME]" at bounding box center [380, 112] width 281 height 24
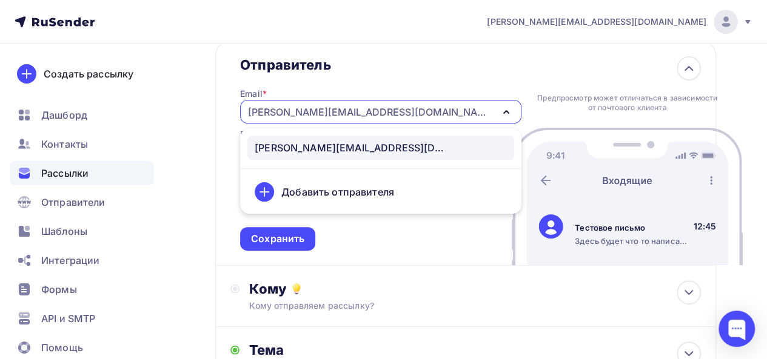
click at [445, 109] on div "[PERSON_NAME][EMAIL_ADDRESS][DOMAIN_NAME]" at bounding box center [380, 112] width 281 height 24
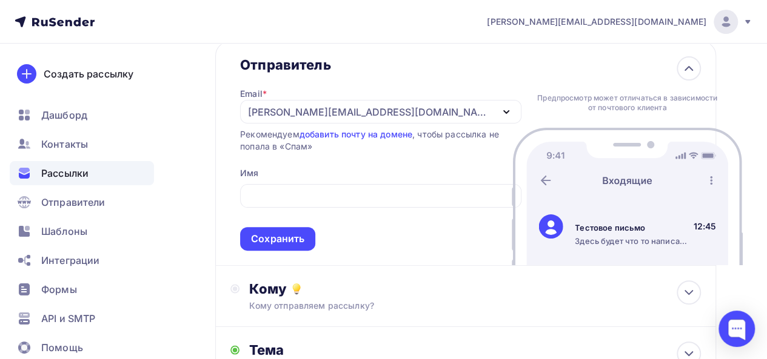
click at [424, 110] on div "[PERSON_NAME][EMAIL_ADDRESS][DOMAIN_NAME]" at bounding box center [380, 112] width 281 height 24
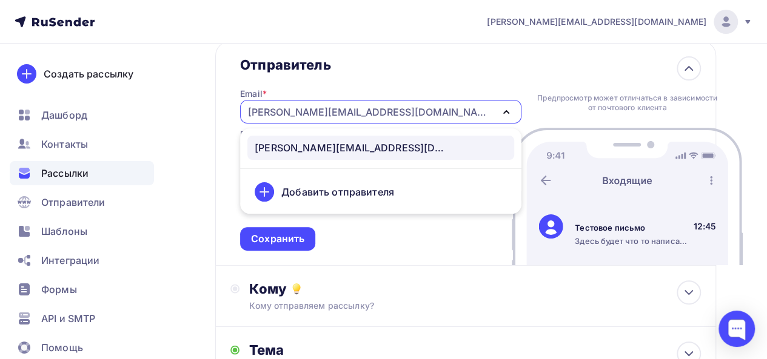
click at [421, 109] on div "[PERSON_NAME][EMAIL_ADDRESS][DOMAIN_NAME]" at bounding box center [380, 112] width 281 height 24
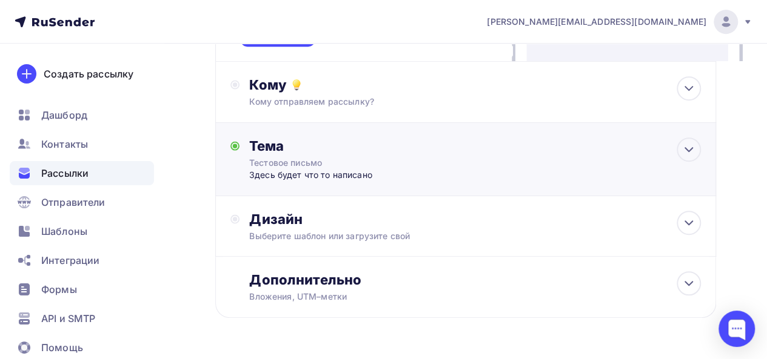
scroll to position [313, 0]
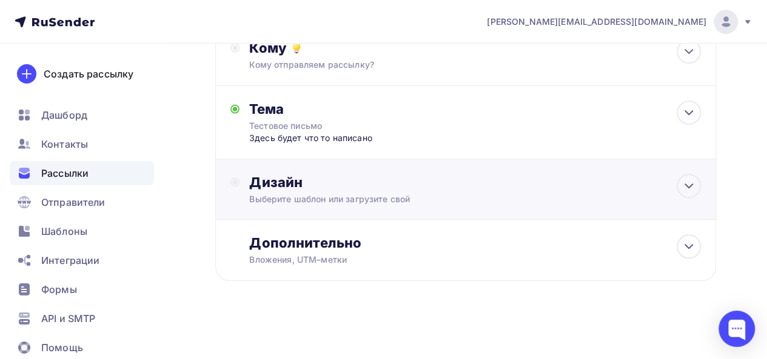
click at [527, 187] on div "Дизайн" at bounding box center [475, 182] width 452 height 17
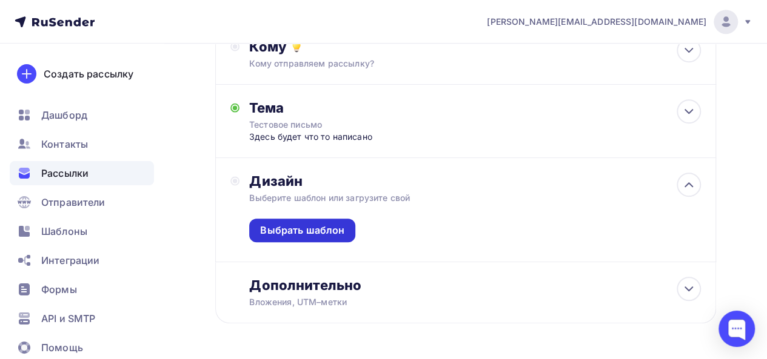
click at [278, 227] on div "Выбрать шаблон" at bounding box center [302, 231] width 84 height 14
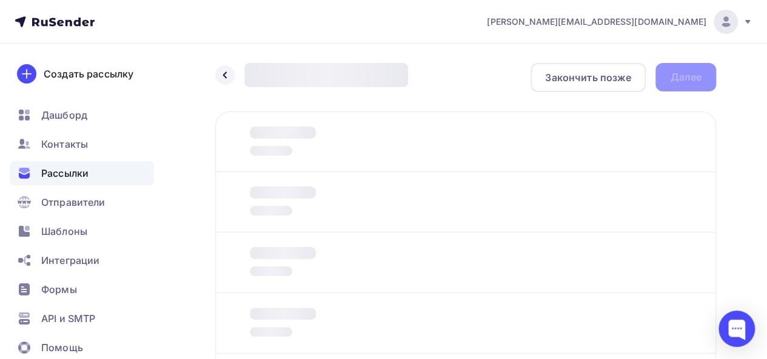
scroll to position [133, 0]
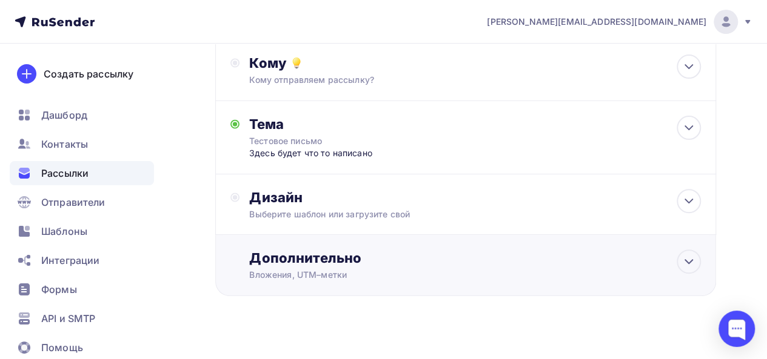
click at [701, 276] on div "Дополнительно Вложения, UTM–метки Вложения Добавить файл Максимальный суммарный…" at bounding box center [465, 265] width 501 height 61
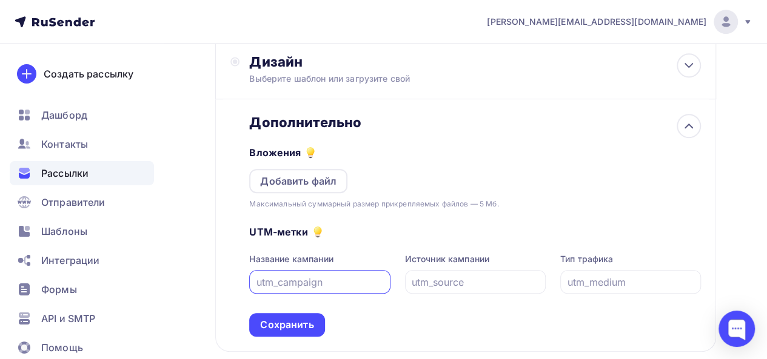
scroll to position [341, 0]
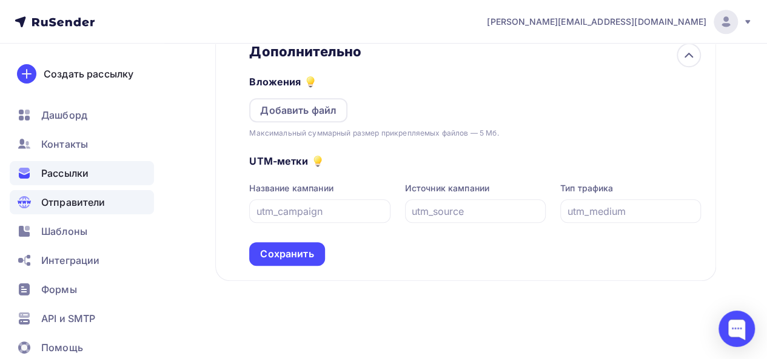
drag, startPoint x: 74, startPoint y: 213, endPoint x: 79, endPoint y: 199, distance: 15.0
click at [75, 213] on div "Отправители" at bounding box center [82, 202] width 144 height 24
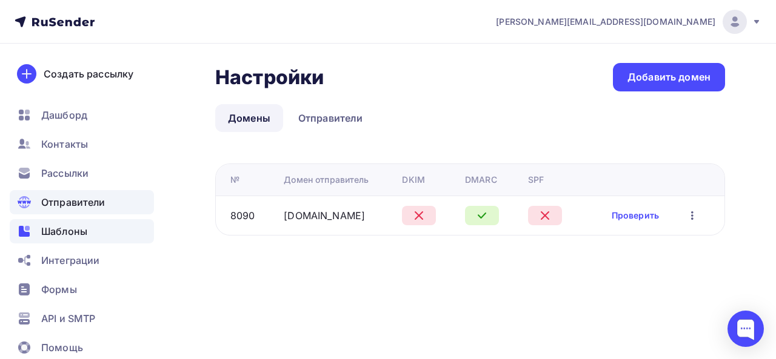
click at [74, 229] on span "Шаблоны" at bounding box center [64, 231] width 46 height 15
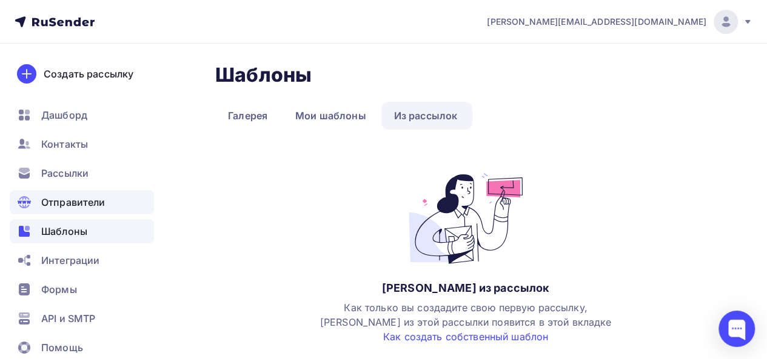
click at [79, 208] on span "Отправители" at bounding box center [73, 202] width 64 height 15
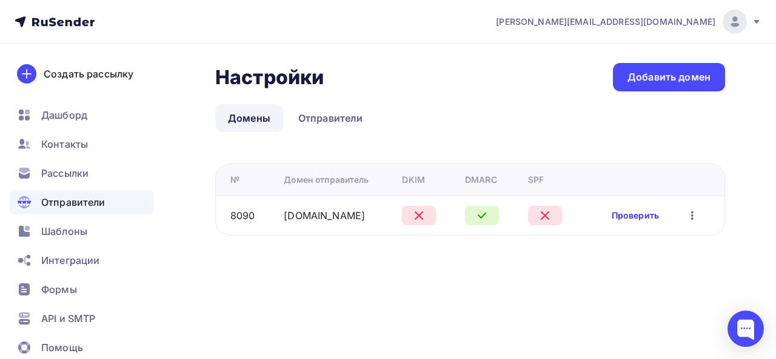
click at [650, 216] on link "Проверить" at bounding box center [635, 216] width 47 height 12
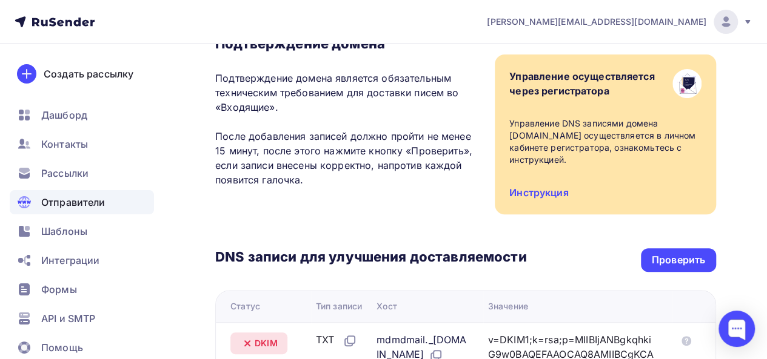
scroll to position [121, 0]
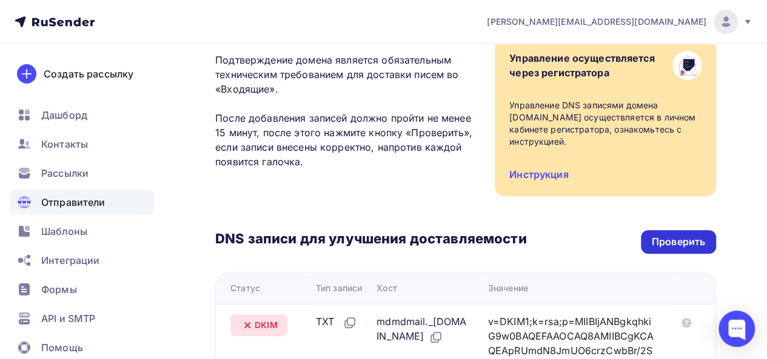
click at [666, 236] on div "Проверить" at bounding box center [678, 242] width 53 height 14
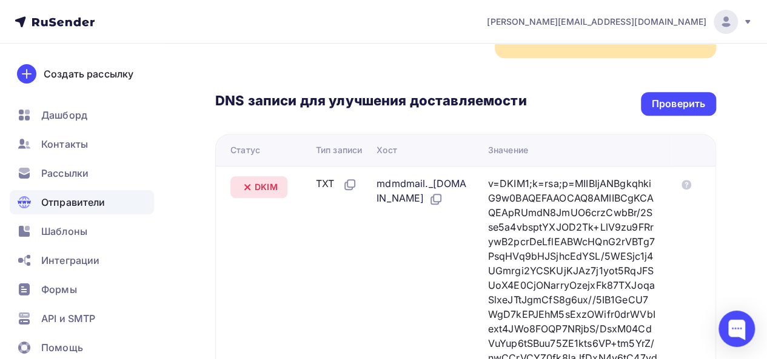
scroll to position [275, 0]
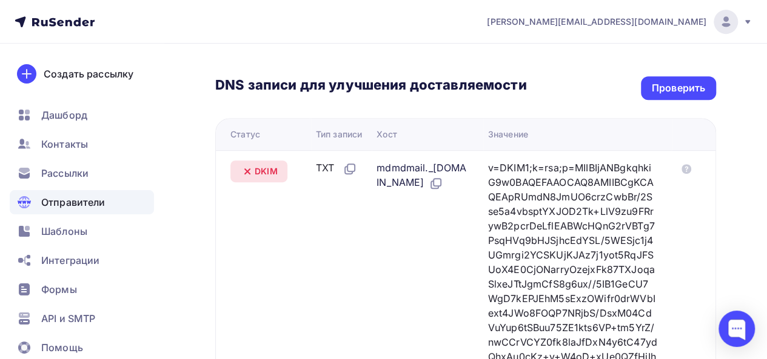
click at [266, 172] on span "DKIM" at bounding box center [266, 171] width 23 height 12
click at [267, 172] on span "DKIM" at bounding box center [266, 171] width 23 height 12
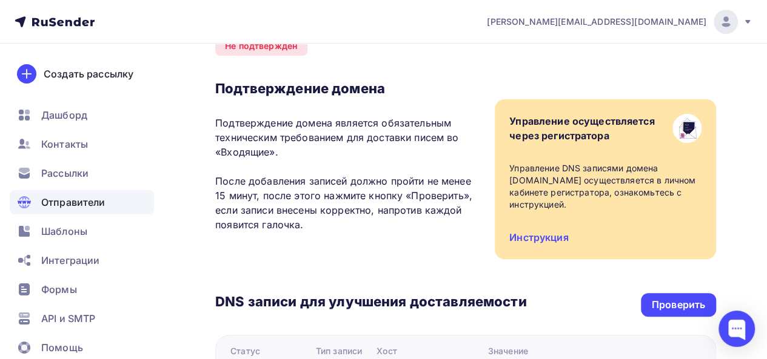
scroll to position [0, 0]
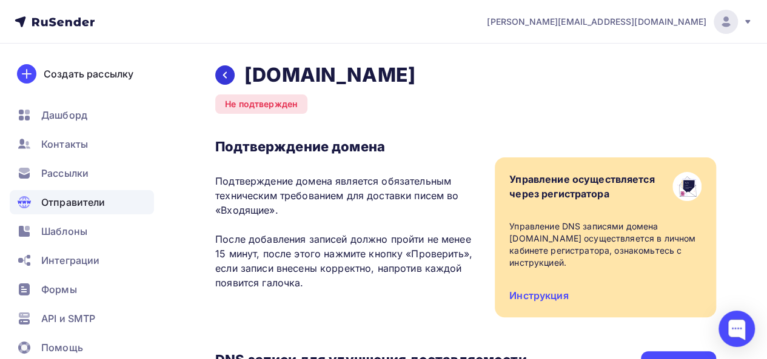
click at [225, 73] on icon at bounding box center [225, 75] width 4 height 7
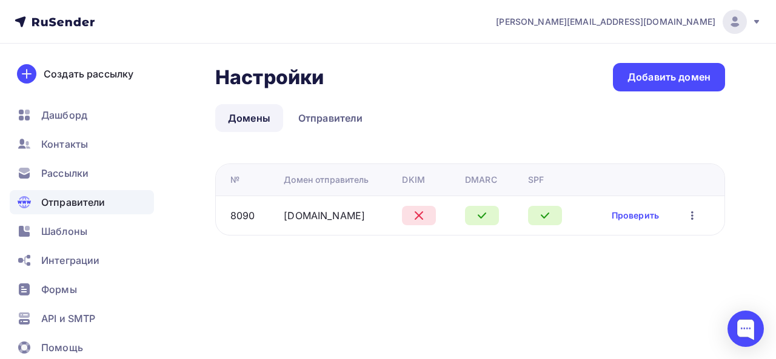
click at [412, 181] on div "DKIM" at bounding box center [413, 180] width 23 height 12
drag, startPoint x: 289, startPoint y: 218, endPoint x: 593, endPoint y: 223, distance: 304.3
click at [289, 218] on link "starkovgrp.ru" at bounding box center [324, 216] width 81 height 12
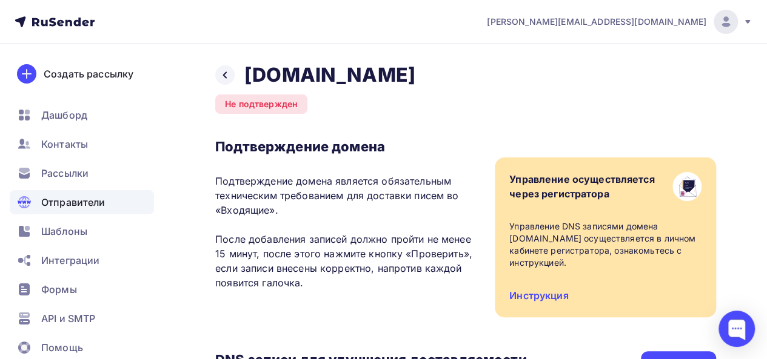
scroll to position [546, 0]
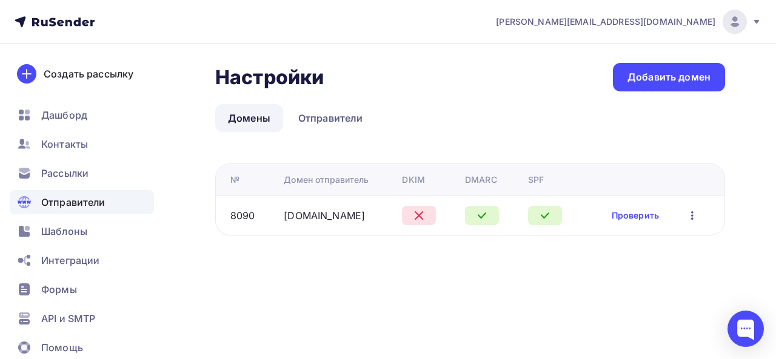
click at [50, 187] on ul "Дашборд Контакты Рассылки Отправители Шаблоны Интеграции Формы API и SMTP Помощь" at bounding box center [82, 235] width 144 height 264
click at [70, 198] on span "Отправители" at bounding box center [73, 202] width 64 height 15
drag, startPoint x: 680, startPoint y: 215, endPoint x: 689, endPoint y: 214, distance: 8.5
click at [681, 215] on div "Проверить Редактировать Удалить" at bounding box center [656, 216] width 88 height 16
click at [689, 214] on icon "button" at bounding box center [692, 216] width 15 height 15
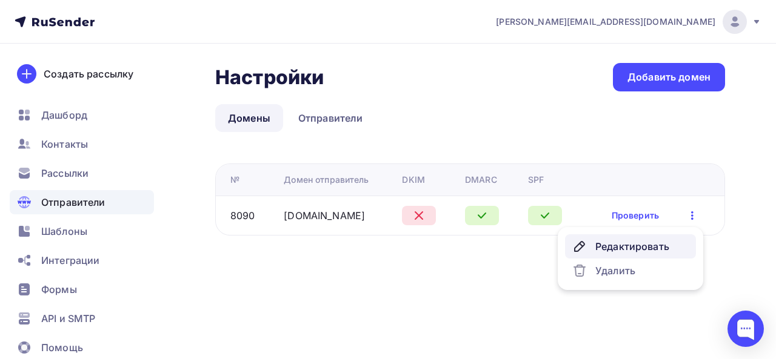
click at [661, 242] on div "Редактировать" at bounding box center [630, 246] width 116 height 15
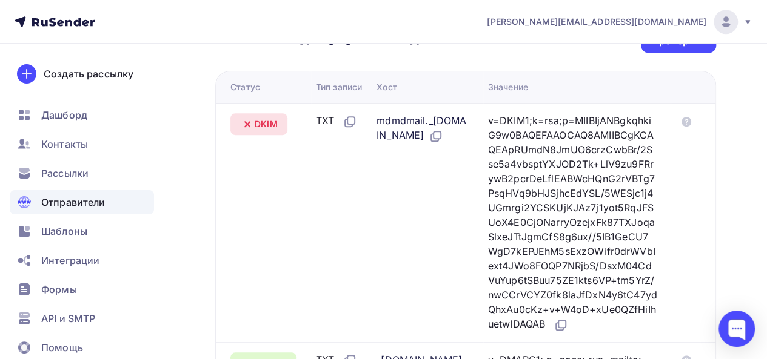
scroll to position [242, 0]
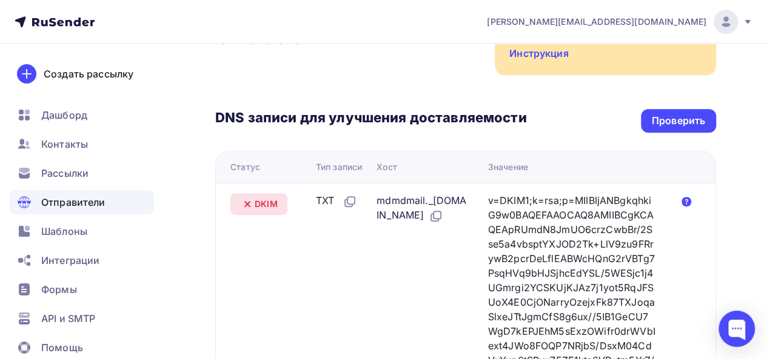
click at [687, 202] on icon at bounding box center [686, 202] width 10 height 10
click at [68, 199] on span "Отправители" at bounding box center [73, 202] width 64 height 15
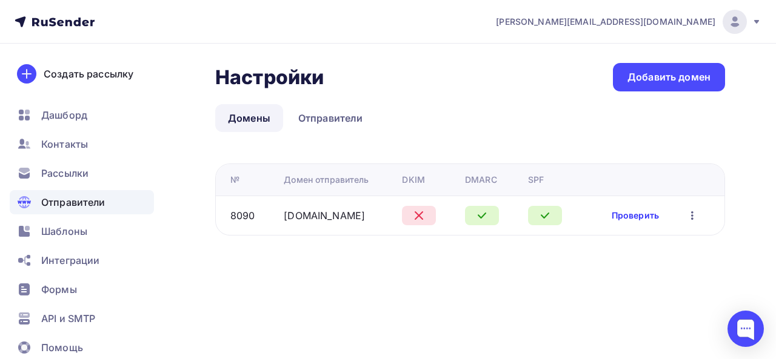
click at [619, 216] on link "Проверить" at bounding box center [635, 216] width 47 height 12
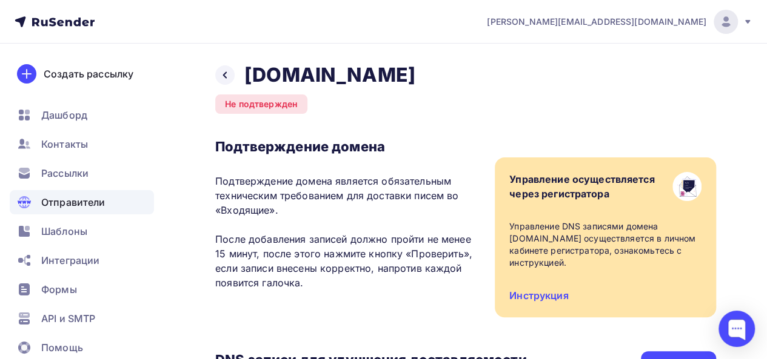
click at [63, 198] on span "Отправители" at bounding box center [73, 202] width 64 height 15
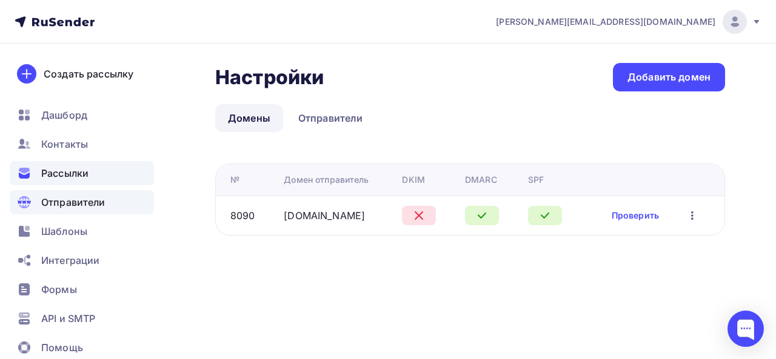
click at [68, 175] on span "Рассылки" at bounding box center [64, 173] width 47 height 15
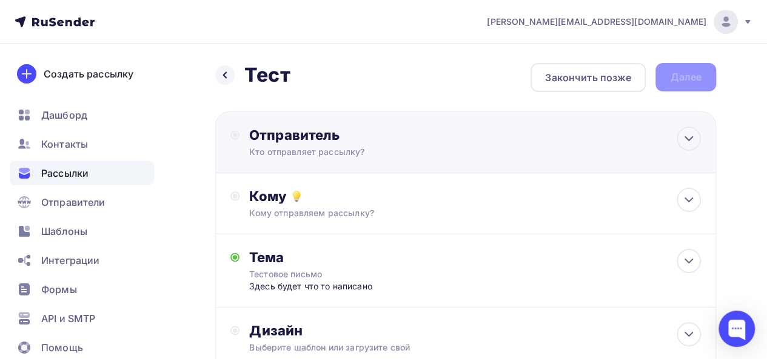
click at [431, 145] on div "Отправитель Кто отправляет рассылку? Email * agabekyan@starkovgrp.ru agabekyan@…" at bounding box center [380, 143] width 262 height 32
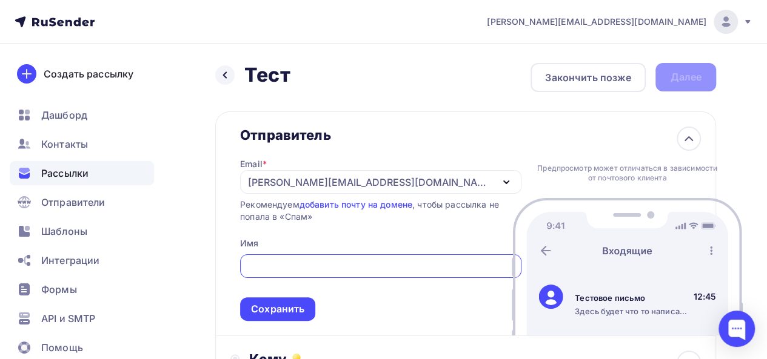
click at [417, 172] on div "[PERSON_NAME][EMAIL_ADDRESS][DOMAIN_NAME]" at bounding box center [380, 182] width 281 height 24
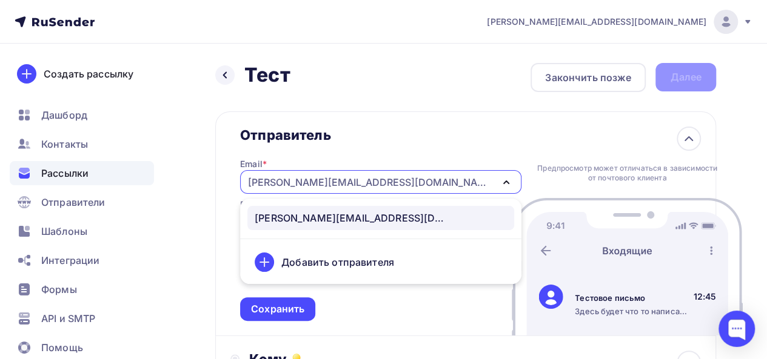
click at [418, 171] on div "[PERSON_NAME][EMAIL_ADDRESS][DOMAIN_NAME]" at bounding box center [380, 182] width 281 height 24
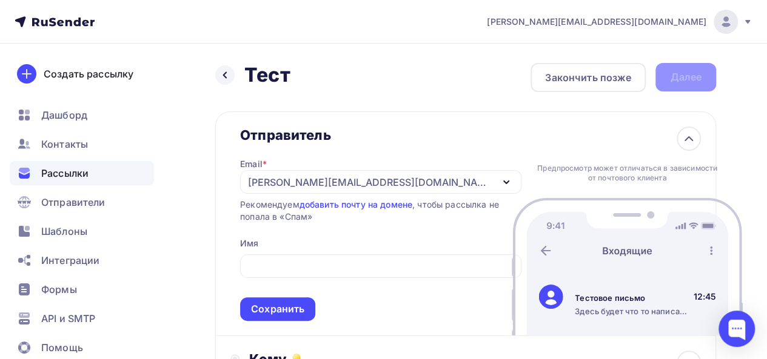
click at [398, 172] on div "[PERSON_NAME][EMAIL_ADDRESS][DOMAIN_NAME]" at bounding box center [380, 182] width 281 height 24
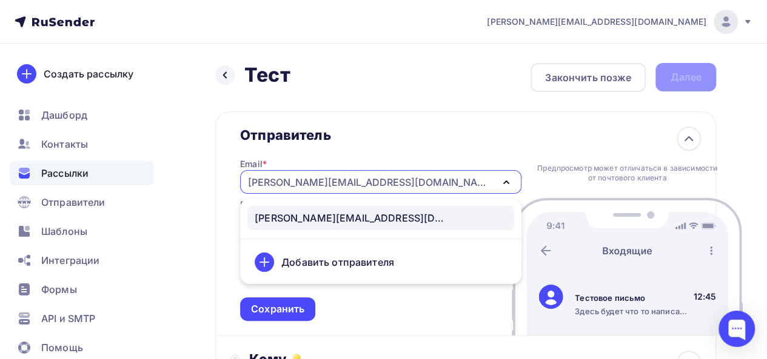
click at [362, 255] on div "Добавить отправителя" at bounding box center [337, 262] width 113 height 15
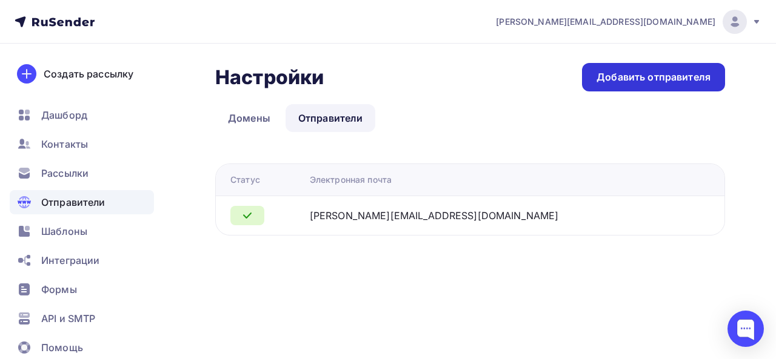
click at [675, 79] on div "Добавить отправителя" at bounding box center [653, 77] width 114 height 14
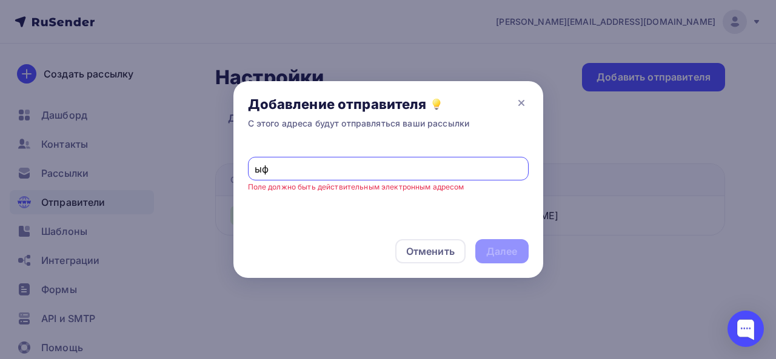
type input "ы"
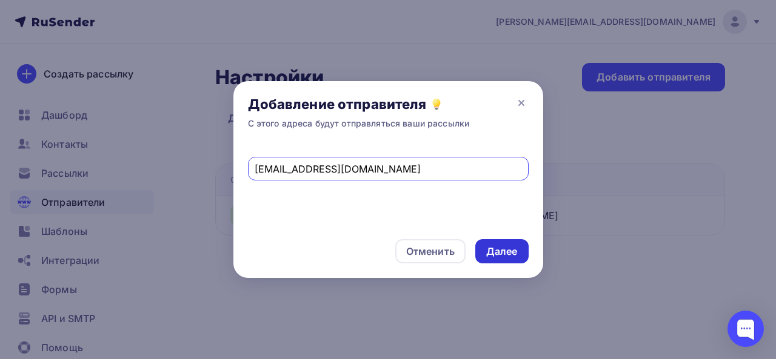
type input "sales@starkovgrp.ru"
click at [498, 250] on div "Далее" at bounding box center [502, 252] width 32 height 14
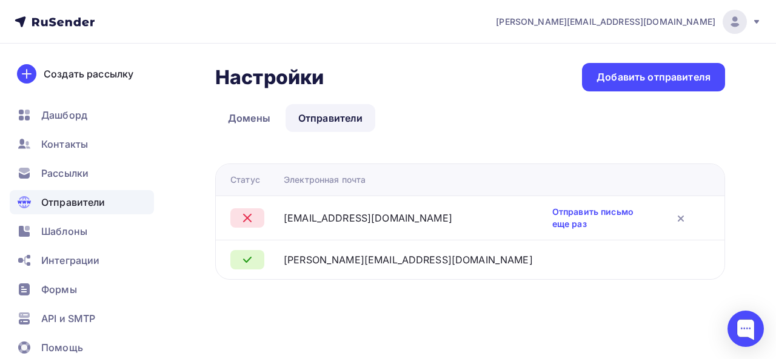
click at [81, 199] on span "Отправители" at bounding box center [73, 202] width 64 height 15
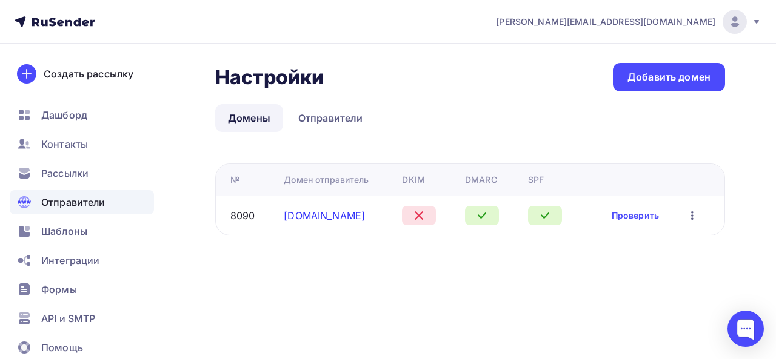
click at [303, 209] on div "starkovgrp.ru" at bounding box center [324, 216] width 81 height 15
click at [307, 212] on link "starkovgrp.ru" at bounding box center [324, 216] width 81 height 12
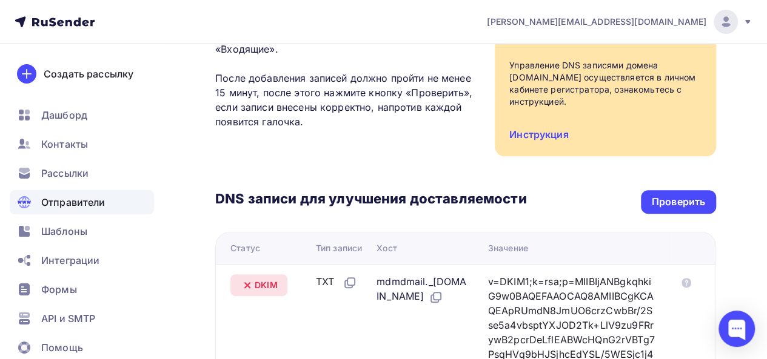
scroll to position [485, 0]
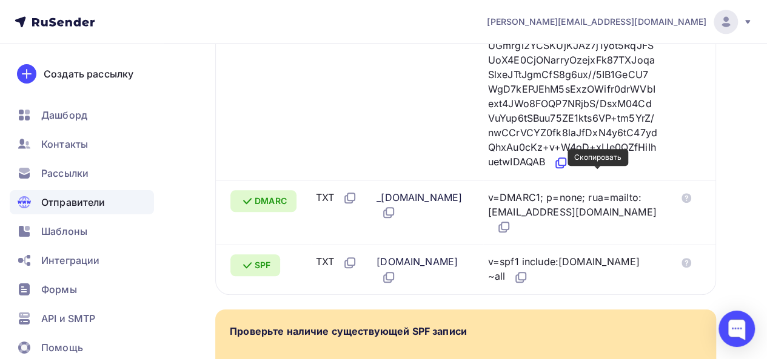
click at [568, 170] on icon at bounding box center [560, 163] width 15 height 15
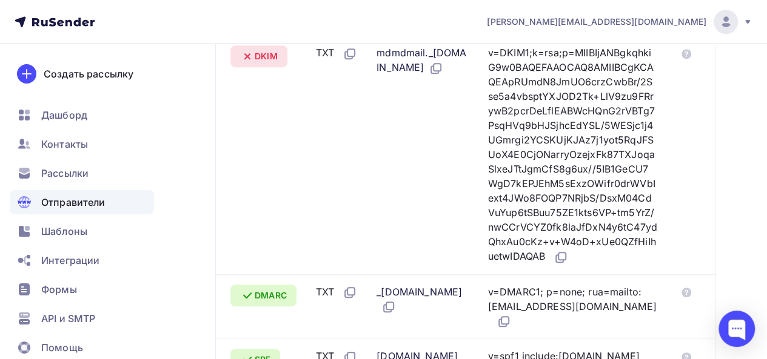
scroll to position [364, 0]
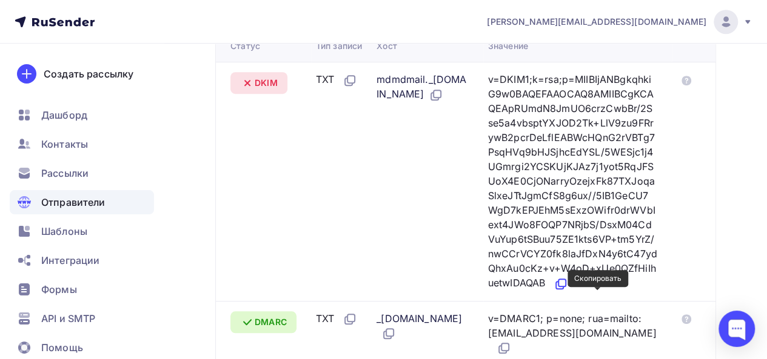
click at [568, 292] on icon at bounding box center [560, 284] width 15 height 15
click at [443, 92] on icon at bounding box center [436, 95] width 15 height 15
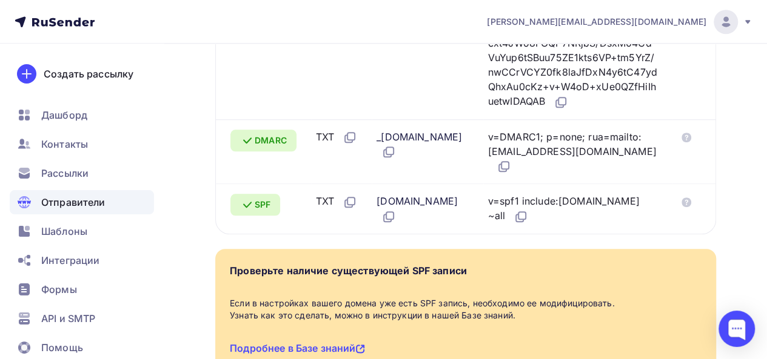
scroll to position [606, 0]
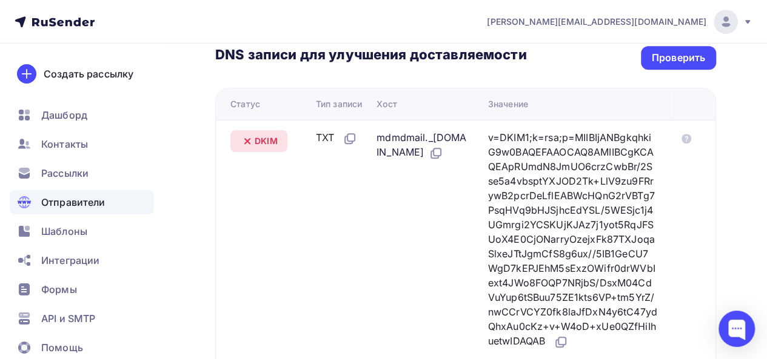
scroll to position [242, 0]
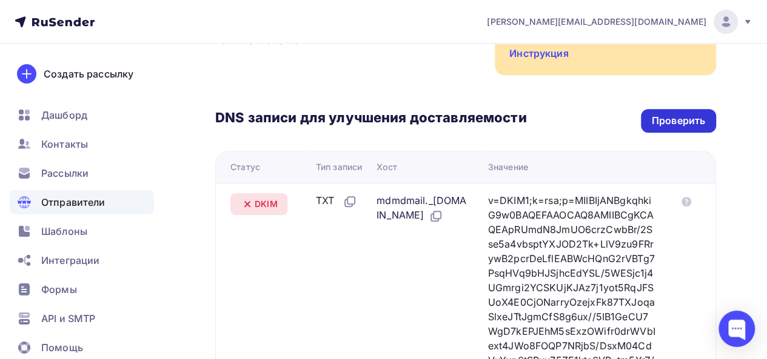
click at [658, 114] on div "Проверить" at bounding box center [678, 121] width 53 height 14
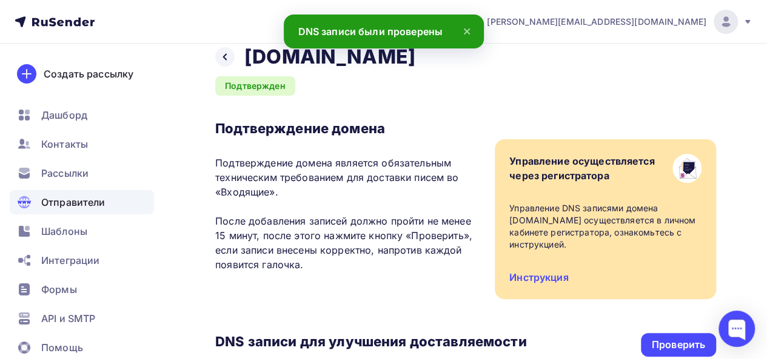
scroll to position [0, 0]
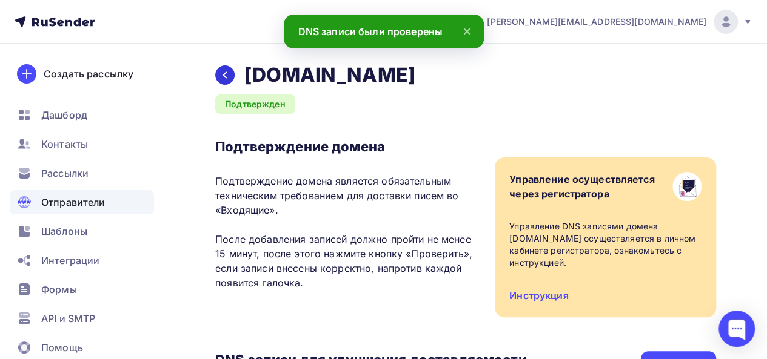
click at [228, 80] on div at bounding box center [224, 74] width 19 height 19
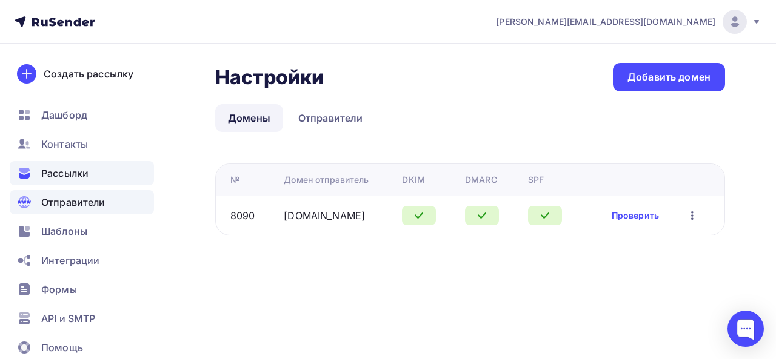
click at [58, 170] on span "Рассылки" at bounding box center [64, 173] width 47 height 15
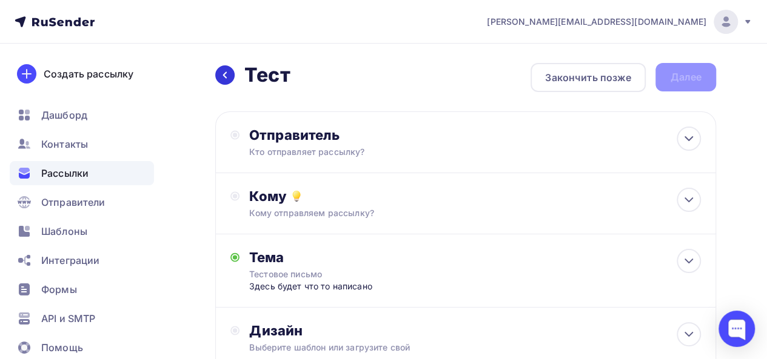
click at [224, 76] on icon at bounding box center [225, 75] width 4 height 7
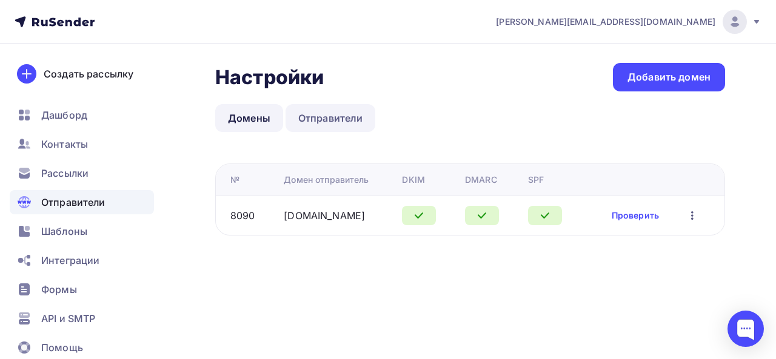
click at [324, 115] on link "Отправители" at bounding box center [330, 118] width 90 height 28
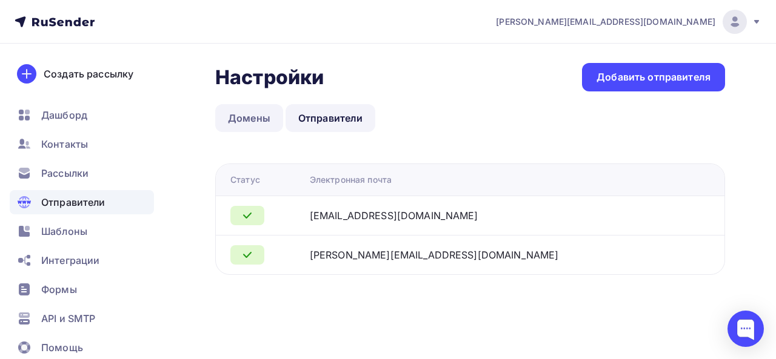
click at [251, 117] on link "Домены" at bounding box center [249, 118] width 68 height 28
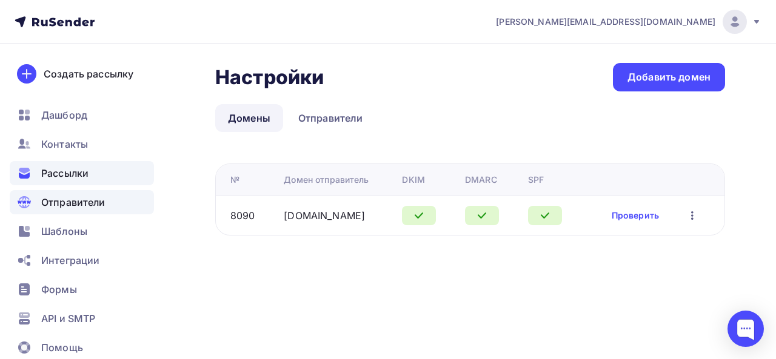
click at [78, 170] on span "Рассылки" at bounding box center [64, 173] width 47 height 15
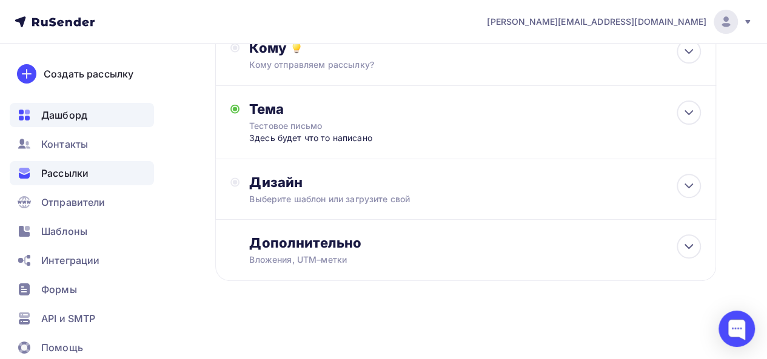
click at [96, 115] on div "Дашборд" at bounding box center [82, 115] width 144 height 24
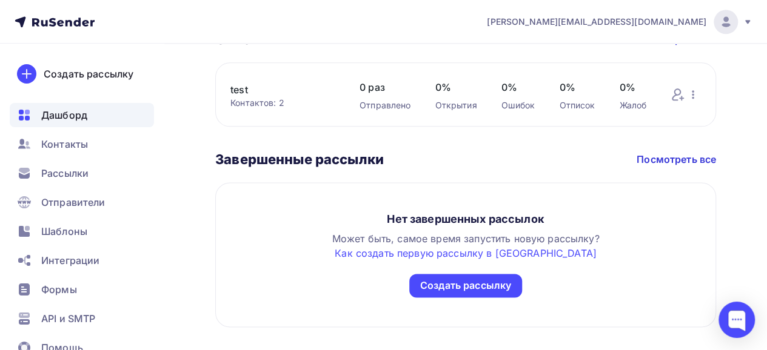
scroll to position [697, 0]
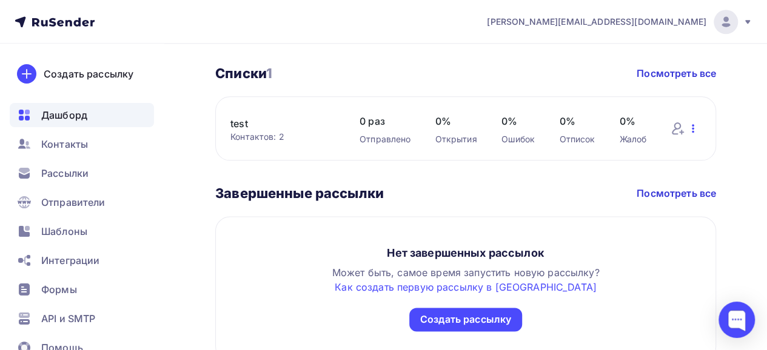
drag, startPoint x: 687, startPoint y: 129, endPoint x: 693, endPoint y: 129, distance: 6.1
click at [690, 129] on icon "button" at bounding box center [693, 128] width 15 height 15
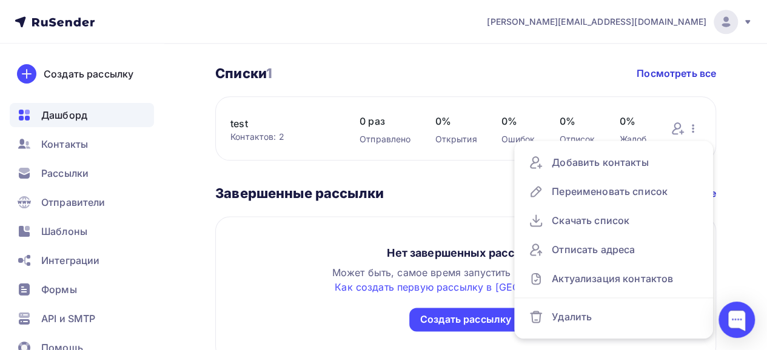
click at [241, 125] on link "test" at bounding box center [282, 123] width 105 height 15
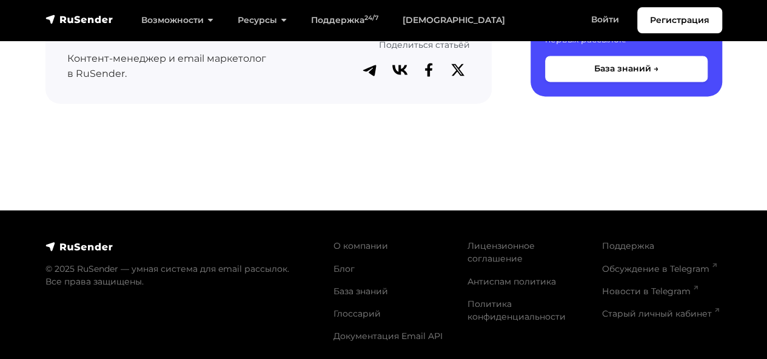
scroll to position [894, 0]
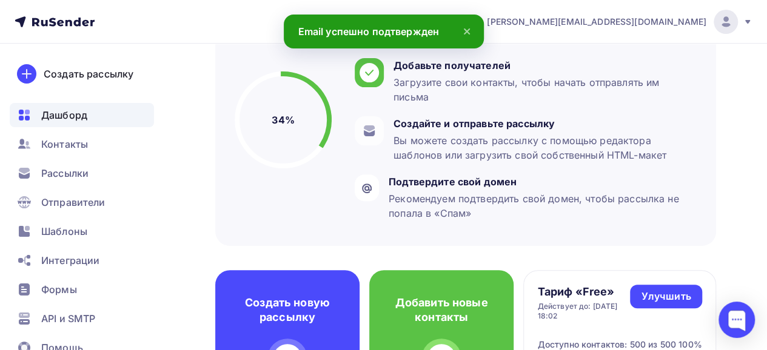
click at [466, 31] on icon at bounding box center [466, 31] width 5 height 5
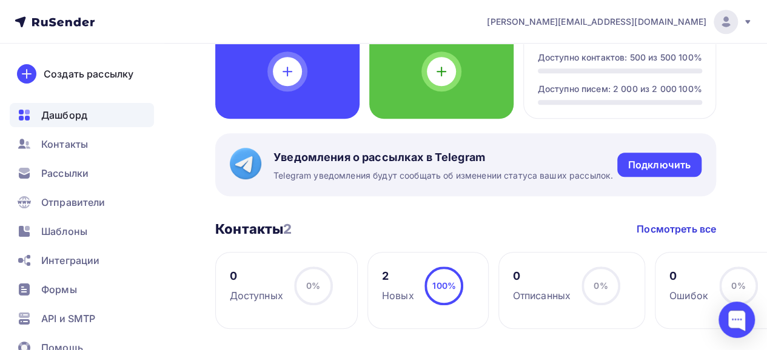
scroll to position [546, 0]
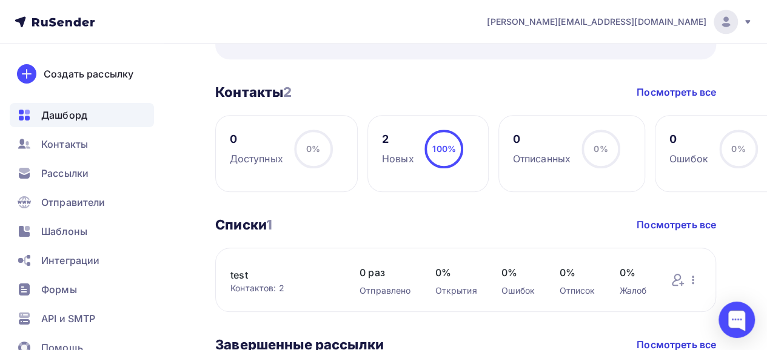
click at [0, 187] on div "Создать рассылку Дашборд Контакты Рассылки Отправители Шаблоны Интеграции Формы…" at bounding box center [82, 197] width 164 height 307
click at [463, 221] on div "Списки 1 Списки 1 Посмотреть все" at bounding box center [465, 224] width 501 height 17
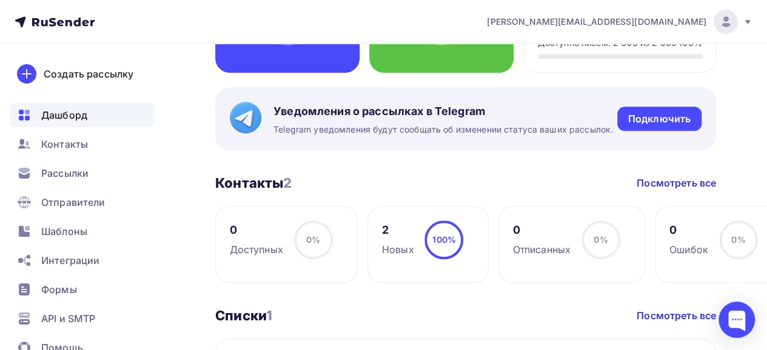
scroll to position [697, 0]
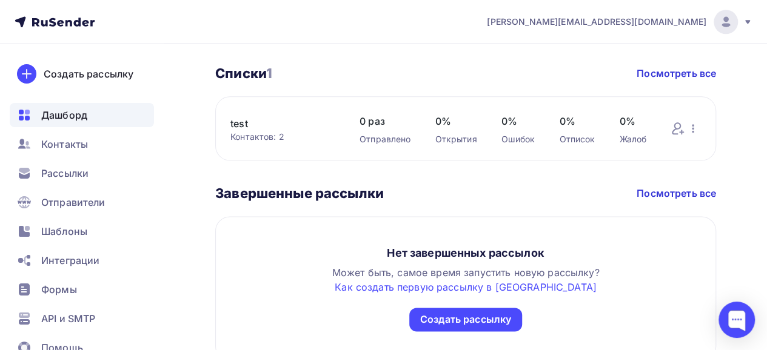
click at [495, 215] on div "Завершенные рассылки Завершенные рассылки Посмотреть все Нет завершенных рассыл…" at bounding box center [465, 273] width 501 height 176
drag, startPoint x: 65, startPoint y: 199, endPoint x: 65, endPoint y: 175, distance: 24.9
click at [65, 198] on span "Отправители" at bounding box center [73, 202] width 64 height 15
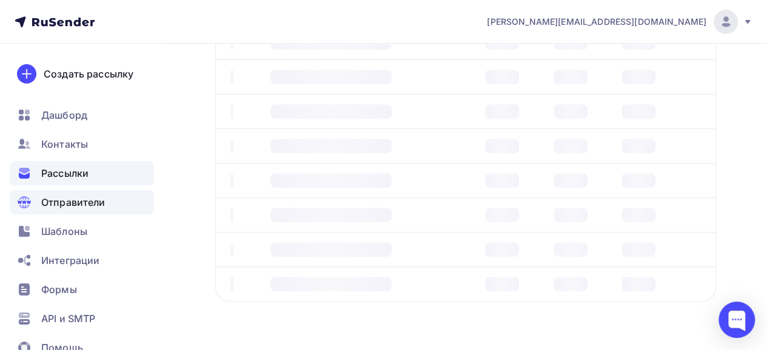
click at [65, 175] on span "Рассылки" at bounding box center [64, 173] width 47 height 15
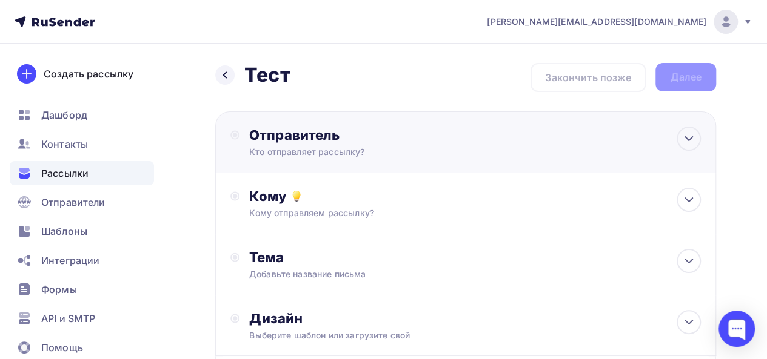
click at [479, 150] on div "Кто отправляет рассылку?" at bounding box center [367, 152] width 236 height 12
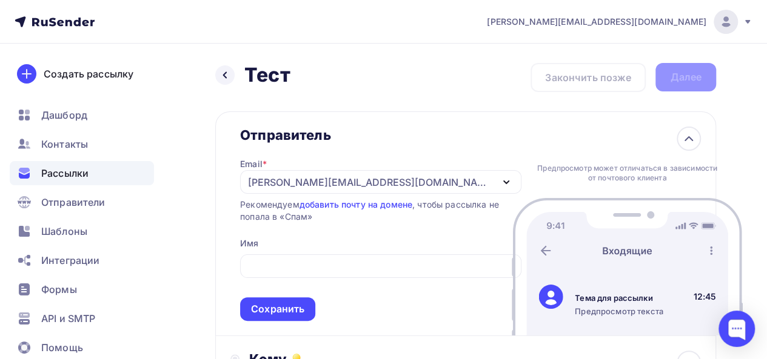
click at [512, 150] on div "Предпросмотр может отличаться в зависимости от почтового клиента Тема для рассы…" at bounding box center [627, 224] width 231 height 224
click at [504, 182] on icon "button" at bounding box center [506, 182] width 5 height 2
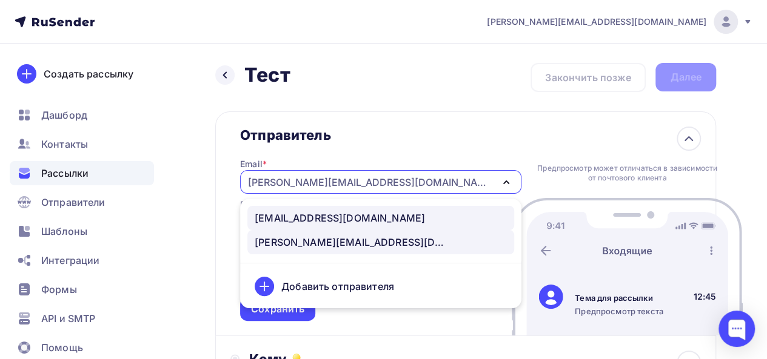
click at [313, 213] on div "sales@starkovgrp.ru" at bounding box center [340, 218] width 170 height 15
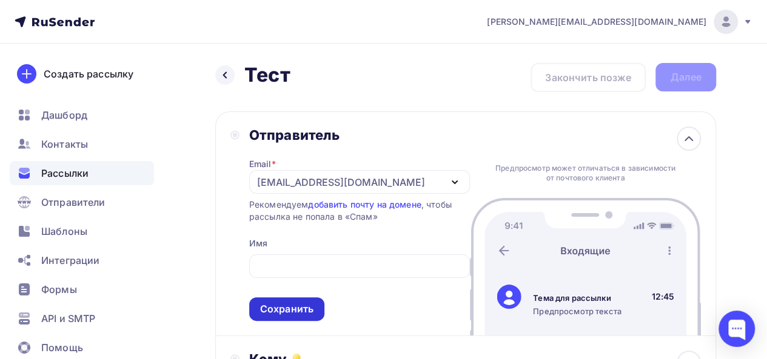
click at [306, 309] on div "Сохранить" at bounding box center [286, 309] width 53 height 14
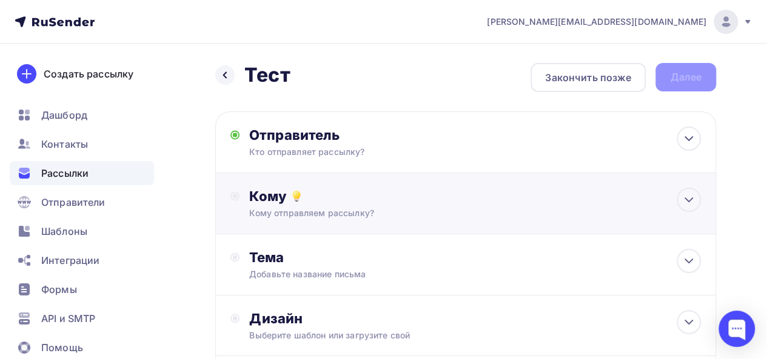
click at [378, 202] on div "Кому" at bounding box center [475, 196] width 452 height 17
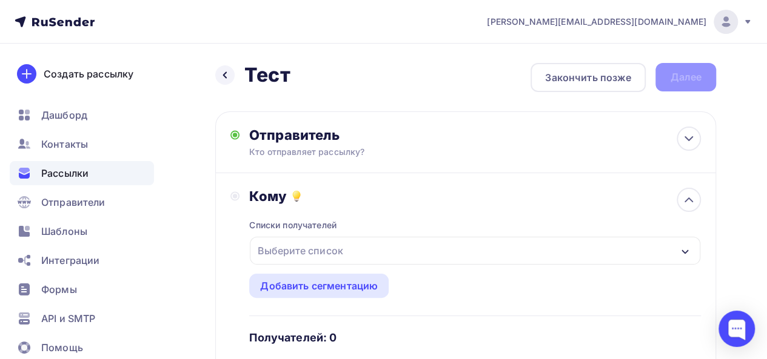
click at [344, 254] on div "Выберите список" at bounding box center [300, 251] width 95 height 22
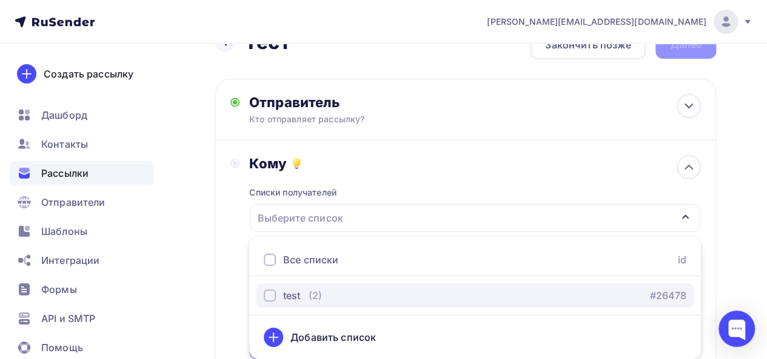
click at [315, 306] on button "test (2) #26478" at bounding box center [474, 296] width 437 height 24
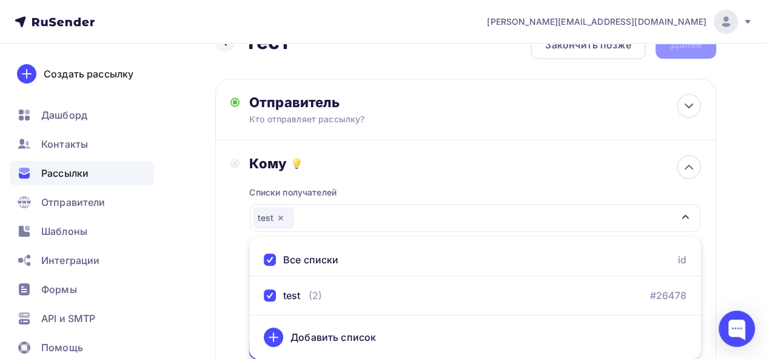
click at [727, 189] on div "Назад Тест Тест Закончить позже Далее Отправитель Кто отправляет рассылку? Emai…" at bounding box center [383, 323] width 767 height 625
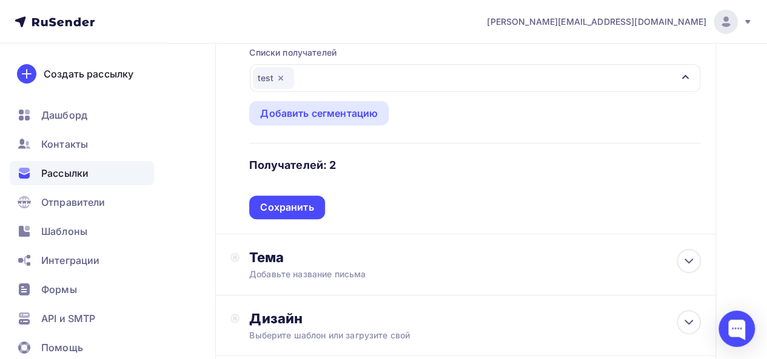
scroll to position [154, 0]
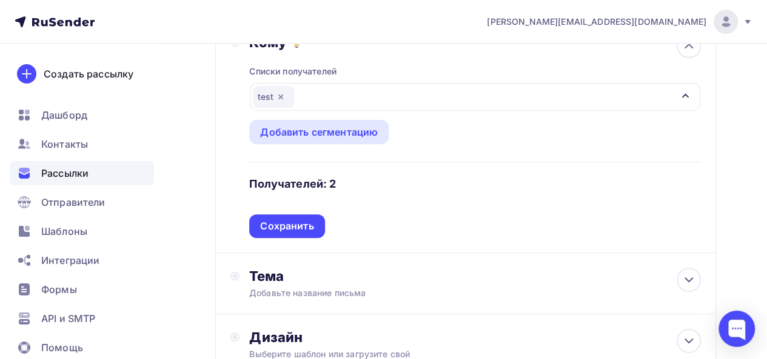
click at [372, 186] on div "Списки получателей test Все списки id test (2) #26478 Добавить список Добавить …" at bounding box center [475, 144] width 452 height 187
click at [281, 218] on div "Сохранить" at bounding box center [286, 227] width 75 height 24
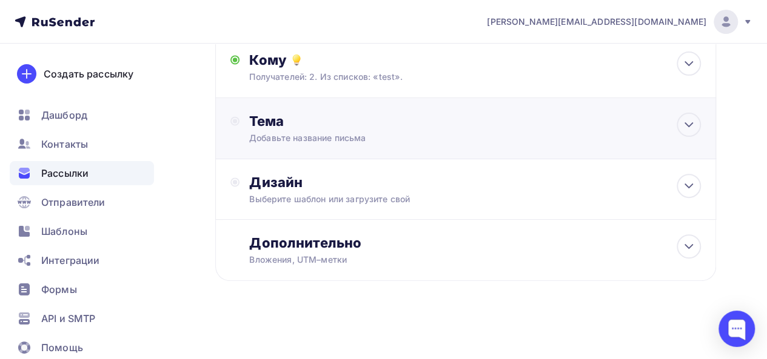
click at [287, 141] on div "Добавьте название письма" at bounding box center [357, 138] width 216 height 12
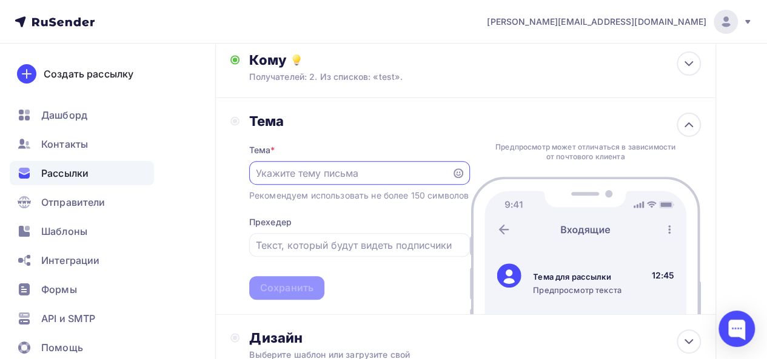
scroll to position [0, 0]
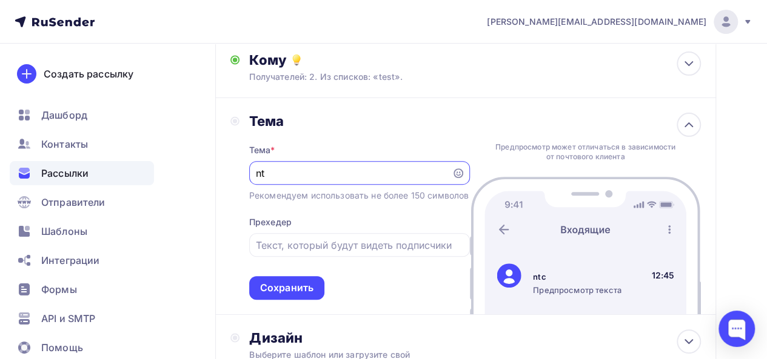
type input "n"
type input "Тестовая рассылка"
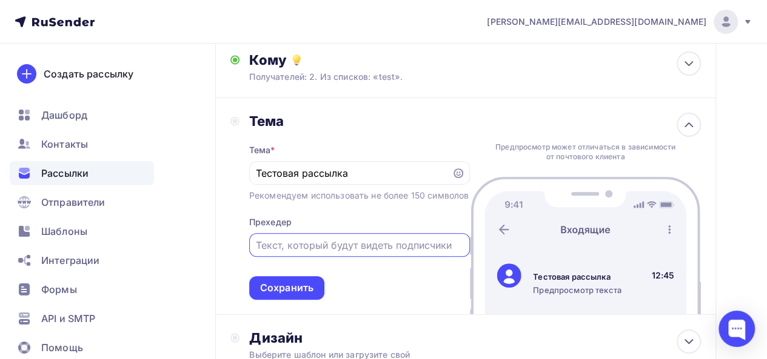
click at [342, 253] on input "text" at bounding box center [359, 245] width 207 height 15
type input "Т"
type input "Этот тестовая рассылка"
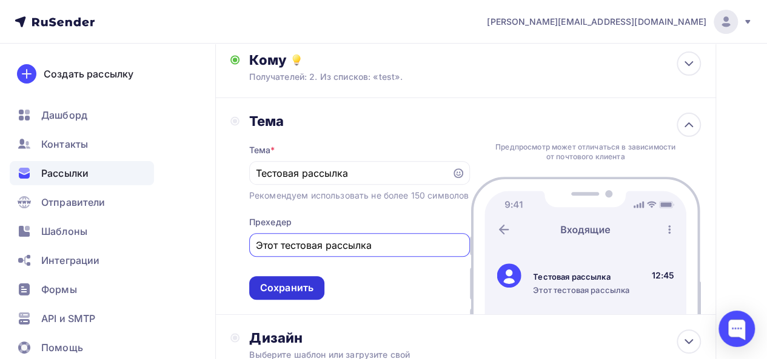
drag, startPoint x: 281, startPoint y: 283, endPoint x: 282, endPoint y: 293, distance: 9.8
click at [280, 286] on div "Тема * Тестовая рассылка Рекомендуем использовать не более 150 символов Прехеде…" at bounding box center [359, 215] width 221 height 170
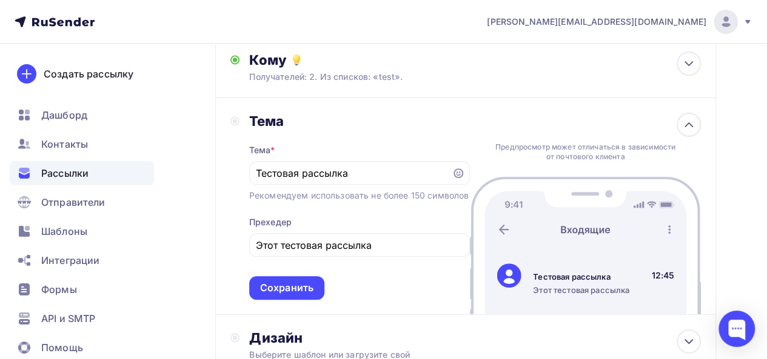
click at [283, 294] on div "Сохранить" at bounding box center [286, 288] width 75 height 24
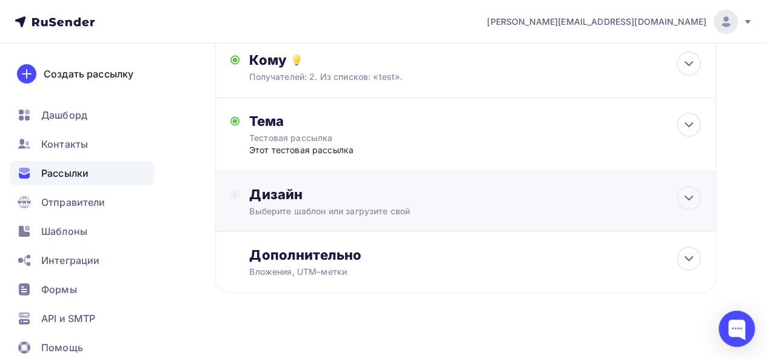
click at [304, 202] on div "Дизайн" at bounding box center [475, 194] width 452 height 17
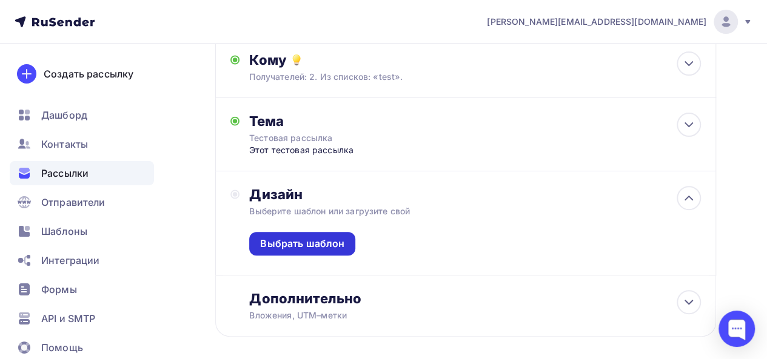
click at [304, 244] on div "Выбрать шаблон" at bounding box center [302, 244] width 84 height 14
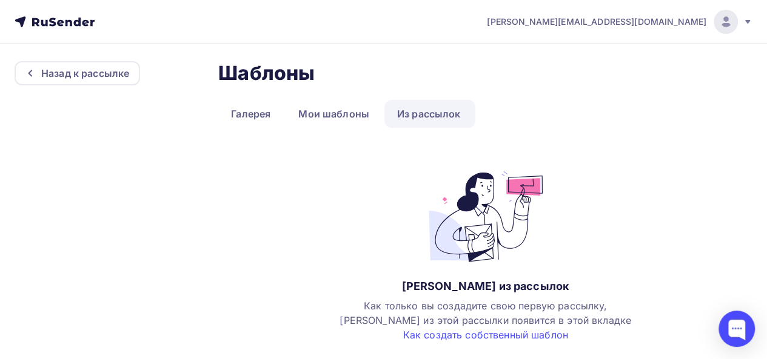
scroll to position [8, 0]
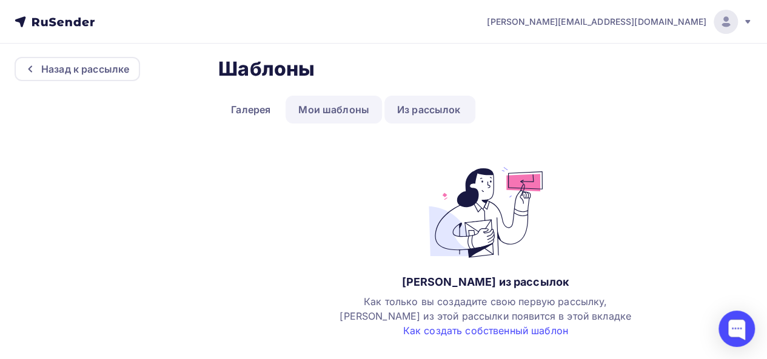
click at [343, 109] on link "Мои шаблоны" at bounding box center [333, 110] width 96 height 28
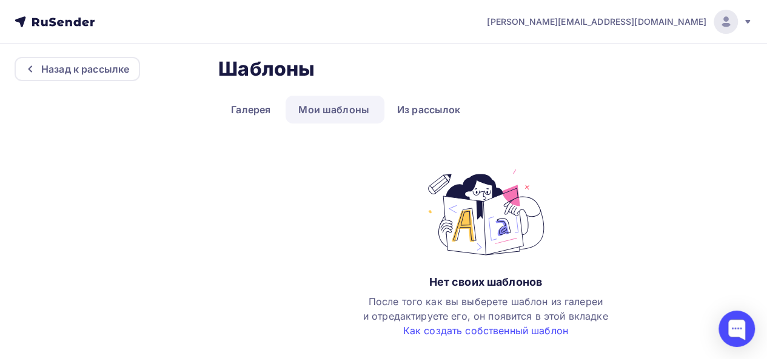
drag, startPoint x: 202, startPoint y: 99, endPoint x: 216, endPoint y: 101, distance: 13.5
click at [209, 100] on div "Назад к рассылке Шаблоны Шаблоны Галерея Мои шаблоны Из рассылок Нет своих шабл…" at bounding box center [384, 197] width 738 height 281
click at [230, 106] on link "Галерея" at bounding box center [250, 110] width 65 height 28
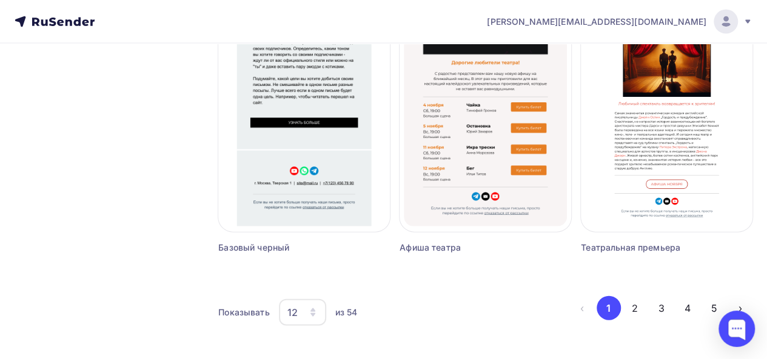
scroll to position [1216, 0]
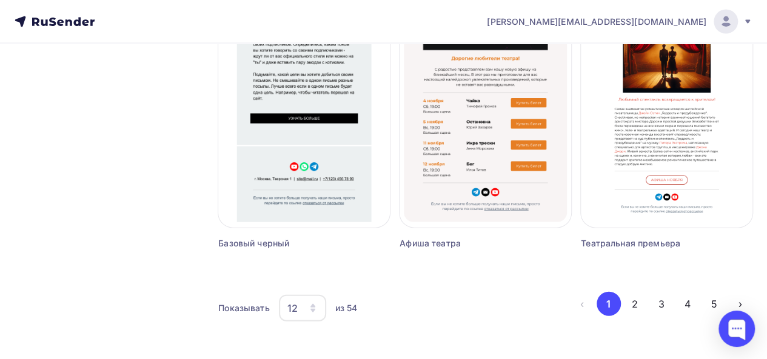
drag, startPoint x: 311, startPoint y: 311, endPoint x: 322, endPoint y: 288, distance: 25.5
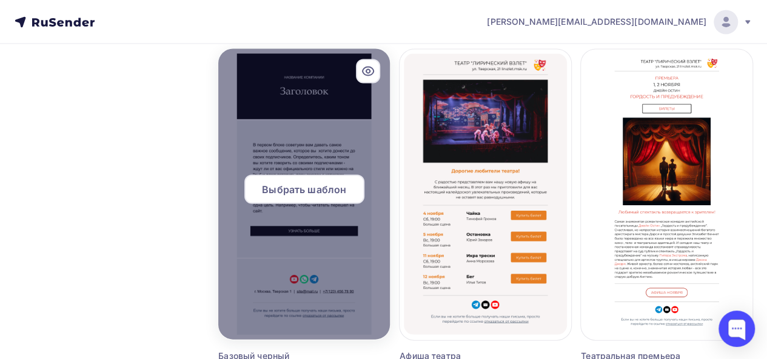
scroll to position [1034, 0]
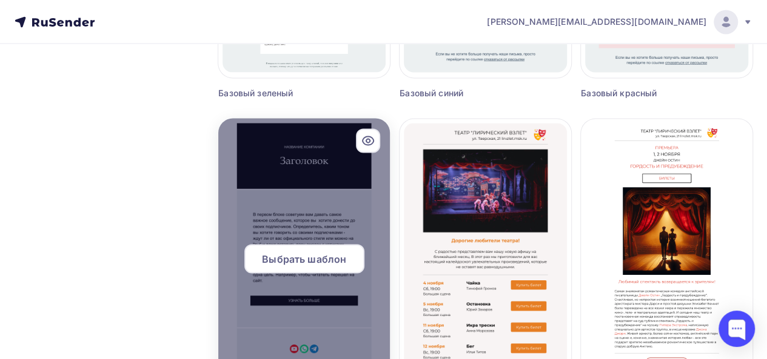
click at [331, 201] on div at bounding box center [304, 263] width 172 height 291
click at [303, 209] on div at bounding box center [304, 263] width 172 height 291
click at [298, 270] on div "Выбрать шаблон" at bounding box center [304, 258] width 120 height 29
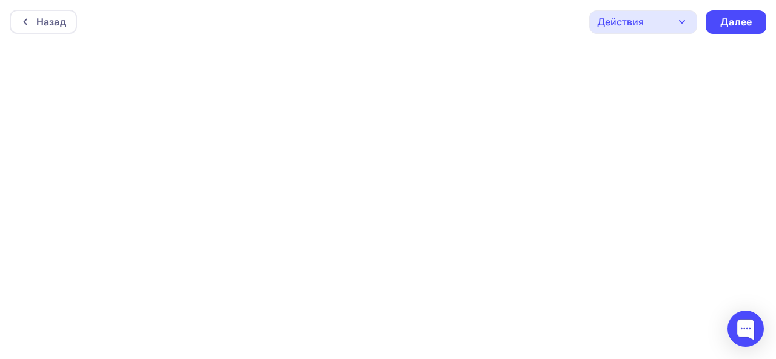
click at [307, 264] on div at bounding box center [388, 202] width 776 height 316
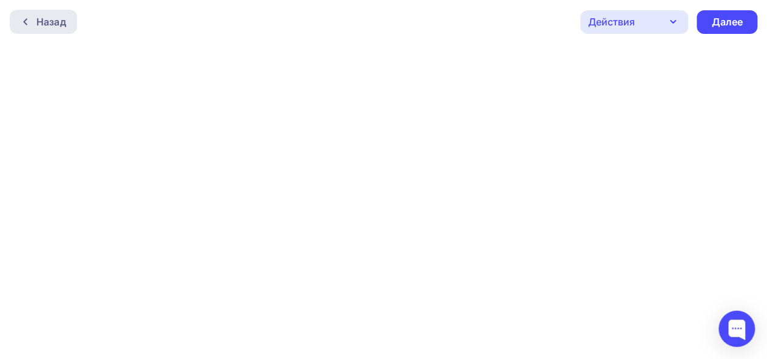
click at [41, 21] on div "Назад" at bounding box center [51, 22] width 30 height 15
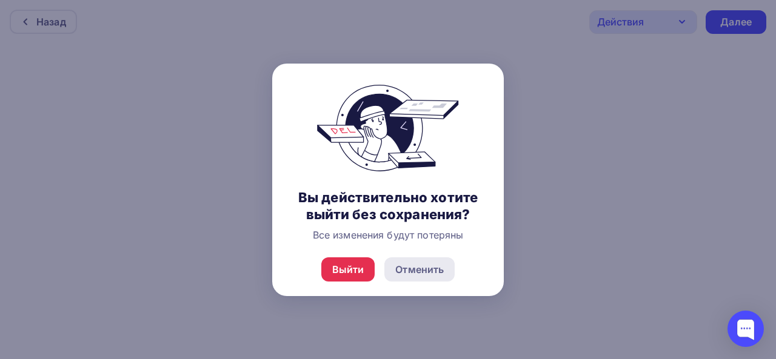
click at [406, 272] on div "Отменить" at bounding box center [419, 269] width 48 height 15
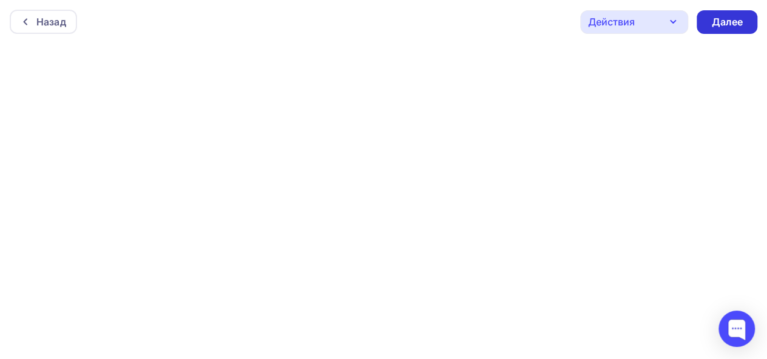
click at [732, 31] on div "Далее" at bounding box center [726, 22] width 61 height 24
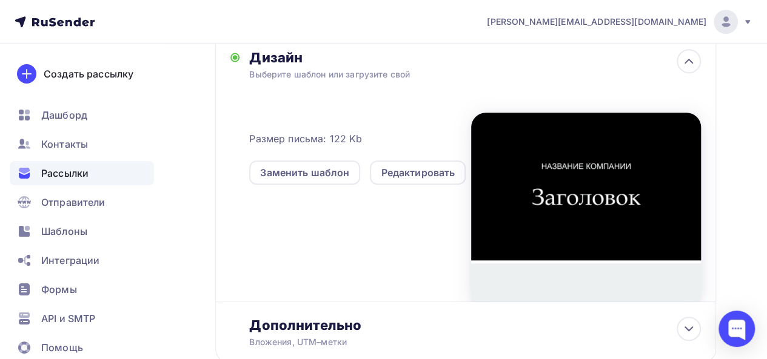
scroll to position [356, 0]
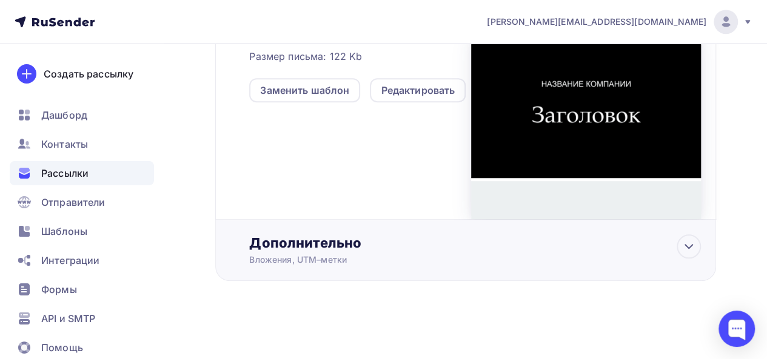
click at [459, 258] on div "Вложения, UTM–метки" at bounding box center [452, 260] width 406 height 12
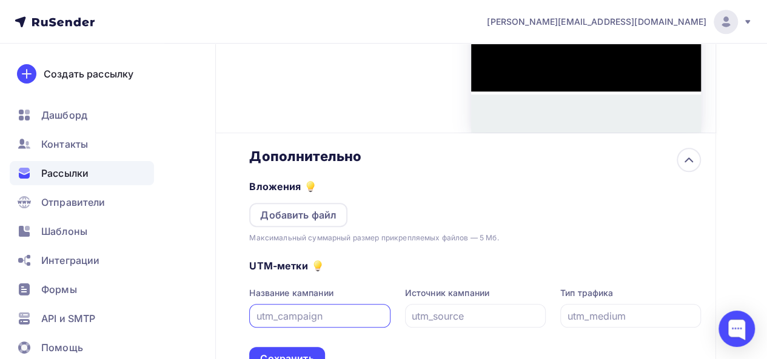
scroll to position [549, 0]
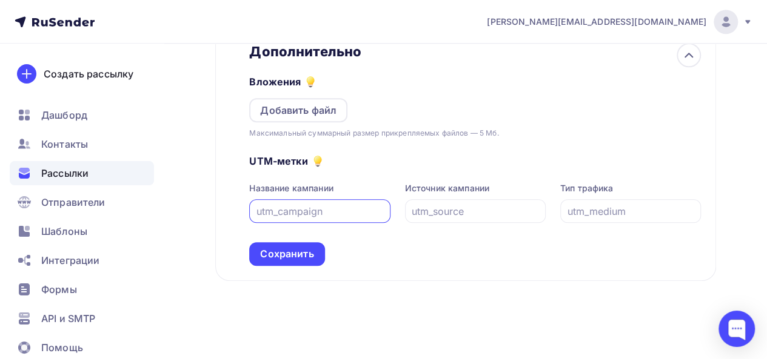
click at [324, 211] on input "text" at bounding box center [319, 211] width 127 height 15
type input "е"
type input "test"
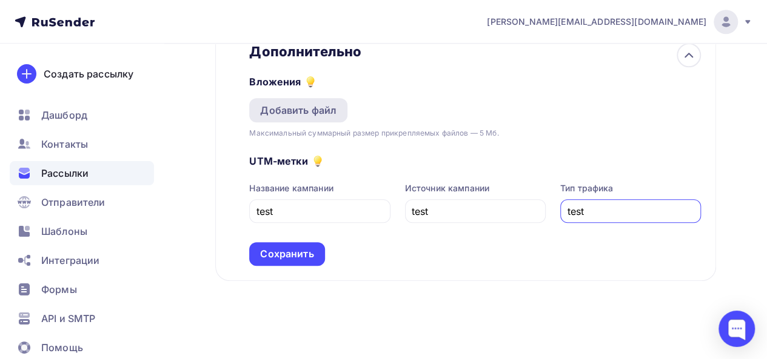
type input "test"
click at [309, 117] on div "Добавить файл" at bounding box center [298, 110] width 98 height 24
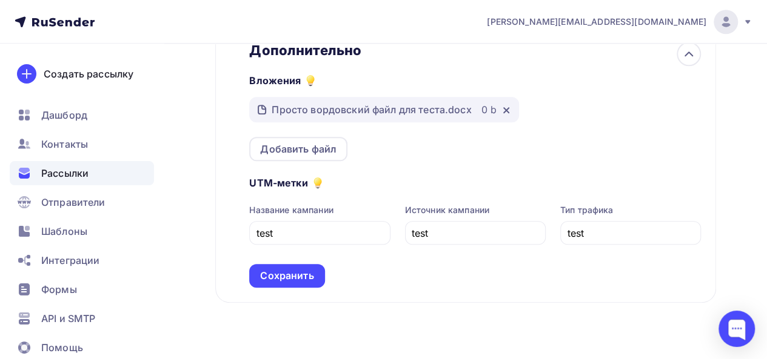
click at [316, 278] on div "Сохранить" at bounding box center [286, 276] width 75 height 24
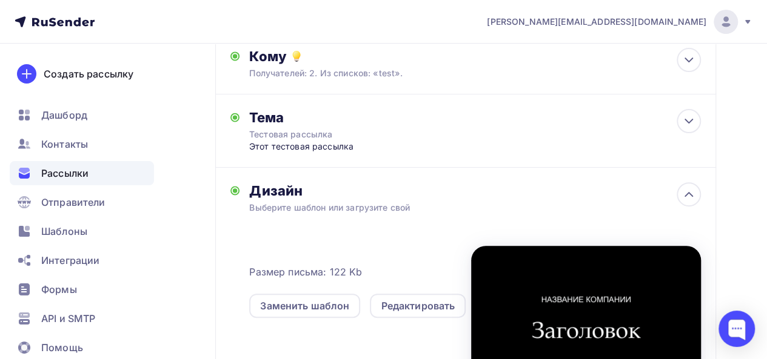
scroll to position [0, 0]
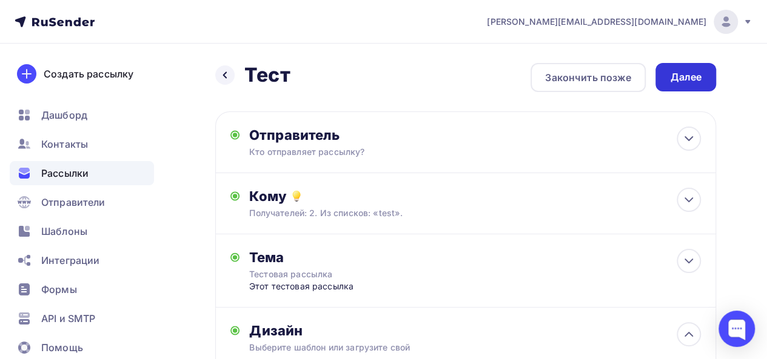
click at [666, 81] on div "Далее" at bounding box center [685, 77] width 61 height 28
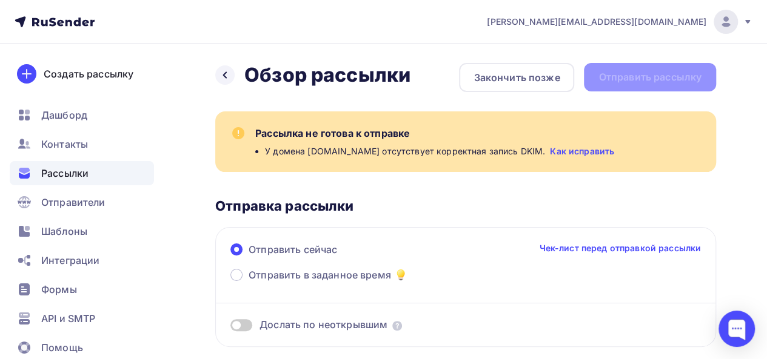
drag, startPoint x: 659, startPoint y: 87, endPoint x: 662, endPoint y: 79, distance: 8.8
click at [659, 87] on div "Назад Обзор рассылки Обзор рассылки Закончить позже Отправить рассылку" at bounding box center [465, 77] width 501 height 29
click at [661, 79] on div "Назад Обзор рассылки Обзор рассылки Закончить позже Отправить рассылку" at bounding box center [465, 77] width 501 height 29
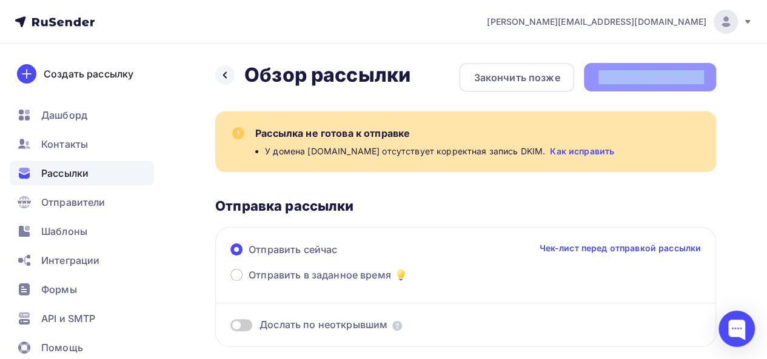
click at [661, 79] on div "Назад Обзор рассылки Обзор рассылки Закончить позже Отправить рассылку" at bounding box center [465, 77] width 501 height 29
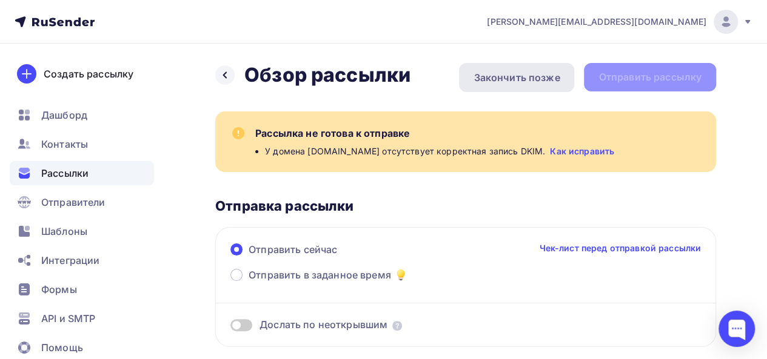
click at [532, 89] on div "Закончить позже" at bounding box center [516, 77] width 115 height 29
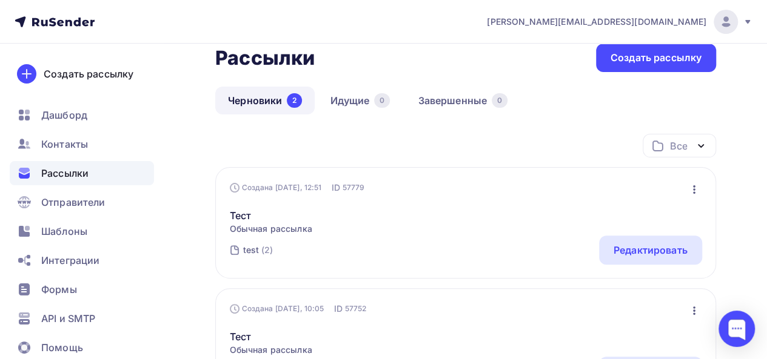
scroll to position [121, 0]
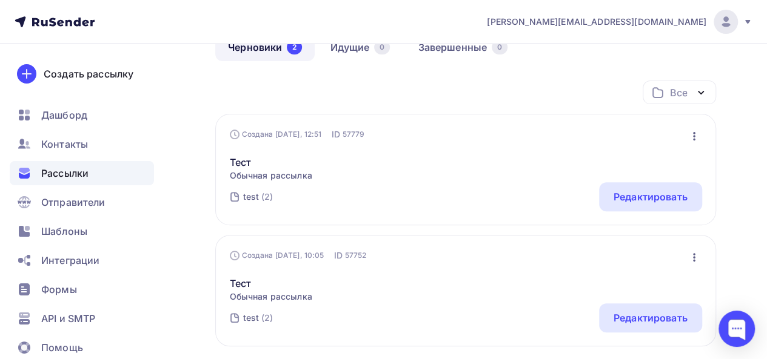
click at [693, 258] on icon "button" at bounding box center [694, 257] width 2 height 8
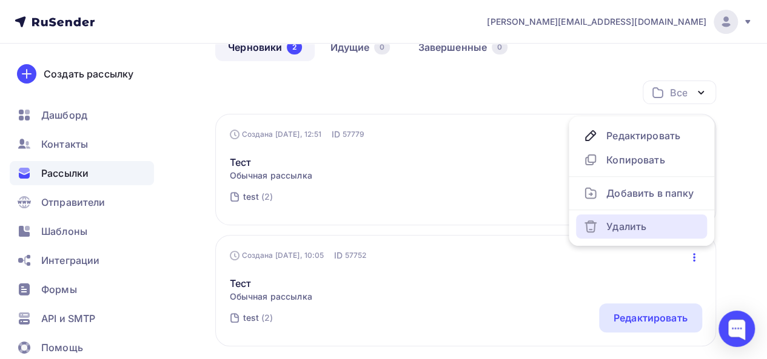
click at [644, 227] on div "Удалить" at bounding box center [641, 226] width 116 height 15
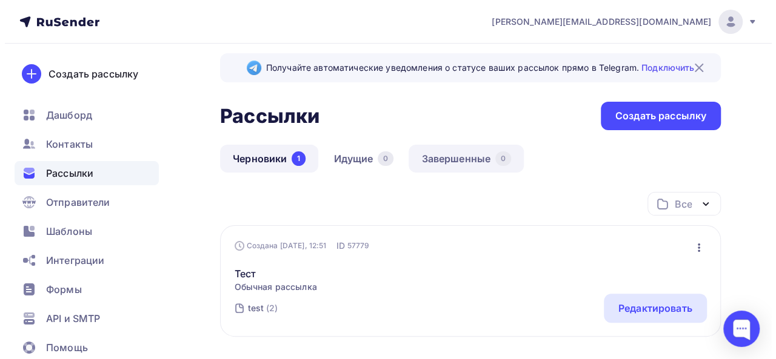
scroll to position [0, 0]
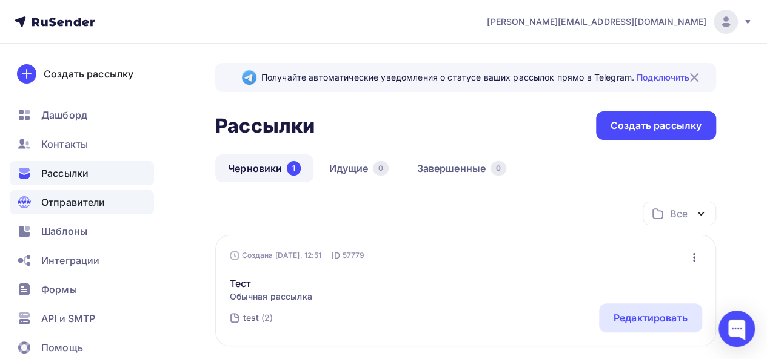
click at [59, 199] on span "Отправители" at bounding box center [73, 202] width 64 height 15
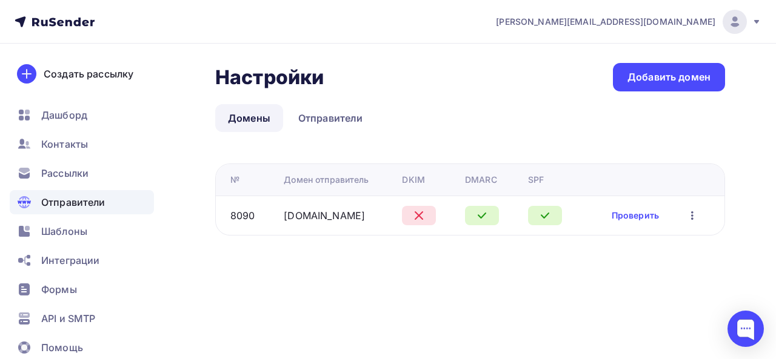
drag, startPoint x: 659, startPoint y: 224, endPoint x: 652, endPoint y: 223, distance: 6.7
click at [658, 224] on td "Проверить Редактировать Удалить" at bounding box center [655, 215] width 139 height 39
click at [626, 218] on link "Проверить" at bounding box center [635, 216] width 47 height 12
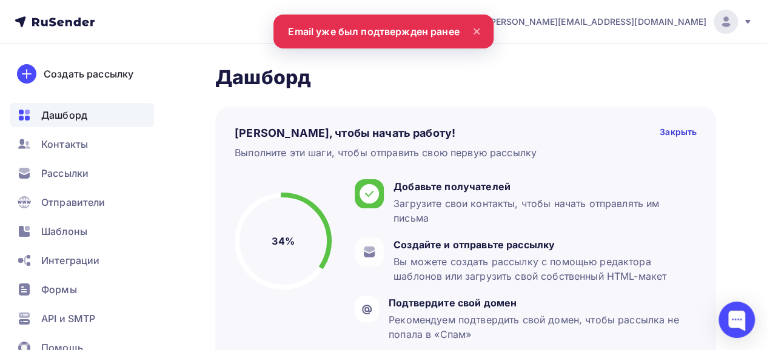
click at [478, 30] on icon at bounding box center [476, 31] width 5 height 5
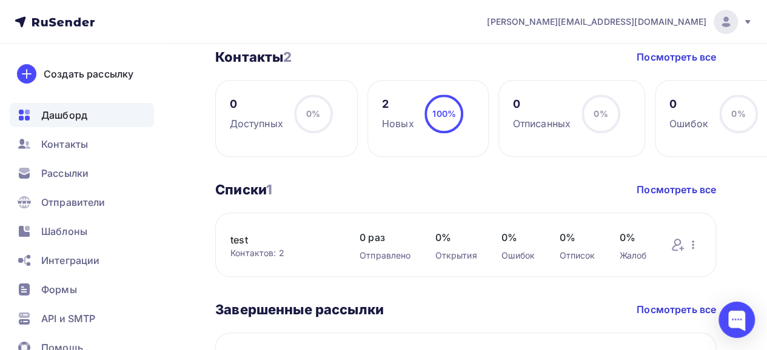
scroll to position [667, 0]
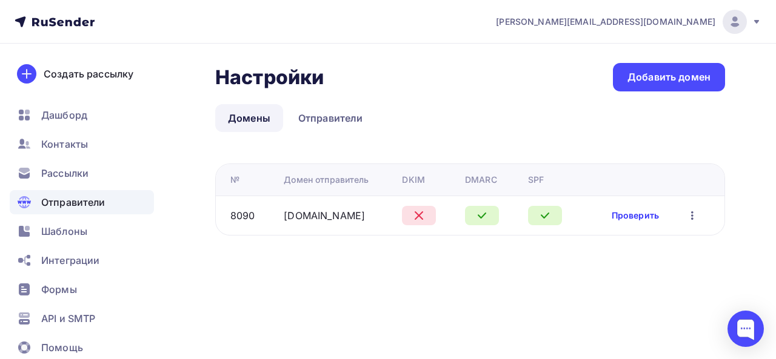
click at [643, 216] on link "Проверить" at bounding box center [635, 216] width 47 height 12
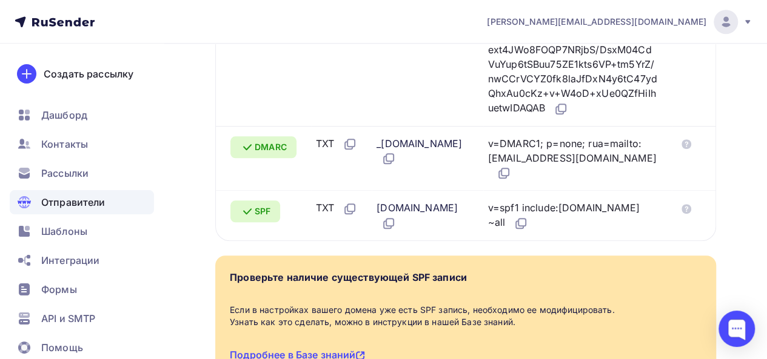
scroll to position [619, 0]
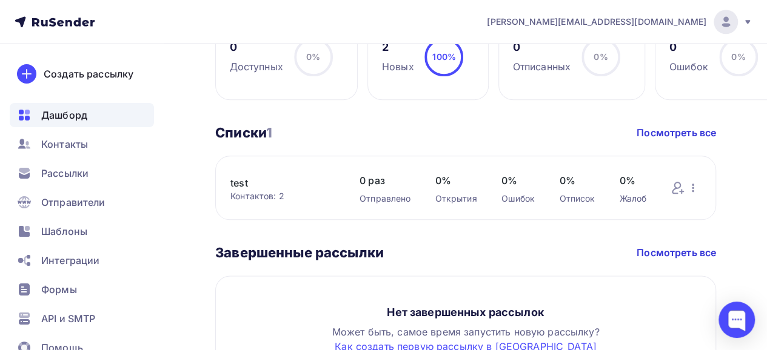
scroll to position [636, 0]
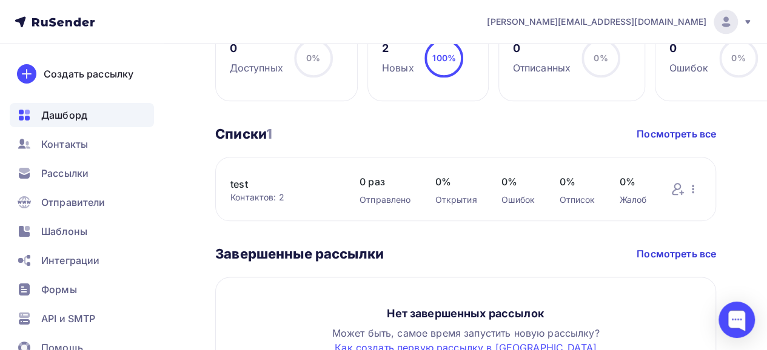
click at [244, 182] on link "test" at bounding box center [282, 184] width 105 height 15
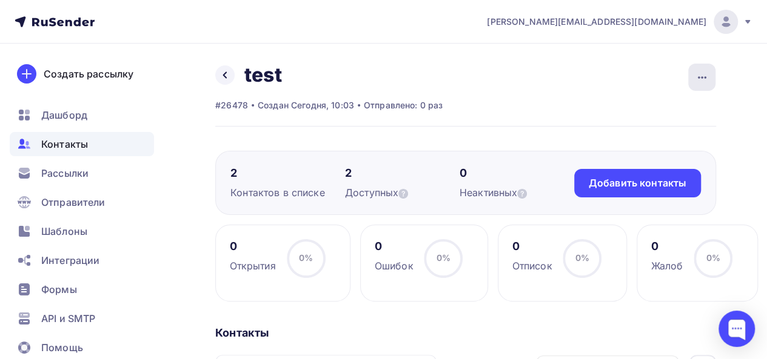
click at [693, 75] on div "button" at bounding box center [701, 77] width 27 height 27
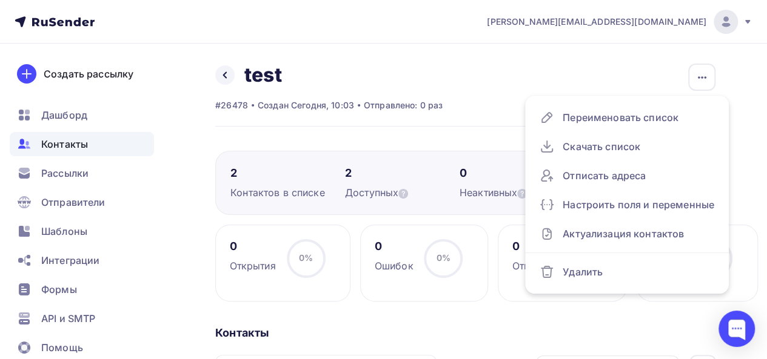
click at [459, 114] on div "Назад test Переименовать список Скачать список Отписать адреса Настроить поля и…" at bounding box center [465, 95] width 501 height 64
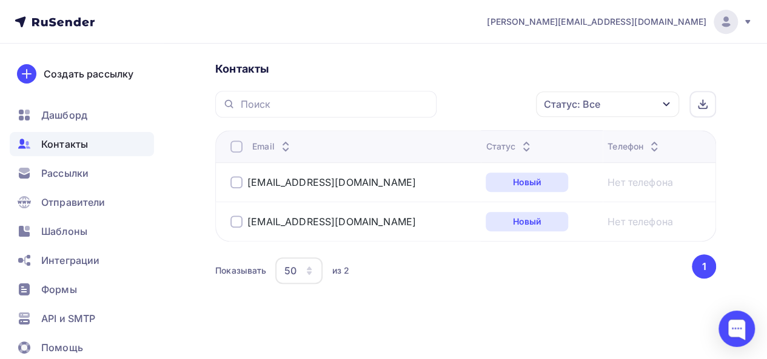
scroll to position [269, 0]
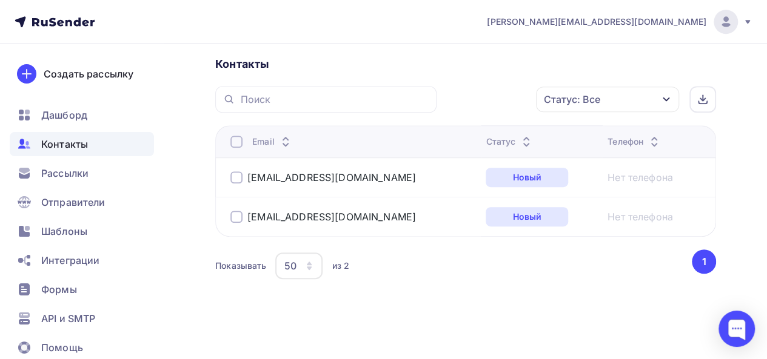
click at [704, 258] on button "1" at bounding box center [704, 262] width 24 height 24
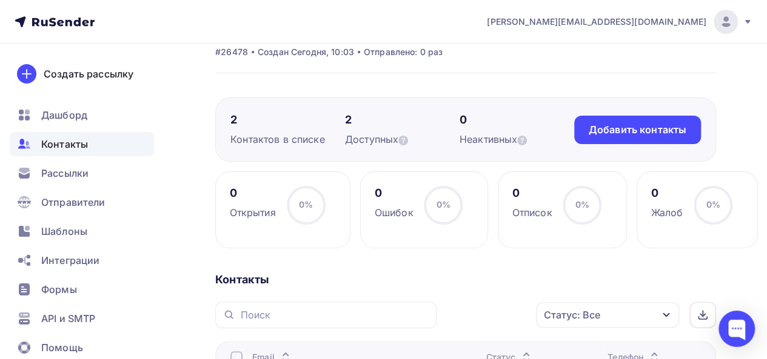
scroll to position [0, 0]
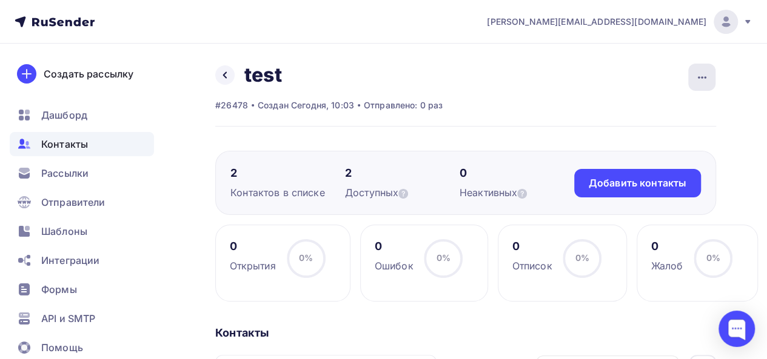
click at [697, 73] on icon "button" at bounding box center [702, 77] width 15 height 15
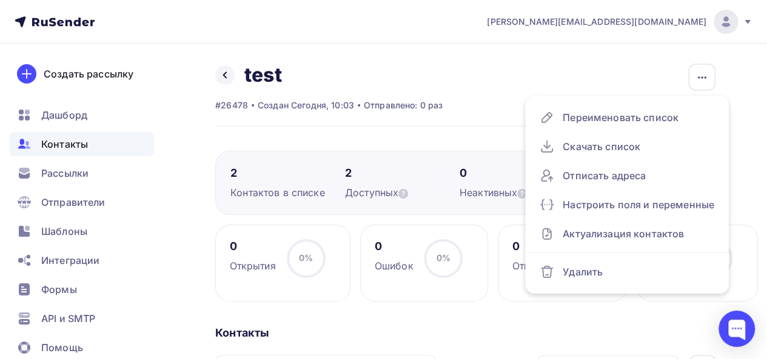
click at [495, 100] on div "Назад test Переименовать список Скачать список Отписать адреса Настроить поля и…" at bounding box center [465, 95] width 501 height 64
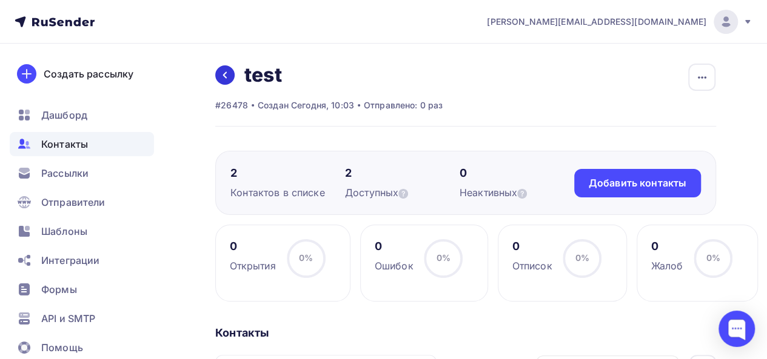
click at [225, 70] on icon at bounding box center [225, 75] width 10 height 10
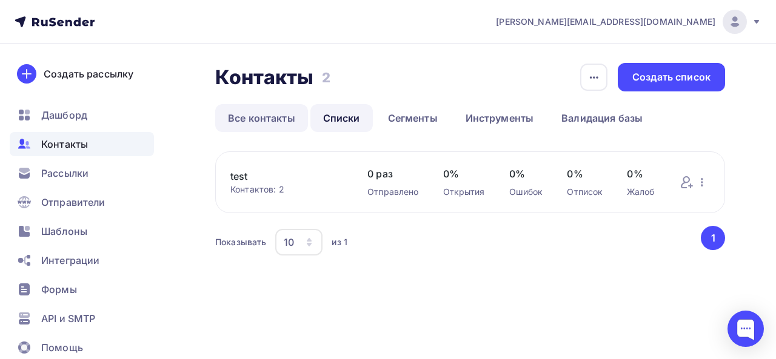
click at [248, 105] on link "Все контакты" at bounding box center [261, 118] width 93 height 28
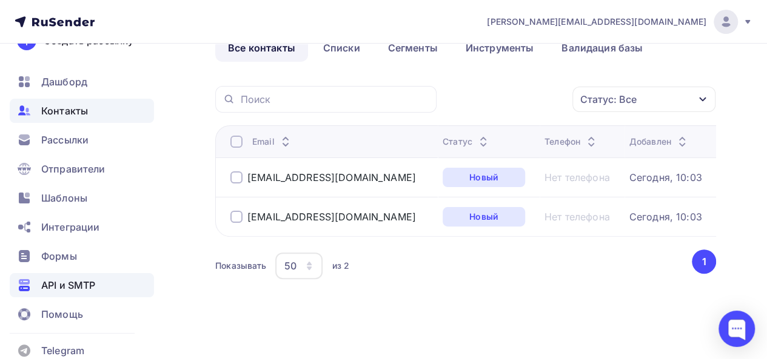
scroll to position [51, 0]
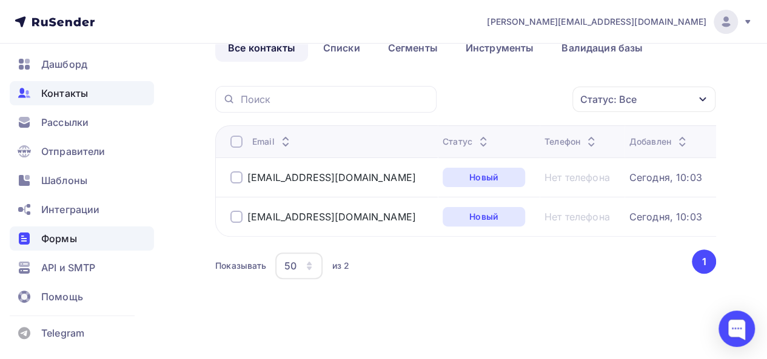
click at [73, 239] on span "Формы" at bounding box center [59, 239] width 36 height 15
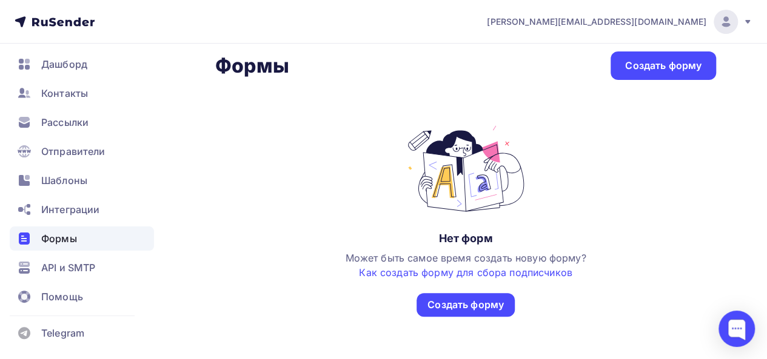
scroll to position [17, 0]
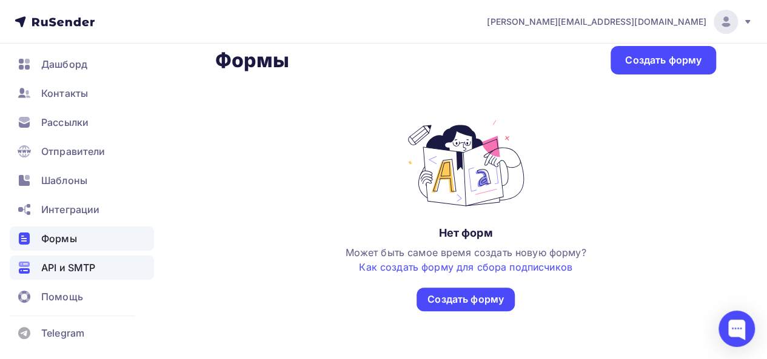
click at [62, 261] on span "API и SMTP" at bounding box center [68, 268] width 54 height 15
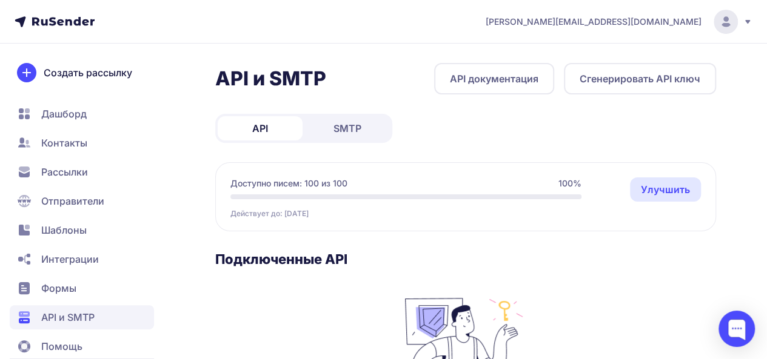
click at [77, 113] on span "Дашборд" at bounding box center [63, 114] width 45 height 15
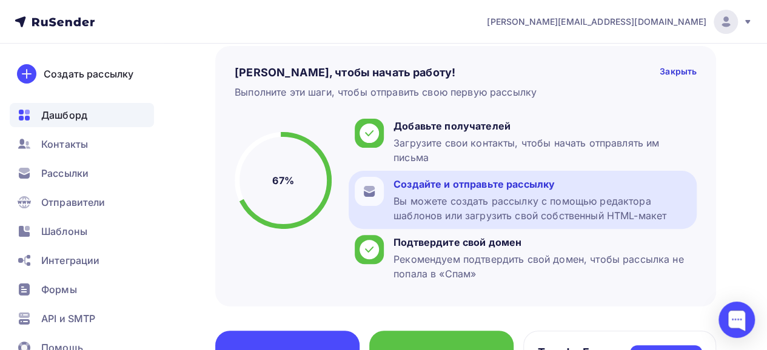
scroll to position [182, 0]
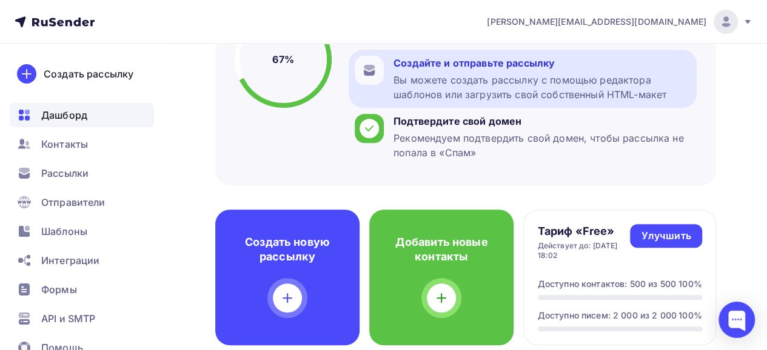
click at [479, 75] on div "Вы можете создать рассылку с помощью редактора шаблонов или загрузить свой собс…" at bounding box center [541, 87] width 297 height 29
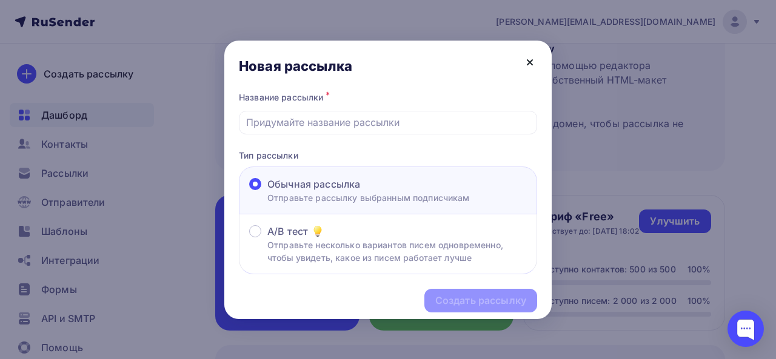
click at [525, 60] on icon at bounding box center [530, 62] width 15 height 15
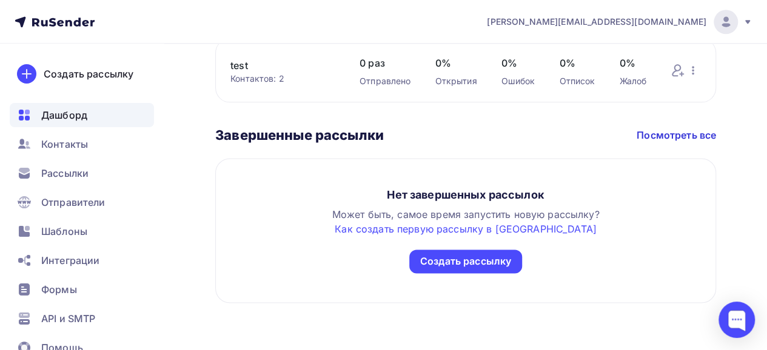
scroll to position [758, 0]
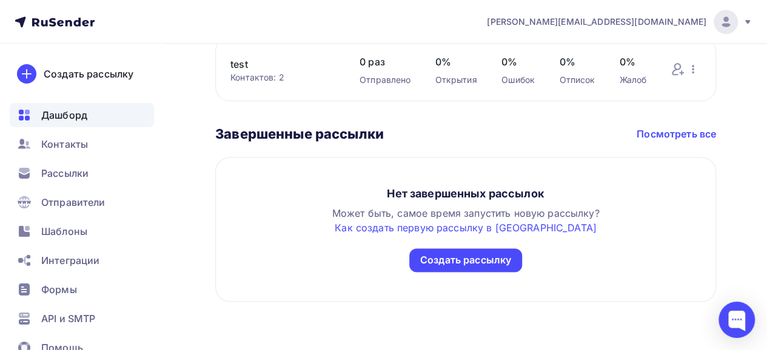
click at [684, 129] on link "Посмотреть все" at bounding box center [675, 134] width 79 height 15
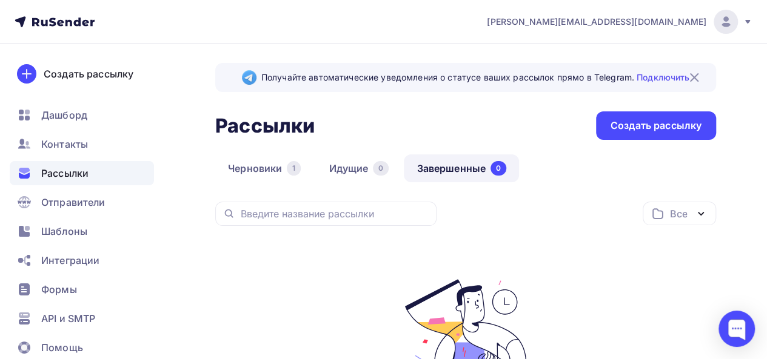
scroll to position [61, 0]
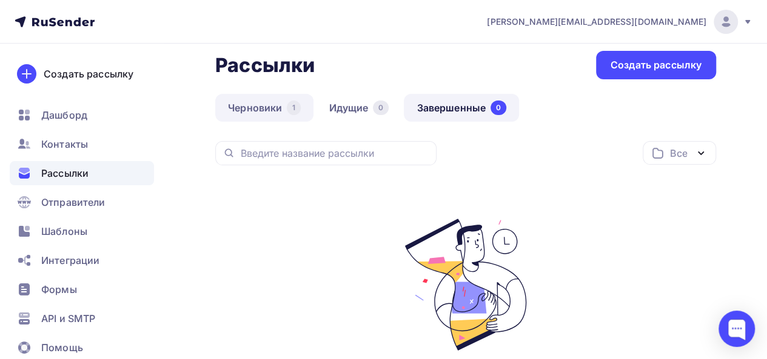
click at [242, 99] on link "Черновики 1" at bounding box center [264, 108] width 98 height 28
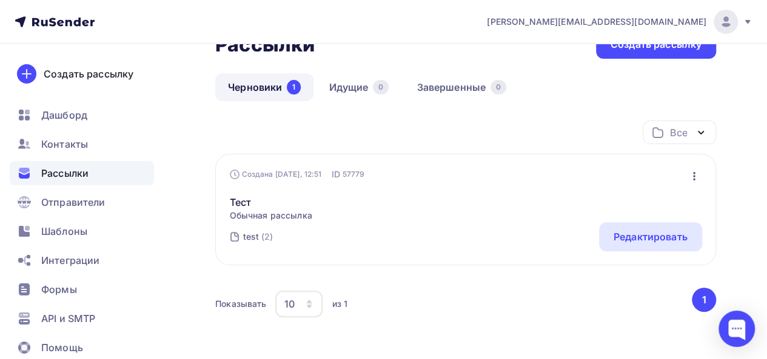
scroll to position [133, 0]
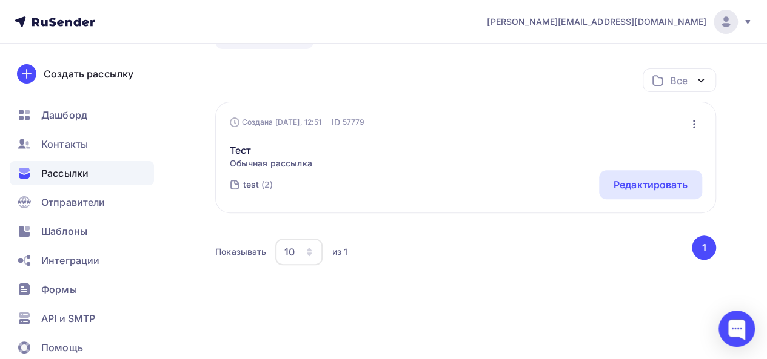
drag, startPoint x: 687, startPoint y: 121, endPoint x: 693, endPoint y: 121, distance: 6.7
click at [687, 121] on icon "button" at bounding box center [694, 124] width 15 height 15
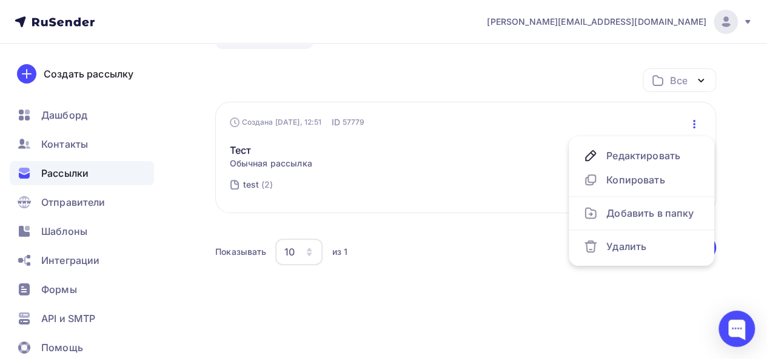
click at [198, 152] on div "Получайте автоматические уведомления о статусе ваших рассылок прямо в Telegram.…" at bounding box center [383, 134] width 767 height 449
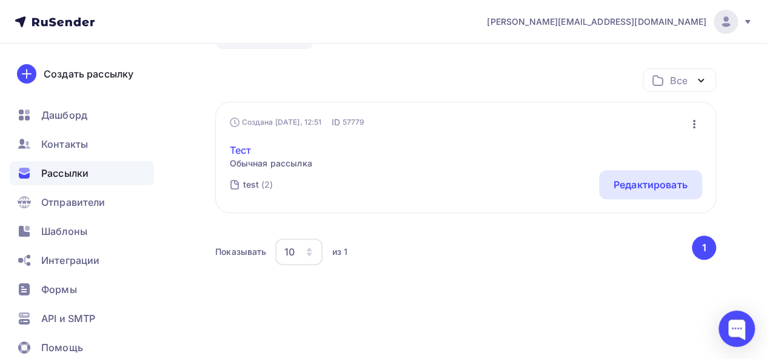
click at [246, 150] on link "Тест" at bounding box center [271, 150] width 82 height 15
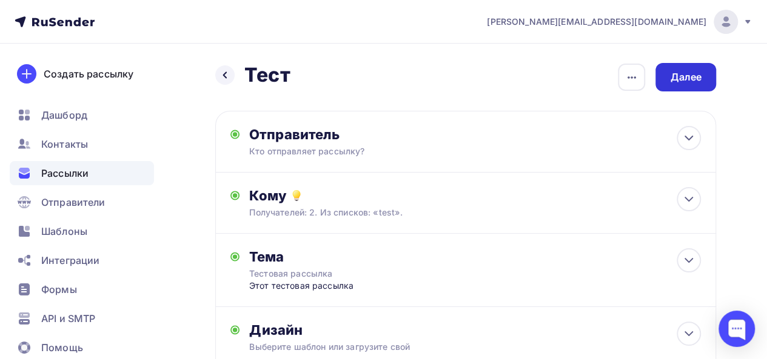
click at [680, 85] on div "Далее" at bounding box center [685, 77] width 61 height 28
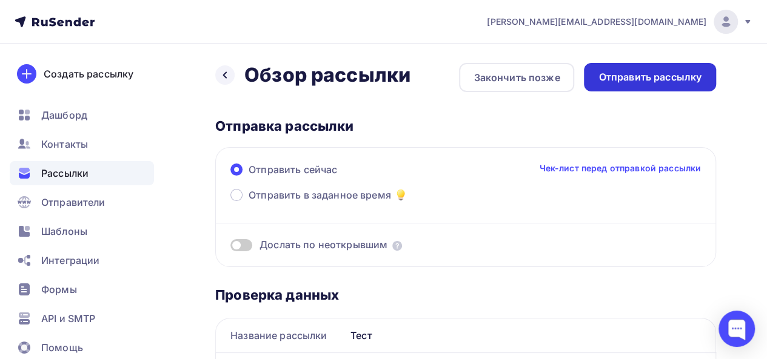
click at [651, 75] on div "Отправить рассылку" at bounding box center [649, 77] width 103 height 14
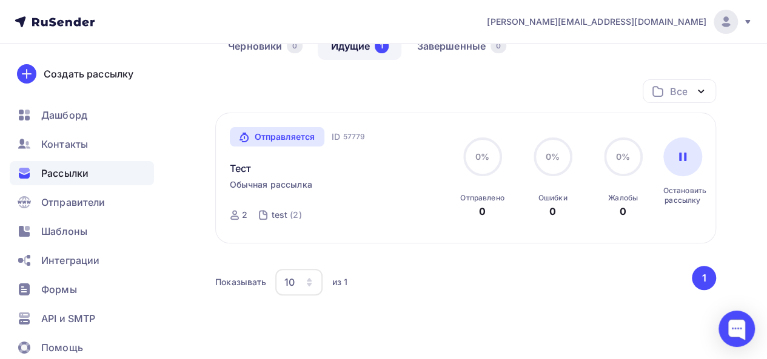
scroll to position [121, 0]
click at [244, 173] on link "Тест" at bounding box center [241, 169] width 22 height 15
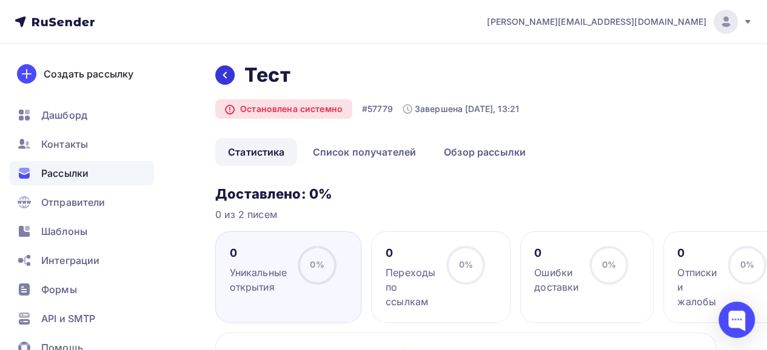
click at [227, 74] on icon at bounding box center [225, 75] width 10 height 10
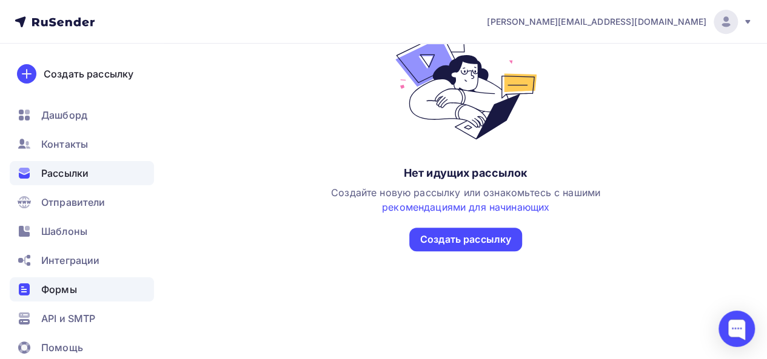
click at [62, 288] on span "Формы" at bounding box center [59, 289] width 36 height 15
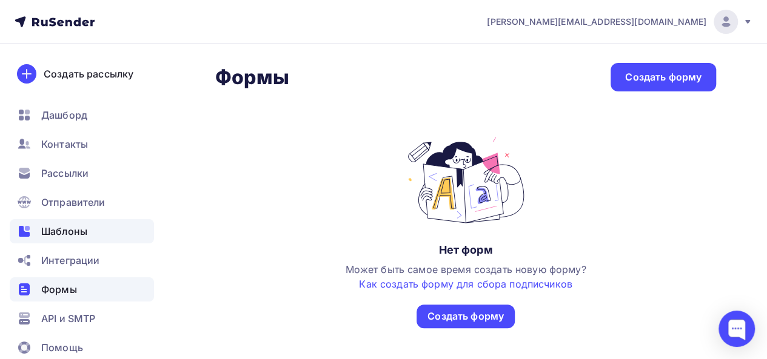
click at [84, 231] on span "Шаблоны" at bounding box center [64, 231] width 46 height 15
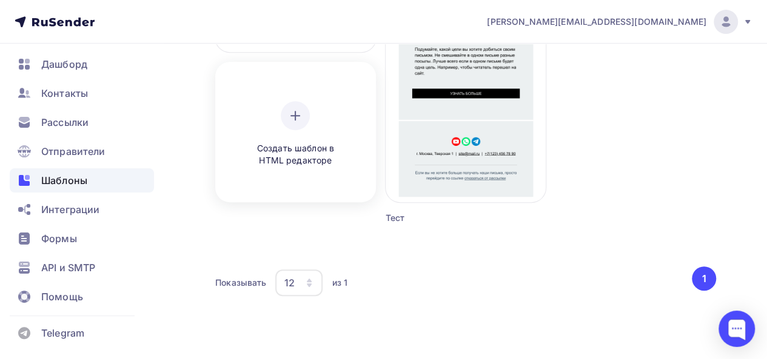
scroll to position [244, 0]
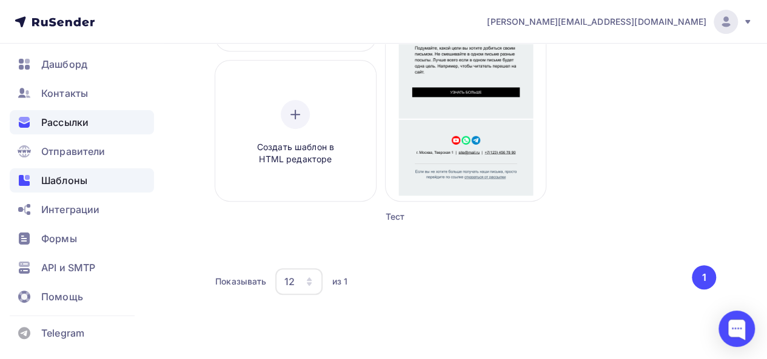
click at [72, 120] on span "Рассылки" at bounding box center [64, 122] width 47 height 15
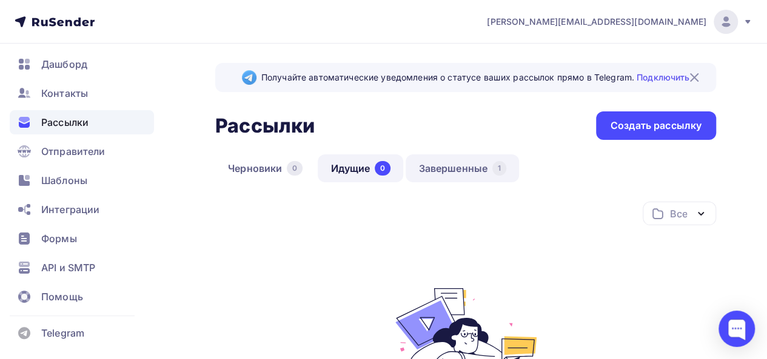
click at [435, 167] on link "Завершенные 1" at bounding box center [462, 169] width 113 height 28
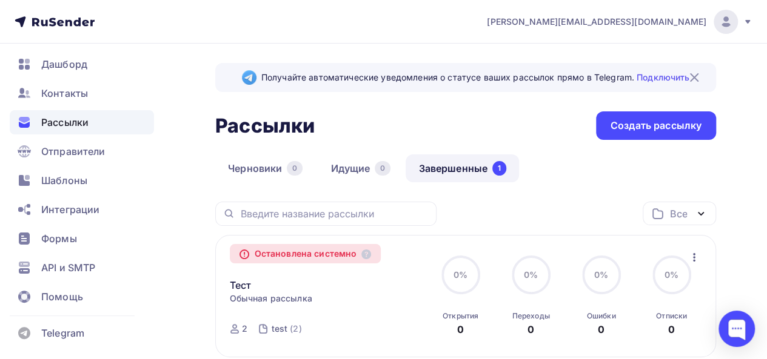
scroll to position [145, 0]
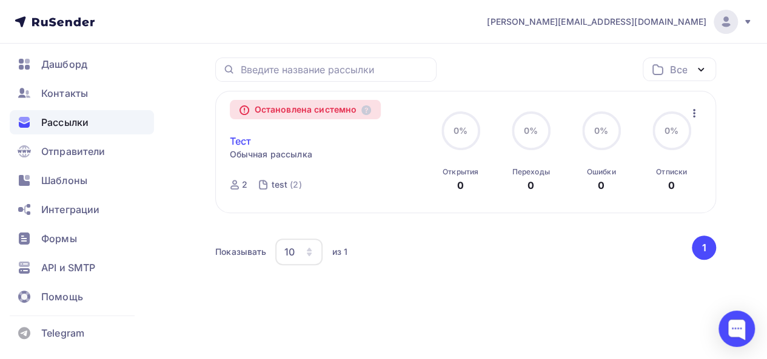
click at [236, 138] on link "Тест" at bounding box center [241, 141] width 22 height 15
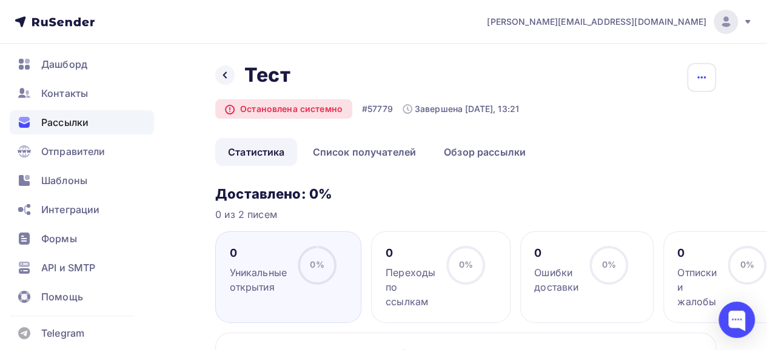
click at [700, 82] on icon "button" at bounding box center [701, 77] width 15 height 15
click at [370, 155] on link "Список получателей" at bounding box center [363, 152] width 129 height 28
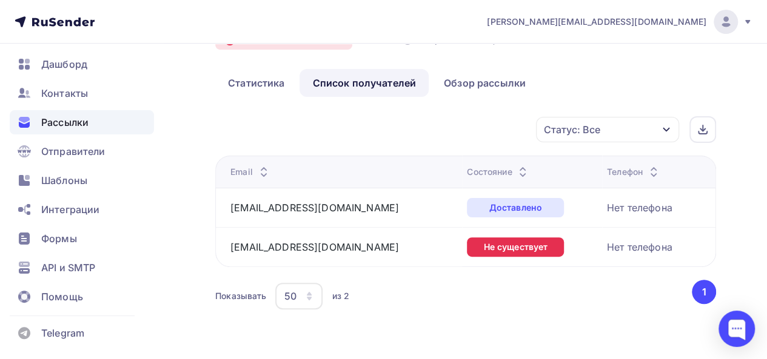
scroll to position [70, 0]
click at [514, 313] on div "Назад Тест Тест Остановлена системно #57779 Завершена Сегодня, 13:21 Копировать…" at bounding box center [383, 167] width 767 height 387
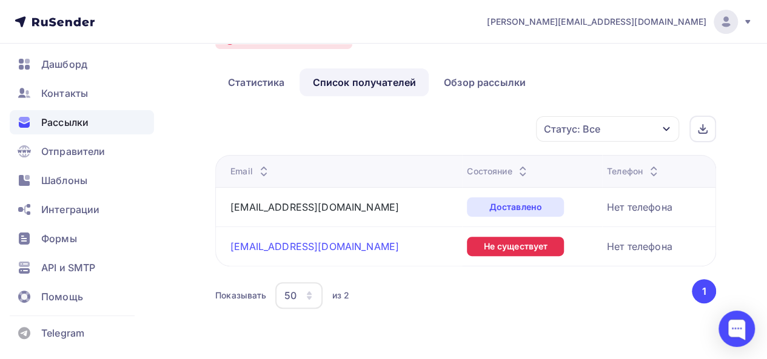
click at [284, 247] on link "nokhrina@stakrovgrp.ru" at bounding box center [314, 247] width 169 height 12
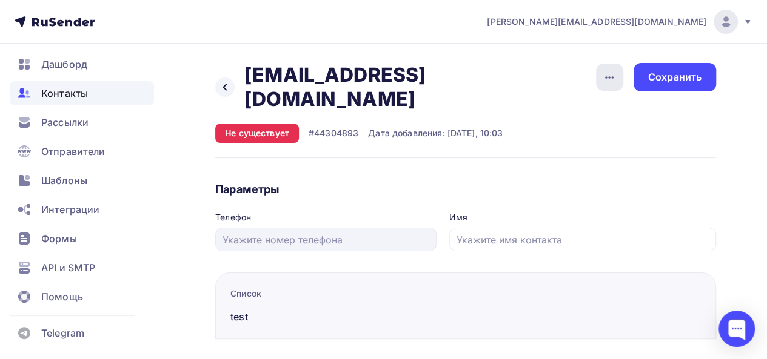
click at [616, 76] on div "button" at bounding box center [609, 77] width 27 height 27
click at [564, 115] on div "Удалить" at bounding box center [563, 115] width 116 height 15
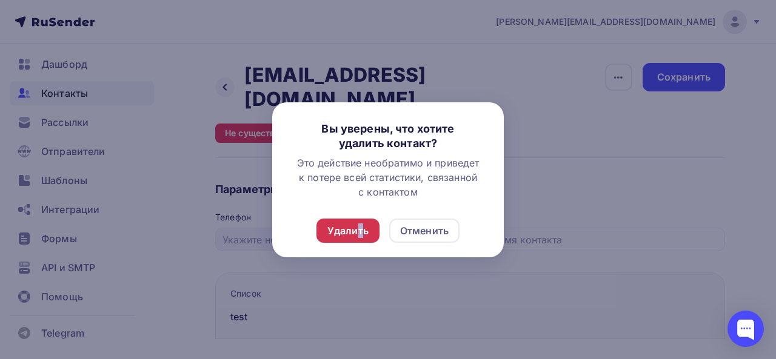
drag, startPoint x: 364, startPoint y: 222, endPoint x: 357, endPoint y: 225, distance: 7.1
click at [357, 225] on div "Удалить" at bounding box center [347, 231] width 63 height 24
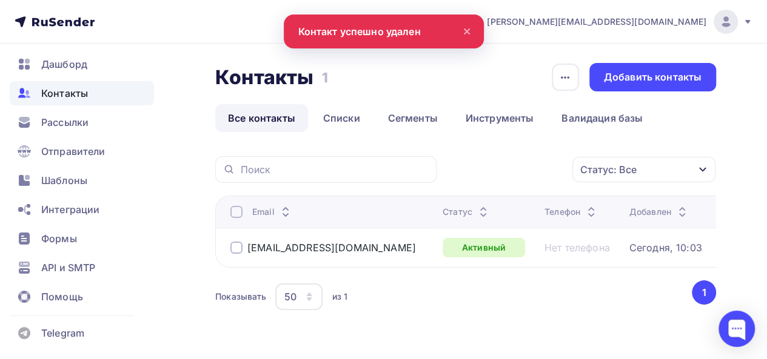
click at [73, 94] on span "Контакты" at bounding box center [64, 93] width 47 height 15
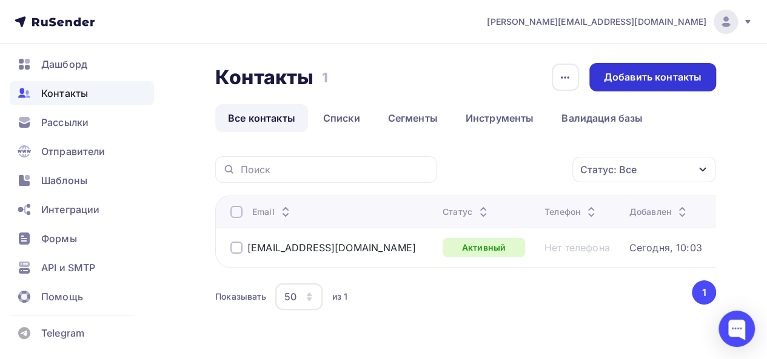
click at [627, 80] on div "Добавить контакты" at bounding box center [653, 77] width 98 height 14
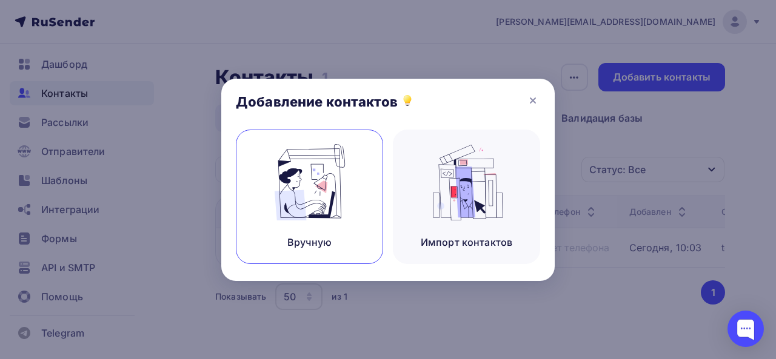
click at [292, 196] on img at bounding box center [309, 182] width 81 height 76
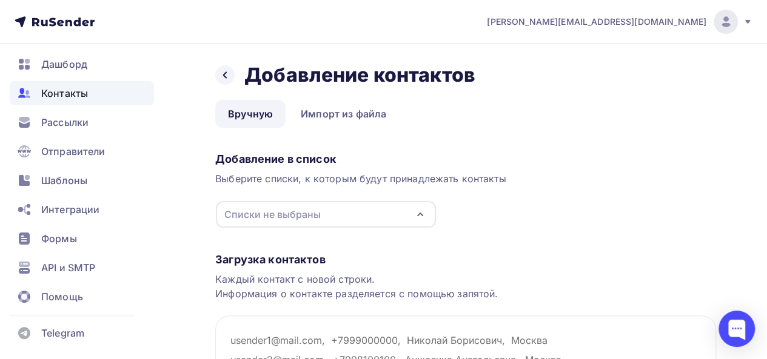
click at [274, 209] on div "Списки не выбраны" at bounding box center [272, 214] width 96 height 15
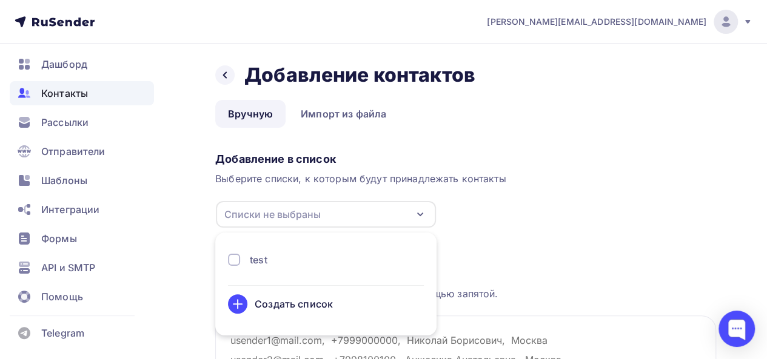
click at [289, 198] on div "Добавление в список Выберите списки, к которым будут принадлежать контакты Спис…" at bounding box center [465, 187] width 501 height 81
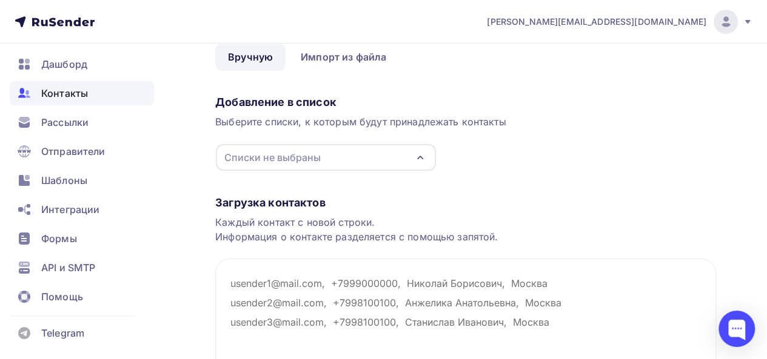
scroll to position [121, 0]
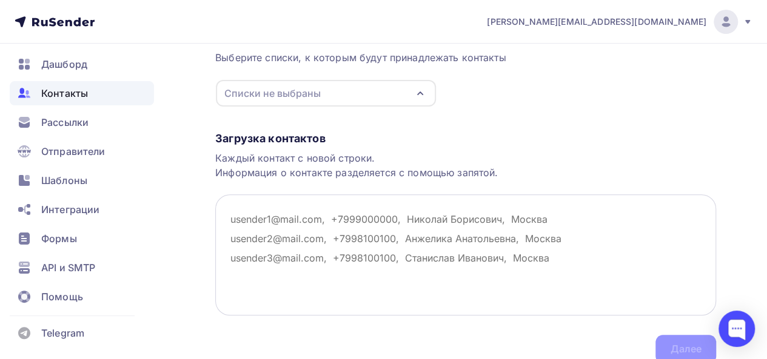
click at [298, 210] on textarea at bounding box center [465, 255] width 501 height 121
paste textarea "nokhrina@starkovgrp.ru"
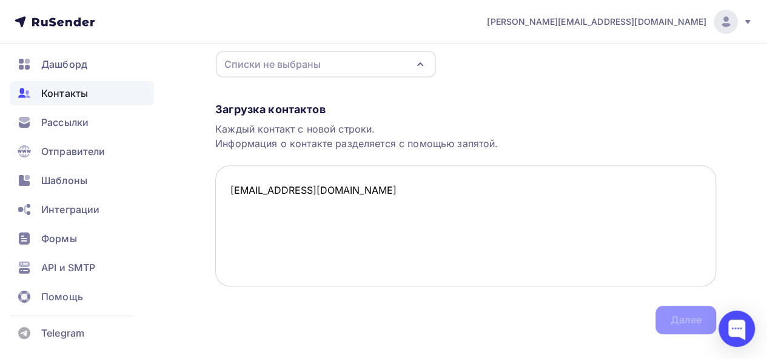
scroll to position [173, 0]
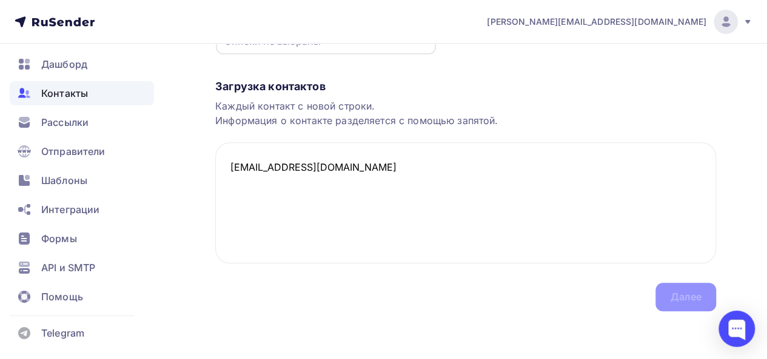
type textarea "nokhrina@starkovgrp.ru"
drag, startPoint x: 689, startPoint y: 296, endPoint x: 632, endPoint y: 256, distance: 69.6
click at [682, 289] on div "Загрузка контактов Каждый контакт с новой строки. Информация о контакте разделя…" at bounding box center [465, 183] width 501 height 256
click at [492, 212] on textarea "nokhrina@starkovgrp.ru" at bounding box center [465, 202] width 501 height 121
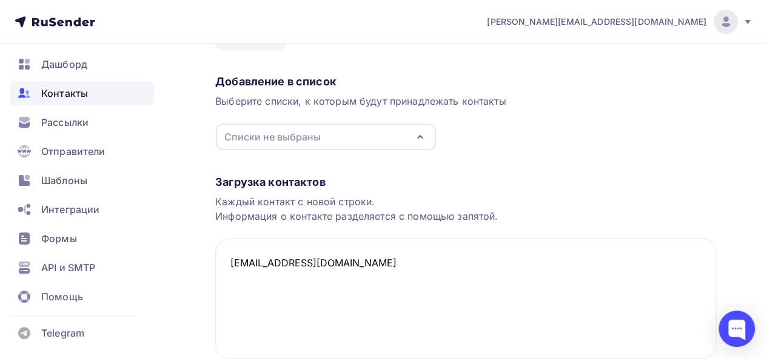
scroll to position [0, 0]
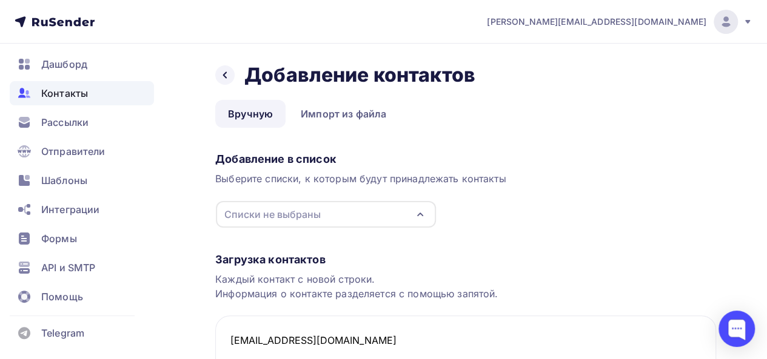
click at [318, 211] on div "Списки не выбраны" at bounding box center [272, 214] width 96 height 15
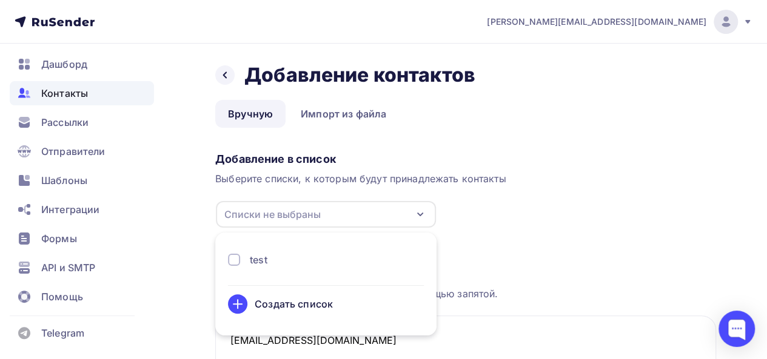
drag, startPoint x: 318, startPoint y: 211, endPoint x: 292, endPoint y: 275, distance: 68.8
click at [292, 229] on div "Списки не выбраны test Создать список" at bounding box center [325, 215] width 221 height 28
click at [238, 259] on div at bounding box center [234, 260] width 12 height 12
click at [561, 192] on div "Добавление в список Выберите списки, к которым будут принадлежать контакты test…" at bounding box center [465, 187] width 501 height 81
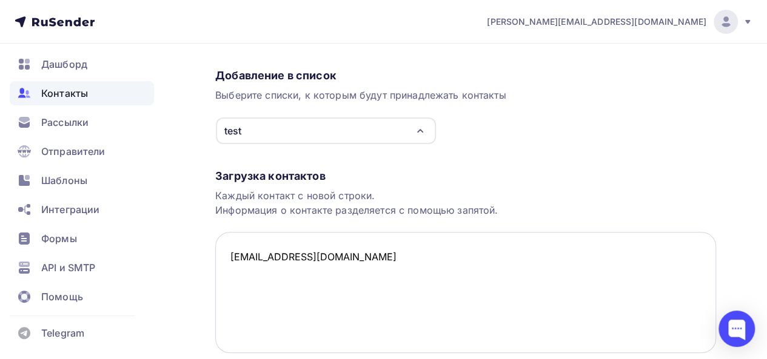
scroll to position [173, 0]
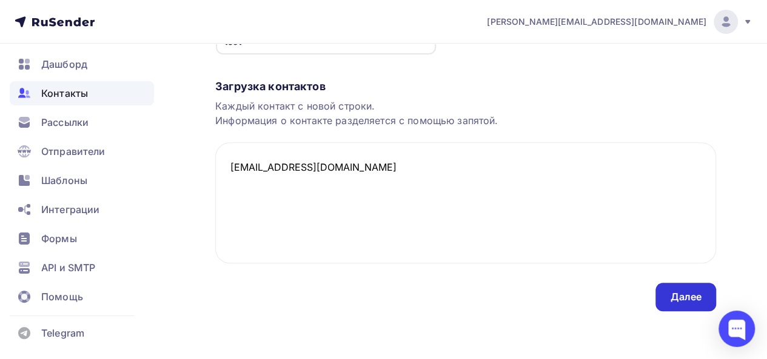
click at [698, 301] on div "Далее" at bounding box center [686, 297] width 32 height 14
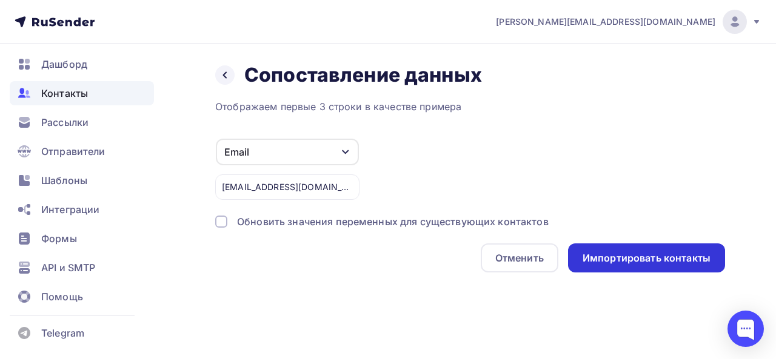
click at [613, 269] on div "Импортировать контакты" at bounding box center [646, 258] width 157 height 29
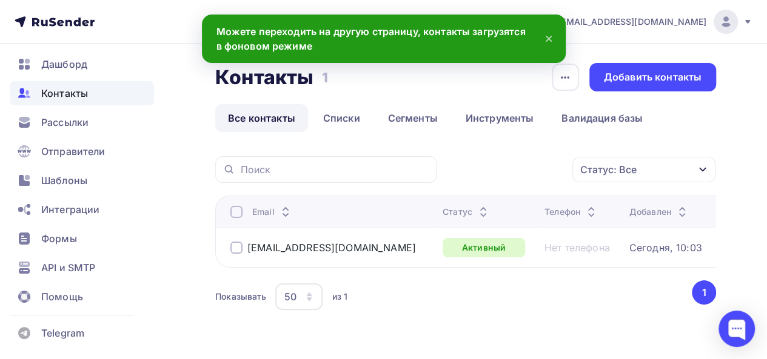
click at [65, 93] on span "Контакты" at bounding box center [64, 93] width 47 height 15
click at [67, 118] on span "Рассылки" at bounding box center [64, 122] width 47 height 15
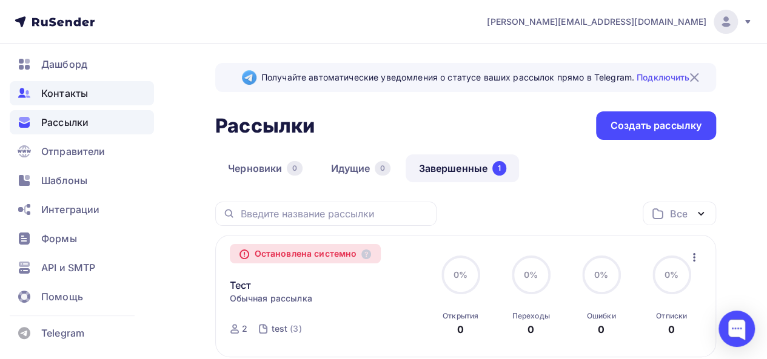
click at [64, 93] on span "Контакты" at bounding box center [64, 93] width 47 height 15
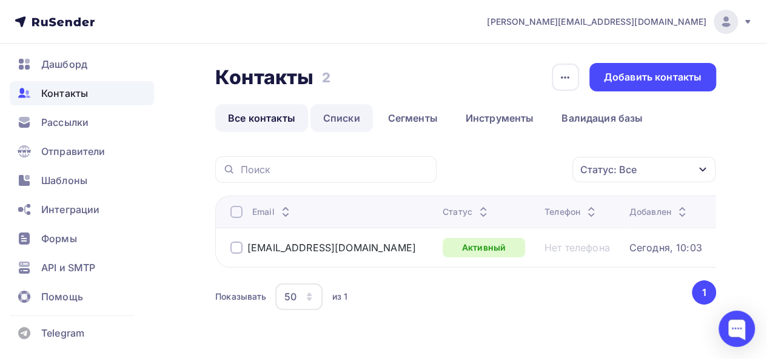
click at [332, 114] on link "Списки" at bounding box center [341, 118] width 62 height 28
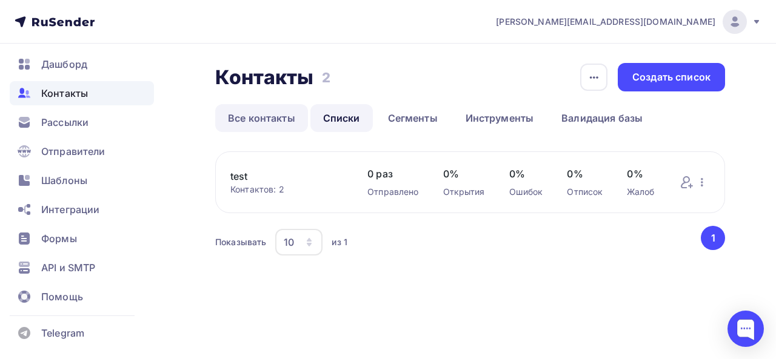
click at [283, 113] on link "Все контакты" at bounding box center [261, 118] width 93 height 28
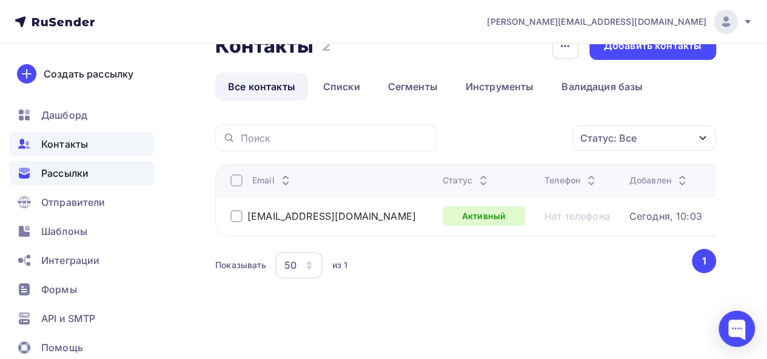
click at [72, 164] on div "Рассылки" at bounding box center [82, 173] width 144 height 24
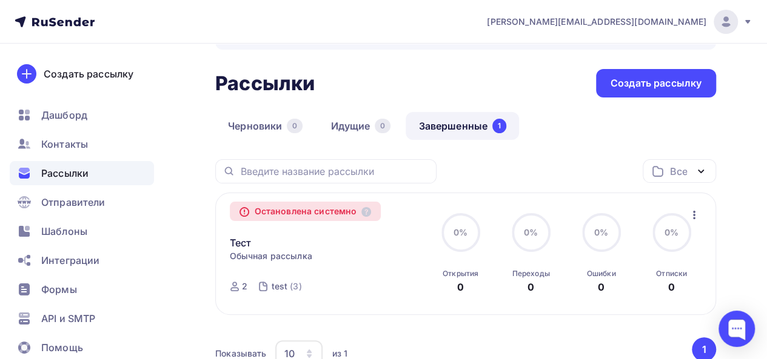
scroll to position [61, 0]
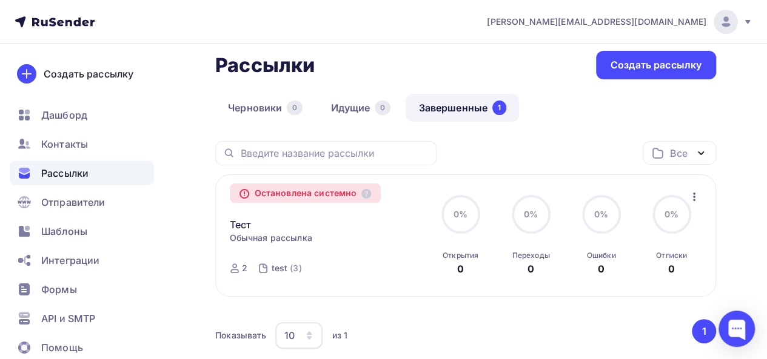
click at [693, 198] on icon "button" at bounding box center [694, 197] width 15 height 15
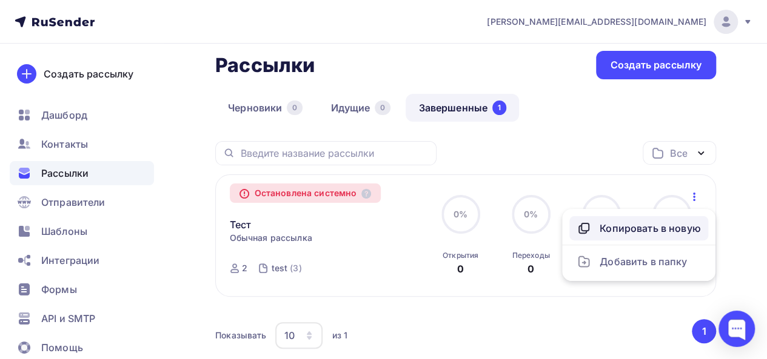
click at [689, 232] on div "Копировать в новую" at bounding box center [638, 228] width 124 height 15
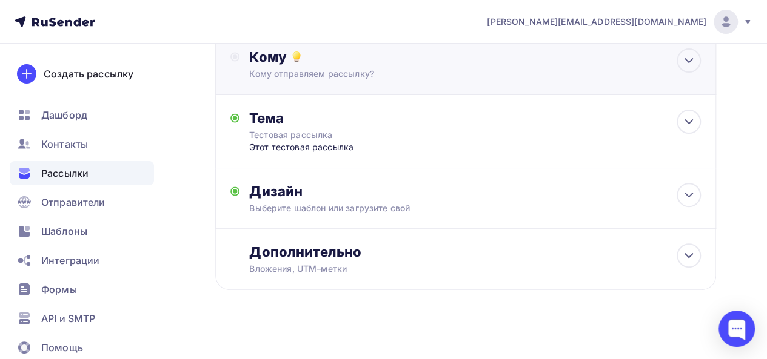
scroll to position [149, 0]
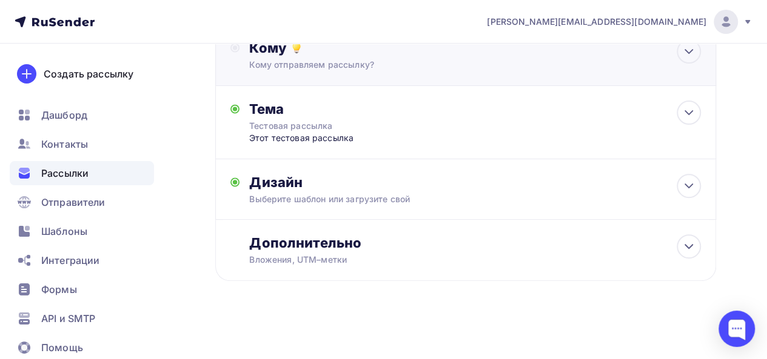
click at [436, 62] on div "Кому отправляем рассылку?" at bounding box center [452, 65] width 406 height 12
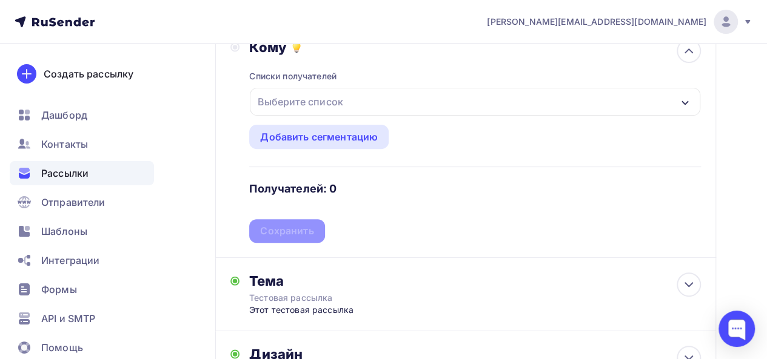
drag, startPoint x: 360, startPoint y: 102, endPoint x: 357, endPoint y: 108, distance: 6.2
click at [360, 102] on div "Выберите список" at bounding box center [475, 102] width 450 height 28
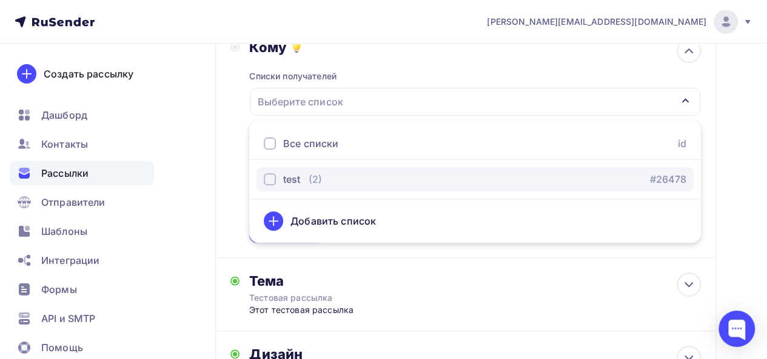
click at [331, 176] on div "test (2) #26478" at bounding box center [475, 179] width 422 height 15
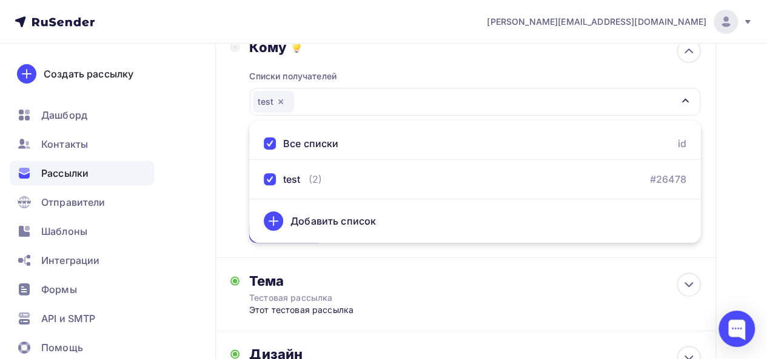
click at [229, 124] on div "Кому Списки получателей test Все списки id test (2) #26478 Добавить список Доба…" at bounding box center [465, 141] width 501 height 234
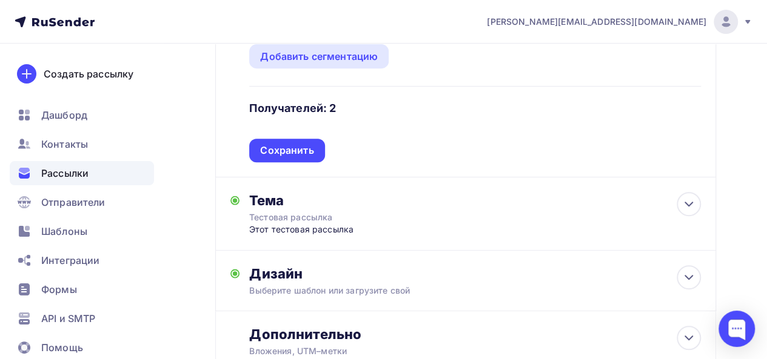
scroll to position [209, 0]
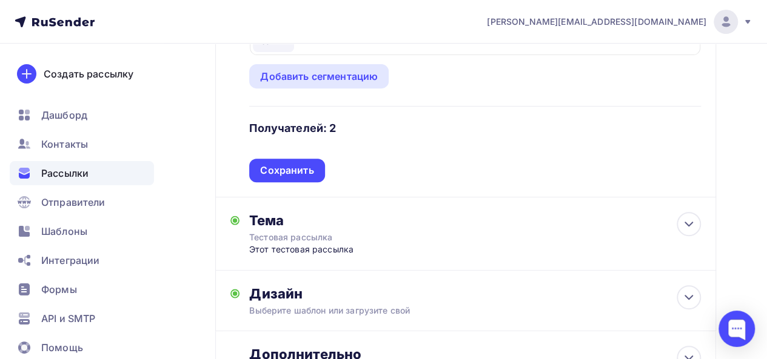
click at [287, 171] on div "Сохранить" at bounding box center [286, 171] width 53 height 14
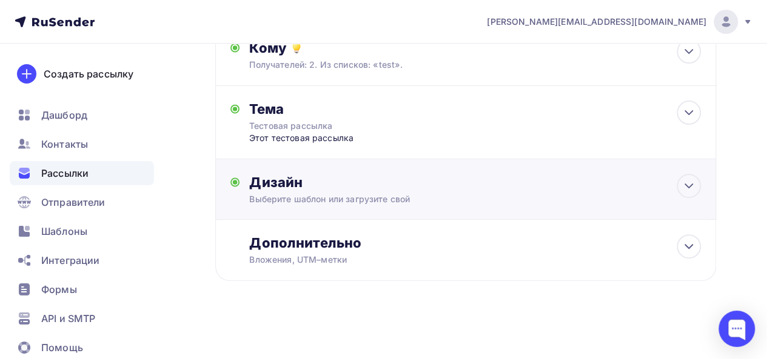
scroll to position [149, 0]
click at [619, 259] on div "Вложения, UTM–метки" at bounding box center [452, 260] width 406 height 12
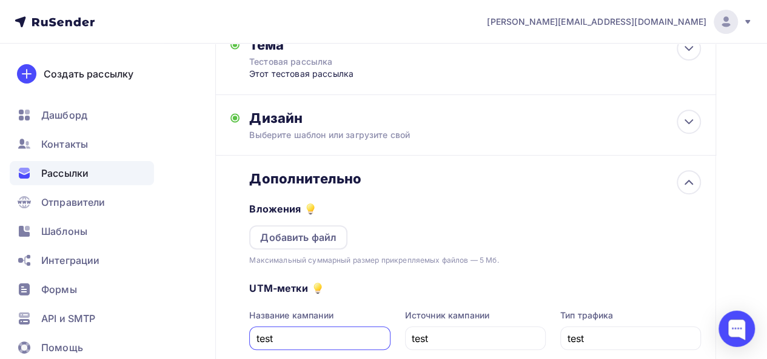
scroll to position [330, 0]
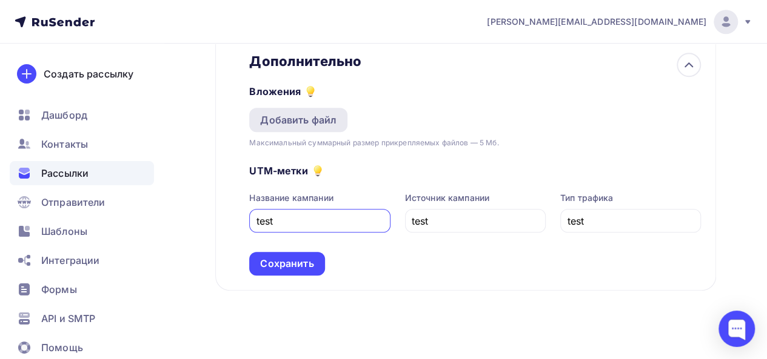
click at [310, 115] on div "Добавить файл" at bounding box center [298, 120] width 76 height 15
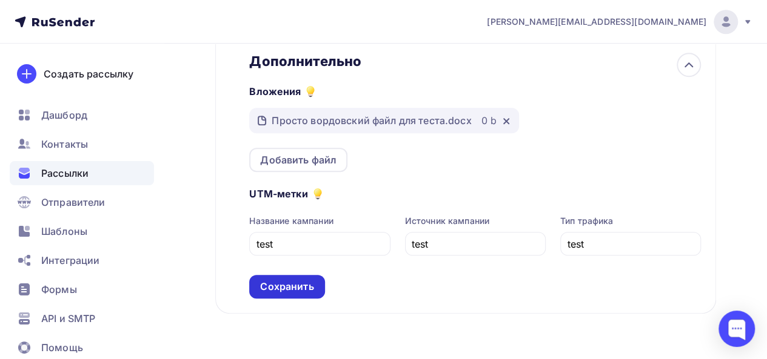
click at [314, 295] on div "Сохранить" at bounding box center [286, 287] width 75 height 24
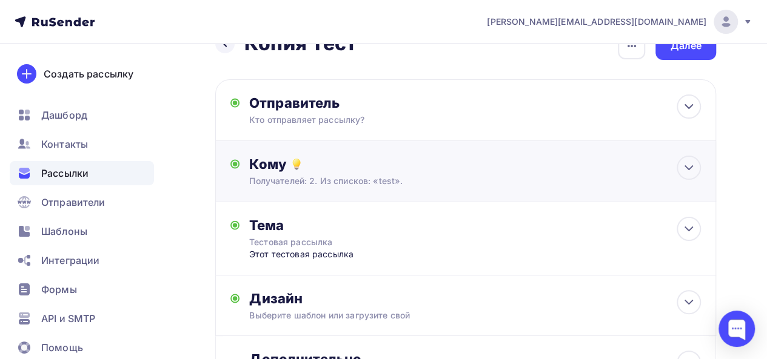
scroll to position [0, 0]
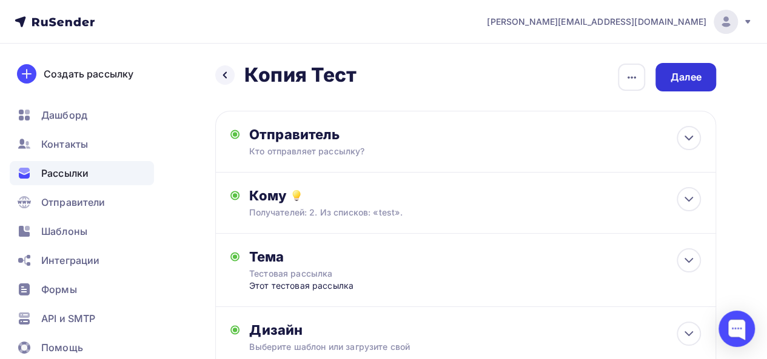
click at [705, 75] on div "Далее" at bounding box center [685, 77] width 61 height 28
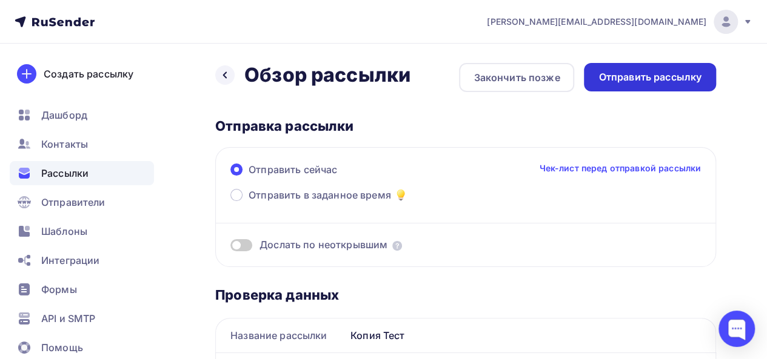
click at [636, 78] on div "Отправить рассылку" at bounding box center [649, 77] width 103 height 14
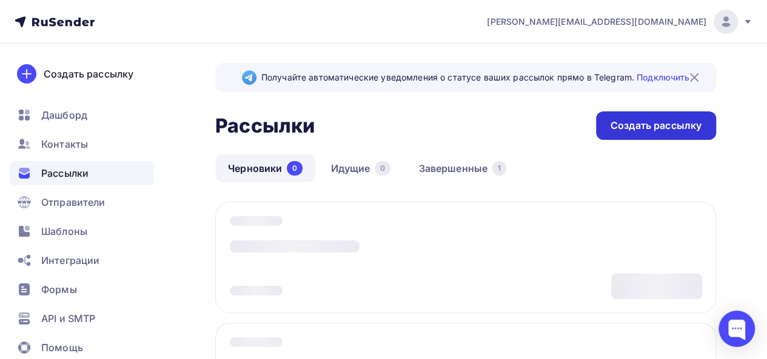
click at [692, 78] on img at bounding box center [694, 77] width 15 height 15
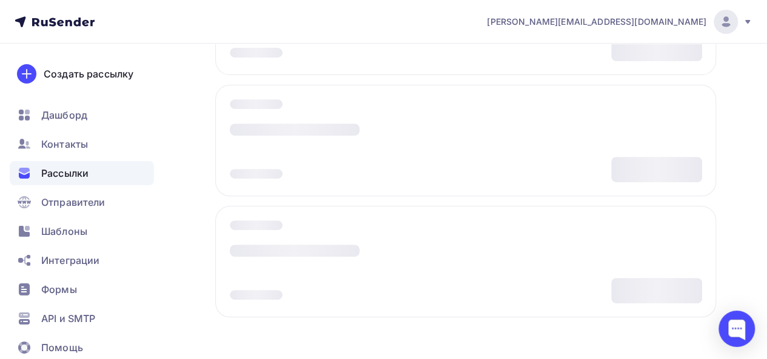
scroll to position [53, 0]
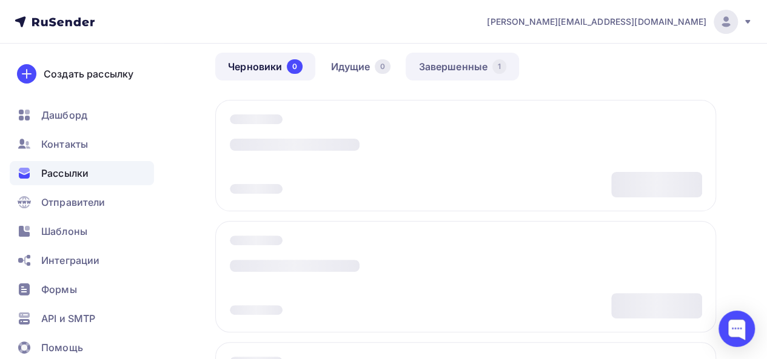
click at [464, 73] on link "Завершенные 1" at bounding box center [462, 67] width 113 height 28
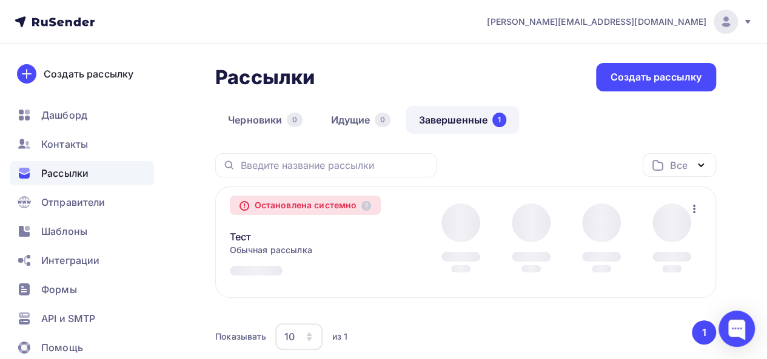
click at [376, 205] on div "Остановлена системно" at bounding box center [306, 205] width 152 height 19
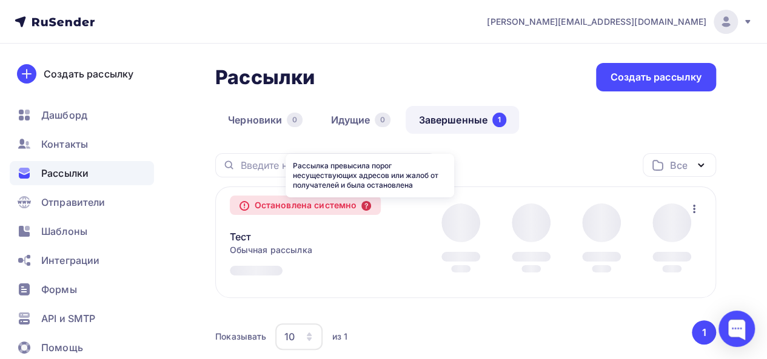
click at [370, 206] on icon at bounding box center [366, 206] width 10 height 10
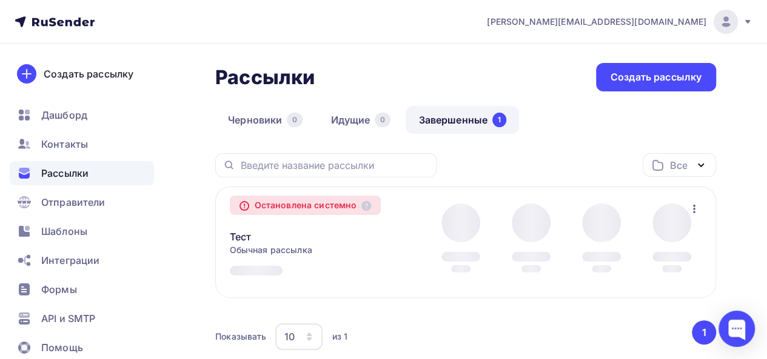
click at [382, 229] on div "Тест Копировать в новую" at bounding box center [328, 229] width 196 height 29
click at [256, 118] on link "Черновики 0" at bounding box center [265, 120] width 100 height 28
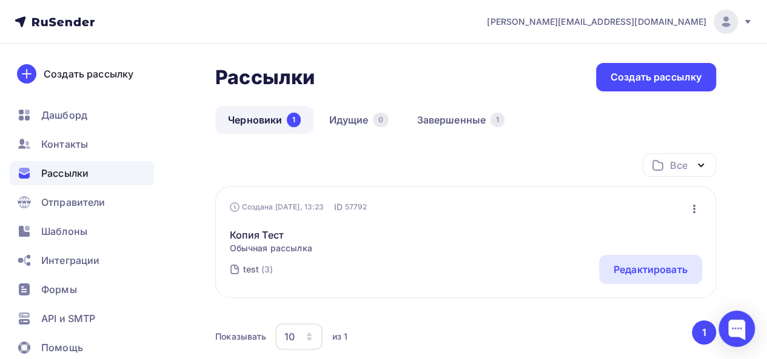
click at [71, 173] on span "Рассылки" at bounding box center [64, 173] width 47 height 15
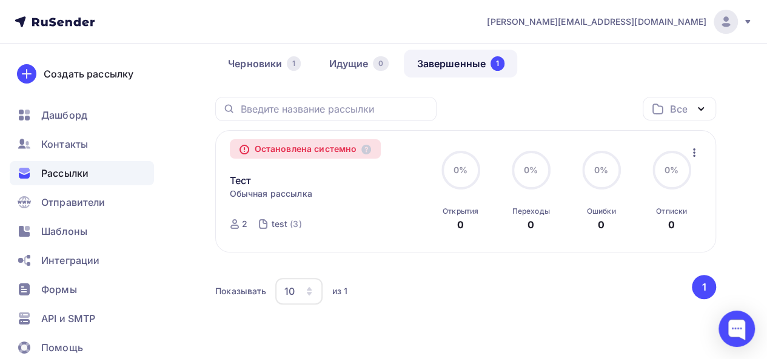
scroll to position [96, 0]
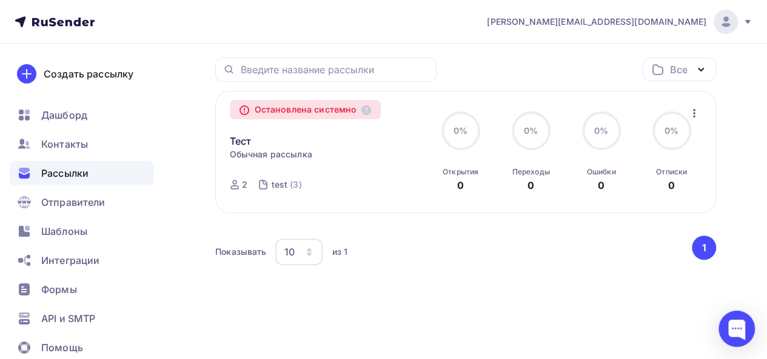
click at [695, 110] on icon "button" at bounding box center [694, 113] width 15 height 15
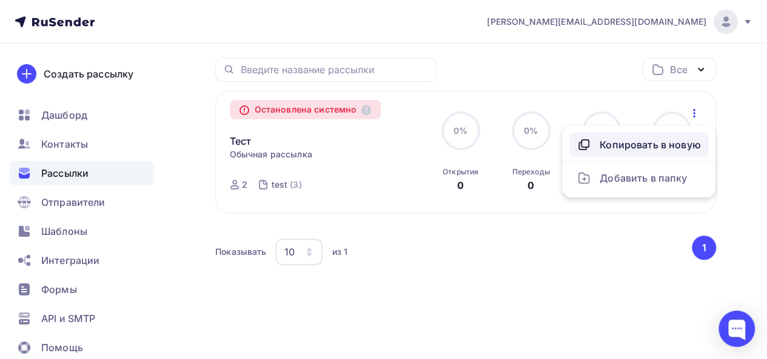
click at [684, 138] on div "Копировать в новую" at bounding box center [638, 145] width 124 height 15
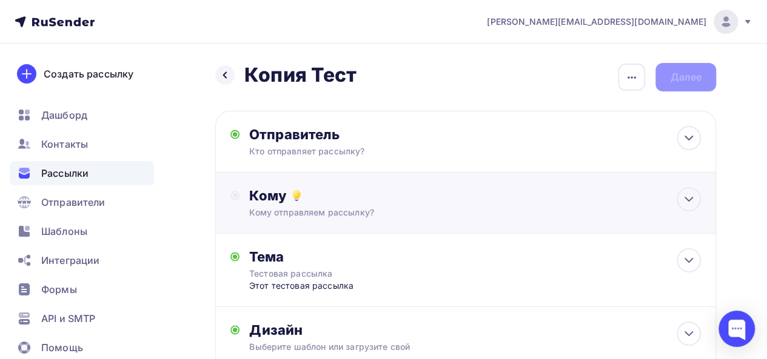
click at [452, 203] on div "Кому" at bounding box center [475, 195] width 452 height 17
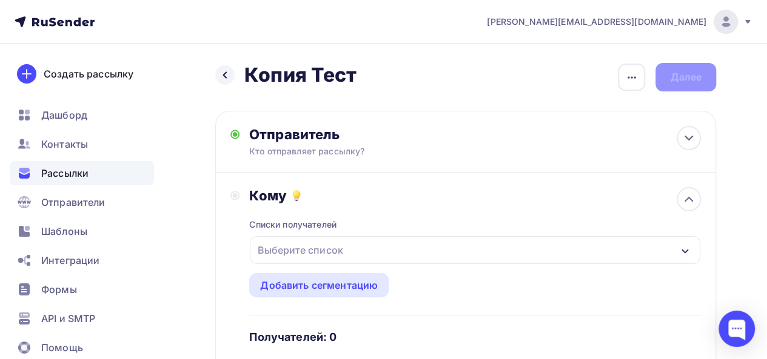
drag, startPoint x: 347, startPoint y: 236, endPoint x: 341, endPoint y: 246, distance: 12.0
click at [345, 239] on div "Списки получателей Выберите список Все списки id test (2) #26478 Добавить списо…" at bounding box center [475, 297] width 452 height 187
click at [336, 250] on div "Выберите список" at bounding box center [300, 250] width 95 height 22
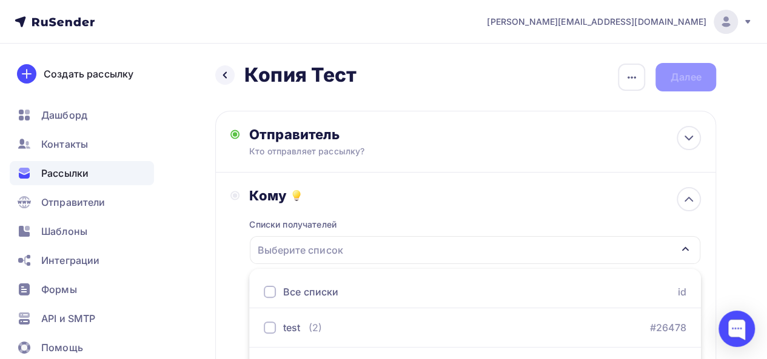
scroll to position [32, 0]
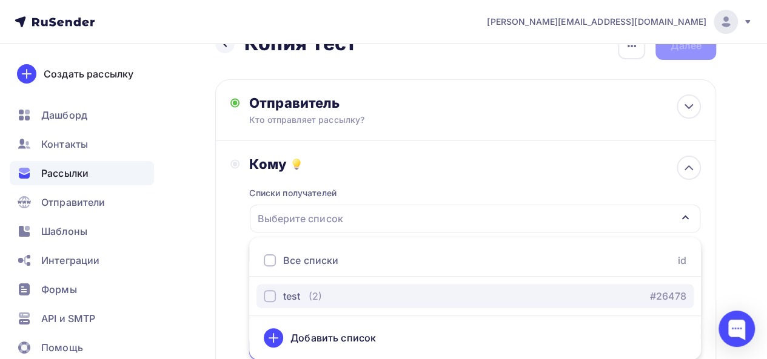
click at [297, 294] on div "test" at bounding box center [291, 296] width 17 height 15
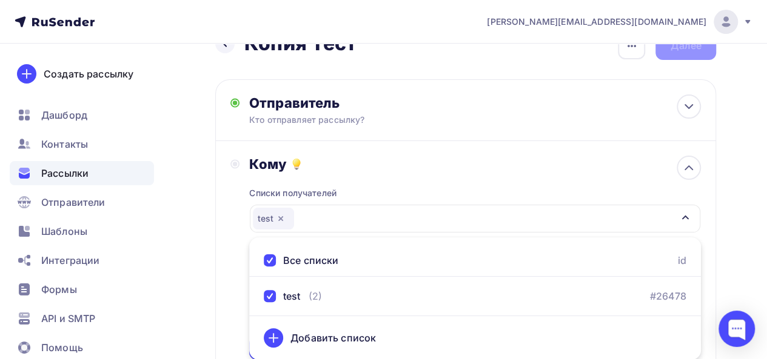
drag, startPoint x: 536, startPoint y: 175, endPoint x: 649, endPoint y: 203, distance: 116.9
click at [536, 175] on div "Списки получателей test Все списки id test (2) #26478 Добавить список Добавить …" at bounding box center [475, 266] width 452 height 187
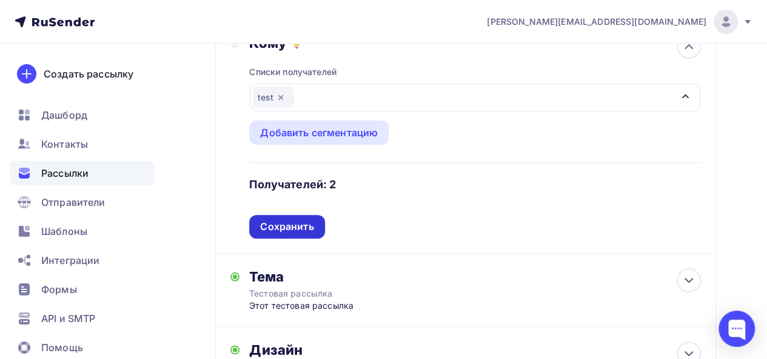
click at [295, 222] on div "Сохранить" at bounding box center [286, 227] width 53 height 14
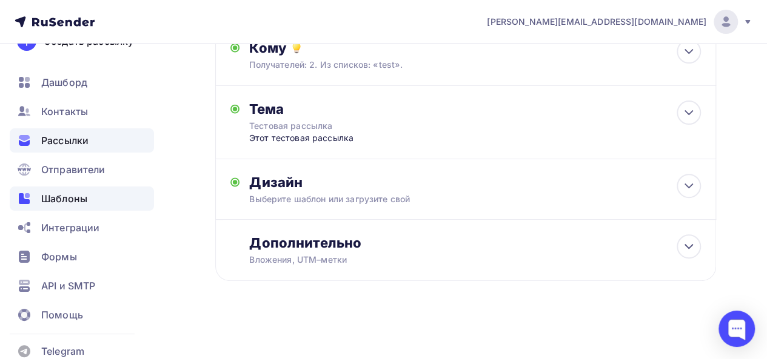
scroll to position [51, 0]
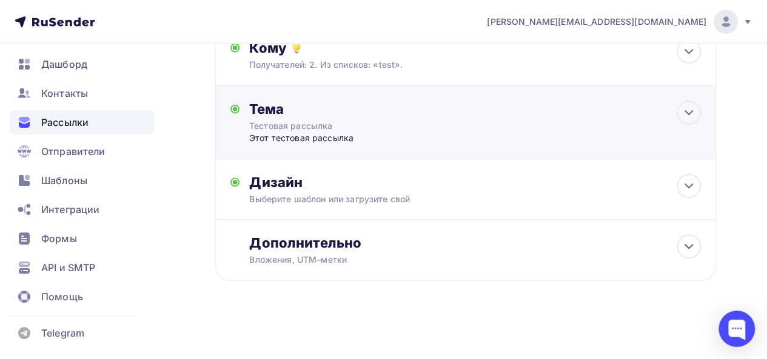
click at [375, 110] on div "Тема" at bounding box center [368, 109] width 239 height 17
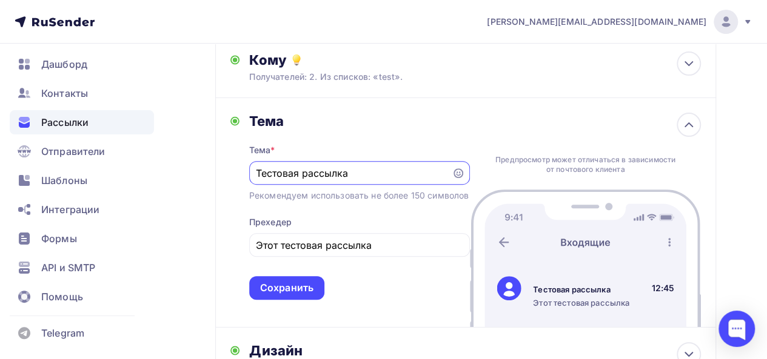
scroll to position [0, 0]
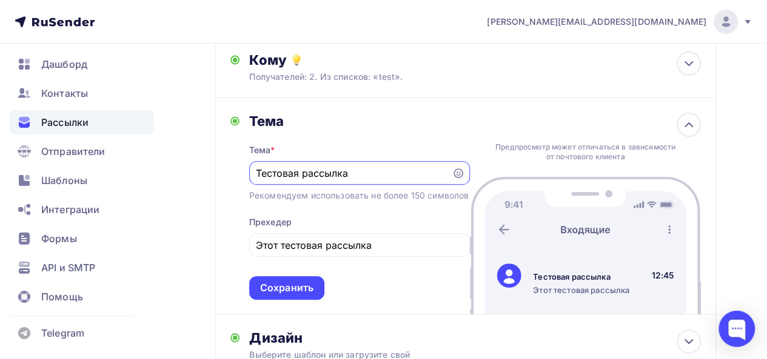
click at [408, 121] on div "Тема" at bounding box center [359, 121] width 221 height 17
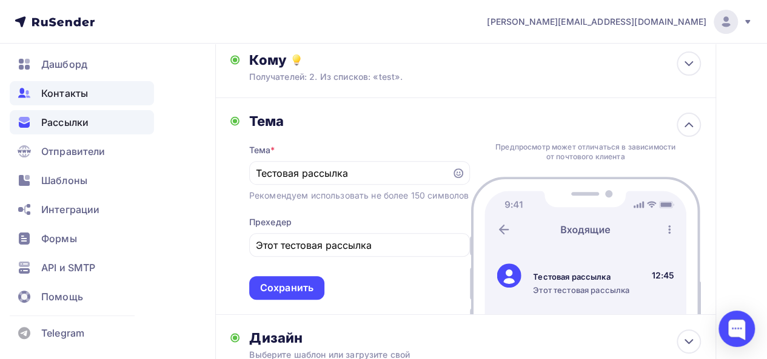
click at [55, 95] on span "Контакты" at bounding box center [64, 93] width 47 height 15
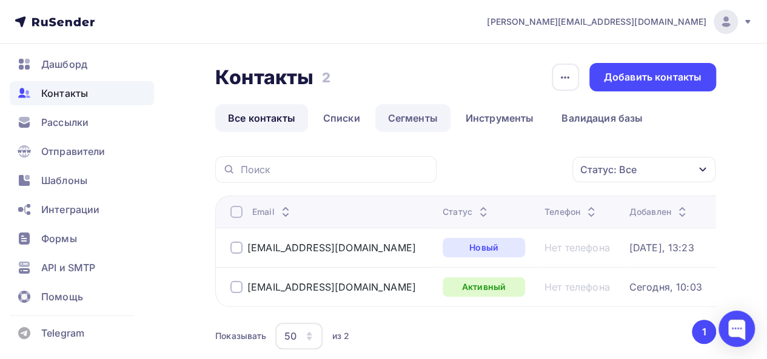
click at [402, 110] on link "Сегменты" at bounding box center [412, 118] width 75 height 28
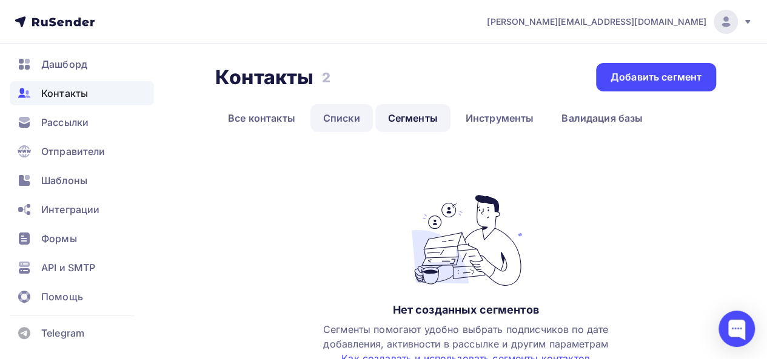
click at [352, 115] on link "Списки" at bounding box center [341, 118] width 62 height 28
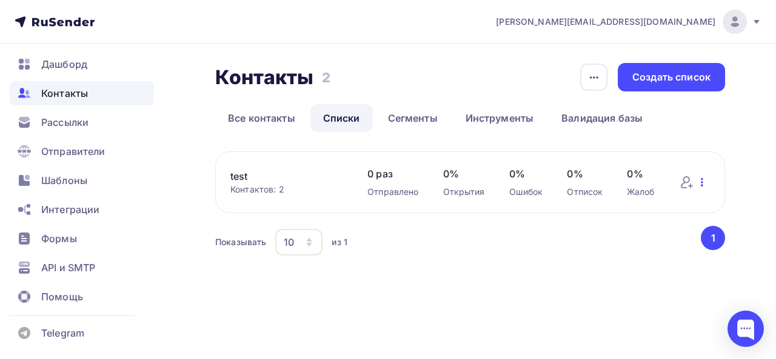
click at [700, 181] on icon "button" at bounding box center [702, 182] width 15 height 15
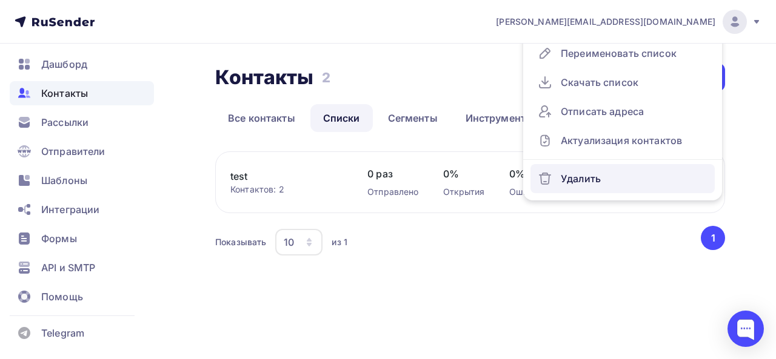
click at [589, 183] on div "Удалить" at bounding box center [623, 178] width 170 height 19
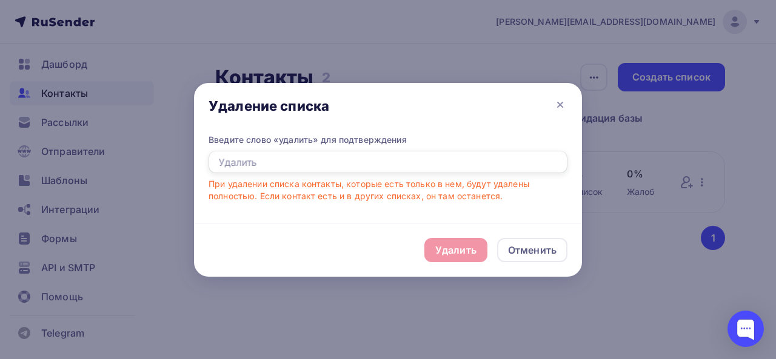
click at [298, 161] on input "text" at bounding box center [388, 162] width 359 height 23
click at [556, 261] on div "Удалить Отменить" at bounding box center [388, 250] width 388 height 54
click at [552, 255] on div "Отменить" at bounding box center [532, 250] width 48 height 15
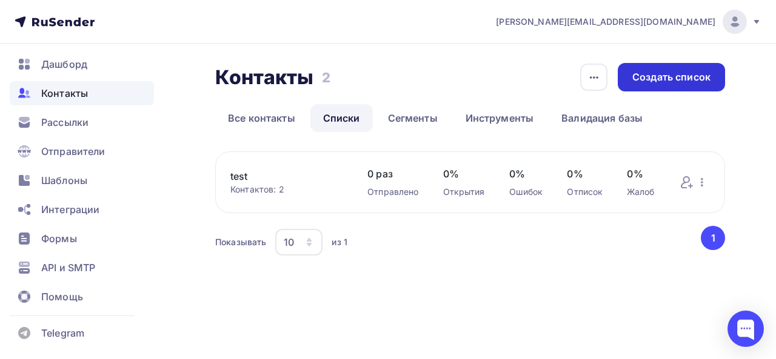
click at [684, 82] on div "Создать список" at bounding box center [671, 77] width 78 height 14
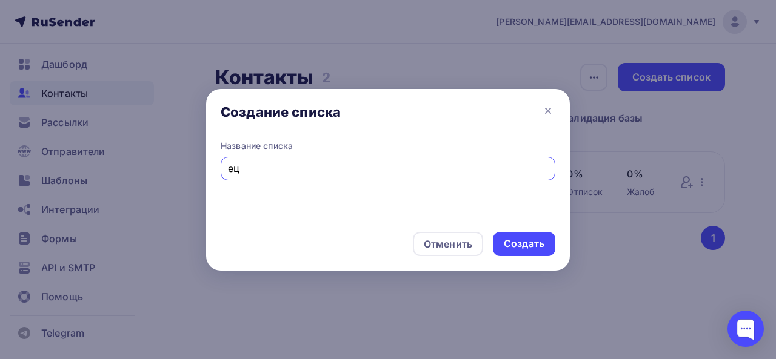
type input "е"
type input "тест"
click at [519, 243] on div "Создать" at bounding box center [524, 244] width 41 height 14
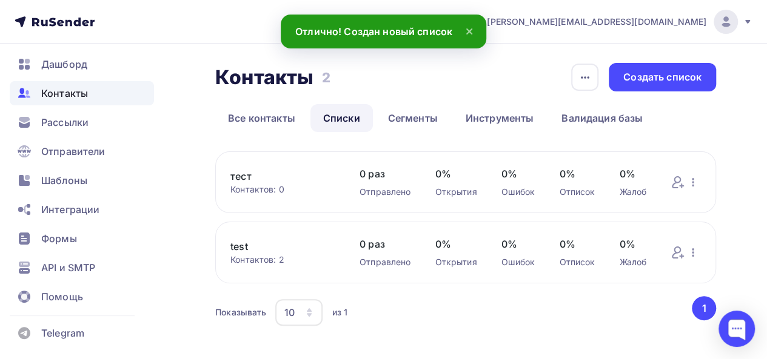
click at [239, 178] on link "тест" at bounding box center [282, 176] width 105 height 15
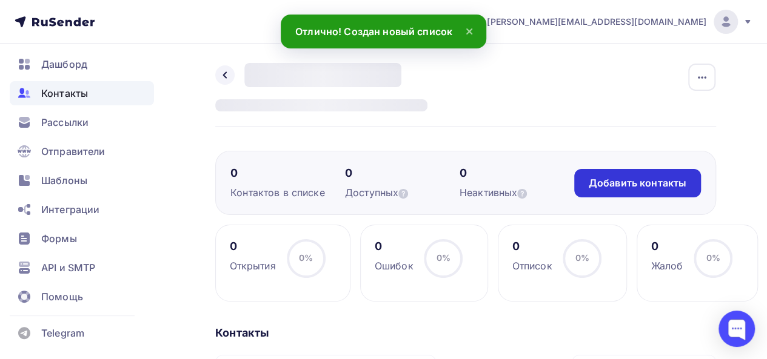
click at [646, 179] on div "Добавить контакты" at bounding box center [638, 183] width 98 height 14
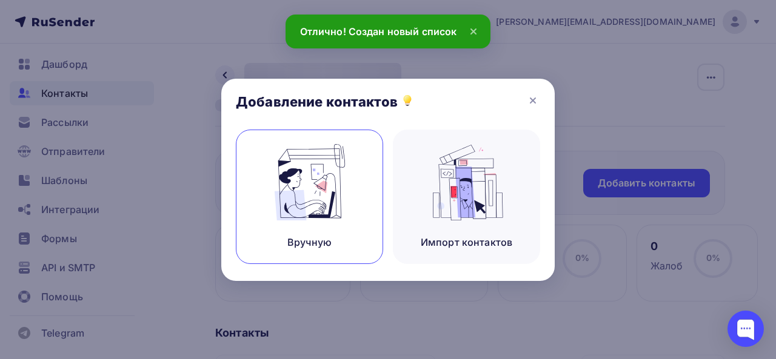
click at [275, 184] on img at bounding box center [309, 182] width 81 height 76
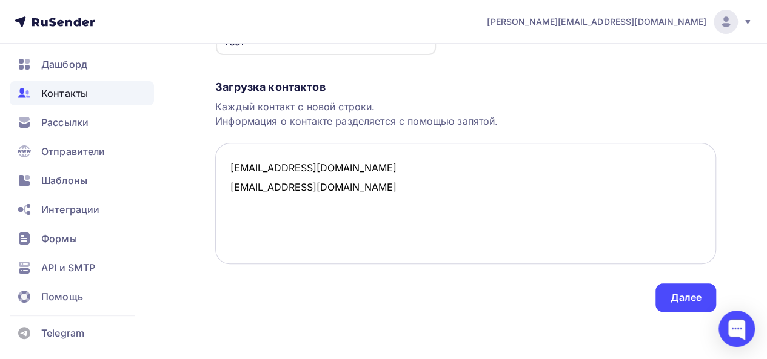
scroll to position [173, 0]
type textarea "nokhrina@starkovgrp.ru agabekyan@starkovgrp.ru"
click at [676, 302] on div "Далее" at bounding box center [686, 297] width 32 height 14
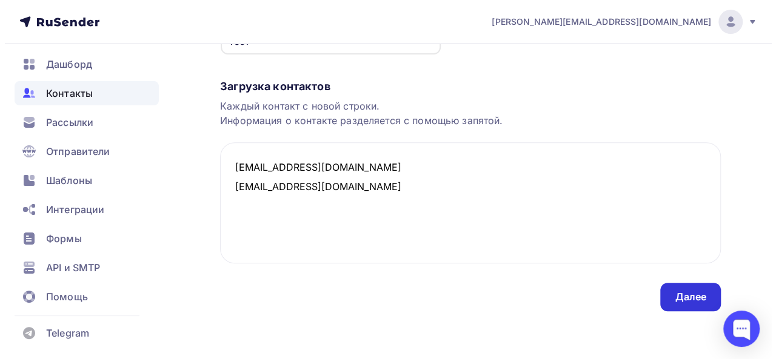
scroll to position [0, 0]
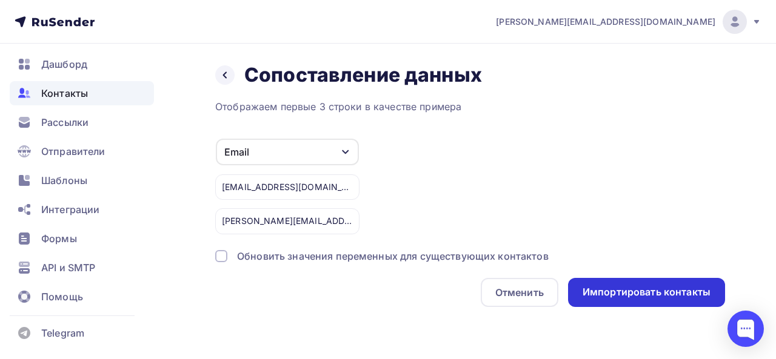
click at [655, 294] on div "Импортировать контакты" at bounding box center [647, 292] width 128 height 14
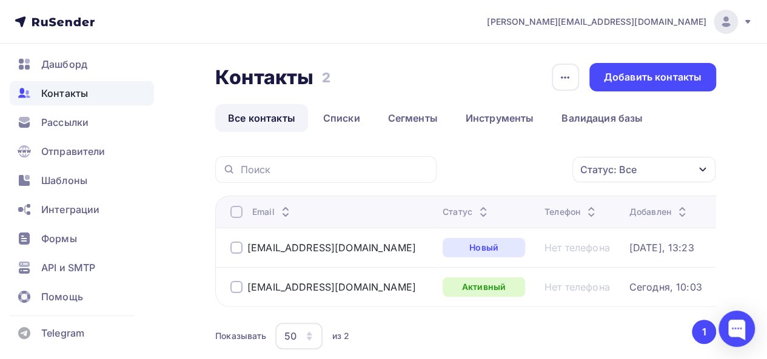
click at [304, 117] on link "Все контакты" at bounding box center [261, 118] width 93 height 28
click at [398, 117] on link "Сегменты" at bounding box center [412, 118] width 75 height 28
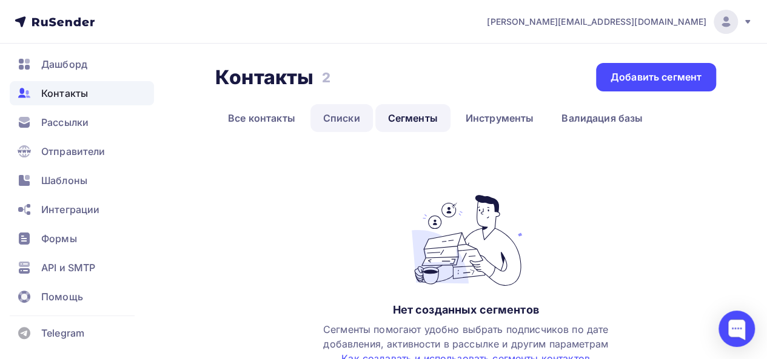
click at [330, 119] on link "Списки" at bounding box center [341, 118] width 62 height 28
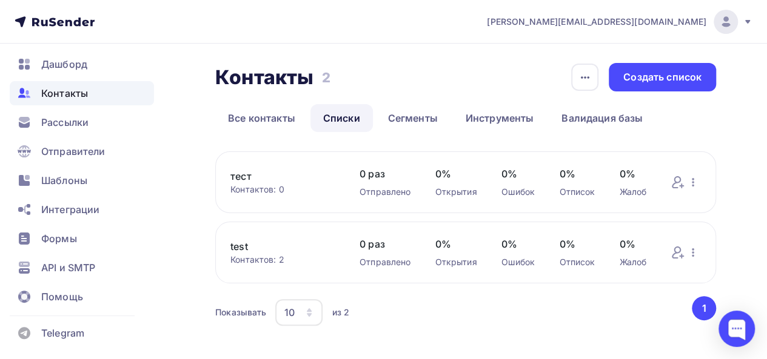
click at [241, 174] on link "тест" at bounding box center [282, 176] width 105 height 15
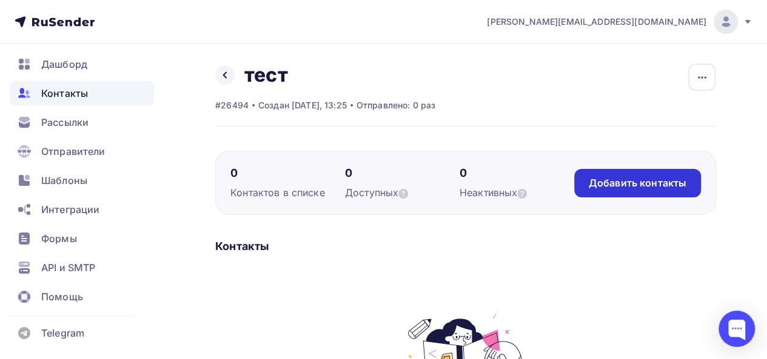
click at [628, 186] on div "Добавить контакты" at bounding box center [638, 183] width 98 height 14
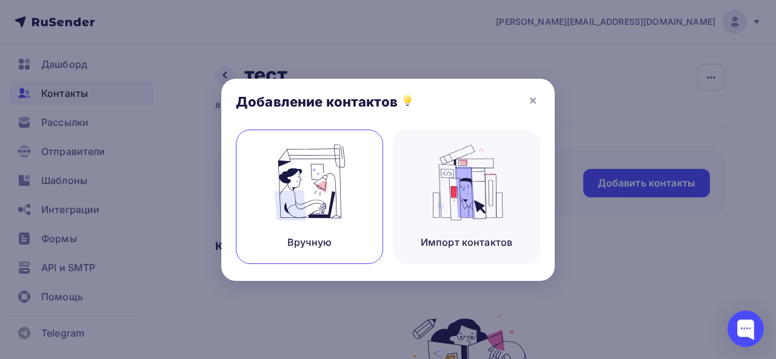
click at [313, 190] on img at bounding box center [309, 182] width 81 height 76
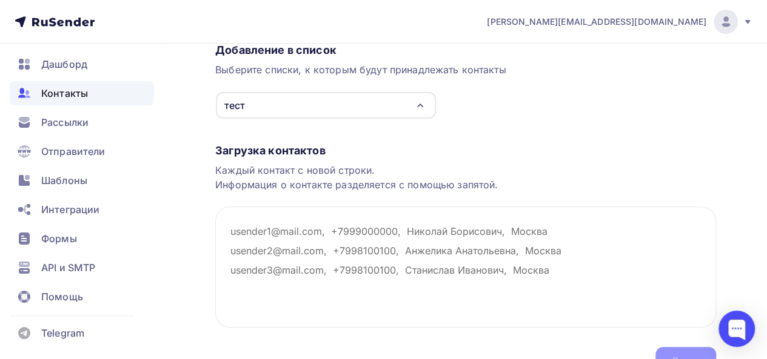
scroll to position [61, 0]
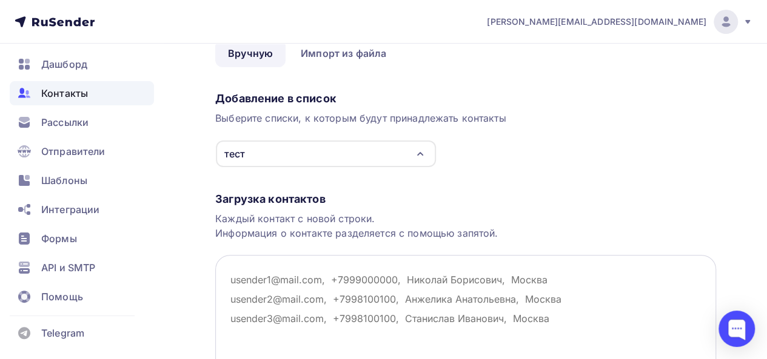
drag, startPoint x: 324, startPoint y: 304, endPoint x: 324, endPoint y: 287, distance: 17.0
click at [324, 300] on textarea at bounding box center [465, 315] width 501 height 121
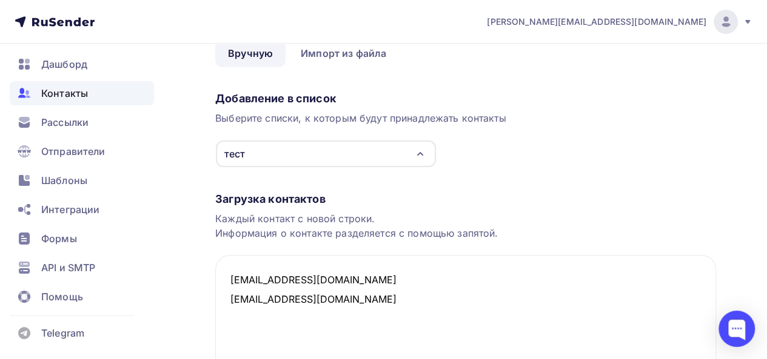
type textarea "nokhrina@starkovgrp.ru sergeynet89@mail.ru"
click at [550, 156] on div "Добавление в список Выберите списки, к которым будут принадлежать контакты тест…" at bounding box center [465, 127] width 501 height 81
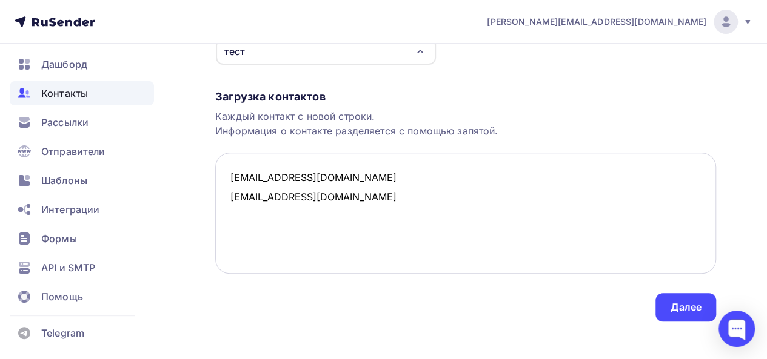
scroll to position [173, 0]
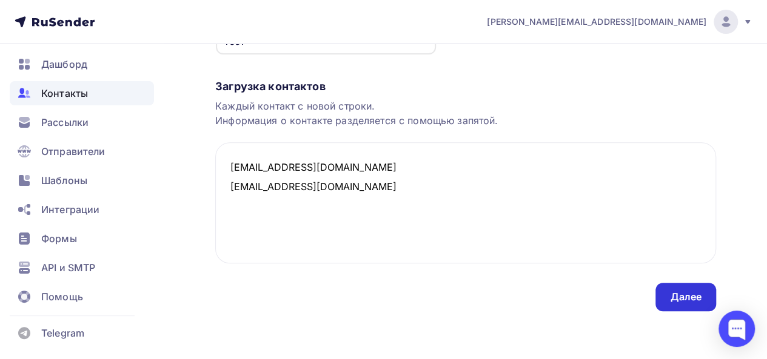
click at [697, 296] on div "Далее" at bounding box center [686, 297] width 32 height 14
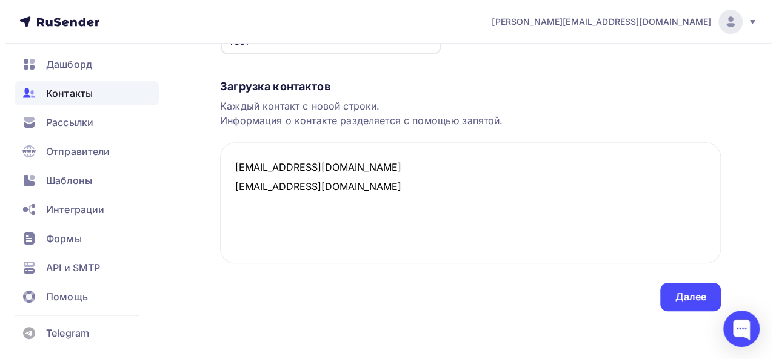
scroll to position [0, 0]
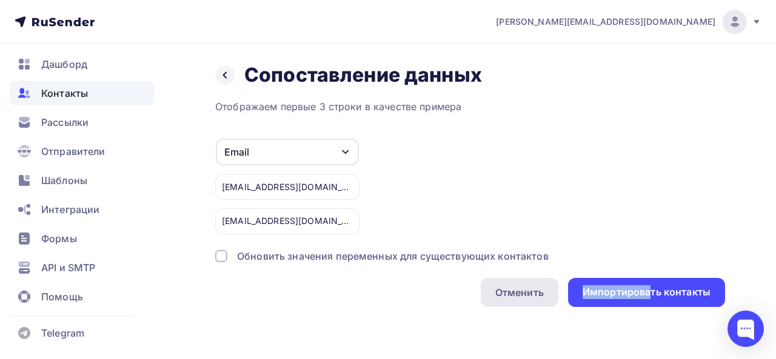
drag, startPoint x: 653, startPoint y: 298, endPoint x: 528, endPoint y: 300, distance: 124.9
click at [528, 300] on div "Отменить Импортировать контакты" at bounding box center [470, 292] width 510 height 29
click at [428, 255] on div "Обновить значения переменных для существующих контактов" at bounding box center [393, 256] width 312 height 15
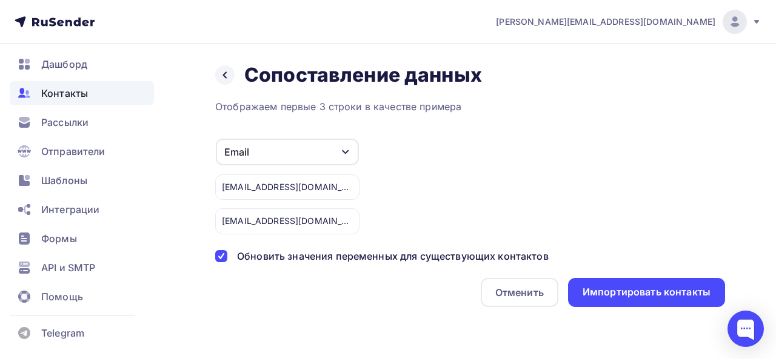
click at [632, 307] on div "Назад Сопоставление данных Сопоставление данных Отображаем первые 3 строки в ка…" at bounding box center [388, 200] width 776 height 312
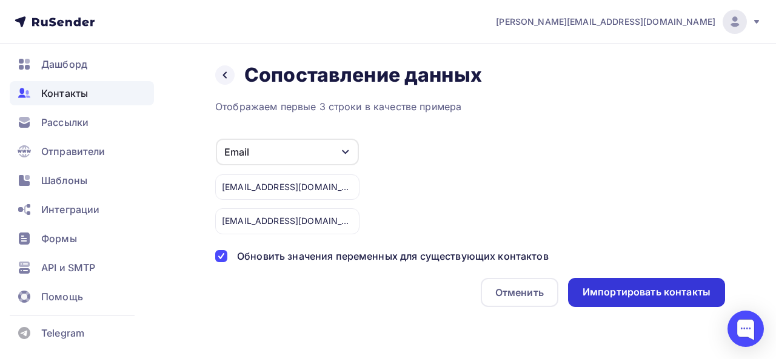
click at [636, 292] on div "Импортировать контакты" at bounding box center [647, 292] width 128 height 14
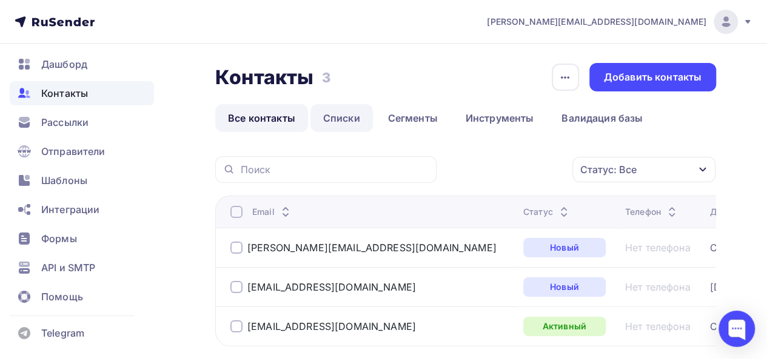
click at [330, 117] on link "Списки" at bounding box center [341, 118] width 62 height 28
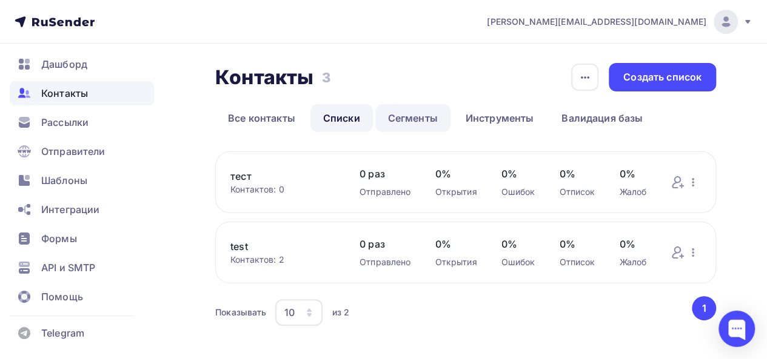
click at [405, 117] on link "Сегменты" at bounding box center [412, 118] width 75 height 28
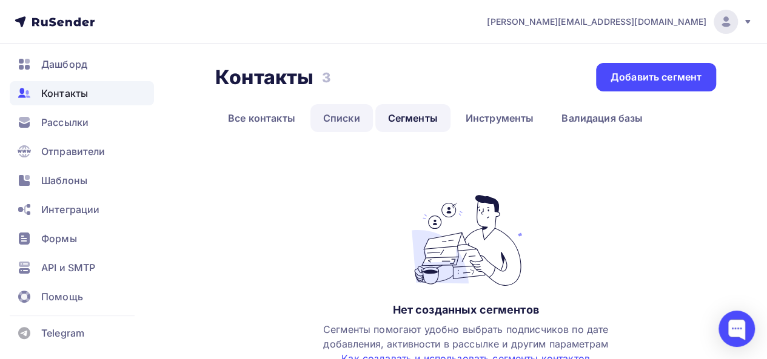
drag, startPoint x: 353, startPoint y: 116, endPoint x: 684, endPoint y: 190, distance: 339.1
click at [353, 116] on link "Списки" at bounding box center [341, 118] width 62 height 28
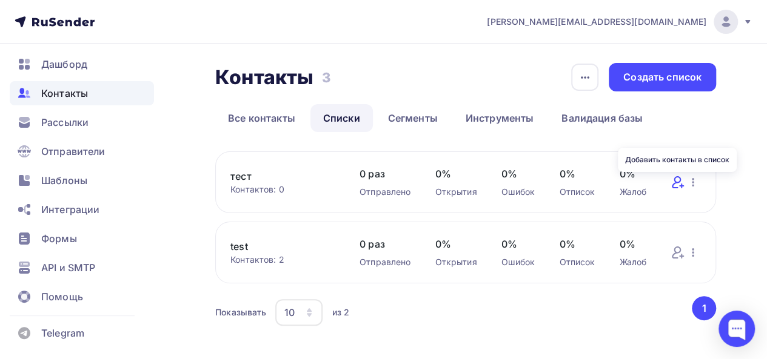
click at [676, 187] on icon at bounding box center [676, 182] width 9 height 12
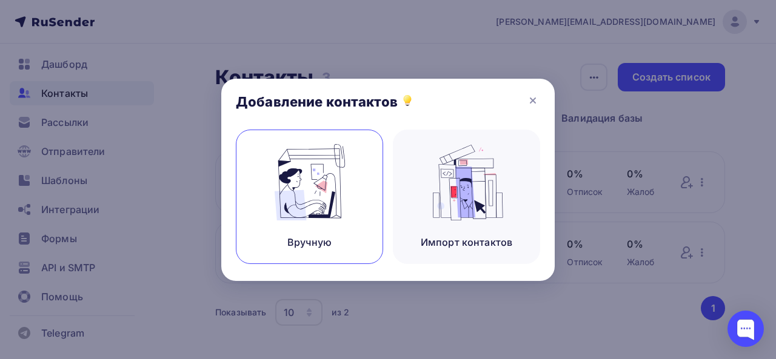
click at [369, 189] on div "Вручную" at bounding box center [309, 197] width 147 height 135
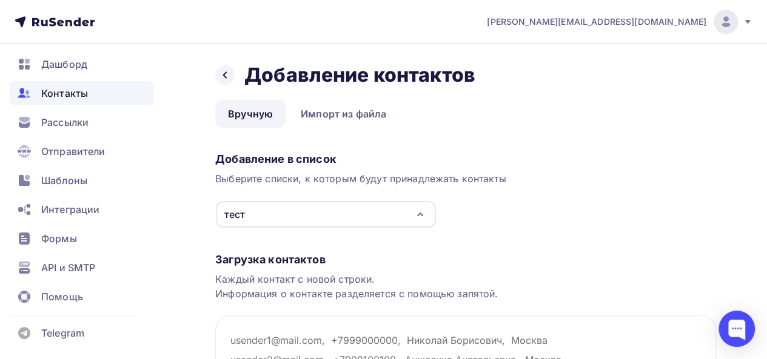
drag, startPoint x: 247, startPoint y: 71, endPoint x: 235, endPoint y: 73, distance: 11.7
click at [239, 71] on div "Назад Добавление контактов Добавление контактов" at bounding box center [465, 75] width 501 height 24
click at [234, 75] on div at bounding box center [224, 74] width 19 height 19
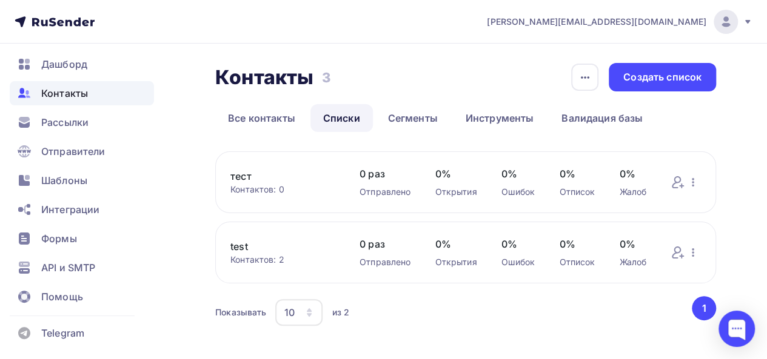
click at [230, 76] on h2 "Контакты" at bounding box center [264, 77] width 98 height 24
click at [420, 115] on link "Сегменты" at bounding box center [412, 118] width 75 height 28
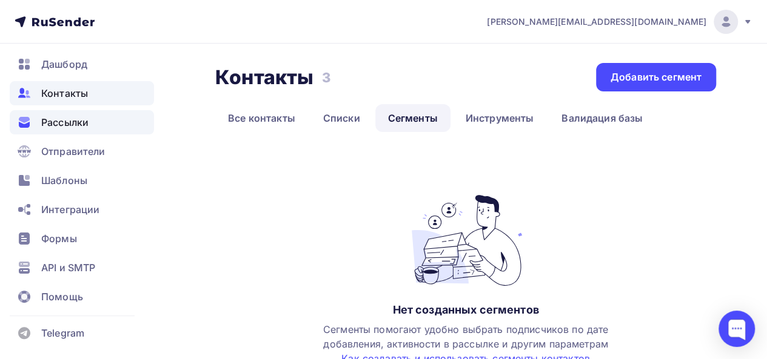
click at [70, 112] on div "Рассылки" at bounding box center [82, 122] width 144 height 24
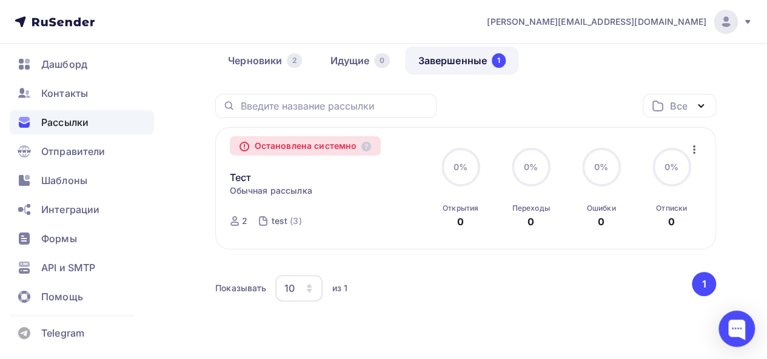
scroll to position [36, 0]
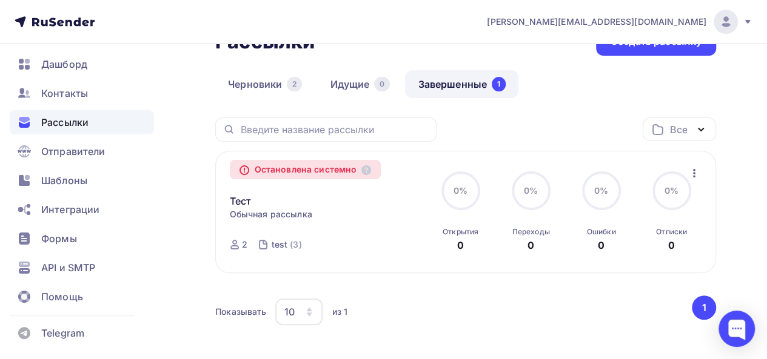
click at [686, 170] on div "Остановлена системно Тест Копировать в новую Обычная рассылка Завершена Сегодня…" at bounding box center [466, 212] width 472 height 94
click at [690, 170] on icon "button" at bounding box center [694, 173] width 15 height 15
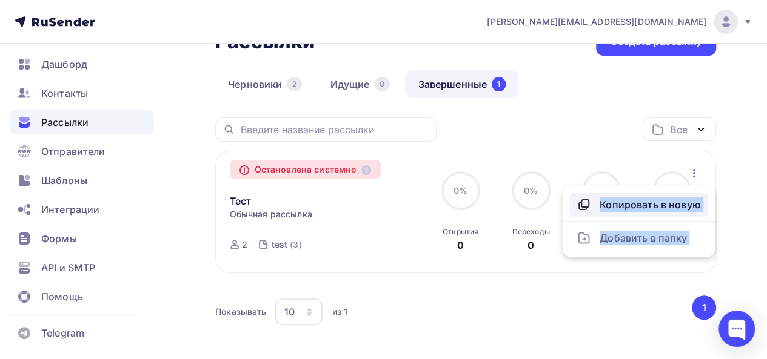
click at [653, 201] on div "Копировать в новую" at bounding box center [638, 205] width 124 height 15
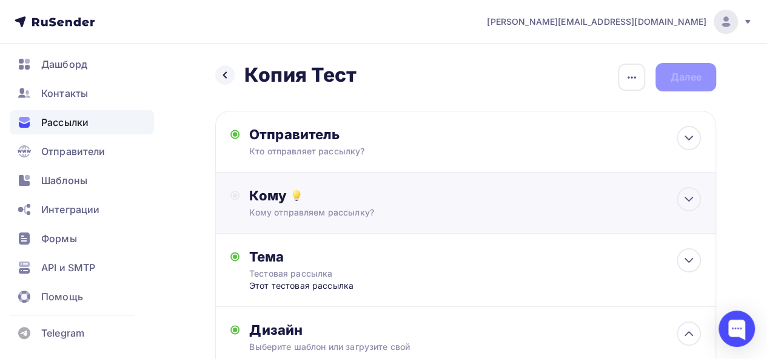
click at [347, 204] on div "Кому Кому отправляем рассылку? Списки получателей Выберите список Все списки id…" at bounding box center [475, 203] width 452 height 32
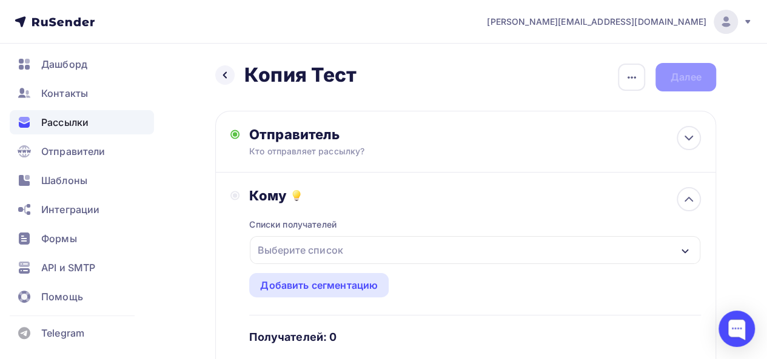
click at [338, 247] on div "Выберите список" at bounding box center [300, 250] width 95 height 22
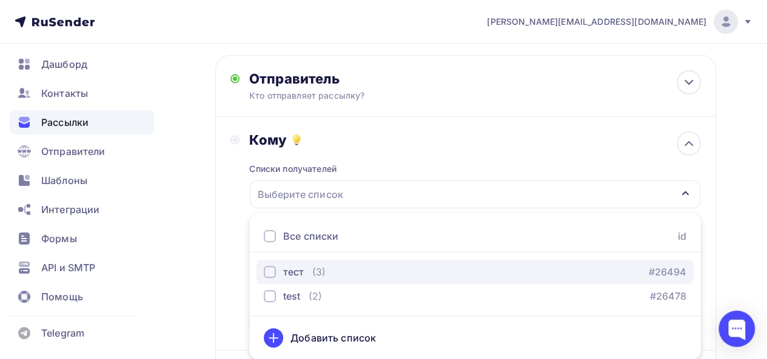
click at [279, 272] on div "тест" at bounding box center [284, 272] width 40 height 15
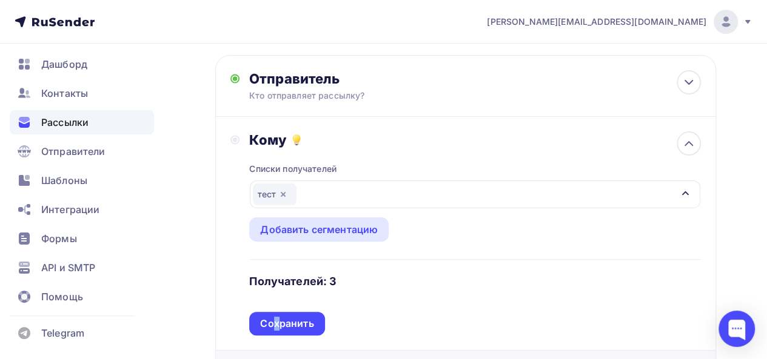
click at [276, 319] on div "Сохранить" at bounding box center [286, 324] width 53 height 14
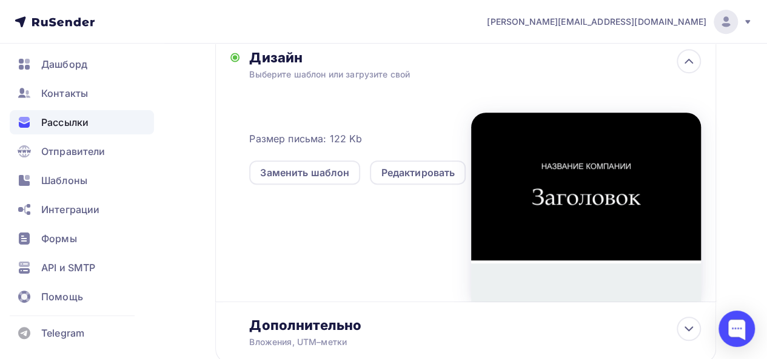
scroll to position [0, 0]
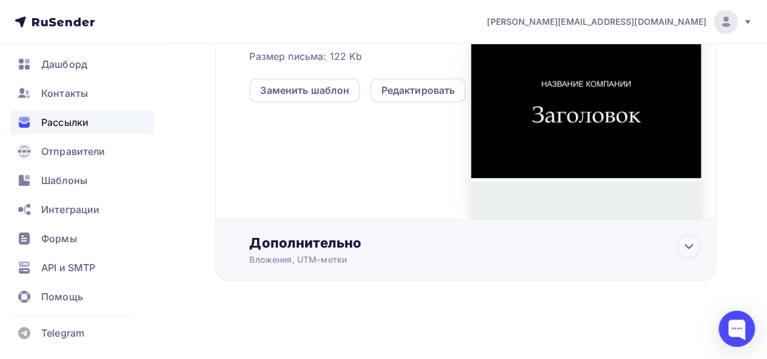
click at [379, 270] on div "Дополнительно Вложения, UTM–метки Вложения Добавить файл Максимальный суммарный…" at bounding box center [465, 250] width 501 height 61
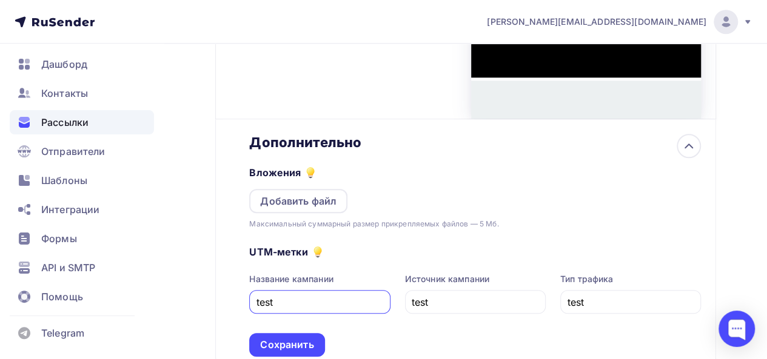
scroll to position [548, 0]
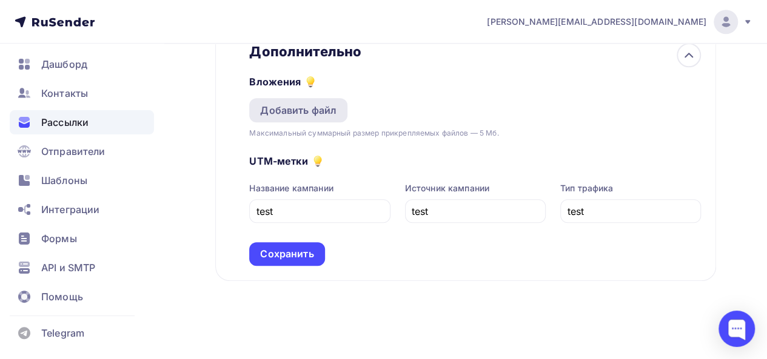
click at [310, 110] on div "Добавить файл" at bounding box center [298, 110] width 76 height 15
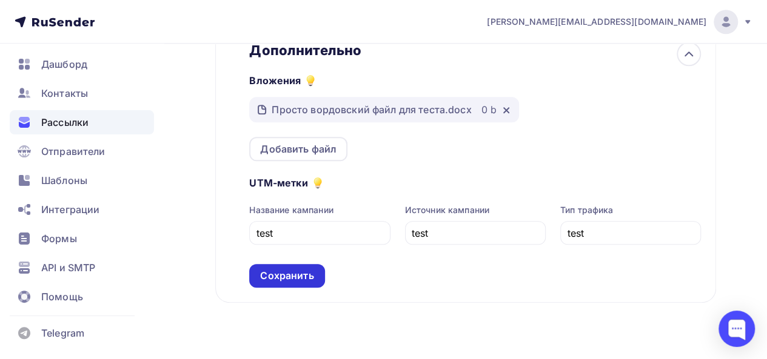
click at [296, 283] on div "Сохранить" at bounding box center [286, 276] width 53 height 14
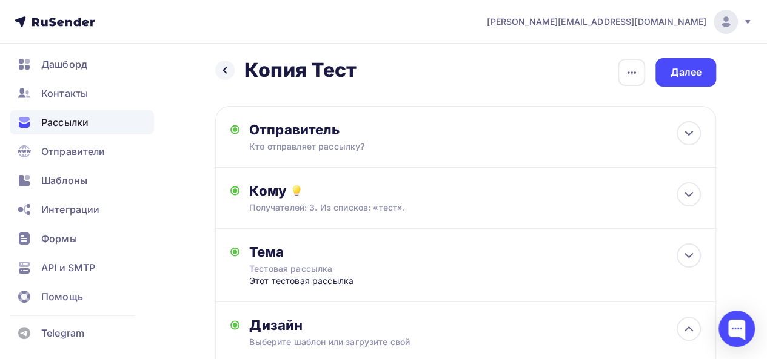
scroll to position [0, 0]
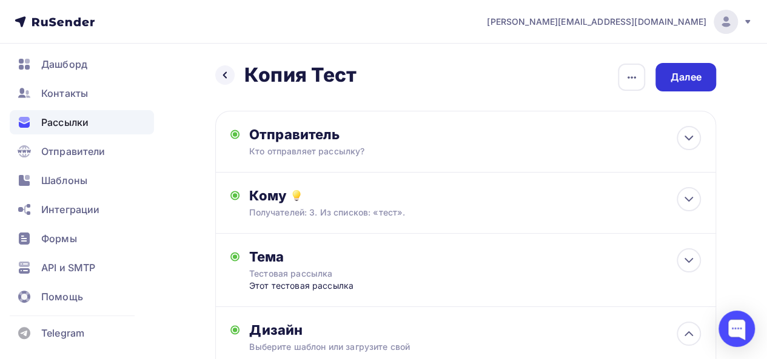
click at [695, 81] on div "Далее" at bounding box center [686, 77] width 32 height 14
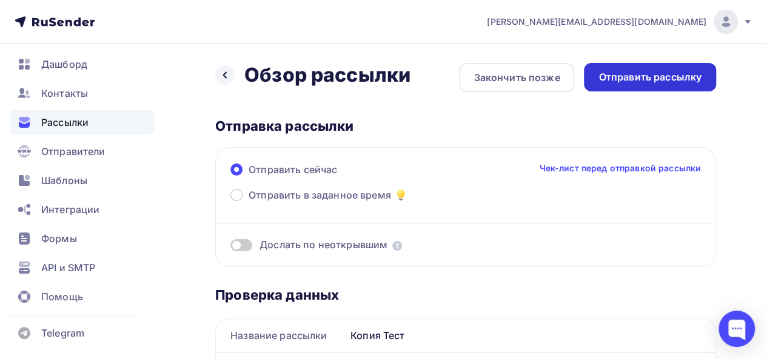
click at [678, 76] on div "Отправить рассылку" at bounding box center [649, 77] width 103 height 14
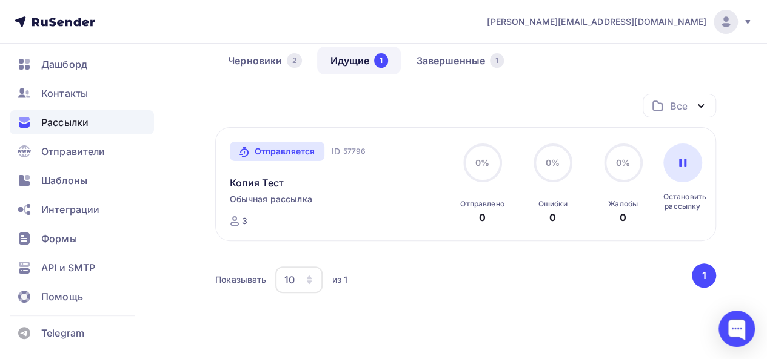
scroll to position [57, 0]
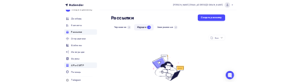
scroll to position [51, 0]
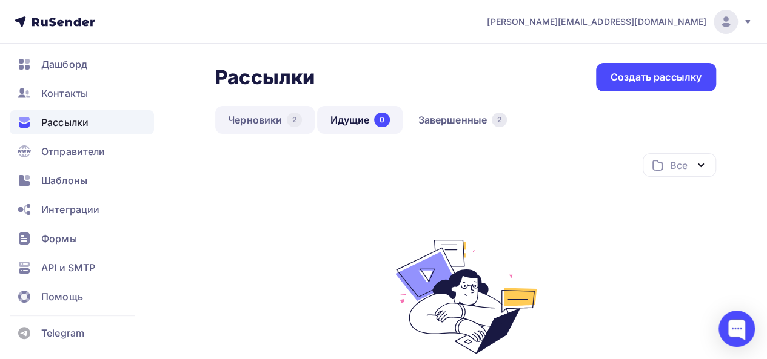
click at [279, 117] on link "Черновики 2" at bounding box center [264, 120] width 99 height 28
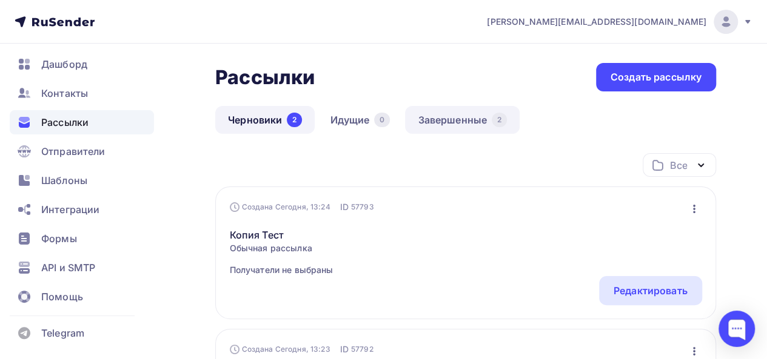
click at [434, 123] on link "Завершенные 2" at bounding box center [462, 120] width 115 height 28
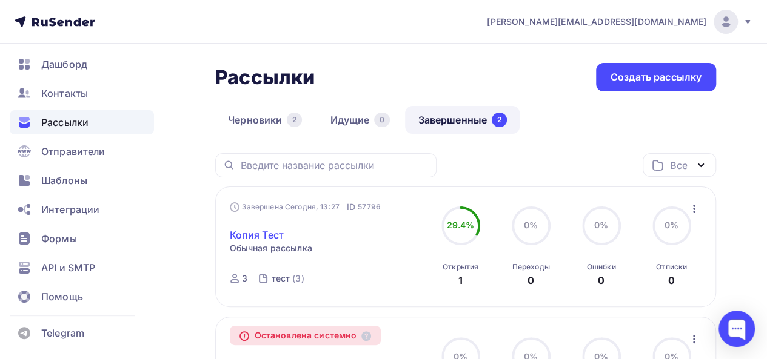
click at [262, 237] on link "Копия Тест" at bounding box center [257, 235] width 54 height 15
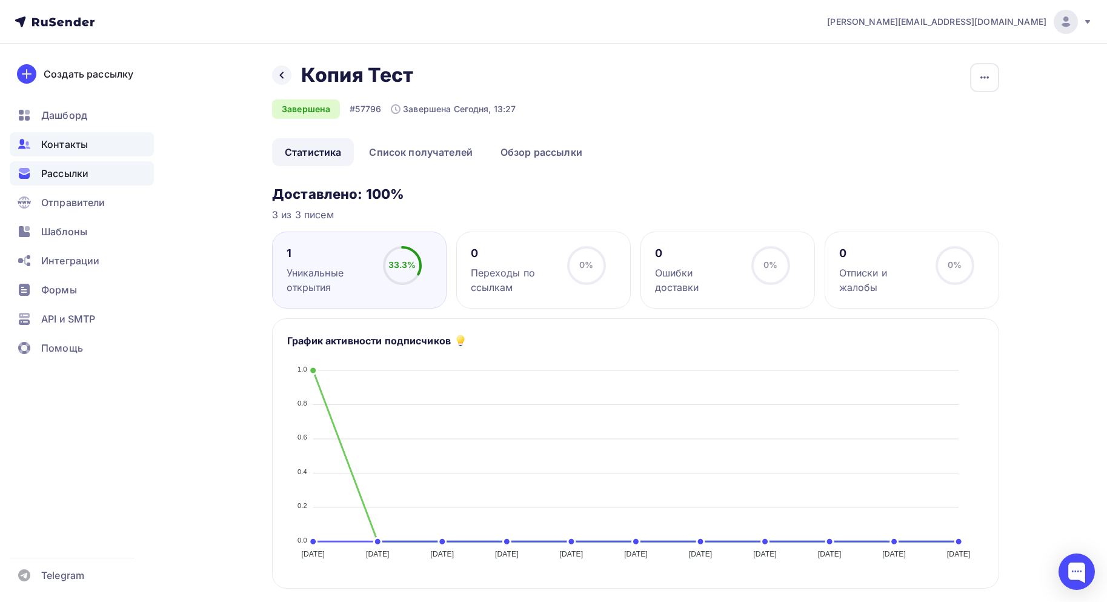
click at [65, 136] on div "Контакты" at bounding box center [82, 144] width 144 height 24
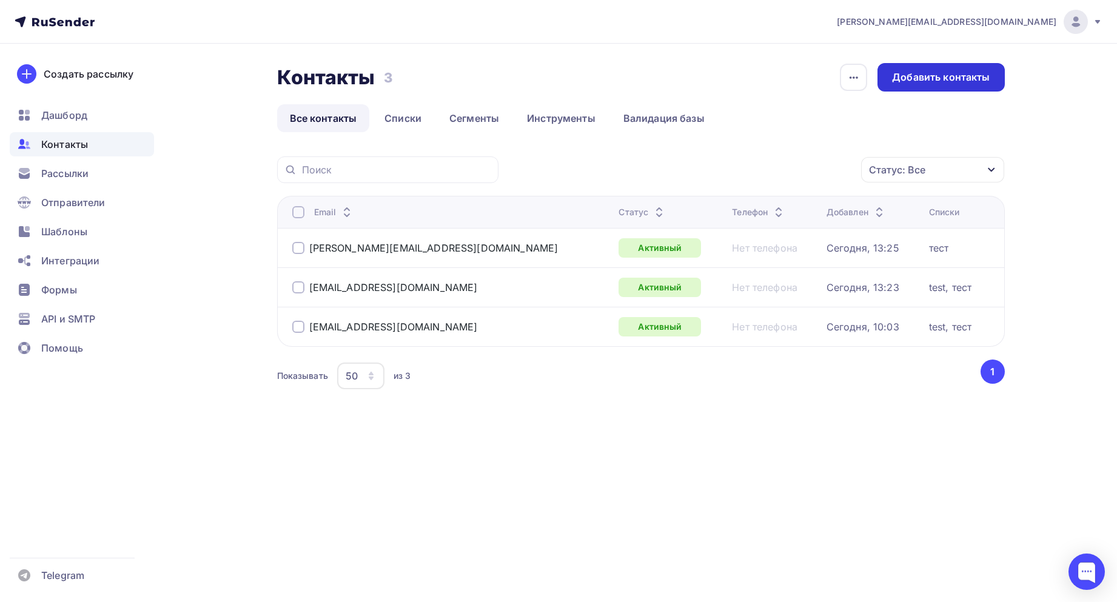
click at [775, 71] on div "Добавить контакты" at bounding box center [941, 77] width 98 height 14
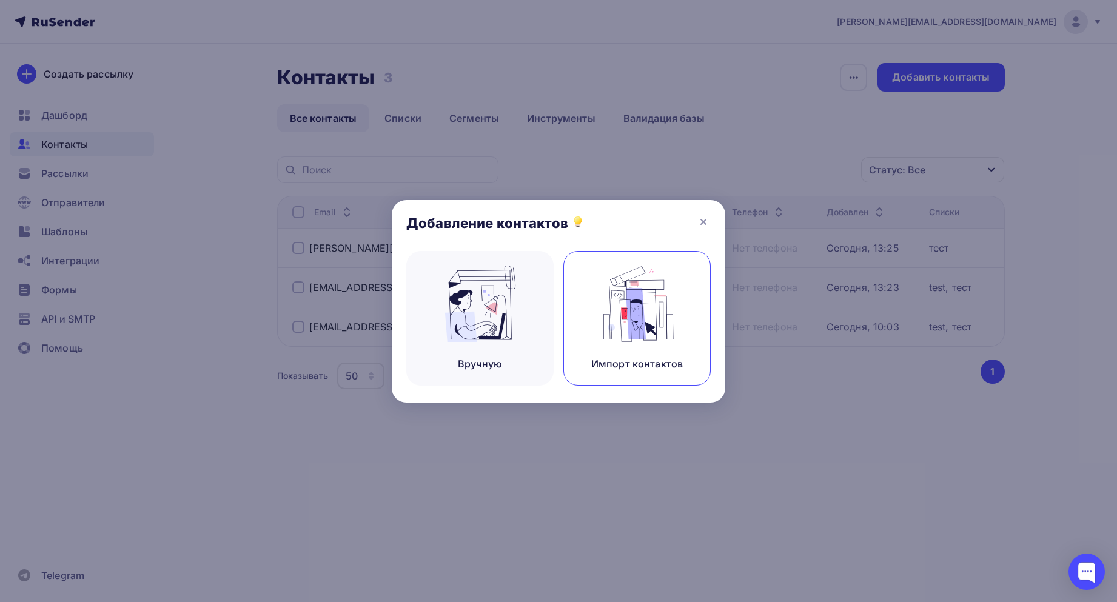
click at [642, 303] on img at bounding box center [636, 303] width 81 height 76
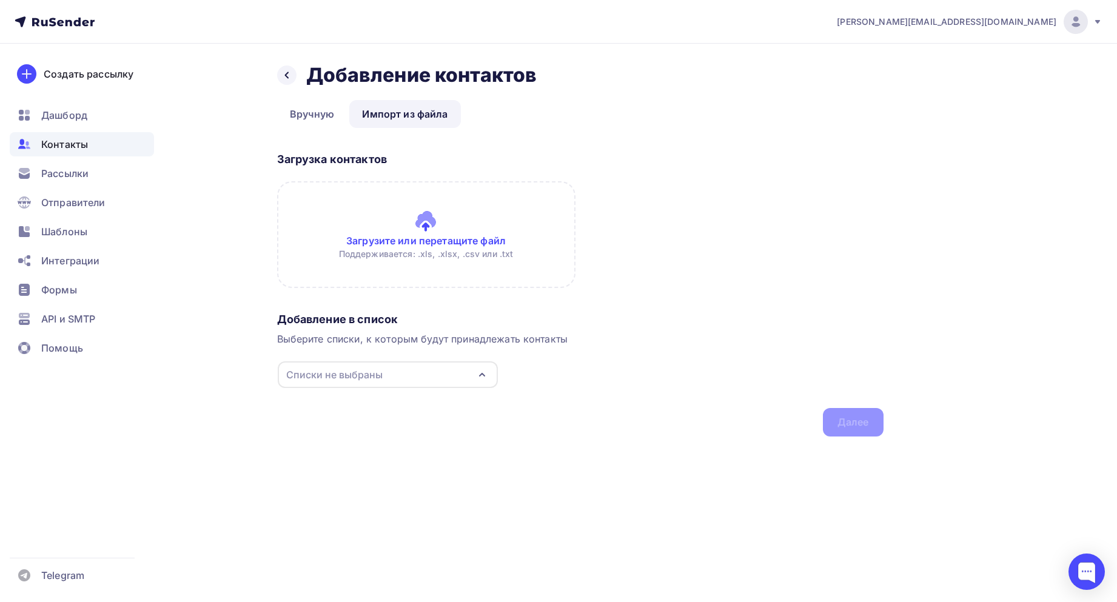
click at [396, 229] on input "file" at bounding box center [426, 234] width 298 height 107
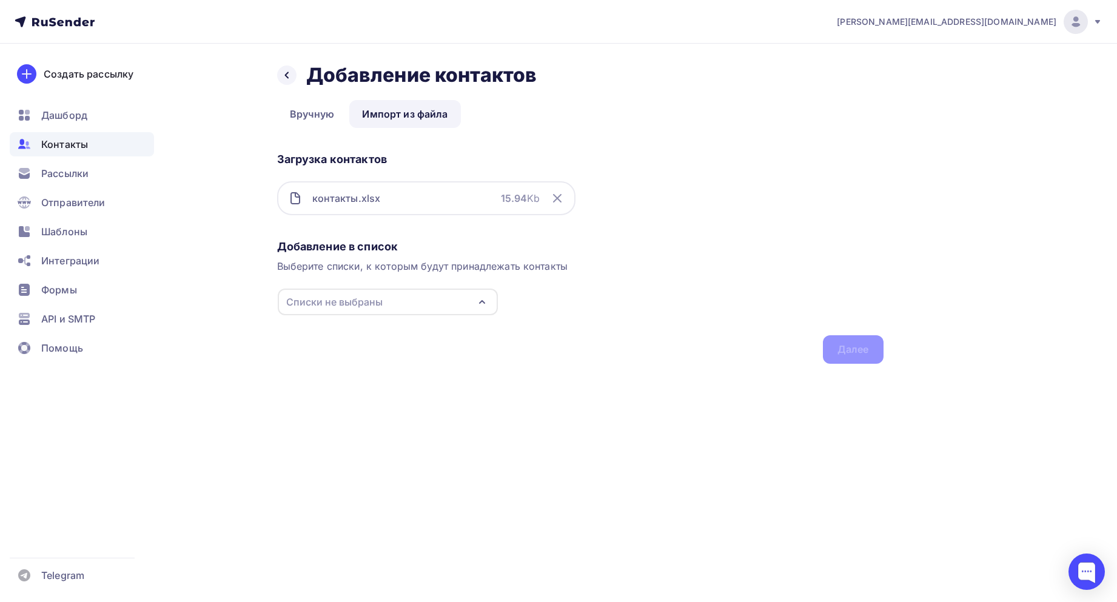
click at [416, 316] on div "Добавление в список Выберите списки, к которым будут принадлежать контакты Спис…" at bounding box center [580, 299] width 606 height 129
click at [408, 304] on div "Списки не выбраны" at bounding box center [388, 302] width 220 height 27
click at [298, 359] on icon at bounding box center [299, 416] width 15 height 15
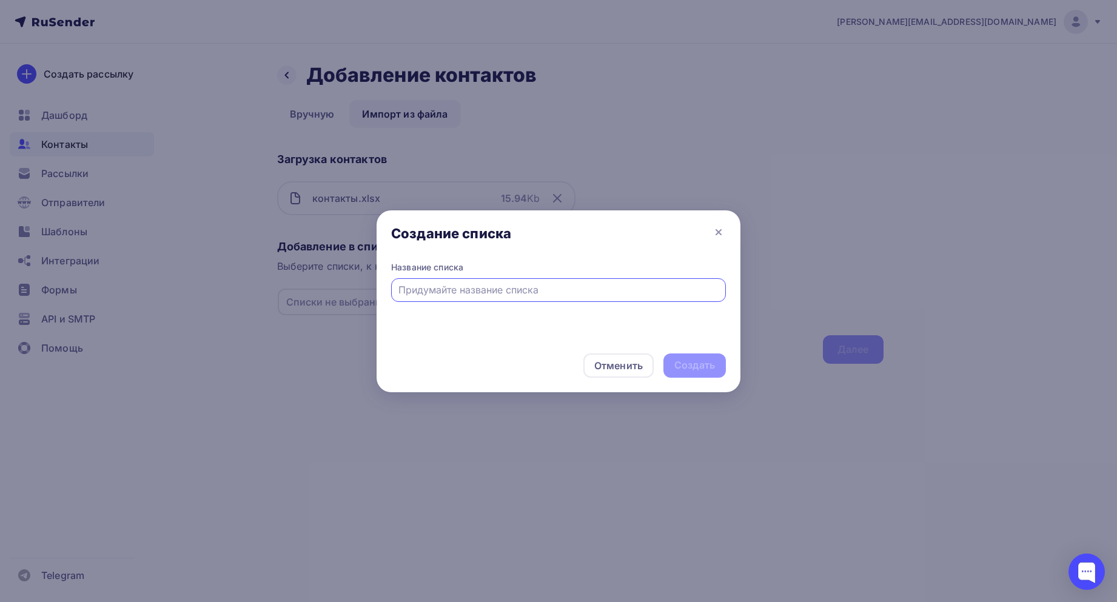
click at [457, 293] on input "text" at bounding box center [558, 289] width 321 height 15
type input "Р"
type input "Рассылка по базе 1"
click at [704, 358] on div "Создать" at bounding box center [694, 365] width 62 height 24
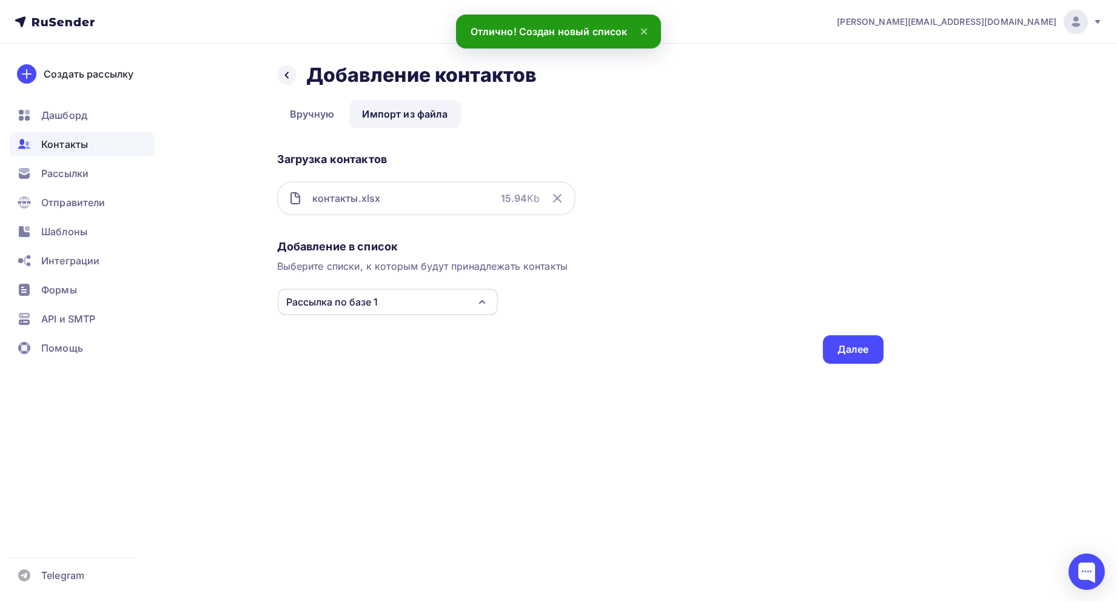
click at [775, 326] on div "Добавление в список Выберите списки, к которым будут принадлежать контакты Расс…" at bounding box center [580, 299] width 606 height 129
click at [775, 336] on div "Далее" at bounding box center [853, 349] width 61 height 28
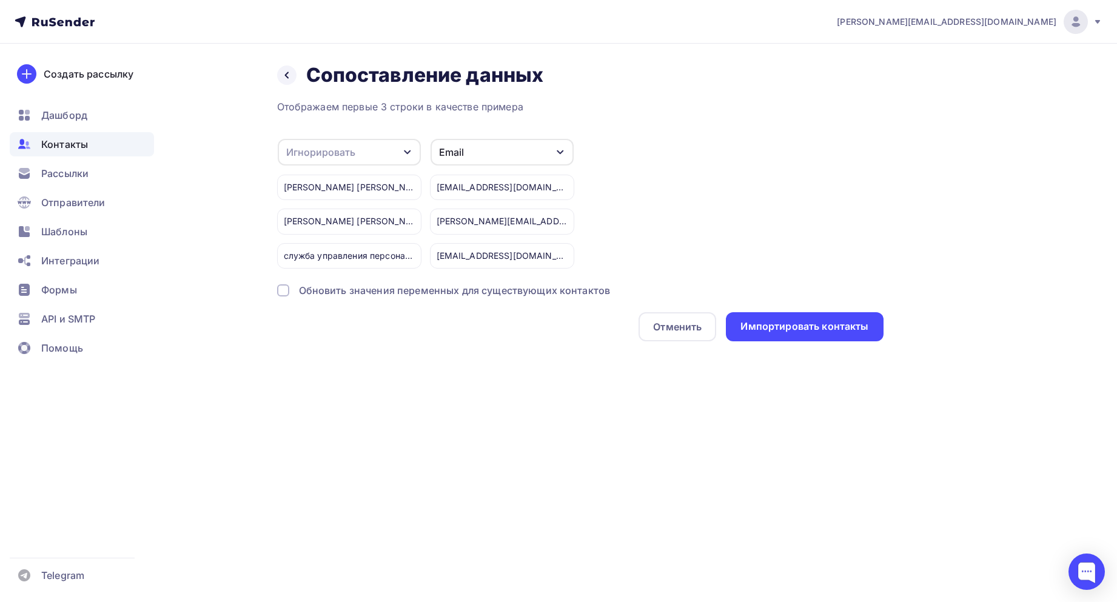
click at [380, 158] on div "Игнорировать" at bounding box center [349, 152] width 143 height 27
click at [327, 213] on div "Имя" at bounding box center [330, 216] width 70 height 15
click at [369, 259] on div "служба управления персонала" at bounding box center [349, 255] width 144 height 25
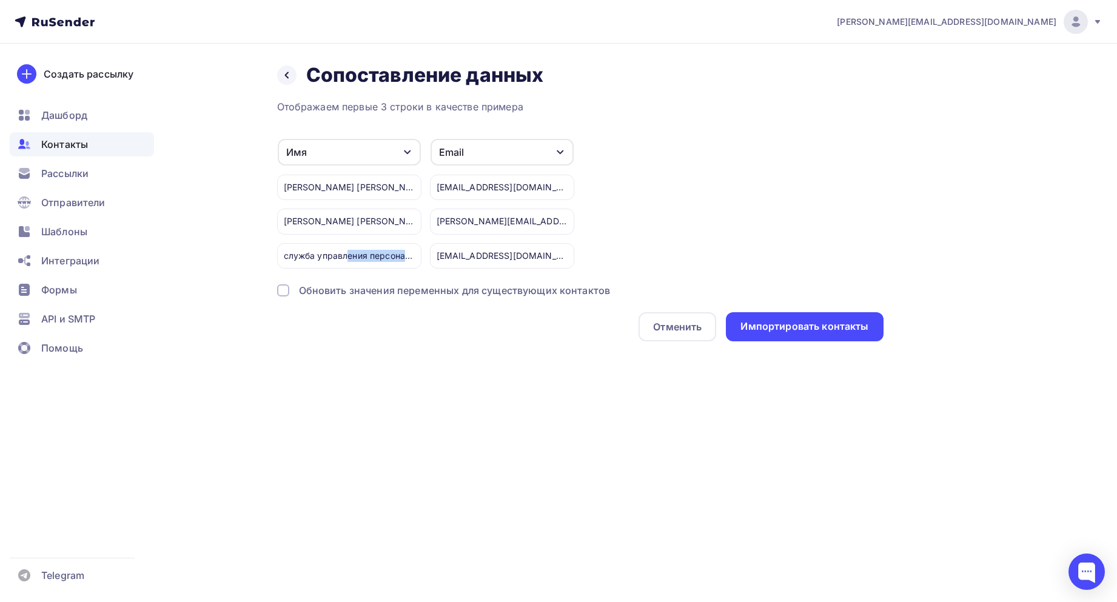
click at [368, 258] on div "служба управления персонала" at bounding box center [349, 255] width 144 height 25
click at [375, 276] on div "Отображаем первые 3 строки в качестве примера Имя Игнорировать Телефон Создать …" at bounding box center [580, 220] width 606 height 242
click at [775, 319] on div "Импортировать контакты" at bounding box center [804, 326] width 128 height 14
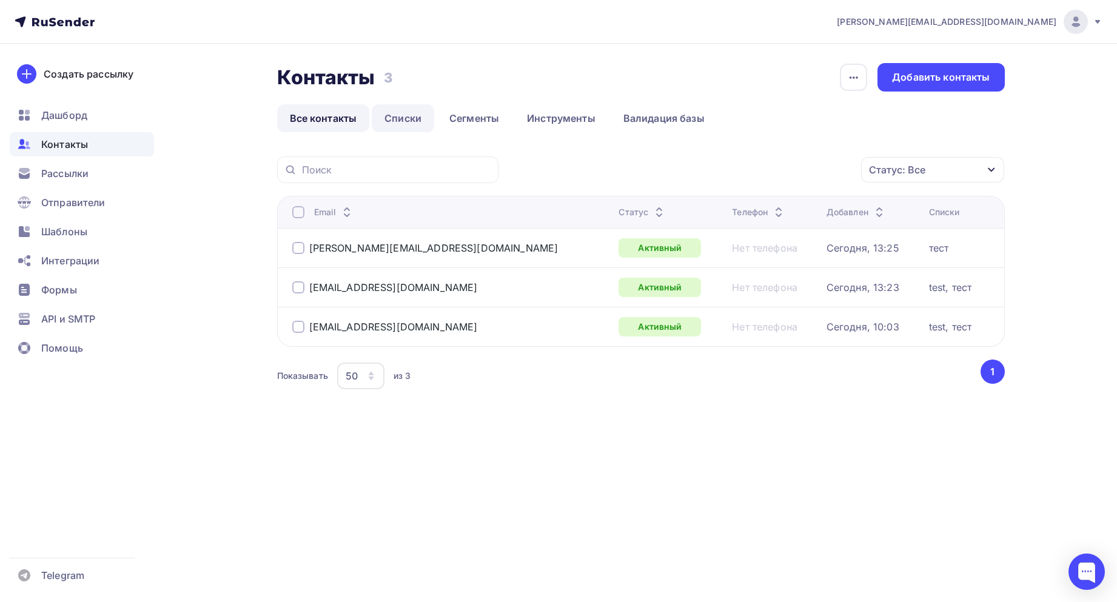
click at [400, 119] on link "Списки" at bounding box center [403, 118] width 62 height 28
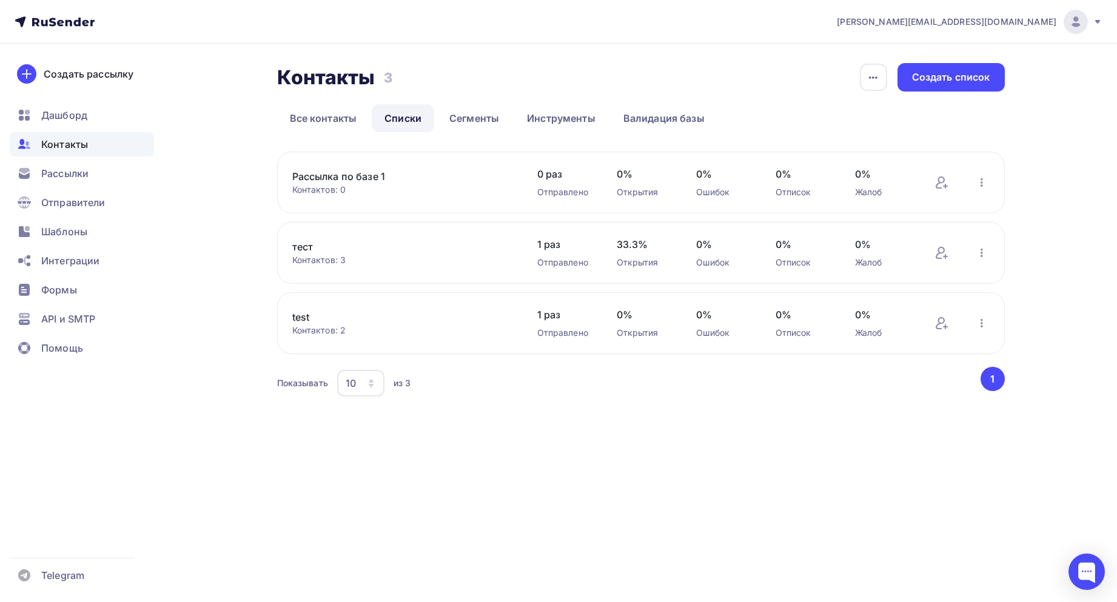
click at [373, 180] on link "Рассылка по базе 1" at bounding box center [395, 176] width 206 height 15
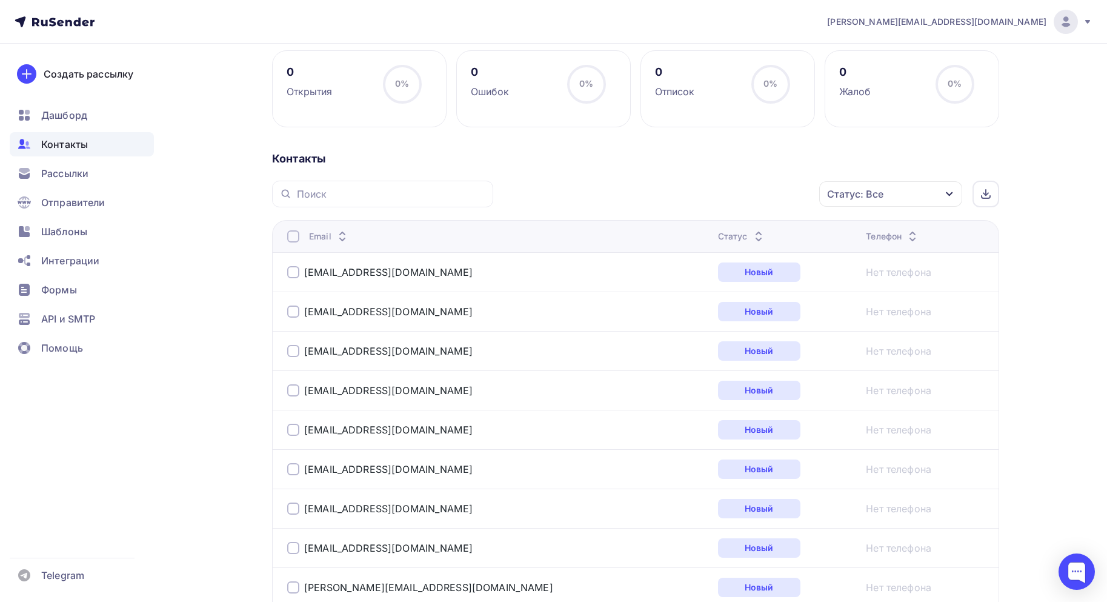
scroll to position [182, 0]
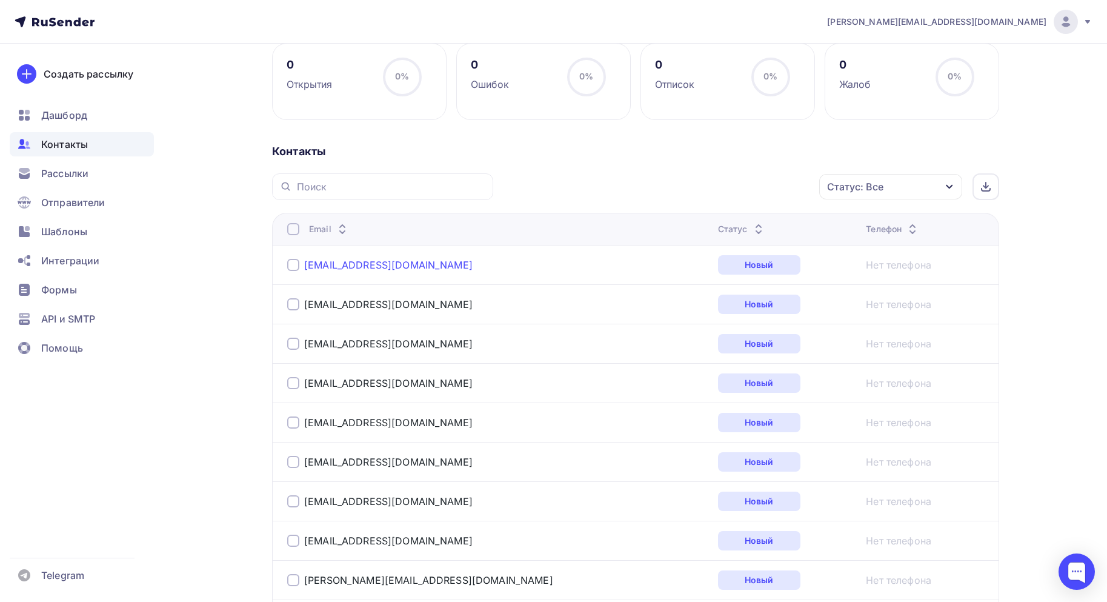
click at [358, 264] on link "info40@legionural.ru" at bounding box center [388, 265] width 169 height 12
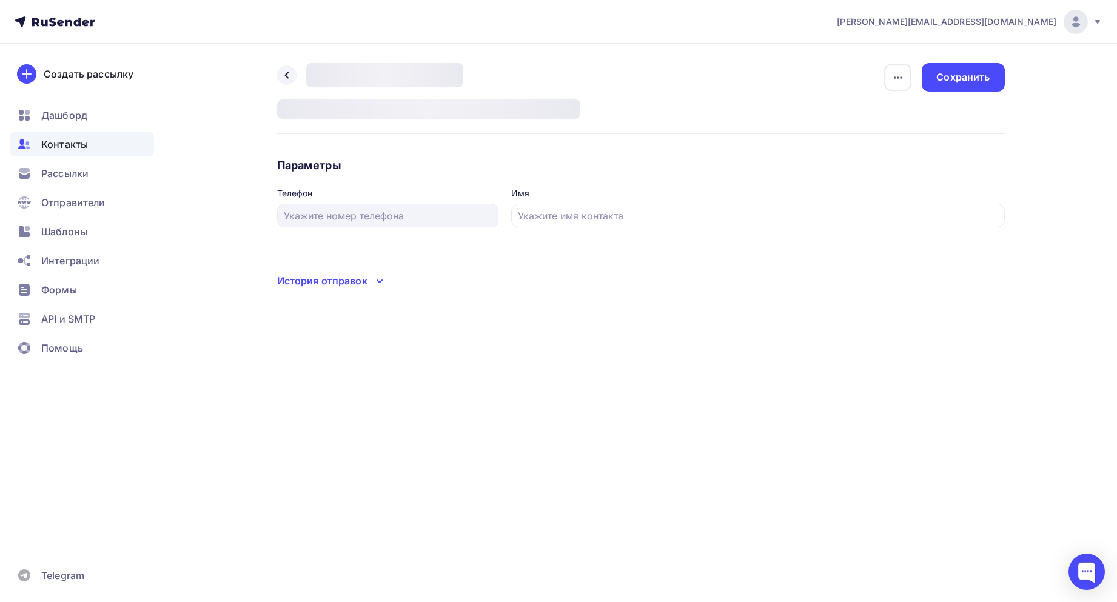
type input "Хорьков Максим Владимирович"
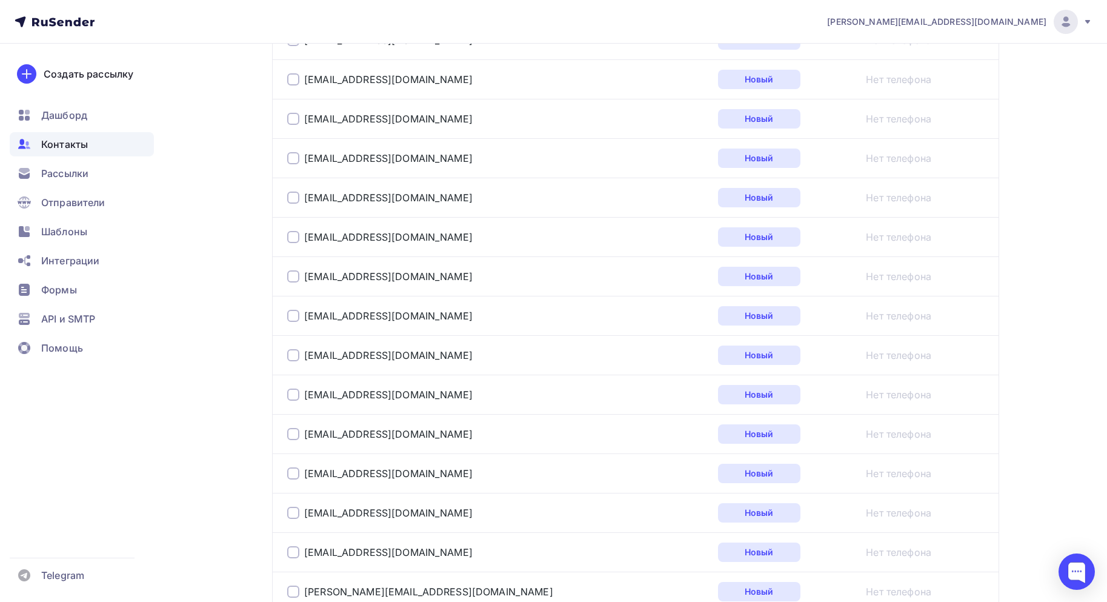
scroll to position [1919, 0]
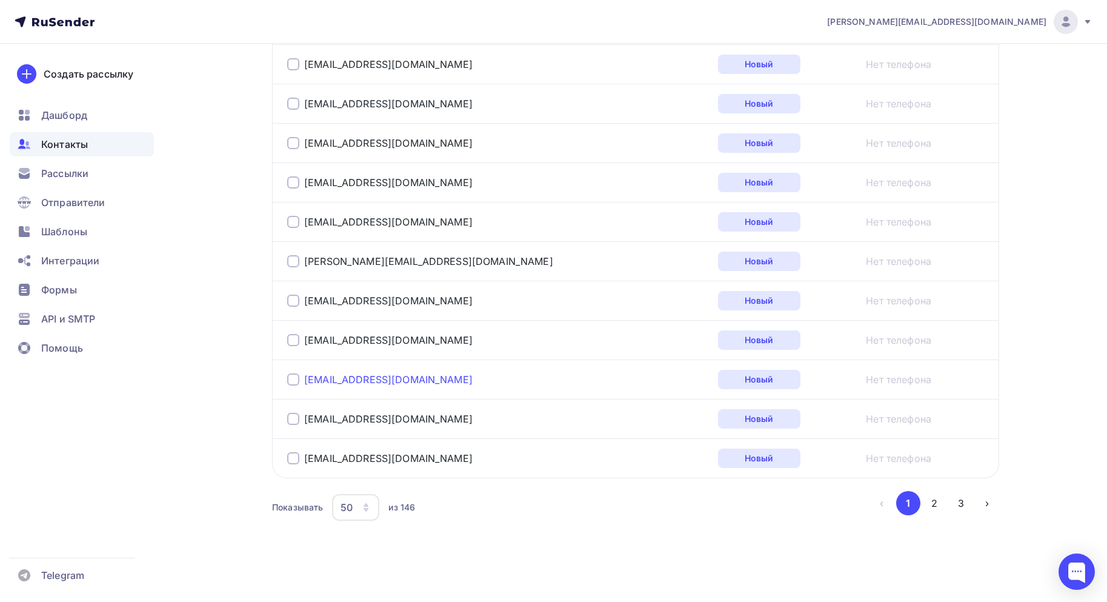
click at [347, 359] on link "office@tkuralsteel.ru" at bounding box center [388, 379] width 169 height 12
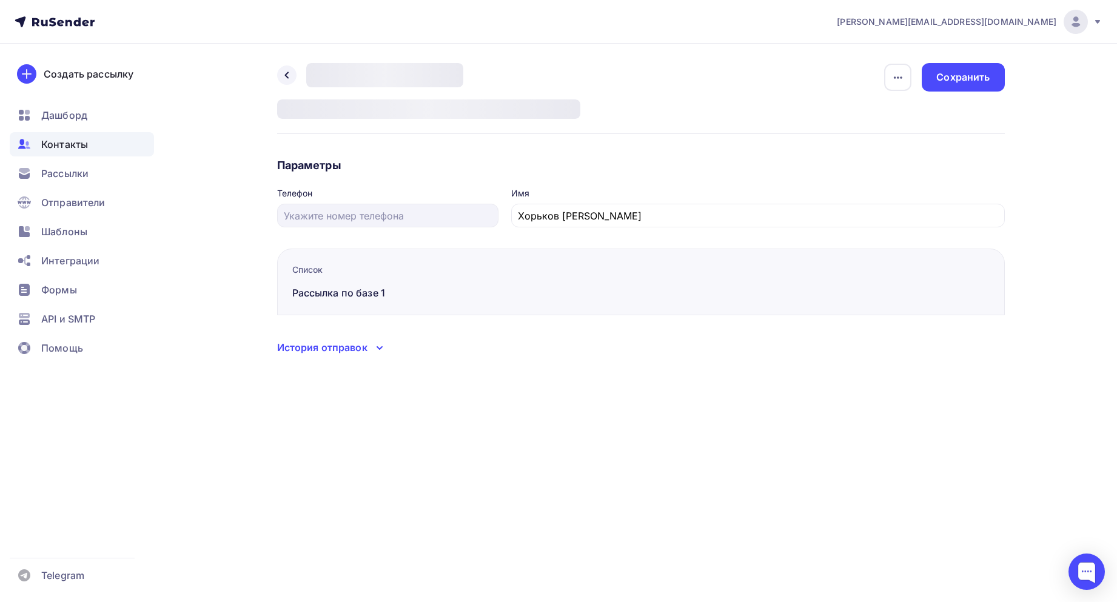
type input "Фомин Алексей Александрович"
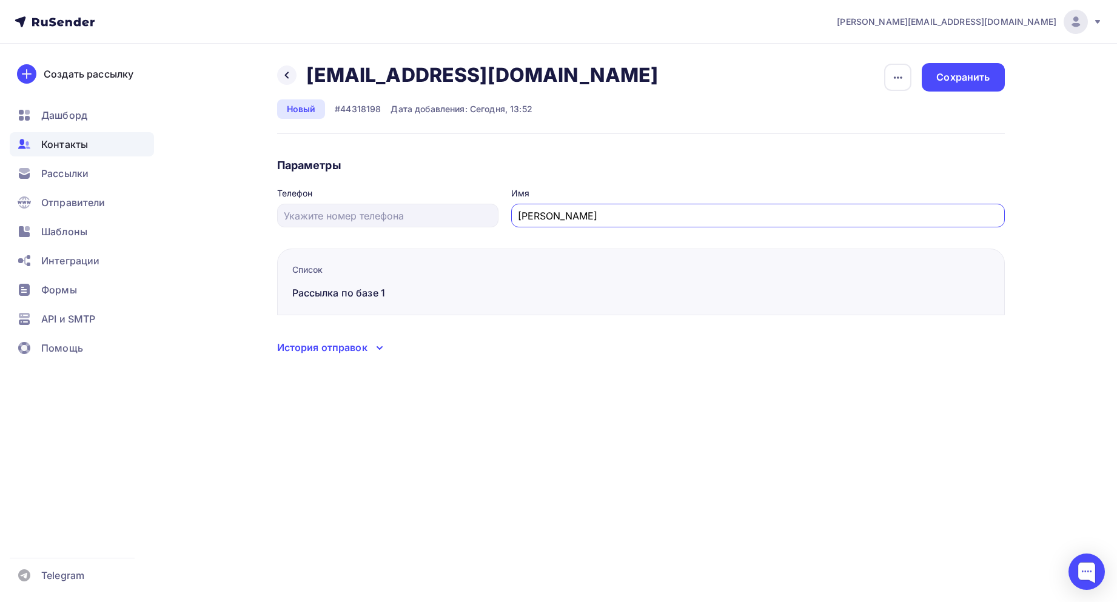
click at [616, 210] on input "Фомин Алексей Александрович" at bounding box center [757, 216] width 479 height 15
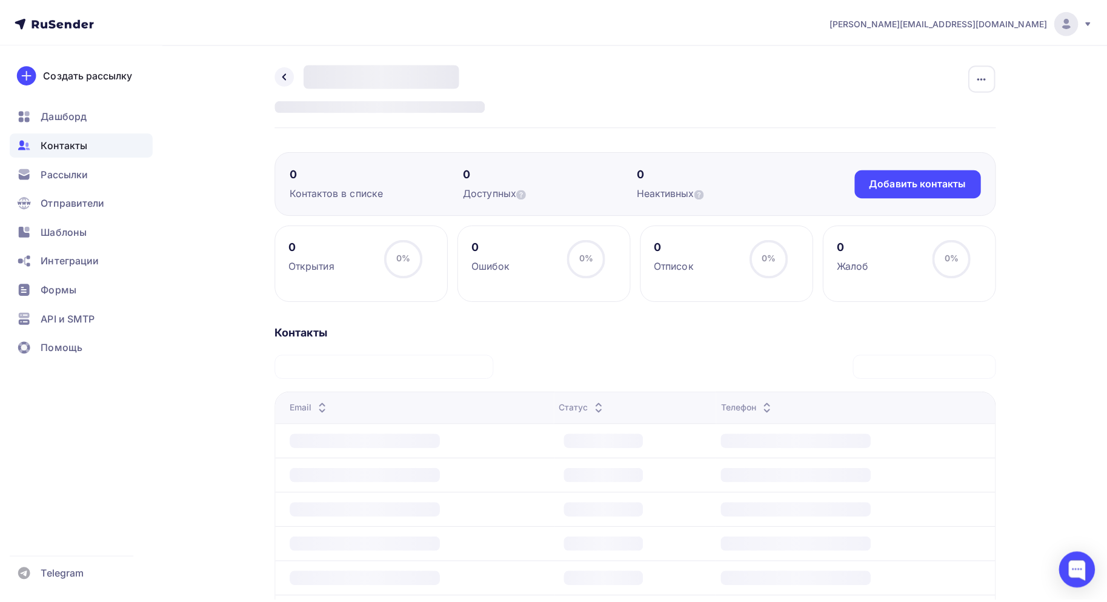
scroll to position [247, 0]
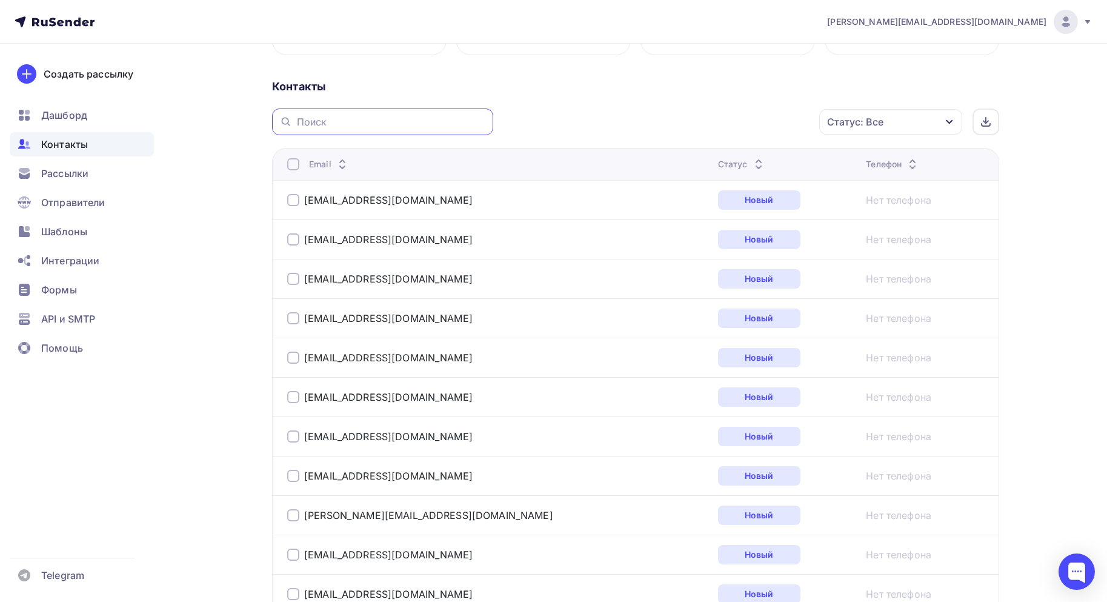
click at [322, 119] on input "text" at bounding box center [391, 121] width 189 height 13
type input "я"
type input "zhivika"
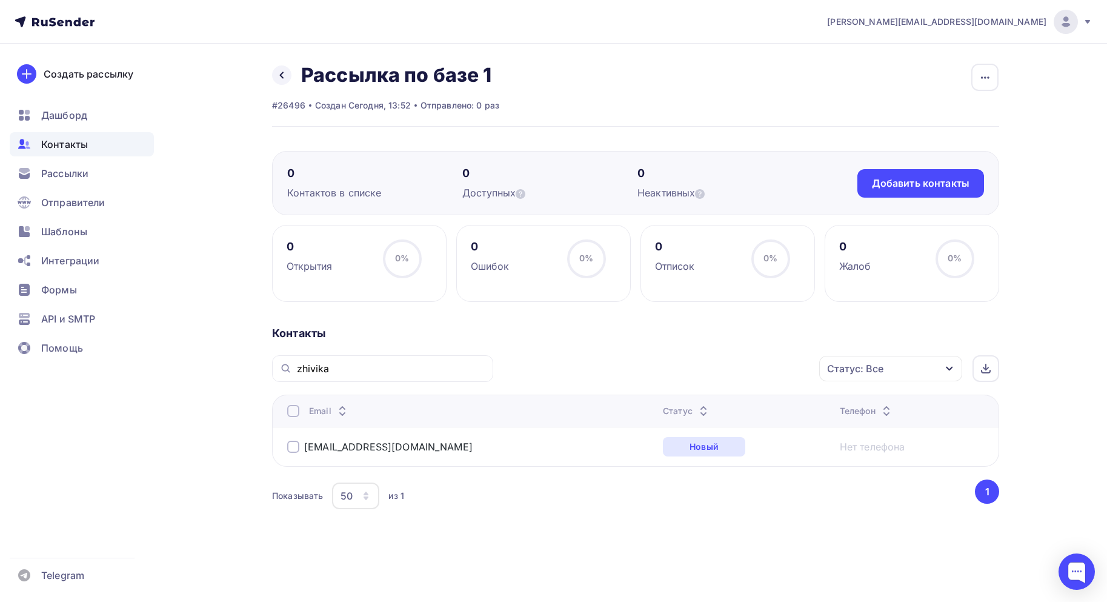
scroll to position [0, 0]
click at [292, 359] on td "office@zhivika.ru" at bounding box center [470, 446] width 386 height 39
click at [295, 359] on div at bounding box center [298, 447] width 12 height 12
click at [762, 359] on div "Действие" at bounding box center [734, 369] width 160 height 24
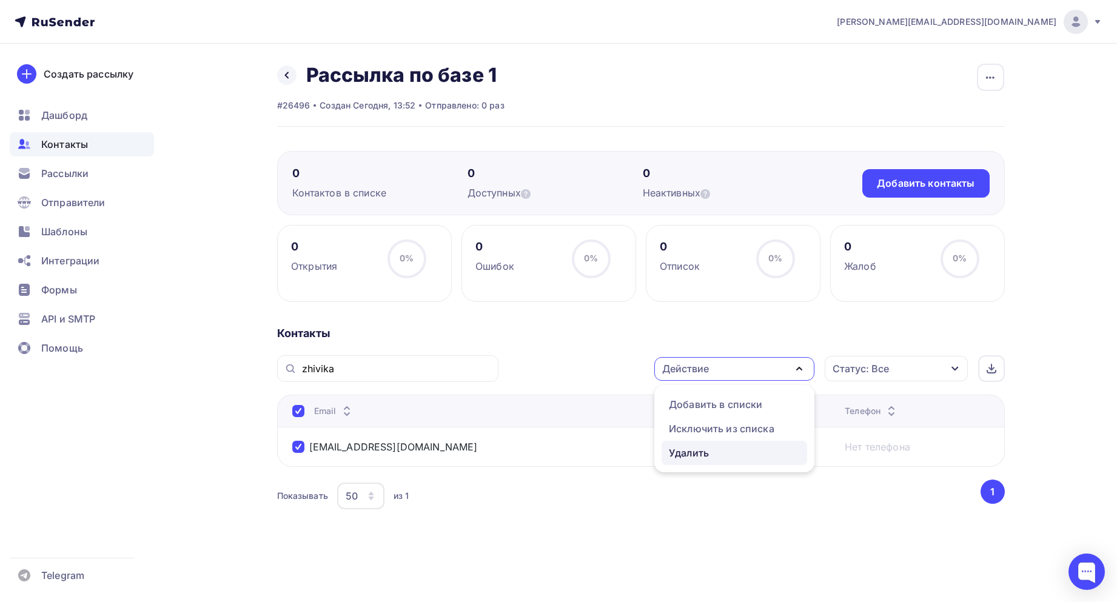
click at [734, 359] on div "Удалить" at bounding box center [734, 453] width 131 height 15
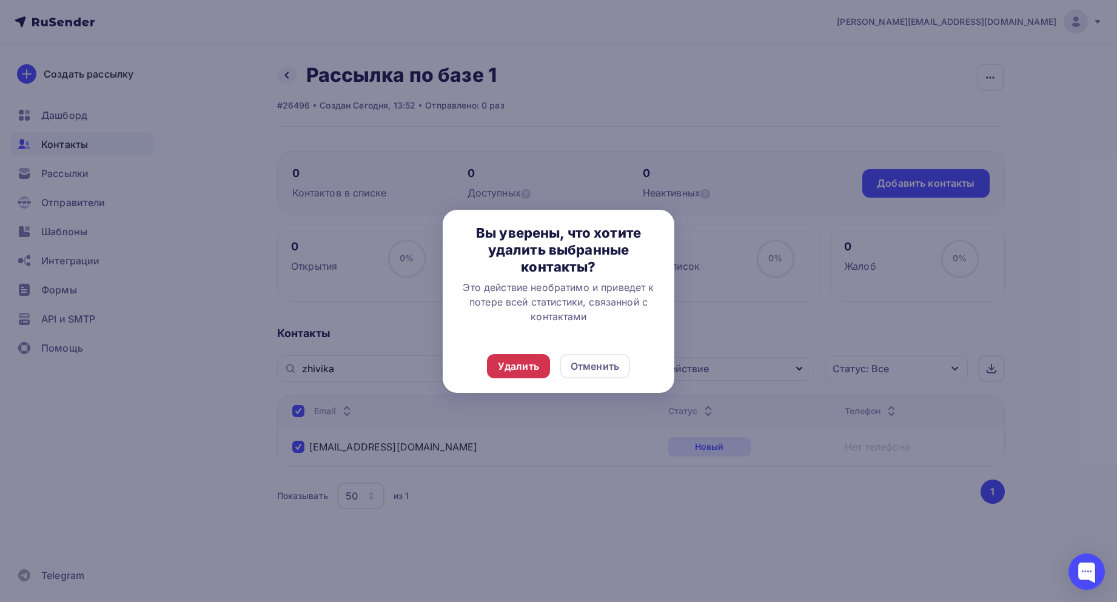
click at [529, 359] on div "Удалить" at bounding box center [518, 366] width 41 height 15
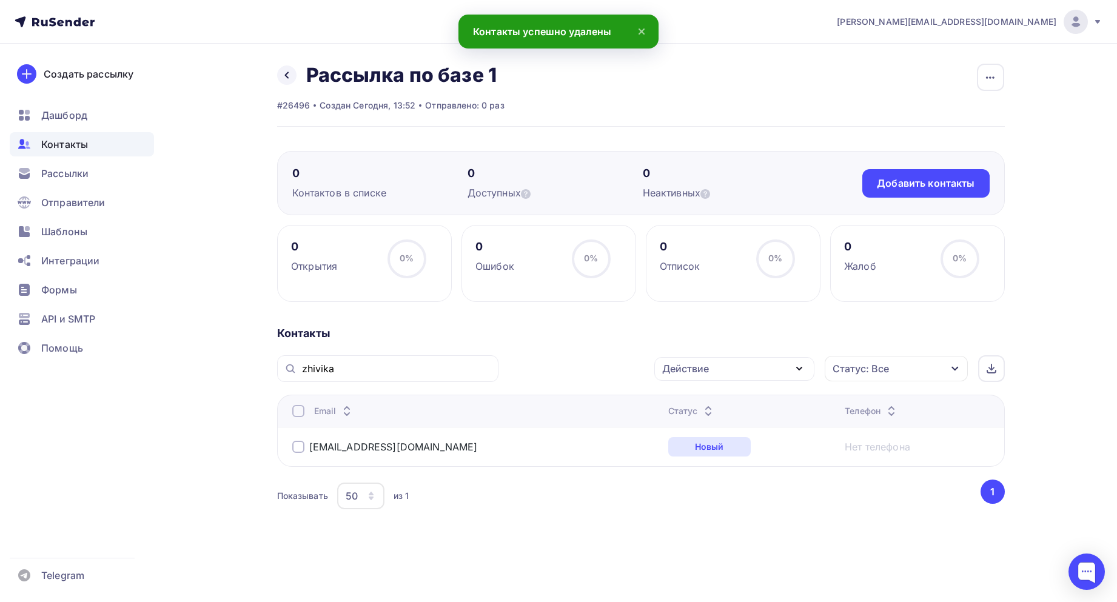
click at [545, 359] on div "Email Статус Телефон office@zhivika.ru Новый Нет телефона Показывать 50 10 20 5…" at bounding box center [640, 454] width 727 height 118
click at [305, 359] on div "office@zhivika.ru" at bounding box center [384, 447] width 185 height 12
click at [301, 359] on div at bounding box center [298, 447] width 12 height 12
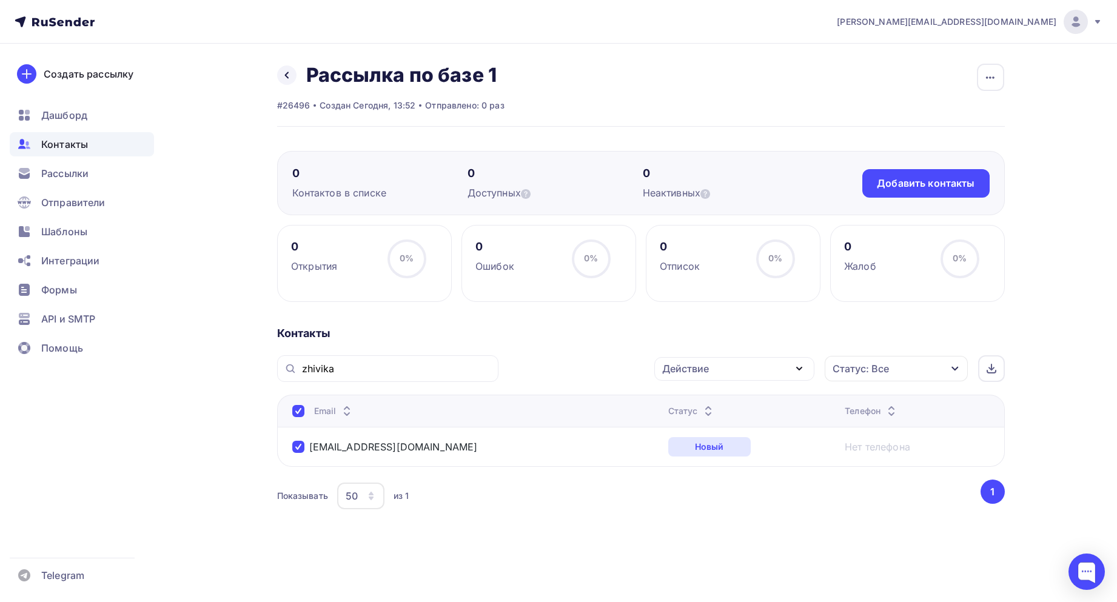
click at [737, 359] on div "Действие" at bounding box center [734, 369] width 160 height 24
click at [706, 359] on div "Исключить из списка" at bounding box center [721, 428] width 105 height 15
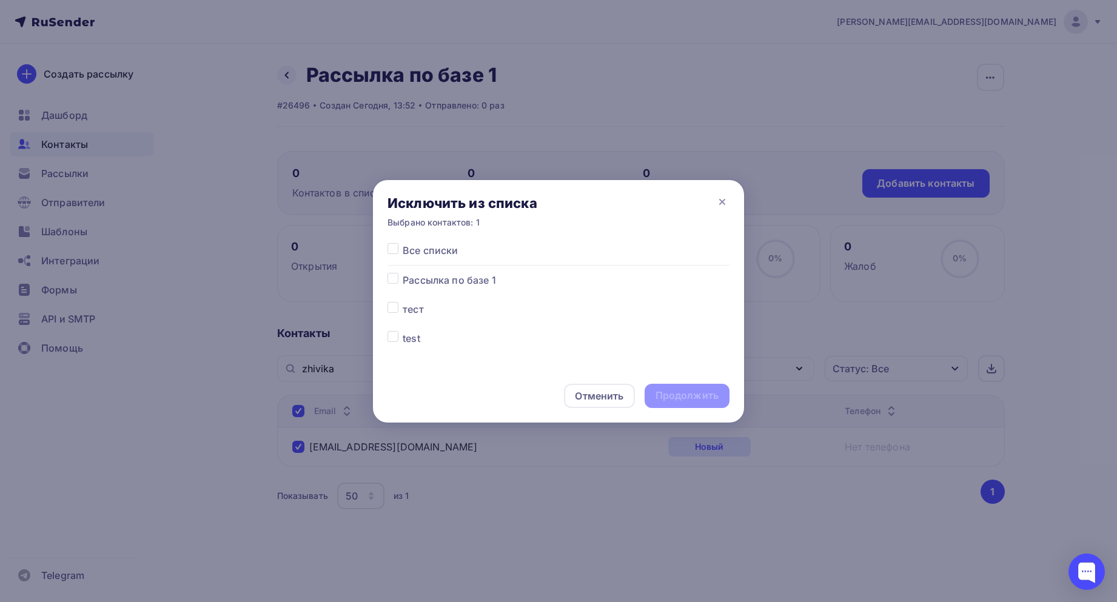
click at [454, 280] on span "Рассылка по базе 1" at bounding box center [448, 280] width 93 height 15
click at [402, 273] on label at bounding box center [402, 273] width 0 height 0
click at [395, 282] on input "checkbox" at bounding box center [392, 278] width 11 height 11
checkbox input "true"
click at [686, 359] on div "Продолжить" at bounding box center [686, 396] width 63 height 14
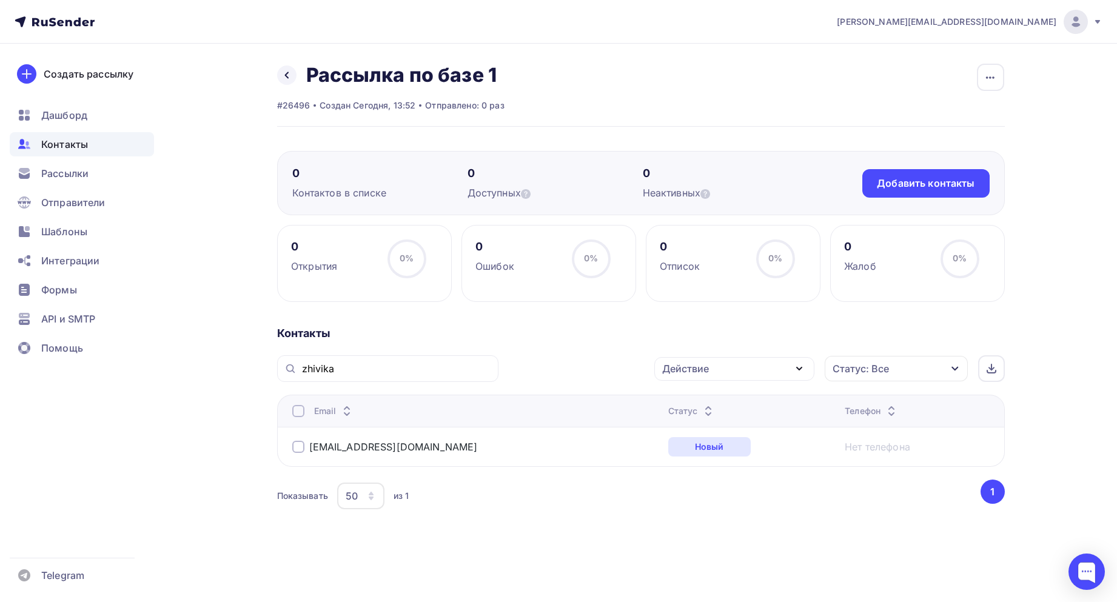
click at [317, 169] on div "0" at bounding box center [379, 173] width 175 height 15
click at [295, 75] on link at bounding box center [286, 74] width 19 height 19
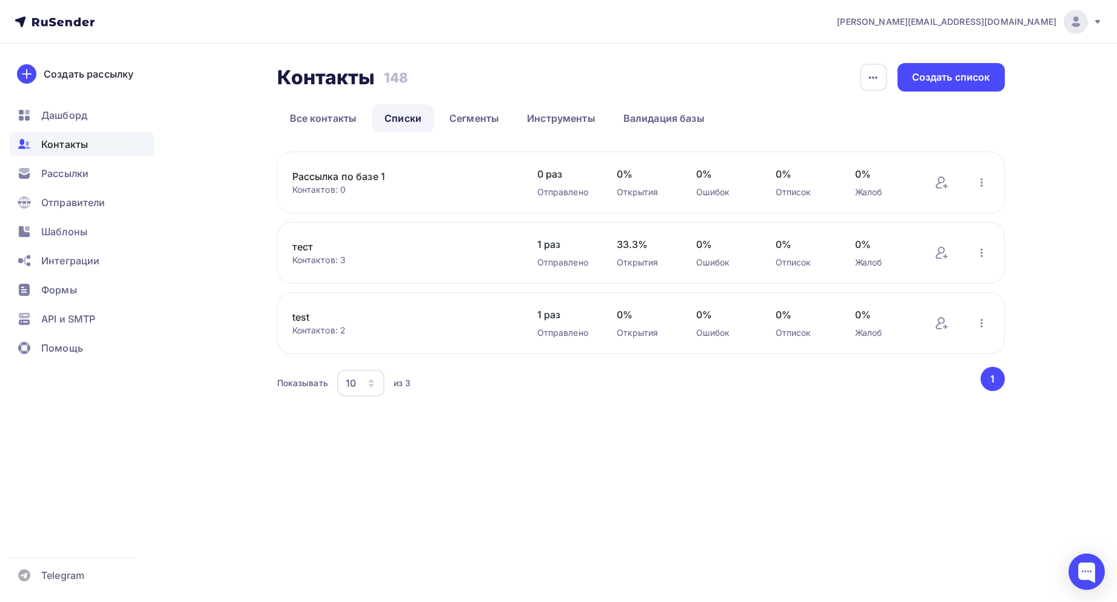
click at [331, 179] on link "Рассылка по базе 1" at bounding box center [395, 176] width 206 height 15
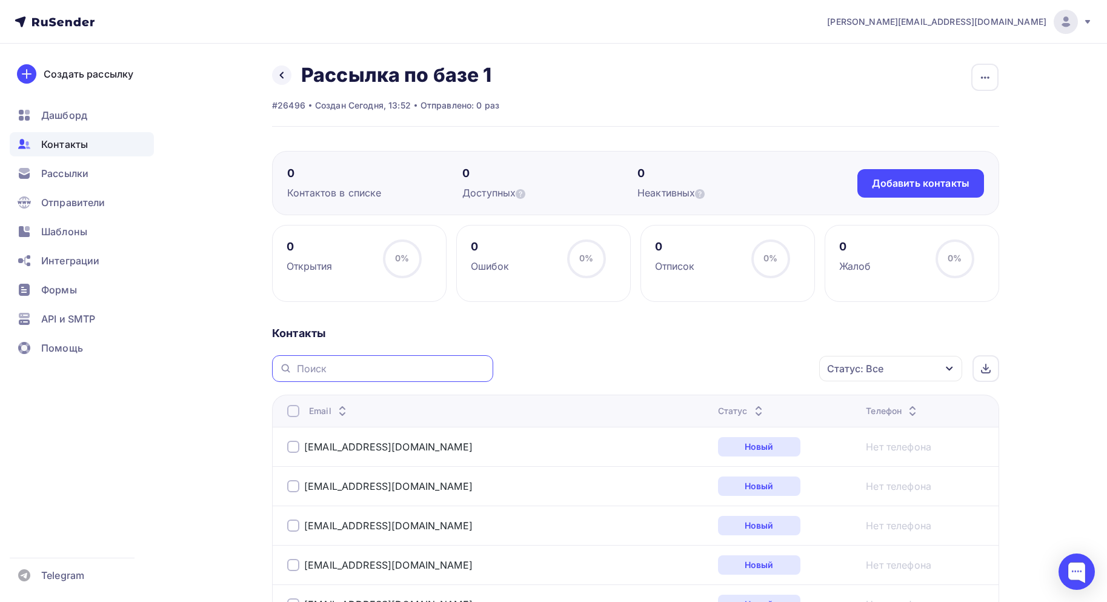
click at [352, 359] on input "text" at bounding box center [391, 368] width 189 height 13
type input "zhivika"
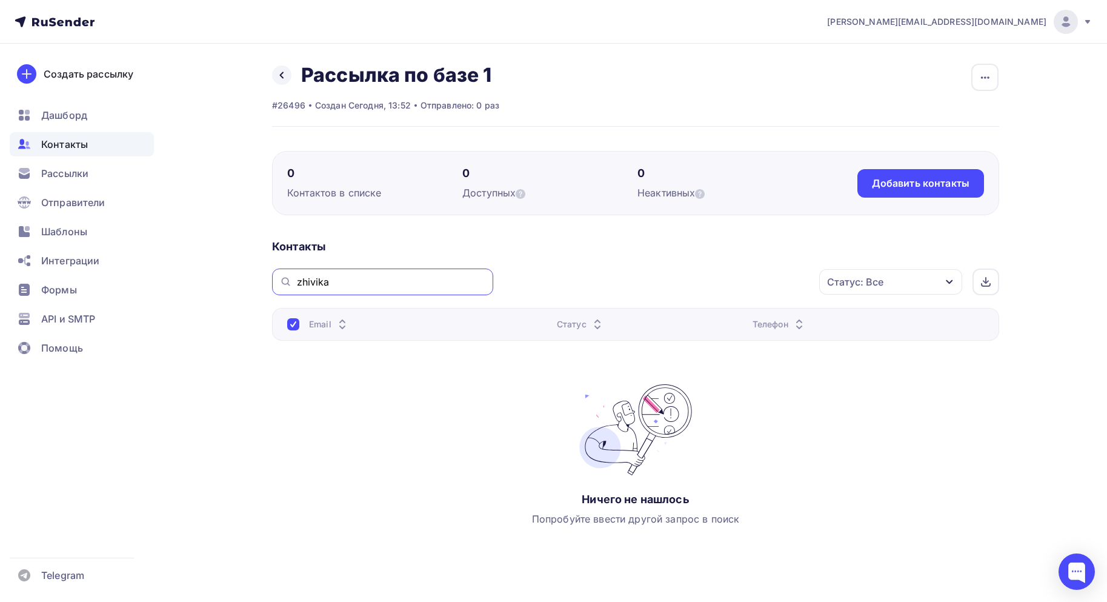
click at [362, 282] on input "zhivika" at bounding box center [391, 281] width 189 height 13
drag, startPoint x: 307, startPoint y: 329, endPoint x: 299, endPoint y: 329, distance: 7.3
click at [304, 329] on div "Email" at bounding box center [417, 324] width 260 height 12
click at [299, 329] on div "Email" at bounding box center [417, 324] width 260 height 12
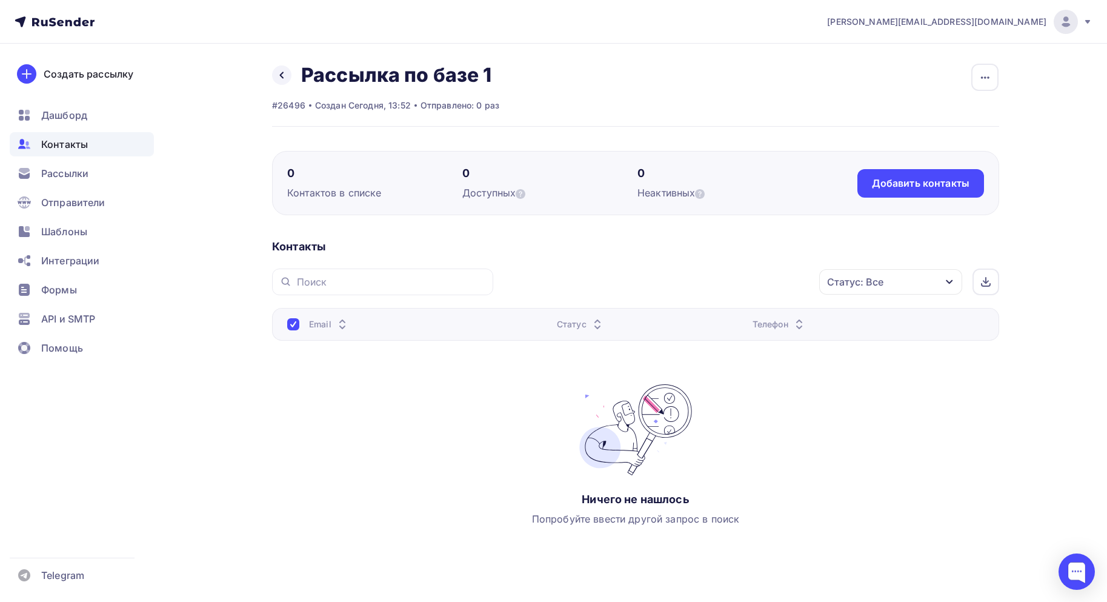
click at [68, 140] on span "Контакты" at bounding box center [64, 144] width 47 height 15
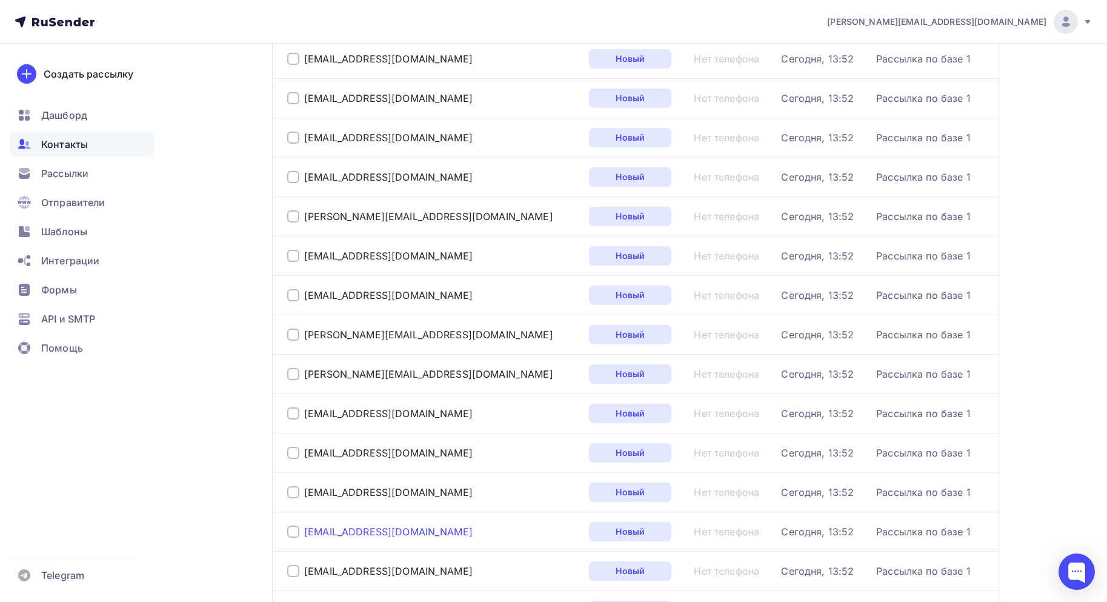
scroll to position [61, 0]
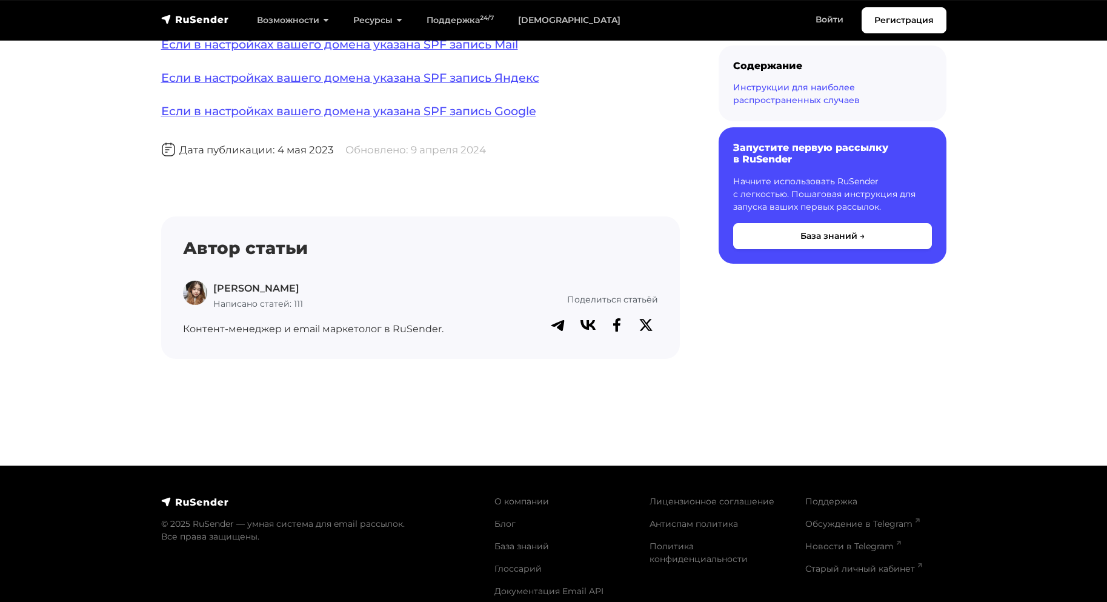
scroll to position [1026, 0]
